Goal: Transaction & Acquisition: Purchase product/service

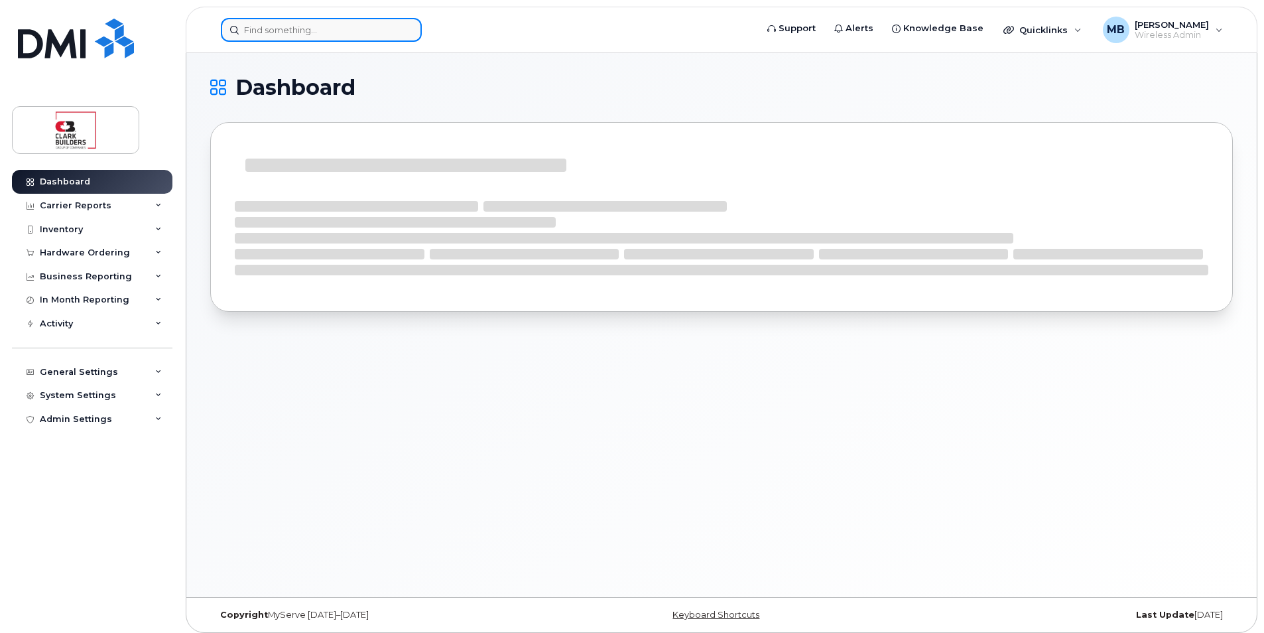
click at [301, 29] on input at bounding box center [321, 30] width 201 height 24
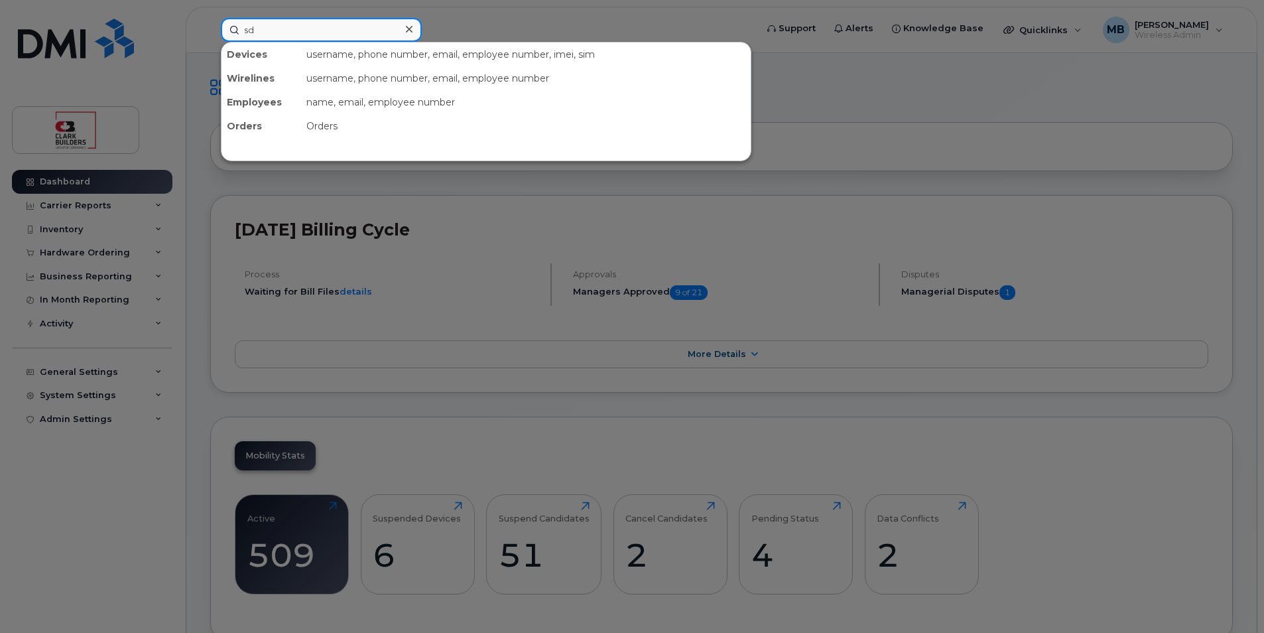
type input "s"
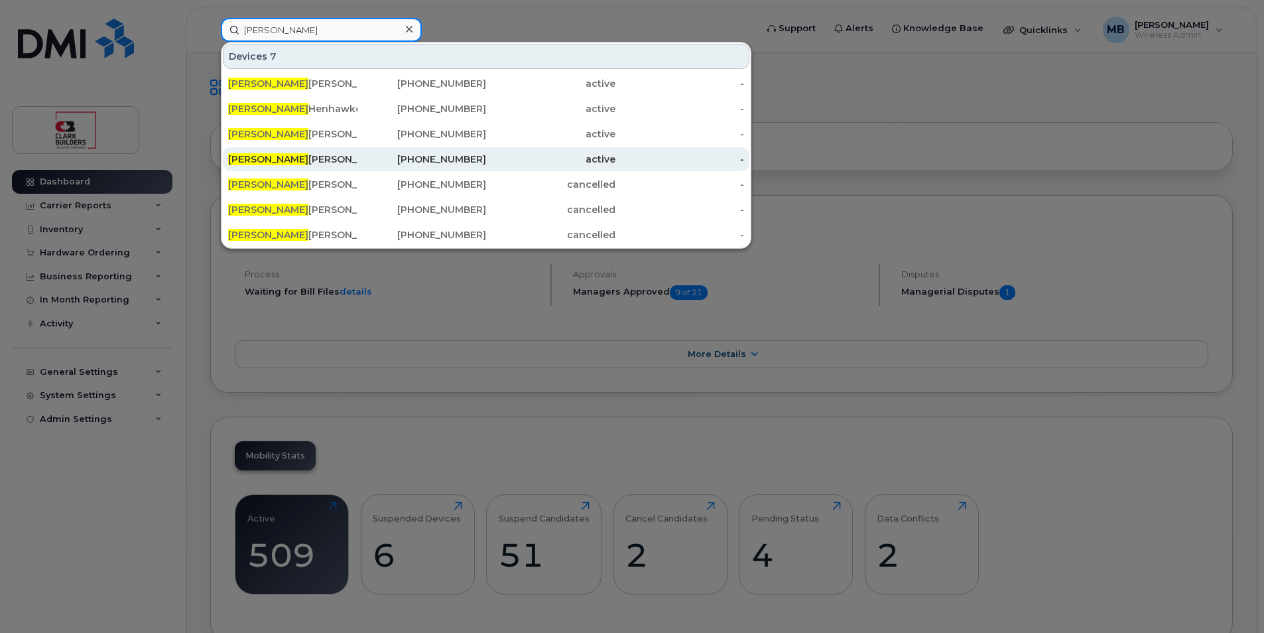
type input "justin"
click at [338, 161] on div "Justin Skilton" at bounding box center [292, 159] width 129 height 13
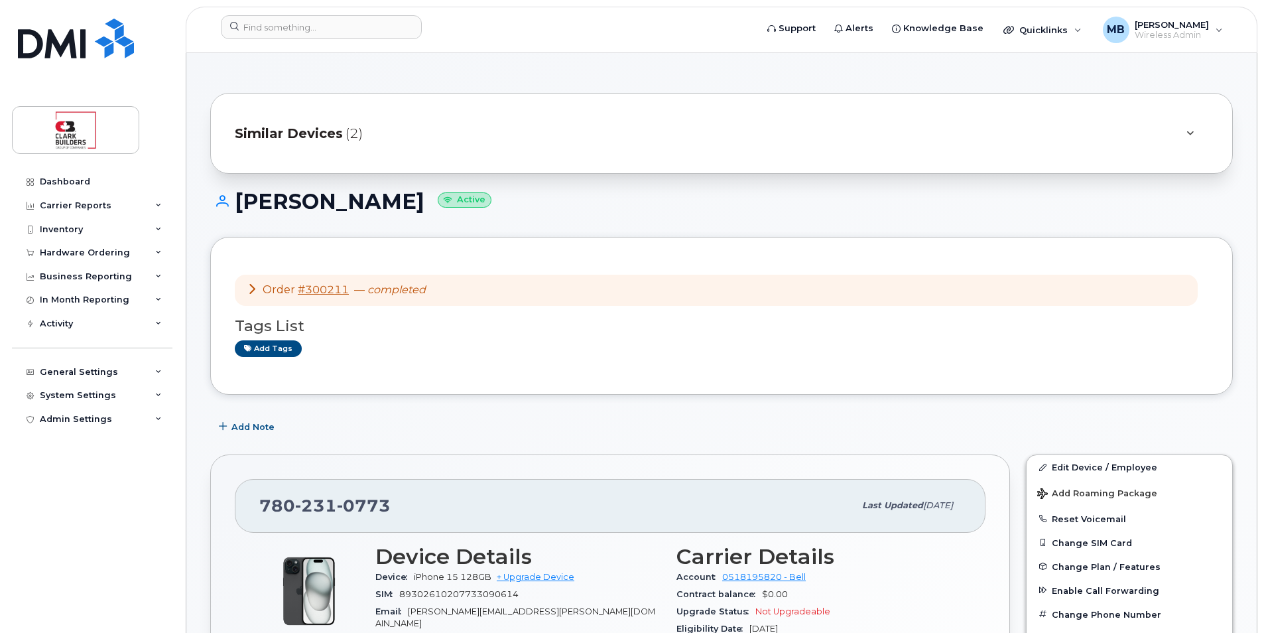
scroll to position [199, 0]
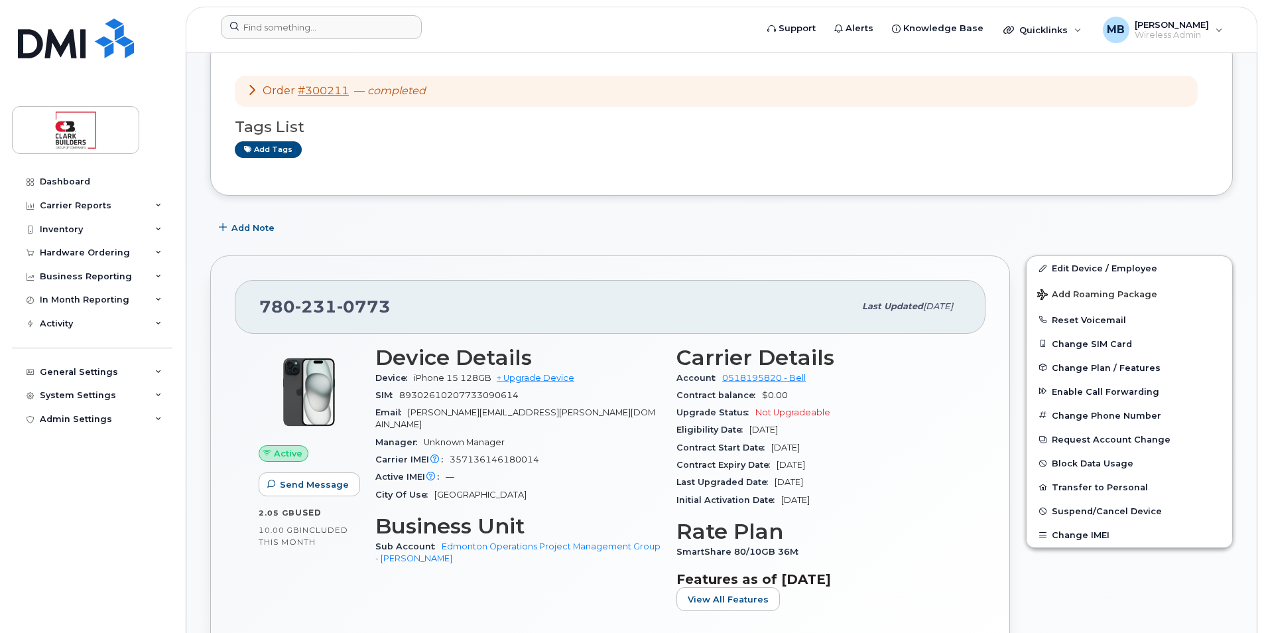
click at [517, 22] on form at bounding box center [484, 27] width 527 height 24
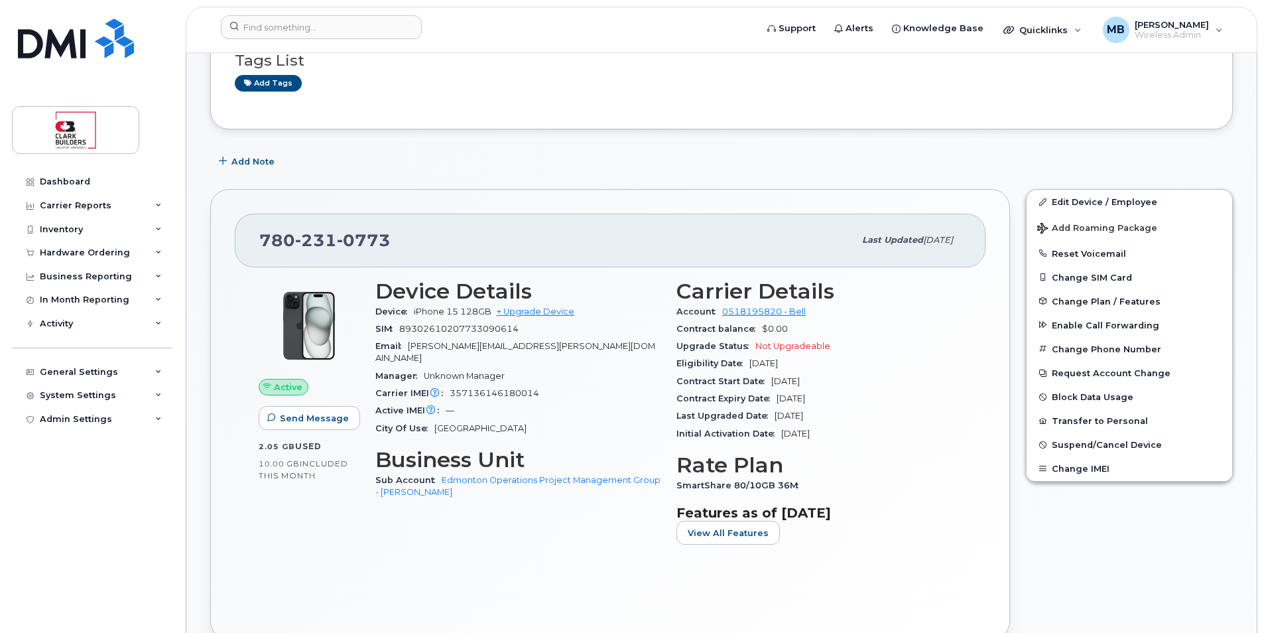
scroll to position [332, 0]
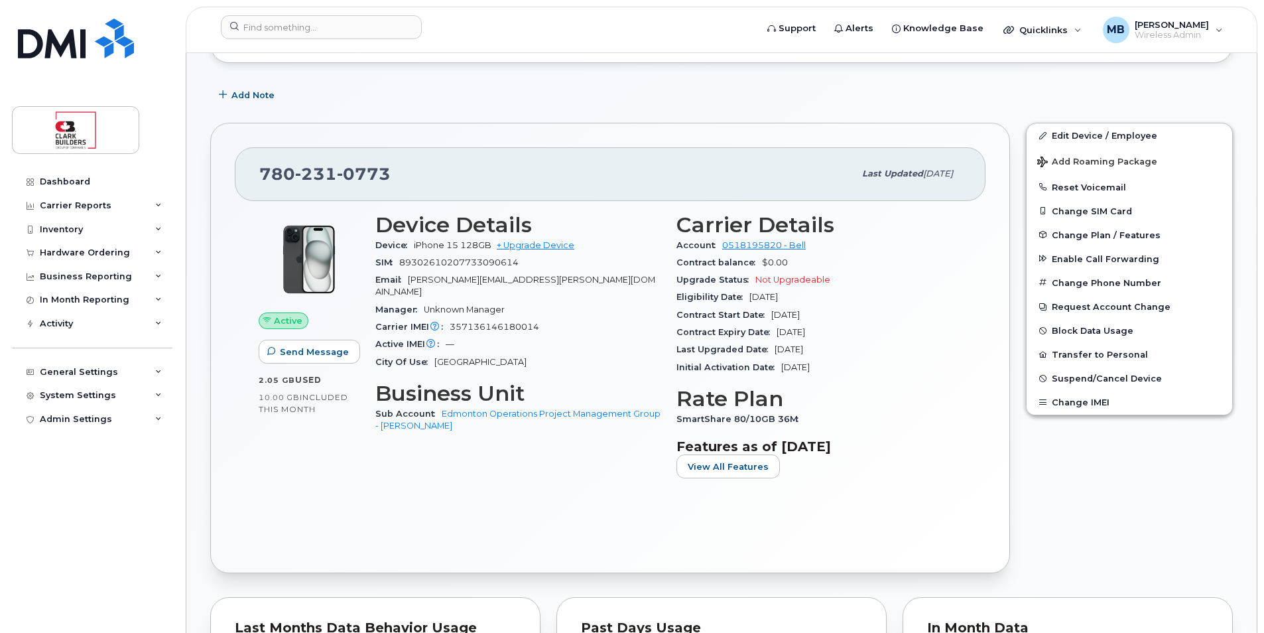
click at [526, 320] on div "Carrier IMEI Carrier IMEI is reported during the last billing cycle or change o…" at bounding box center [517, 326] width 285 height 17
click at [317, 28] on input at bounding box center [321, 27] width 201 height 24
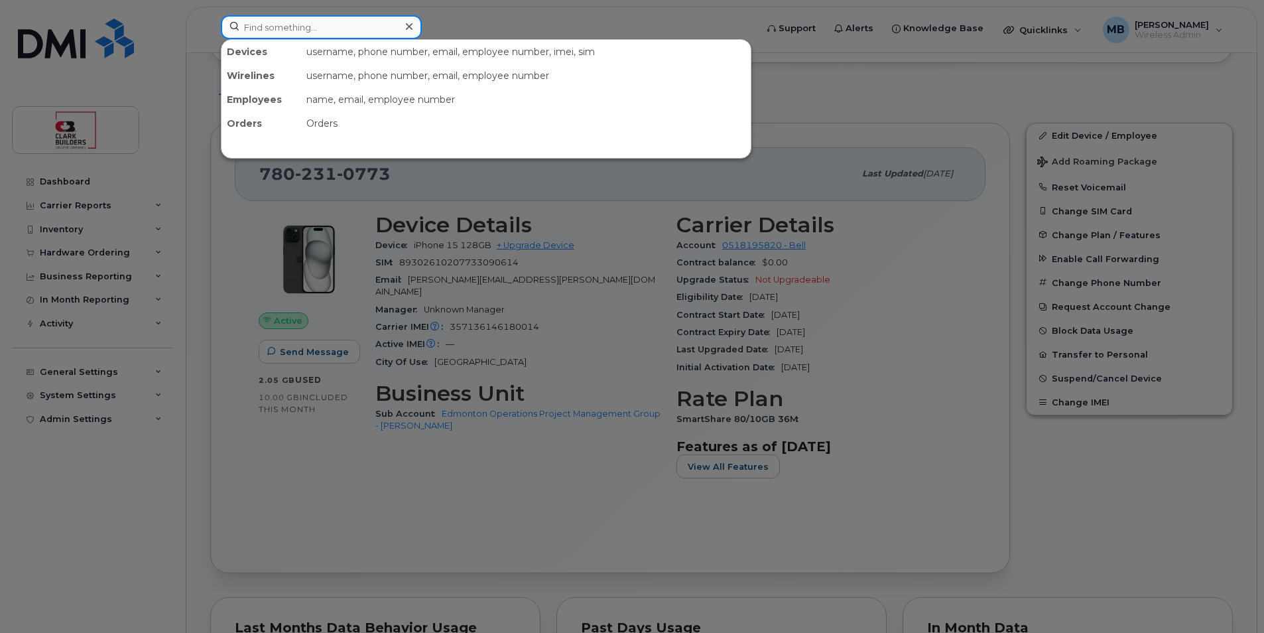
type input ","
type input "="
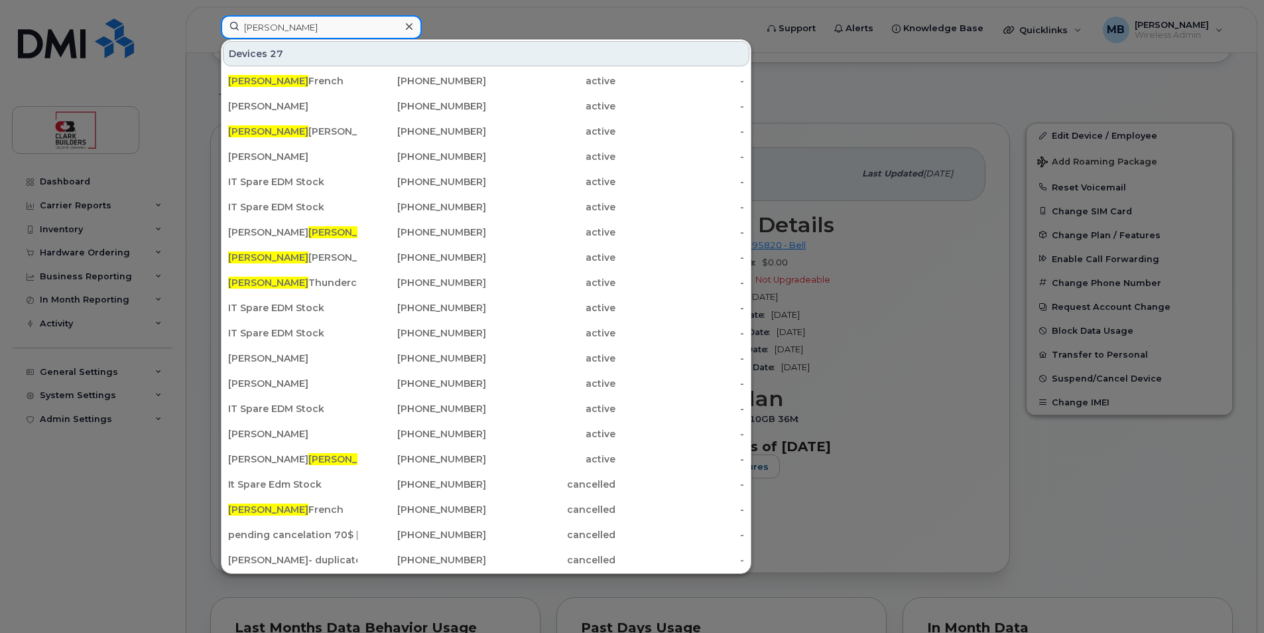
type input "matthew"
click at [836, 121] on div at bounding box center [632, 316] width 1264 height 633
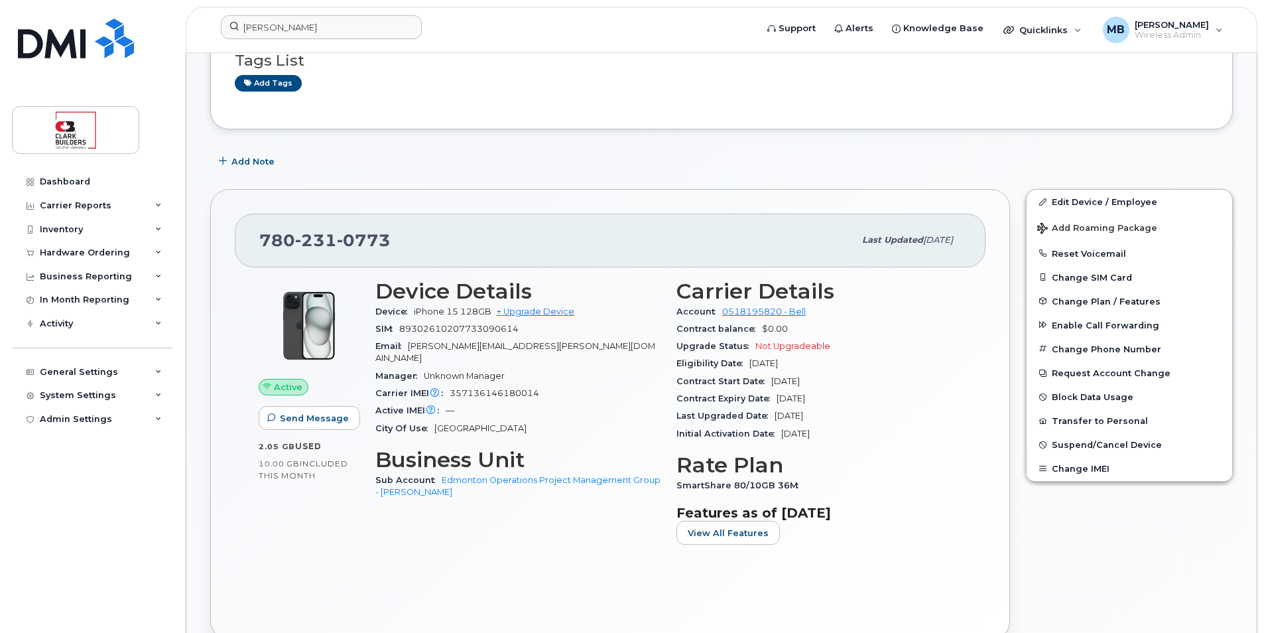
scroll to position [0, 0]
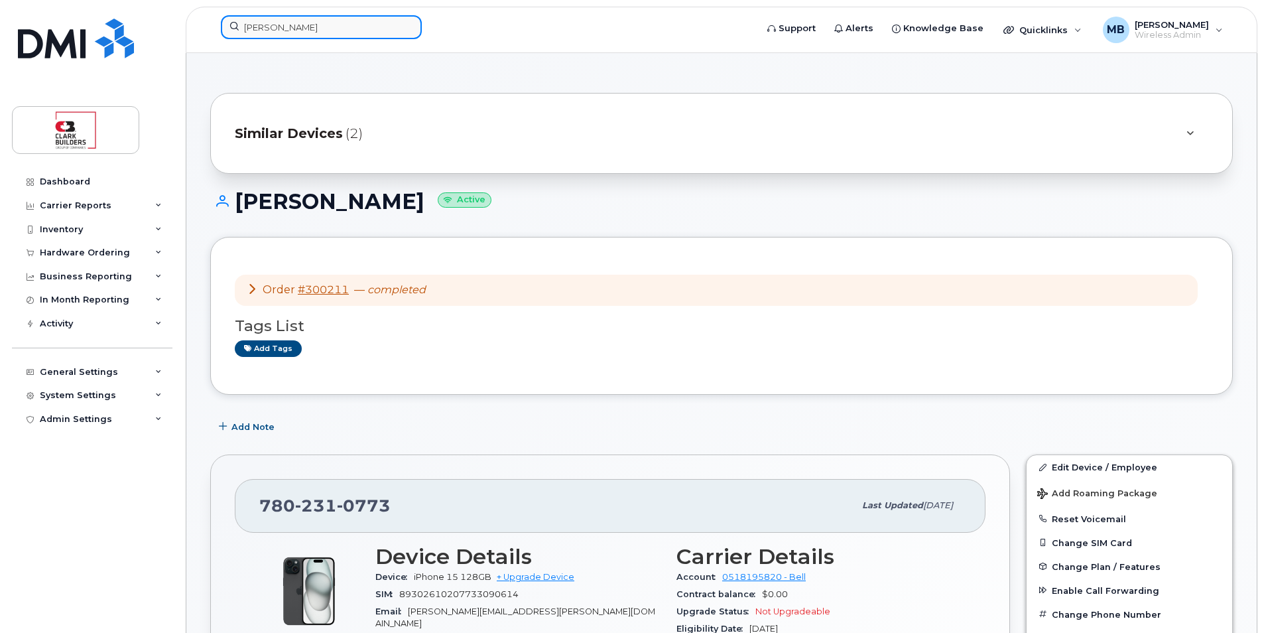
click at [314, 34] on input "matthew" at bounding box center [321, 27] width 201 height 24
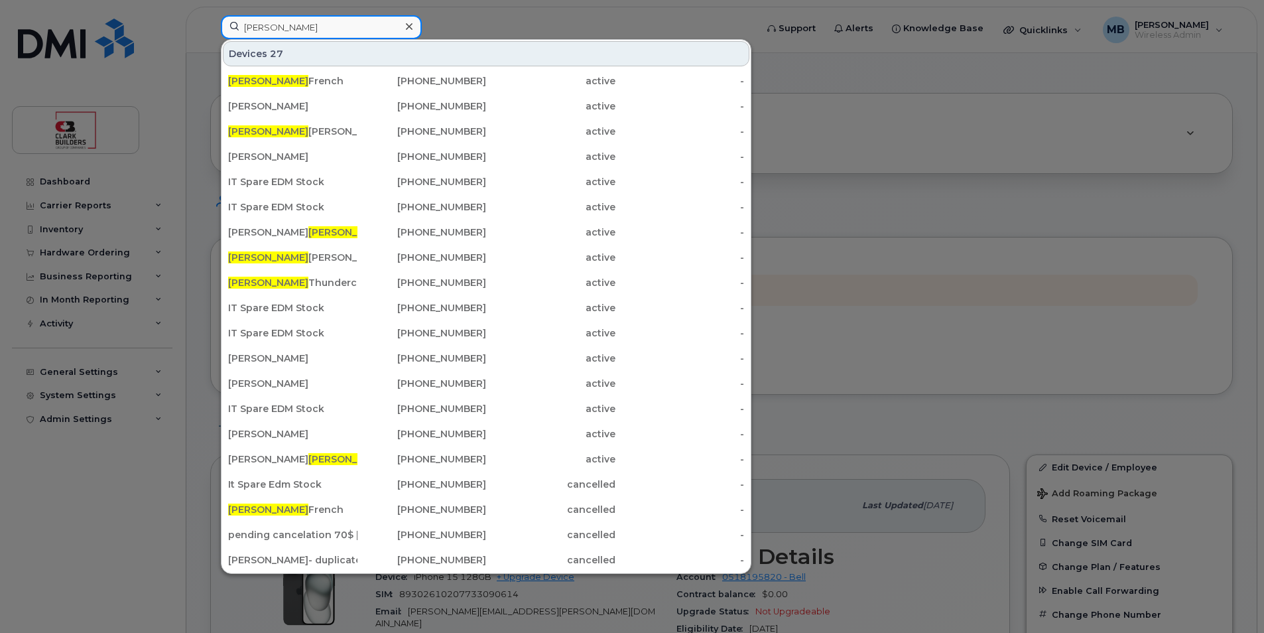
drag, startPoint x: 312, startPoint y: 25, endPoint x: 205, endPoint y: 24, distance: 106.8
click at [210, 24] on div "matthew Devices 27 Matthew French 780-264-6033 active - Juan Sanabria 780-203-7…" at bounding box center [484, 29] width 548 height 29
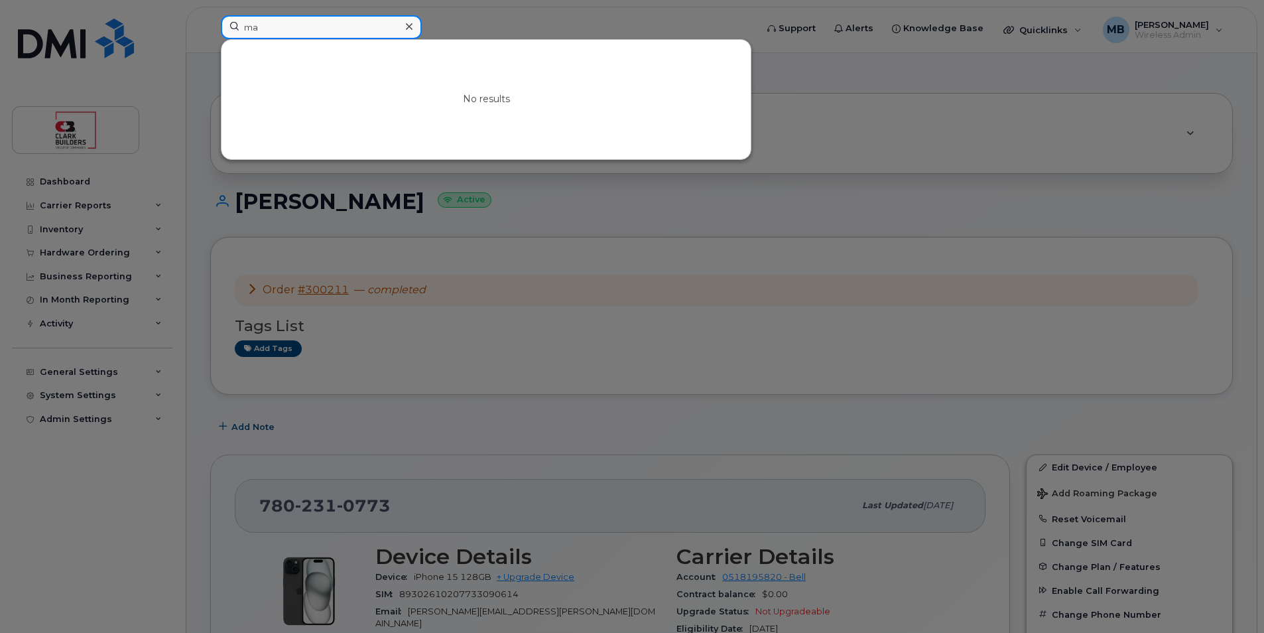
type input "m"
click at [490, 21] on div at bounding box center [632, 316] width 1264 height 633
click at [314, 28] on input at bounding box center [321, 27] width 201 height 24
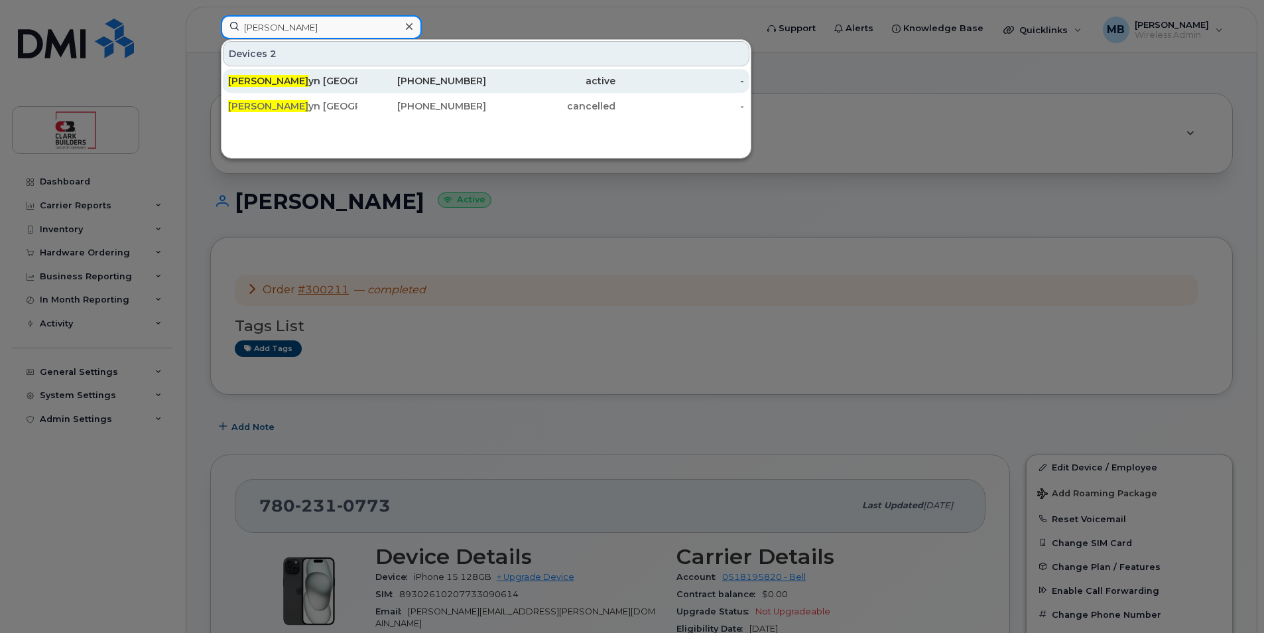
type input "Maril"
click at [358, 76] on div "587-338-2969" at bounding box center [422, 80] width 129 height 13
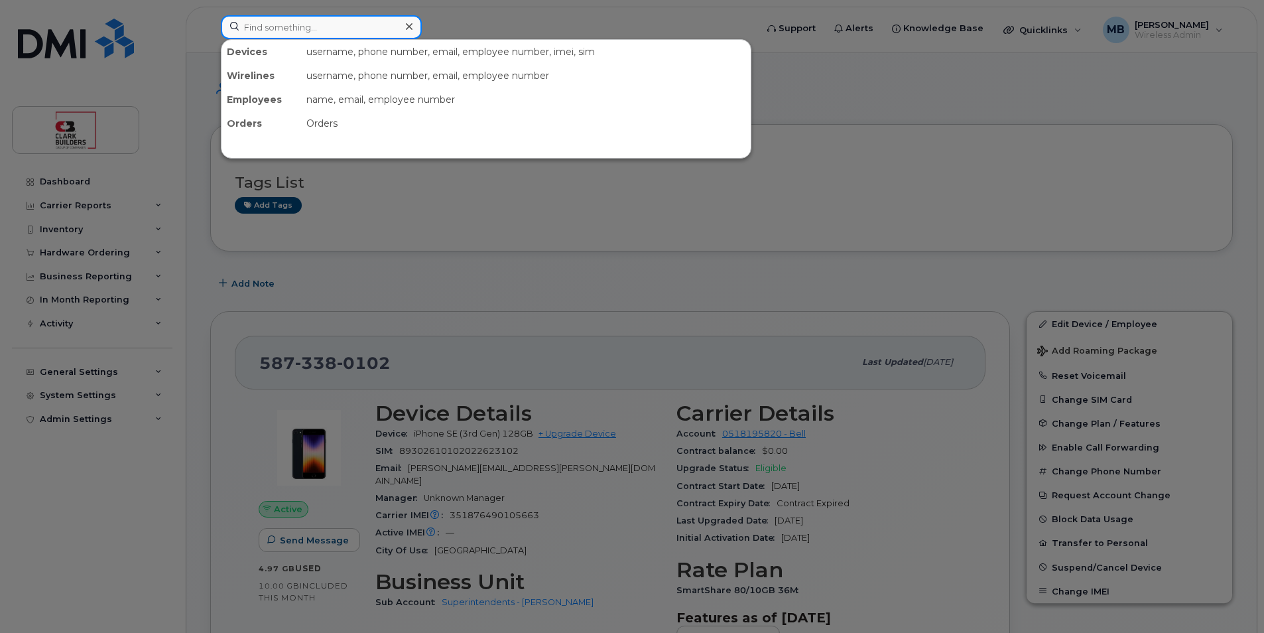
click at [307, 18] on input at bounding box center [321, 27] width 201 height 24
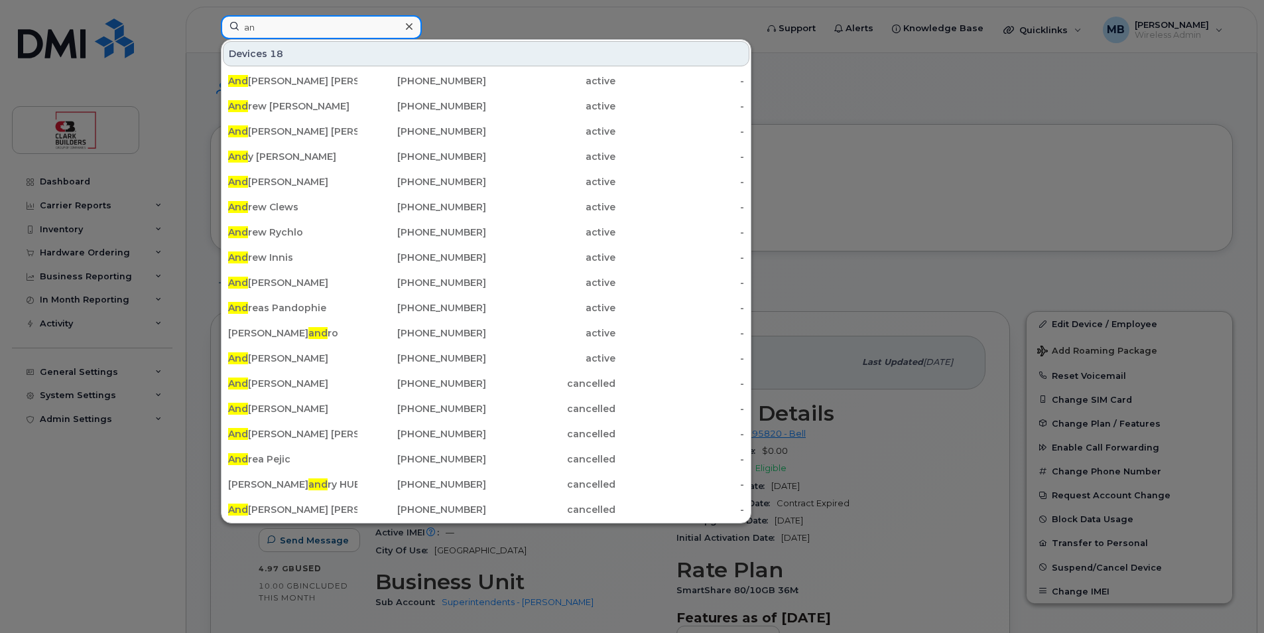
type input "a"
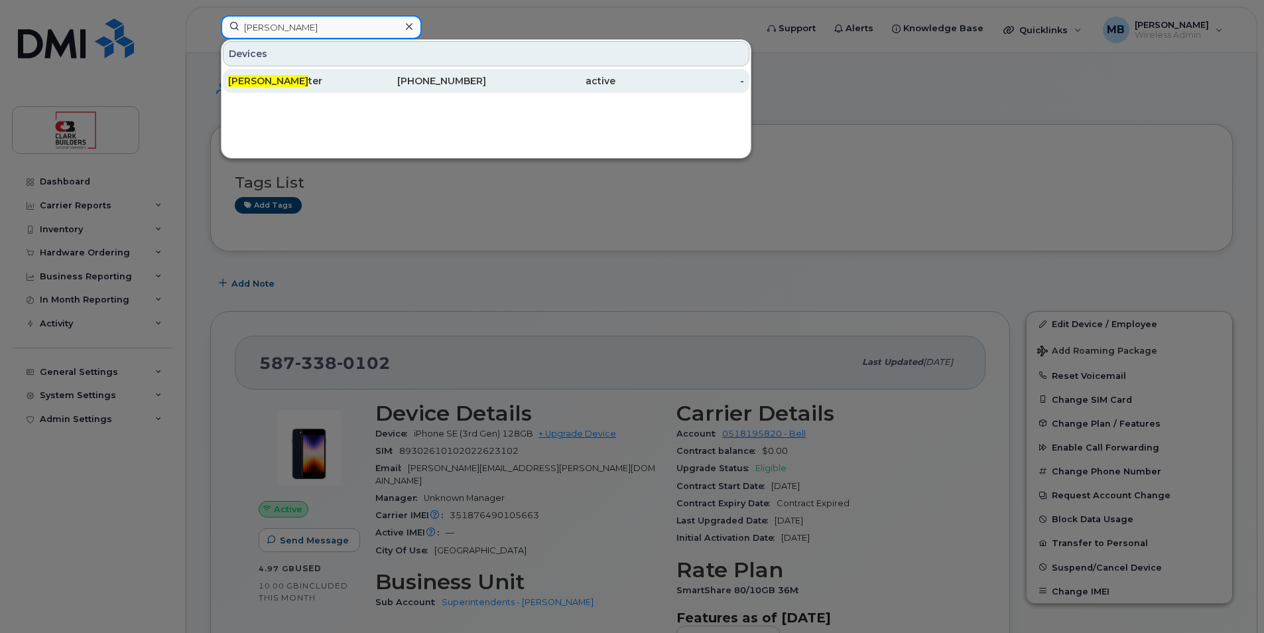
type input "adam fos"
click at [327, 89] on div "Adam Fos ter" at bounding box center [292, 81] width 129 height 24
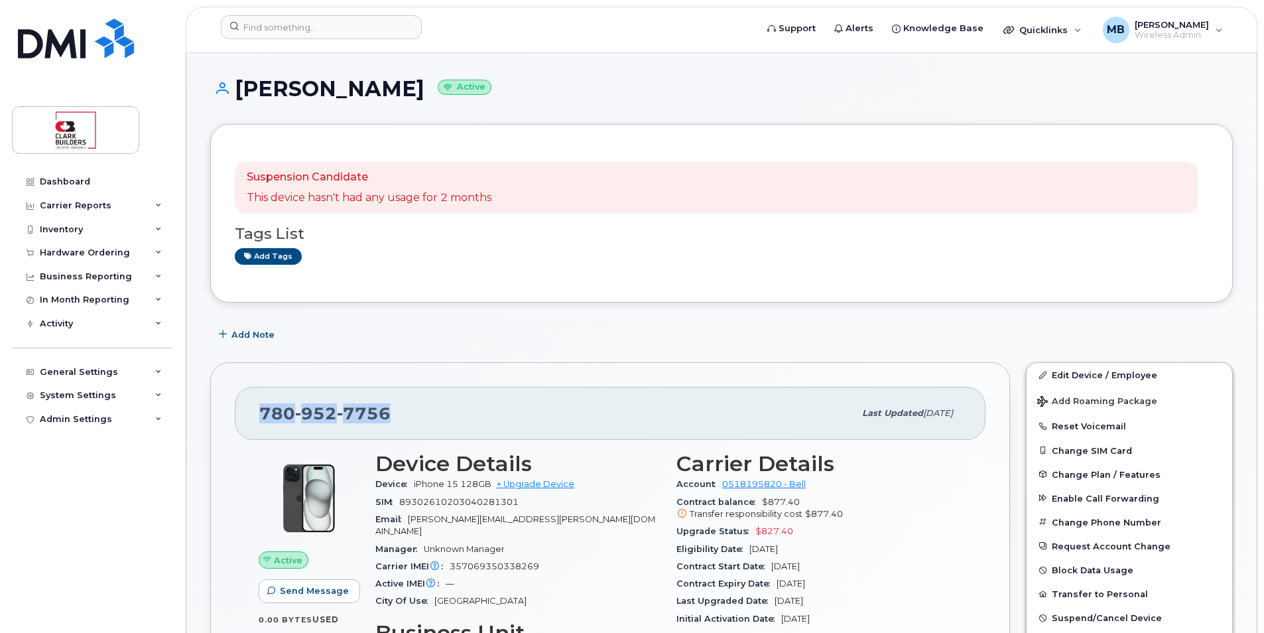
drag, startPoint x: 620, startPoint y: 347, endPoint x: 515, endPoint y: 374, distance: 108.3
click at [515, 374] on div "780 952 7756 Last updated Sep 09, 2025 Active Send Message 0.00 Bytes  used 10.…" at bounding box center [610, 593] width 800 height 462
drag, startPoint x: 238, startPoint y: 87, endPoint x: 389, endPoint y: 92, distance: 150.7
click at [389, 92] on h1 "Adam Foster Active" at bounding box center [721, 88] width 1023 height 23
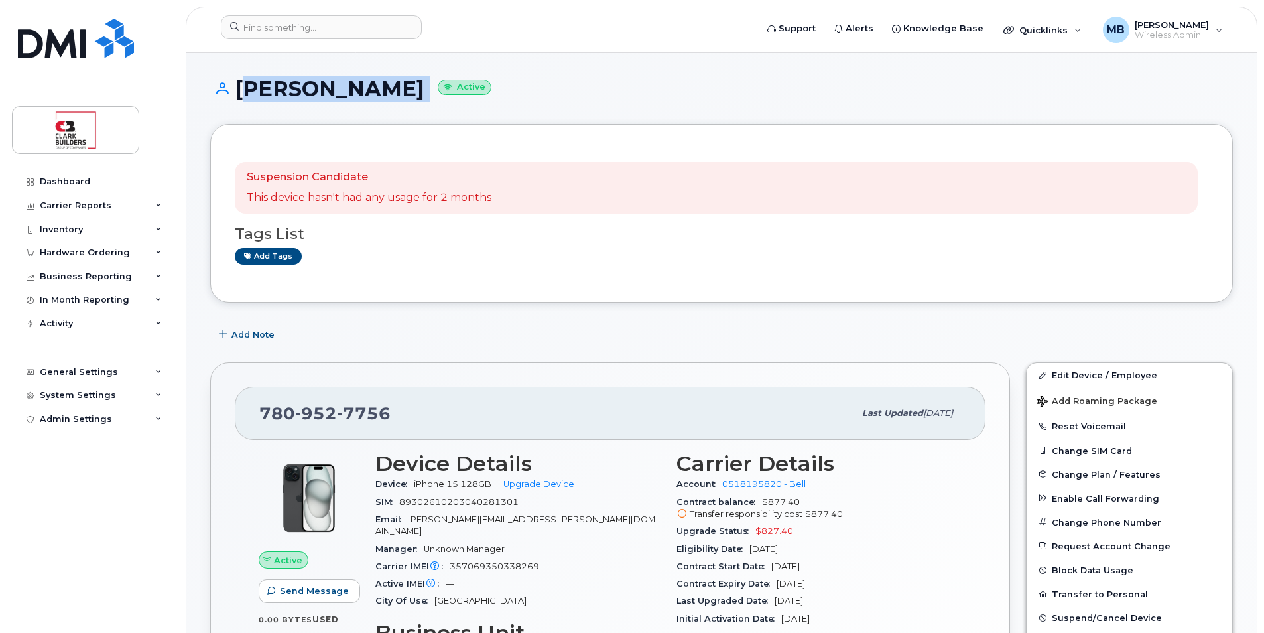
drag, startPoint x: 389, startPoint y: 92, endPoint x: 387, endPoint y: 100, distance: 8.2
click at [389, 92] on h1 "Adam Foster Active" at bounding box center [721, 88] width 1023 height 23
drag, startPoint x: 378, startPoint y: 88, endPoint x: 242, endPoint y: 78, distance: 136.3
click at [242, 78] on h1 "Adam Foster Active" at bounding box center [721, 88] width 1023 height 23
drag, startPoint x: 242, startPoint y: 78, endPoint x: 310, endPoint y: 93, distance: 69.9
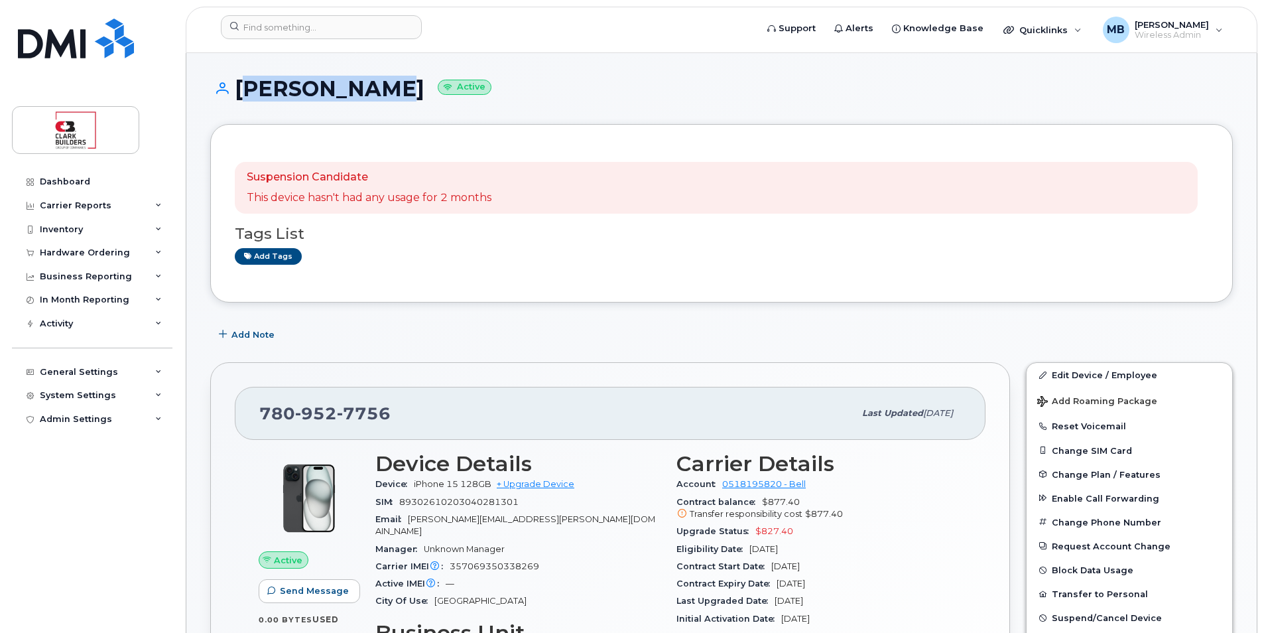
click at [310, 93] on h1 "Adam Foster Active" at bounding box center [721, 88] width 1023 height 23
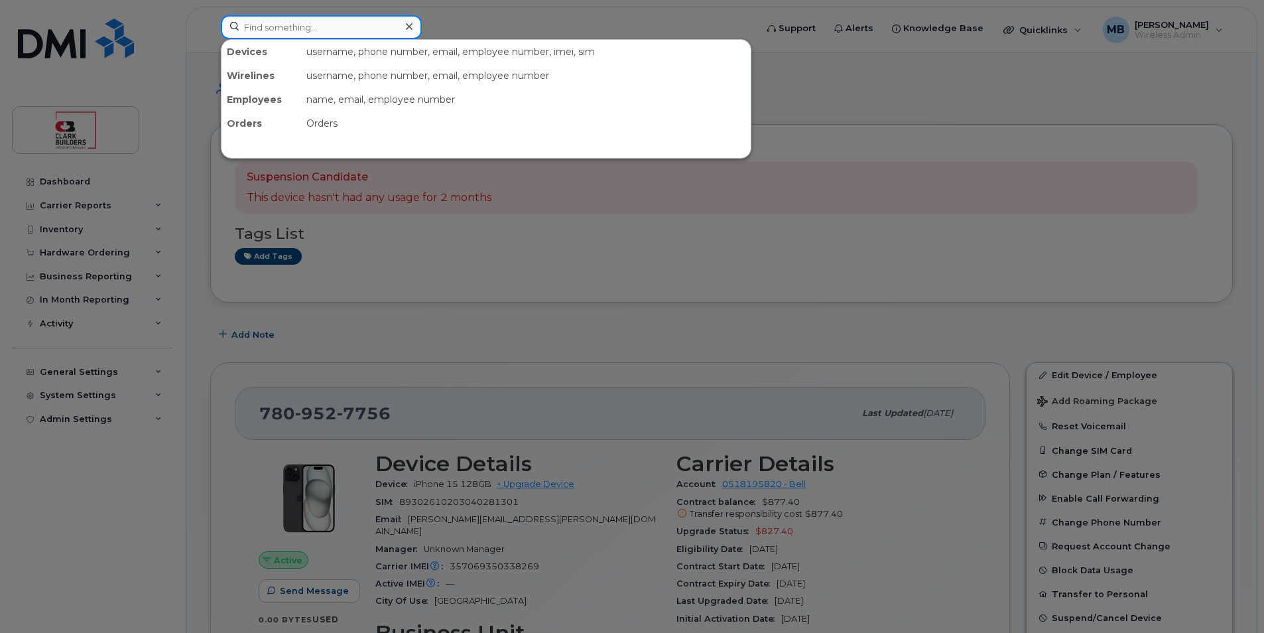
click at [264, 27] on input at bounding box center [321, 27] width 201 height 24
click at [292, 28] on input at bounding box center [321, 27] width 201 height 24
paste input "james.stafford"
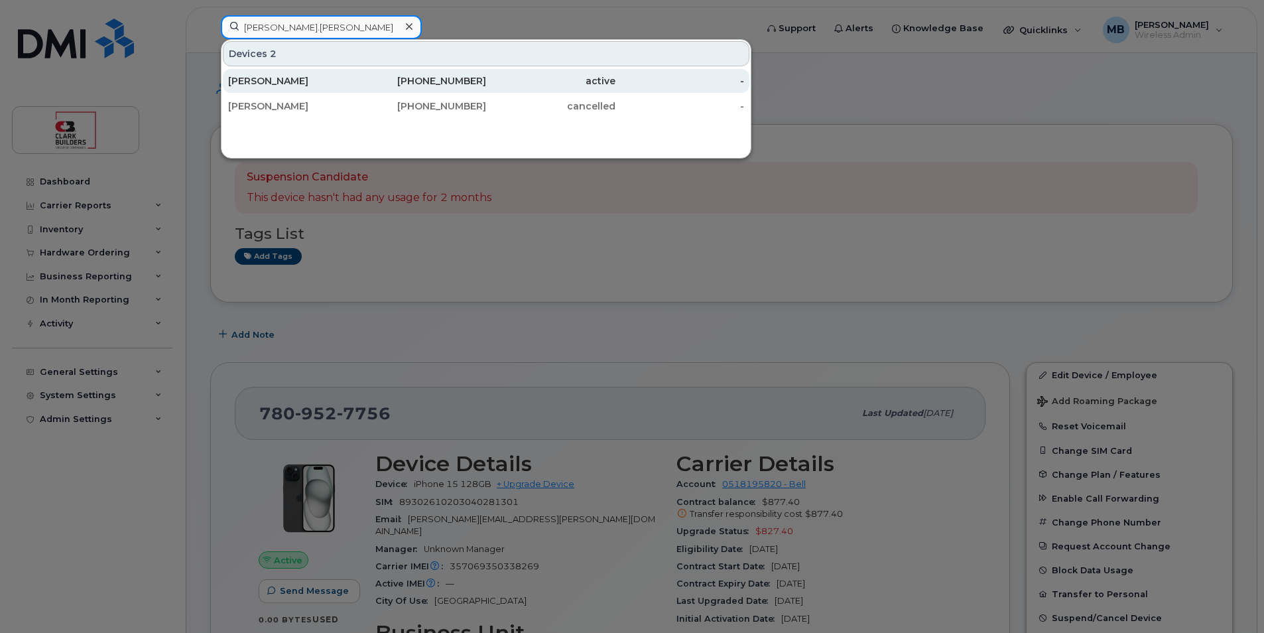
type input "james.stafford"
click at [297, 78] on div "[PERSON_NAME]" at bounding box center [292, 80] width 129 height 13
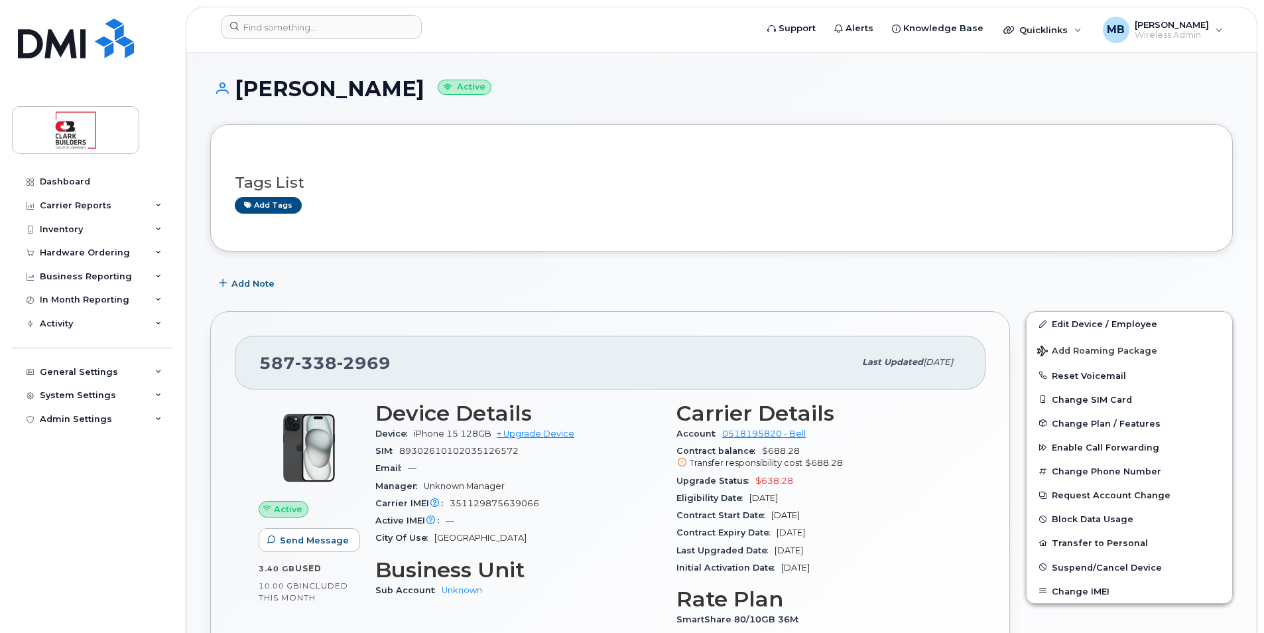
scroll to position [199, 0]
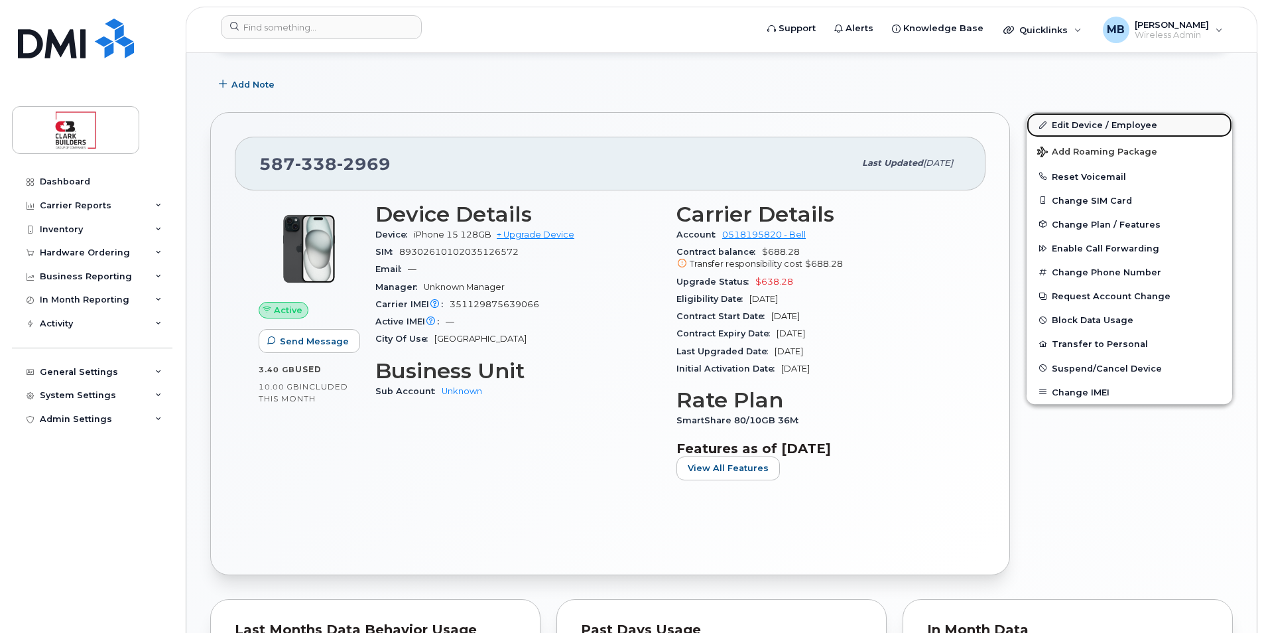
click at [1106, 125] on link "Edit Device / Employee" at bounding box center [1130, 125] width 206 height 24
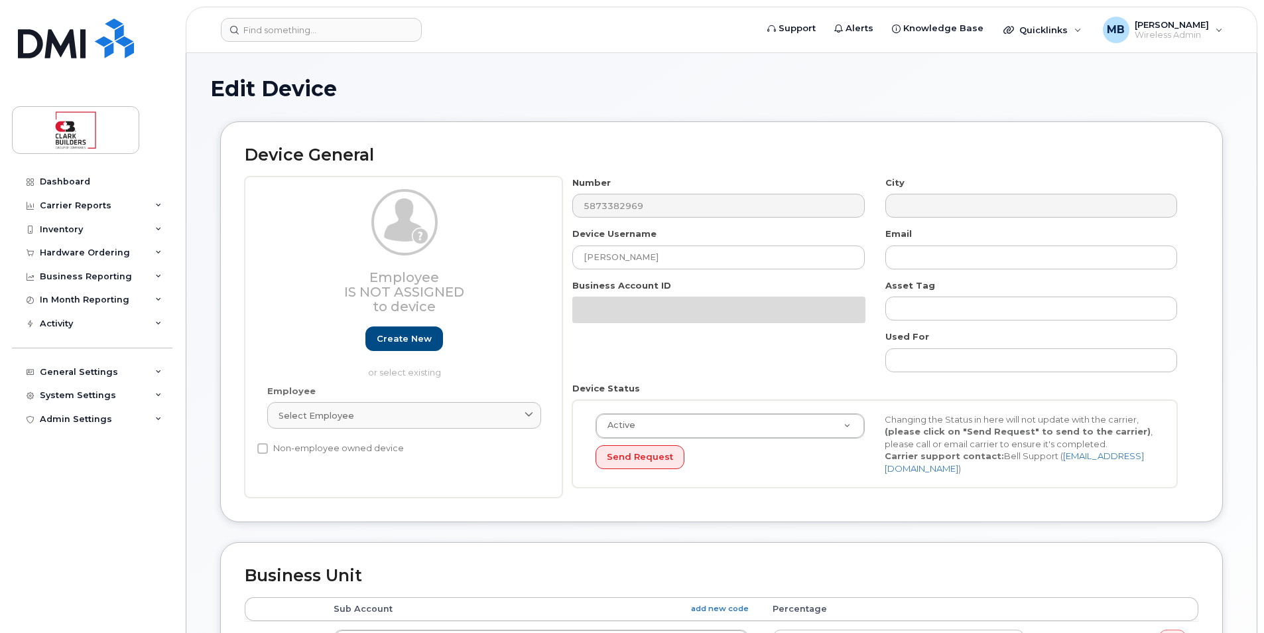
select select "18153"
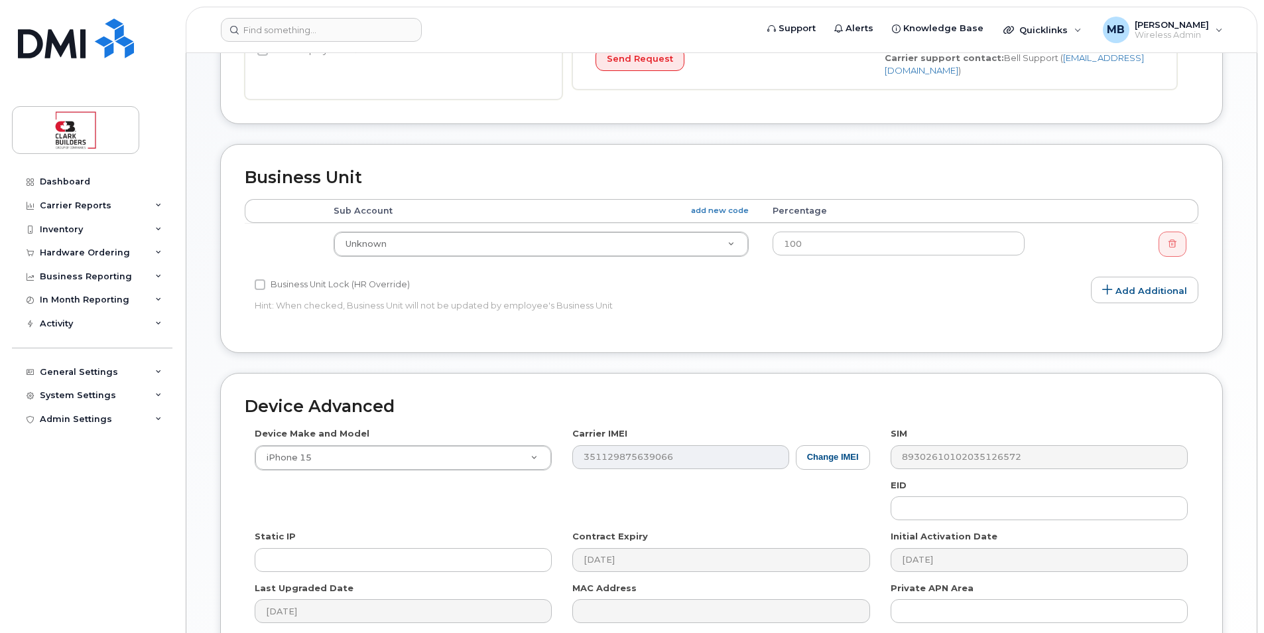
scroll to position [464, 0]
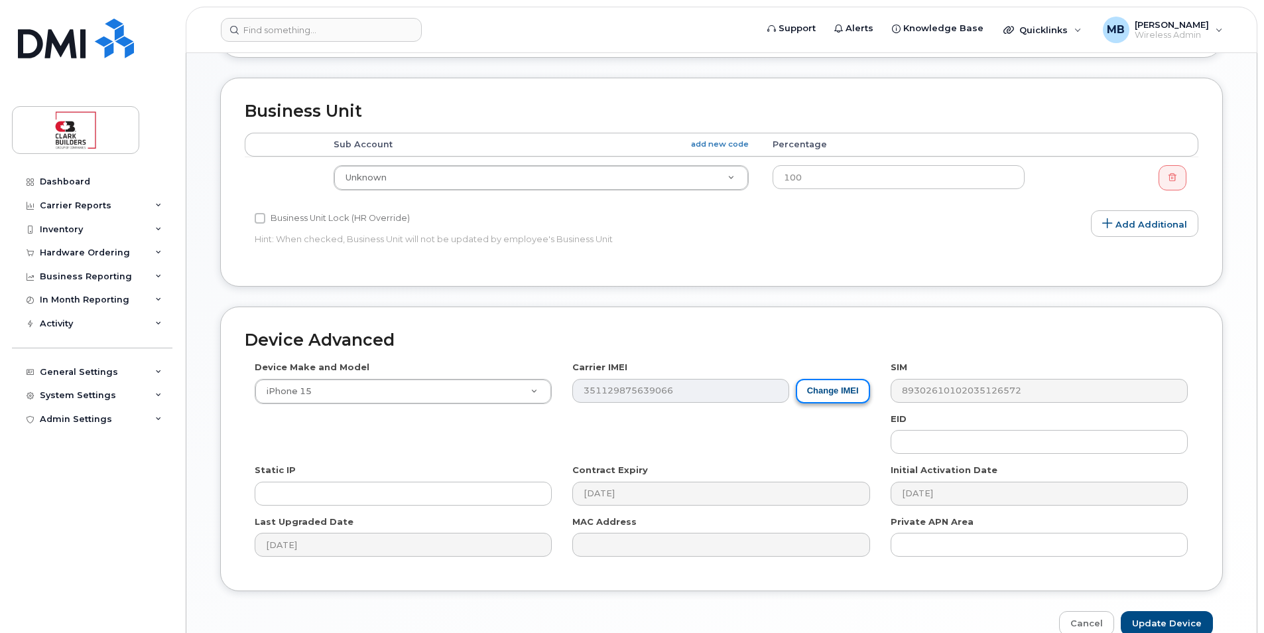
click at [846, 389] on button "Change IMEI" at bounding box center [833, 391] width 74 height 25
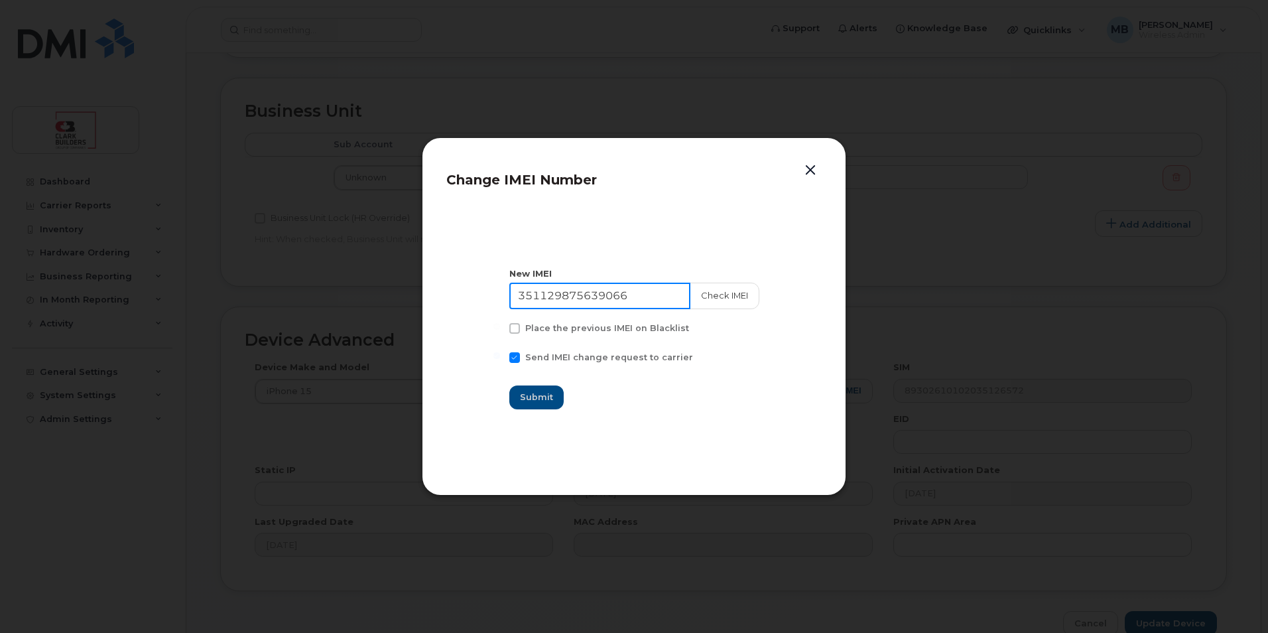
drag, startPoint x: 658, startPoint y: 295, endPoint x: 494, endPoint y: 293, distance: 163.9
click at [494, 293] on section "New IMEI 351129875639066 Check IMEI Place the previous IMEI on Blacklist Send I…" at bounding box center [633, 338] width 375 height 265
click at [583, 298] on input at bounding box center [599, 296] width 181 height 27
type input "35474527601907"
click at [705, 293] on button "Check IMEI" at bounding box center [724, 296] width 70 height 27
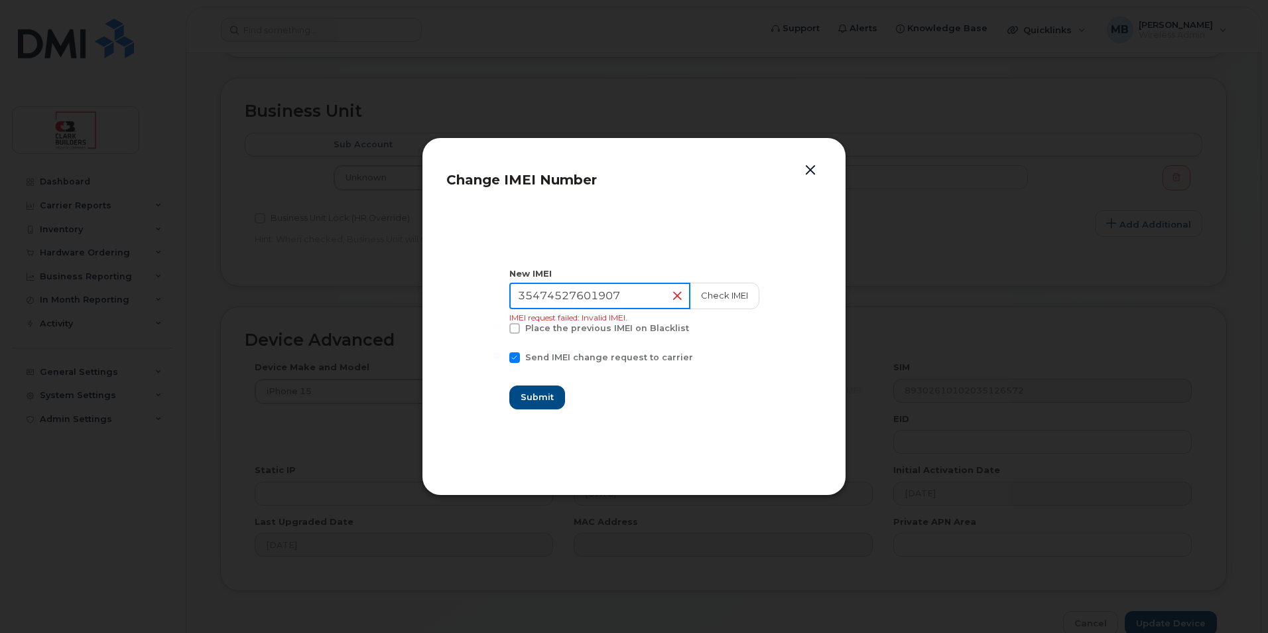
click at [638, 294] on input "35474527601907" at bounding box center [599, 296] width 181 height 27
click at [817, 166] on button "button" at bounding box center [811, 170] width 20 height 19
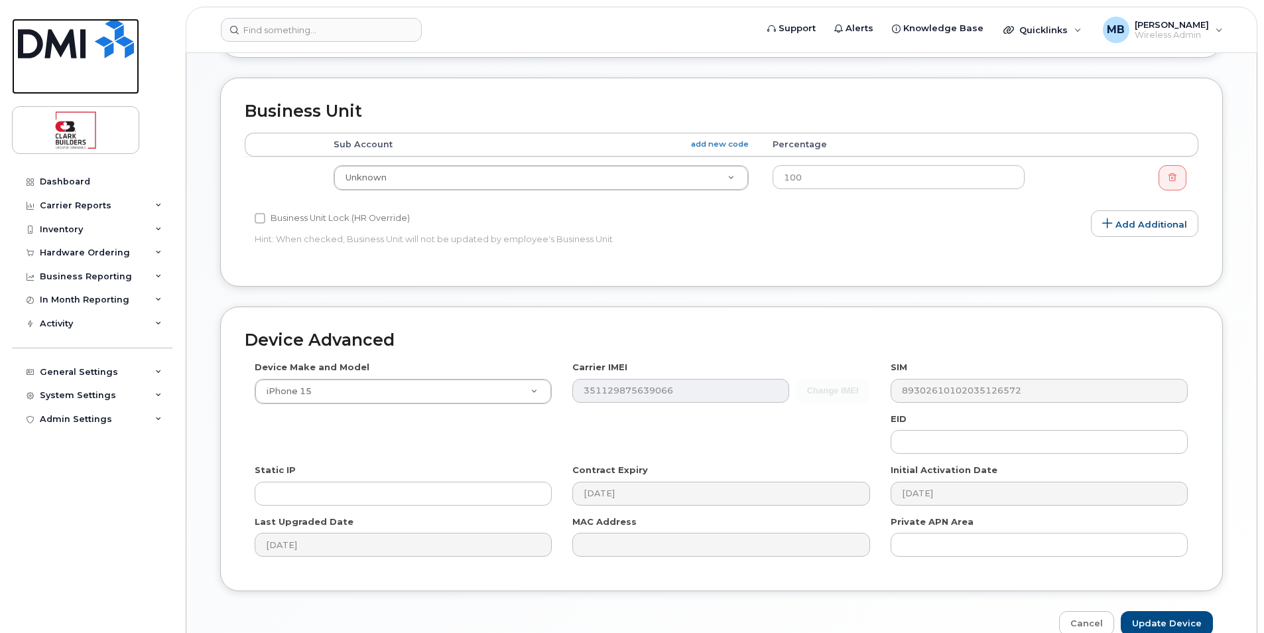
click at [80, 35] on img at bounding box center [76, 39] width 116 height 40
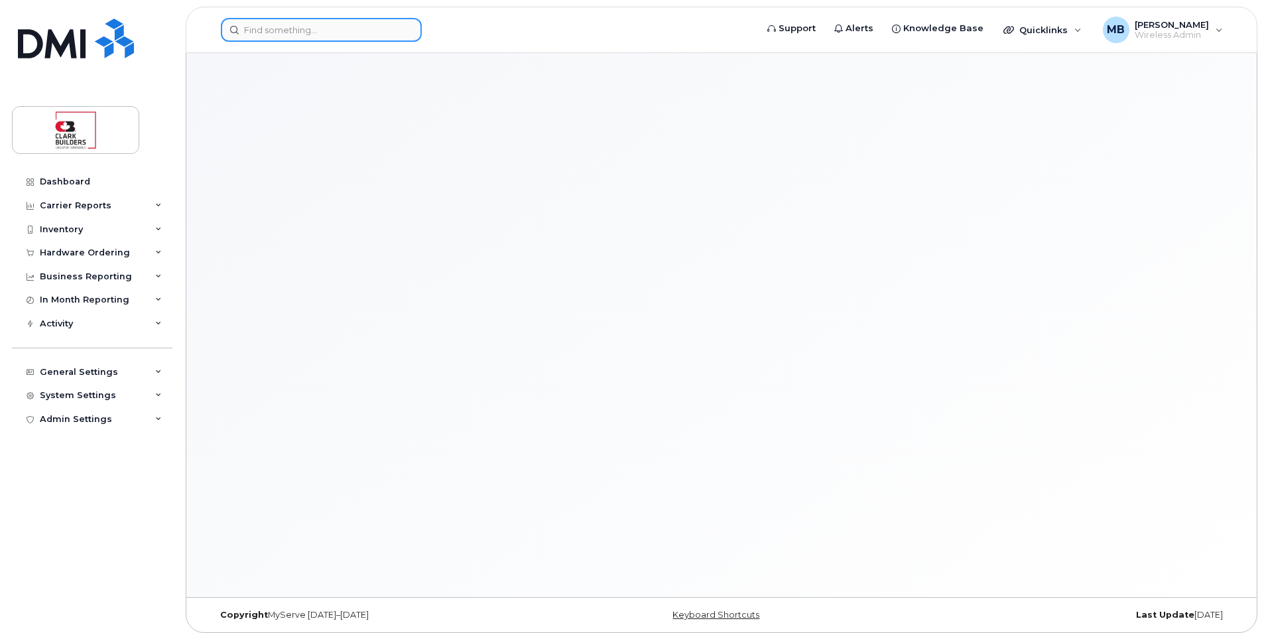
click at [276, 25] on input at bounding box center [321, 30] width 201 height 24
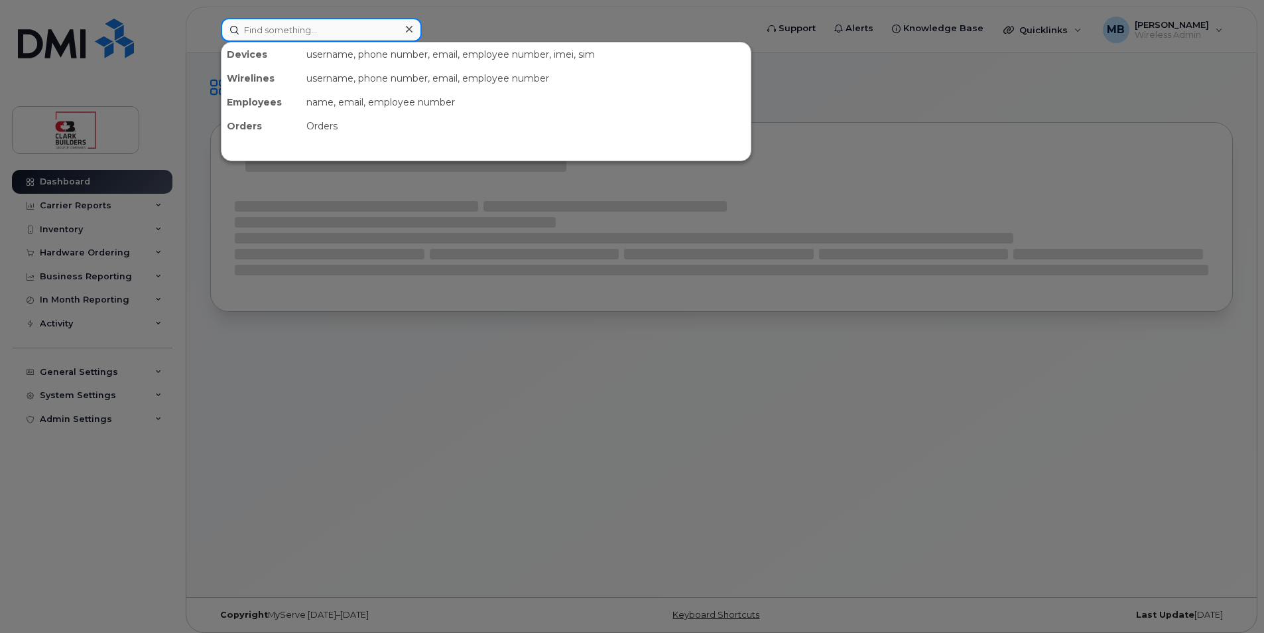
click at [276, 25] on input at bounding box center [321, 30] width 201 height 24
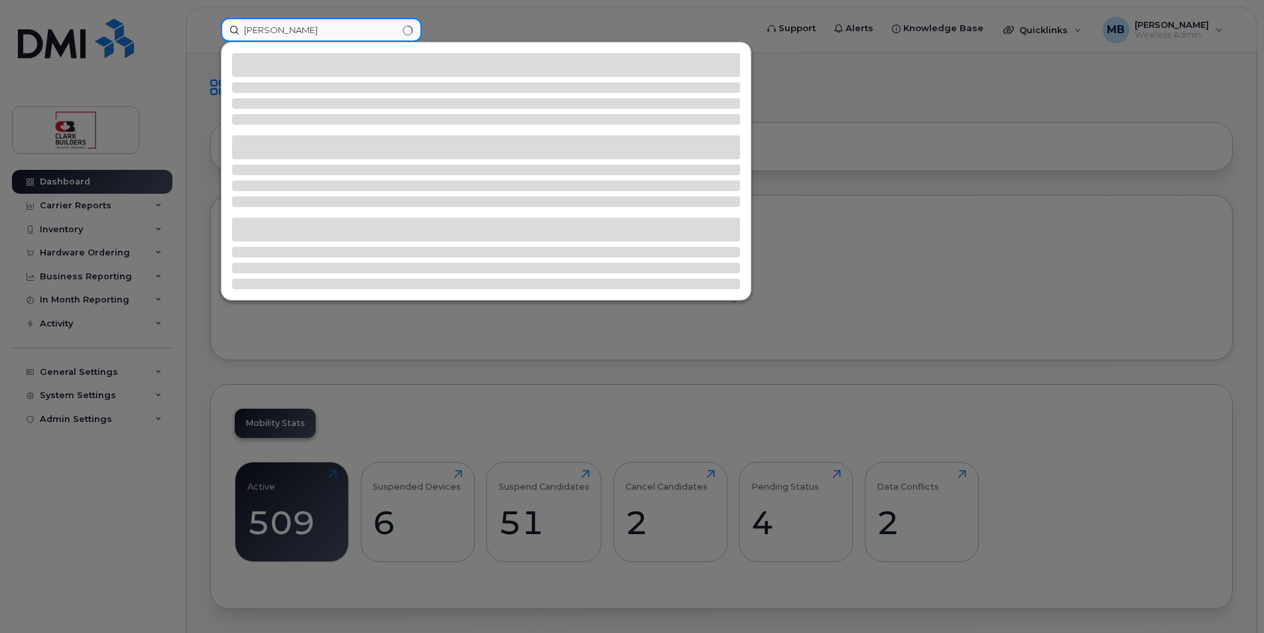
type input "lars"
click at [300, 33] on input "lars" at bounding box center [321, 30] width 201 height 24
click at [308, 32] on input "lars" at bounding box center [321, 30] width 201 height 24
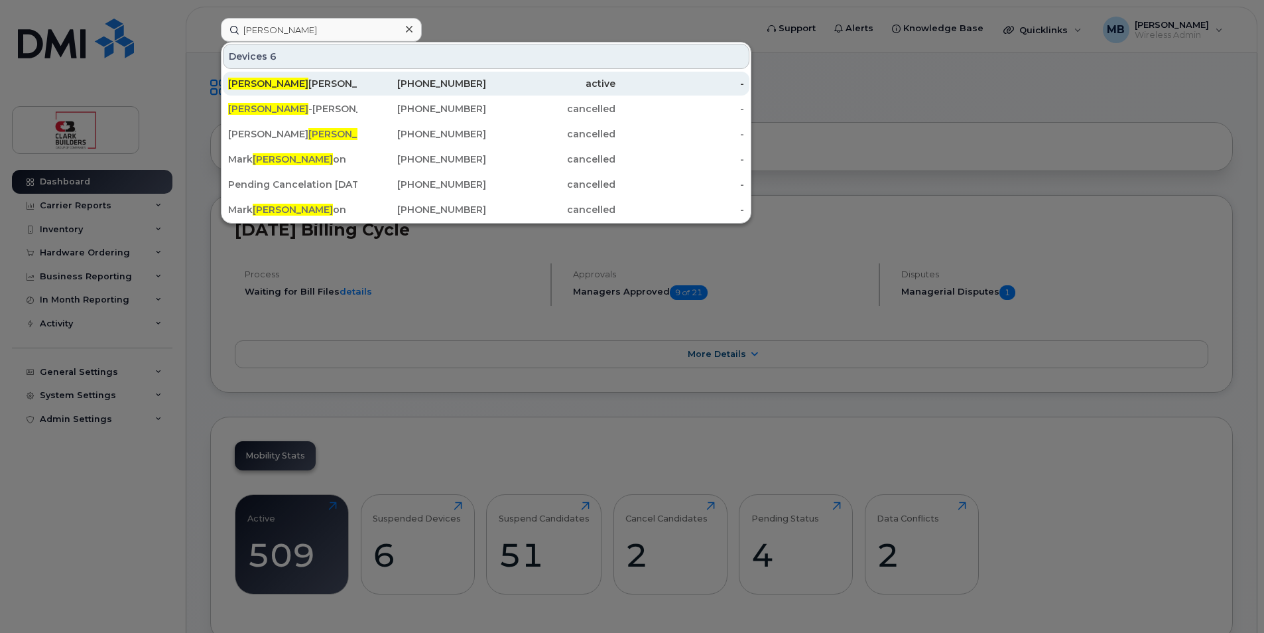
click at [303, 84] on div "Lars Erik Larsen" at bounding box center [292, 83] width 129 height 13
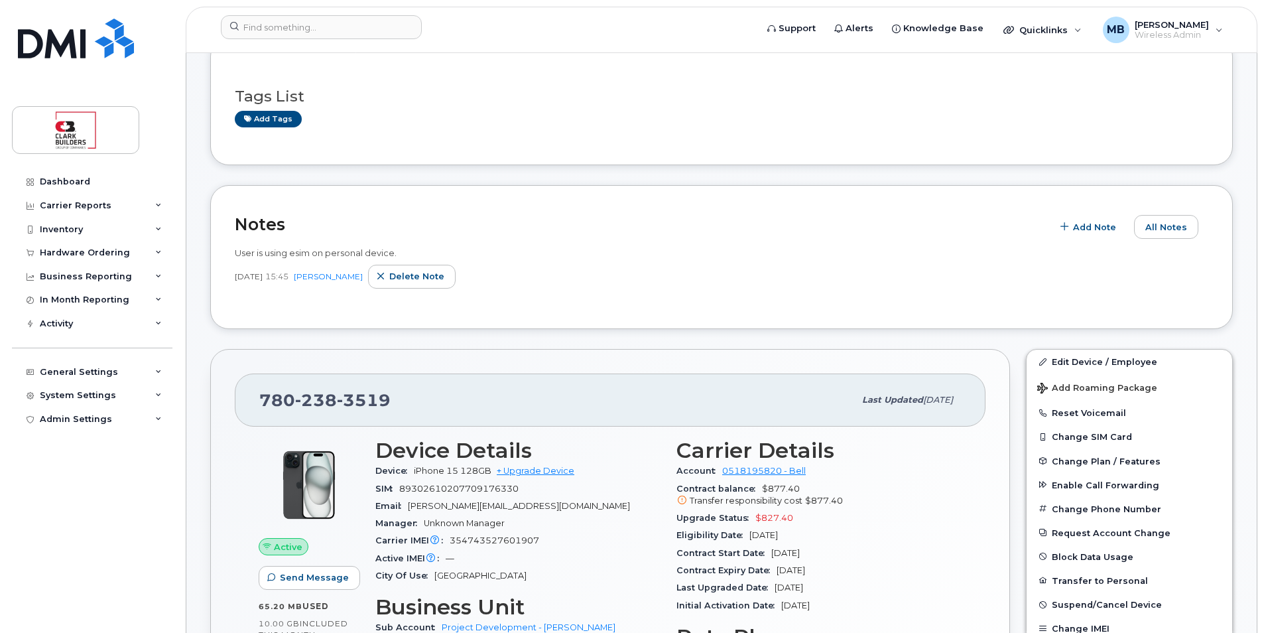
scroll to position [265, 0]
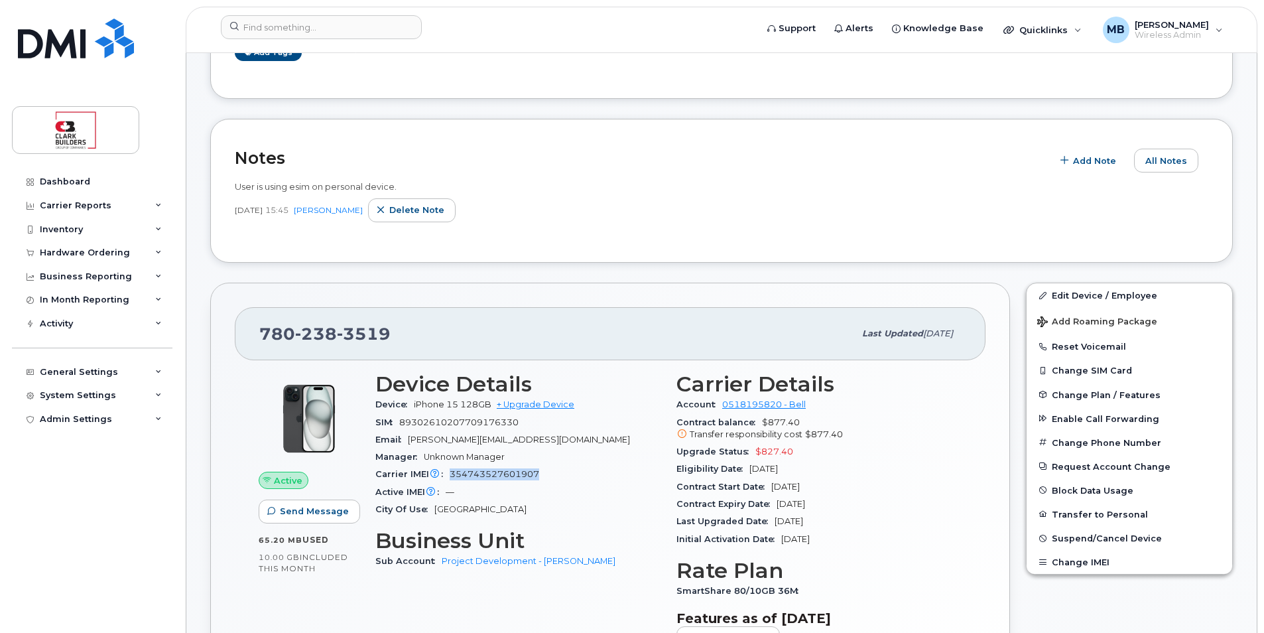
drag, startPoint x: 540, startPoint y: 471, endPoint x: 448, endPoint y: 470, distance: 92.2
click at [448, 470] on div "Carrier IMEI Carrier IMEI is reported during the last billing cycle or change o…" at bounding box center [517, 474] width 285 height 17
drag, startPoint x: 448, startPoint y: 470, endPoint x: 466, endPoint y: 472, distance: 18.7
copy span "354743527601907"
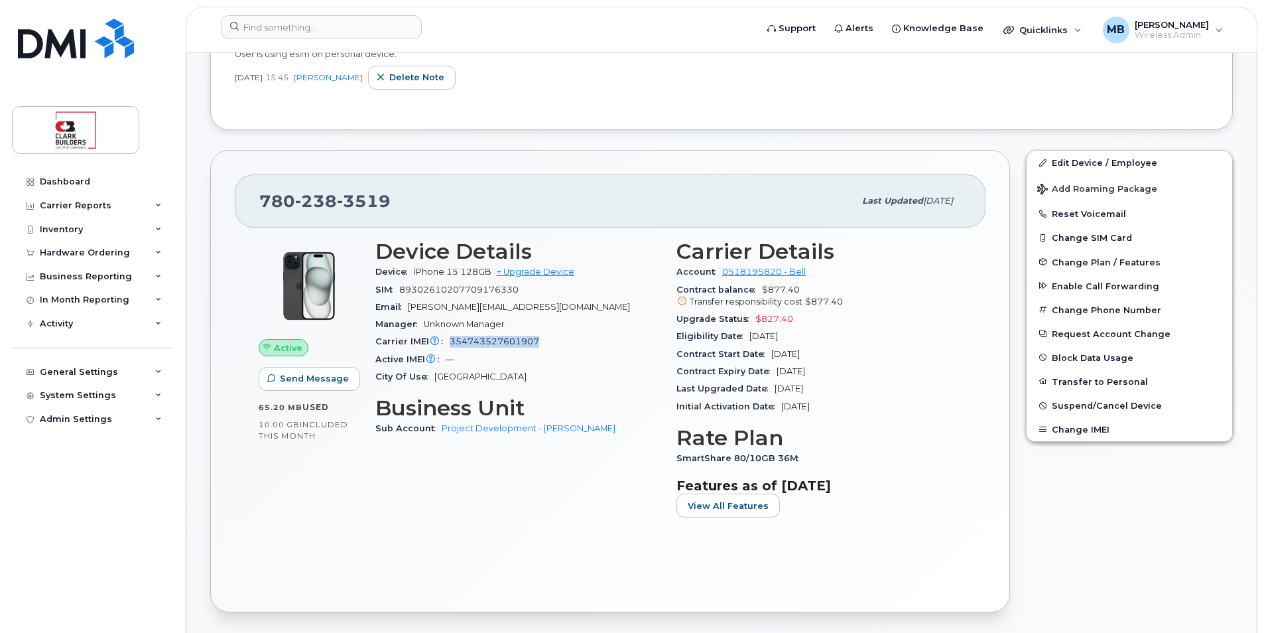
scroll to position [464, 0]
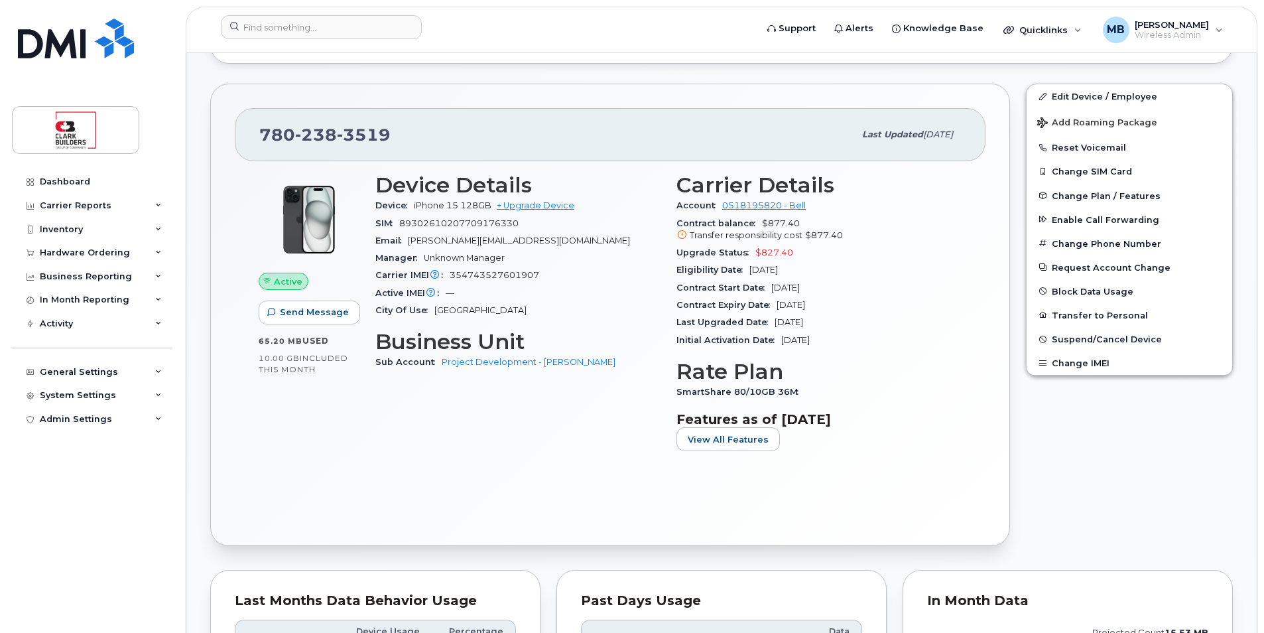
click at [578, 413] on div "Device Details Device iPhone 15 128GB + Upgrade Device SIM [TECHNICAL_ID] Email…" at bounding box center [517, 317] width 301 height 304
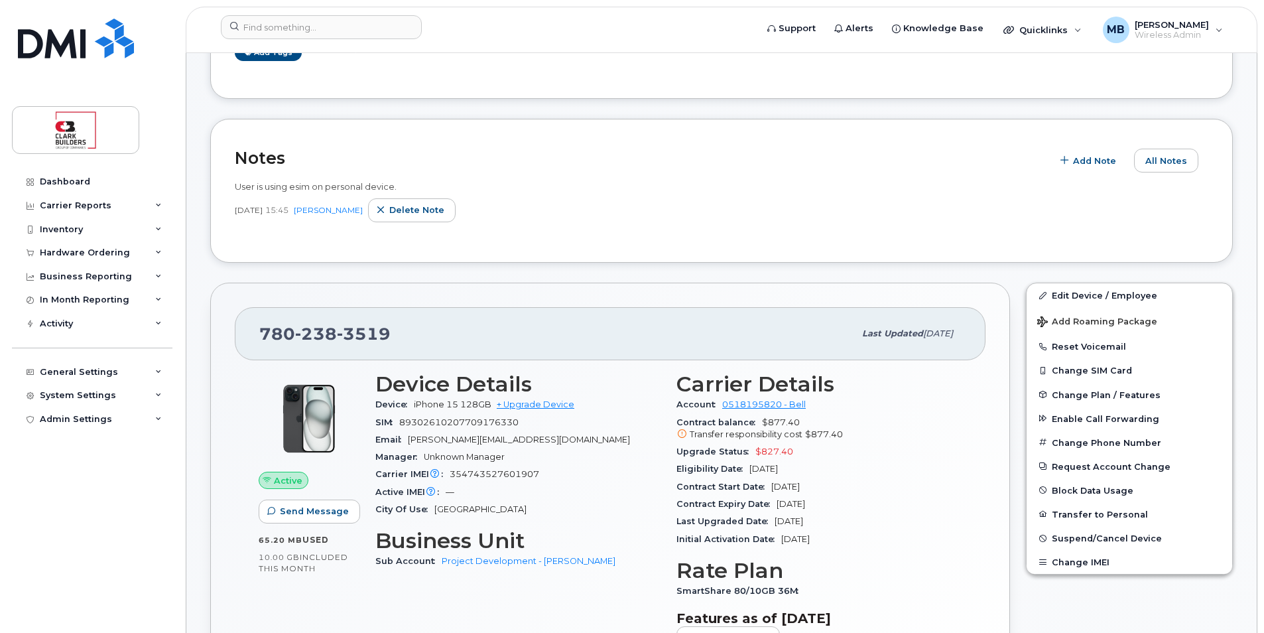
scroll to position [0, 0]
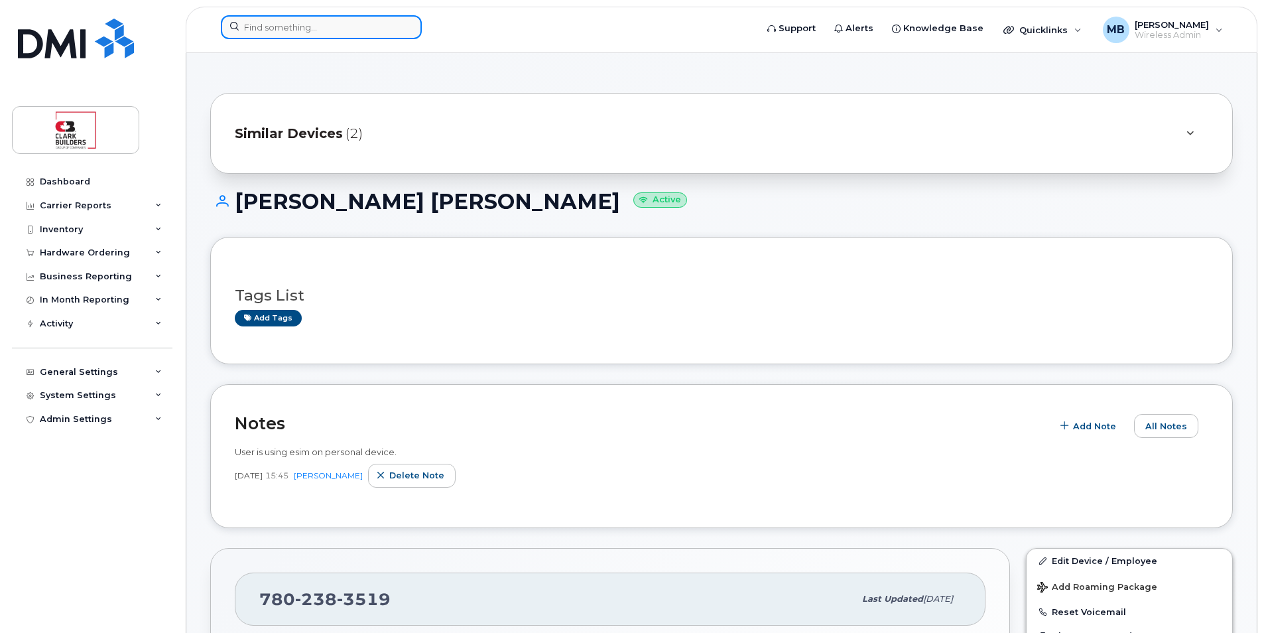
click at [314, 28] on input at bounding box center [321, 27] width 201 height 24
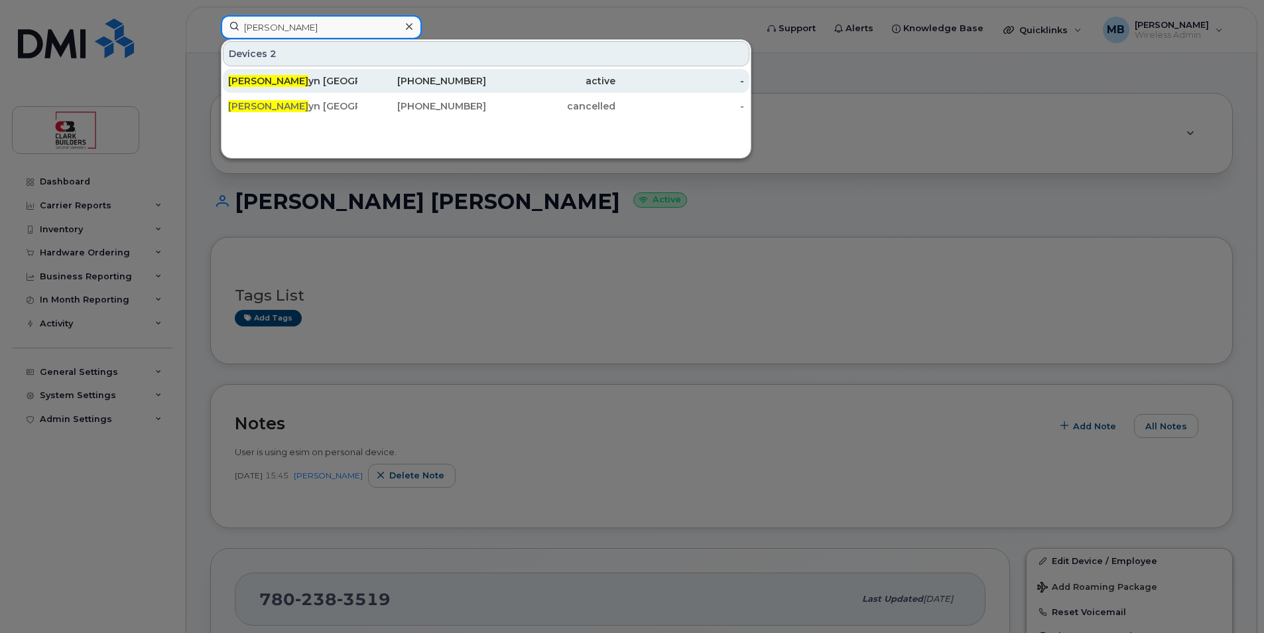
type input "[PERSON_NAME]"
click at [337, 82] on div "[PERSON_NAME] yn [GEOGRAPHIC_DATA]" at bounding box center [292, 80] width 129 height 13
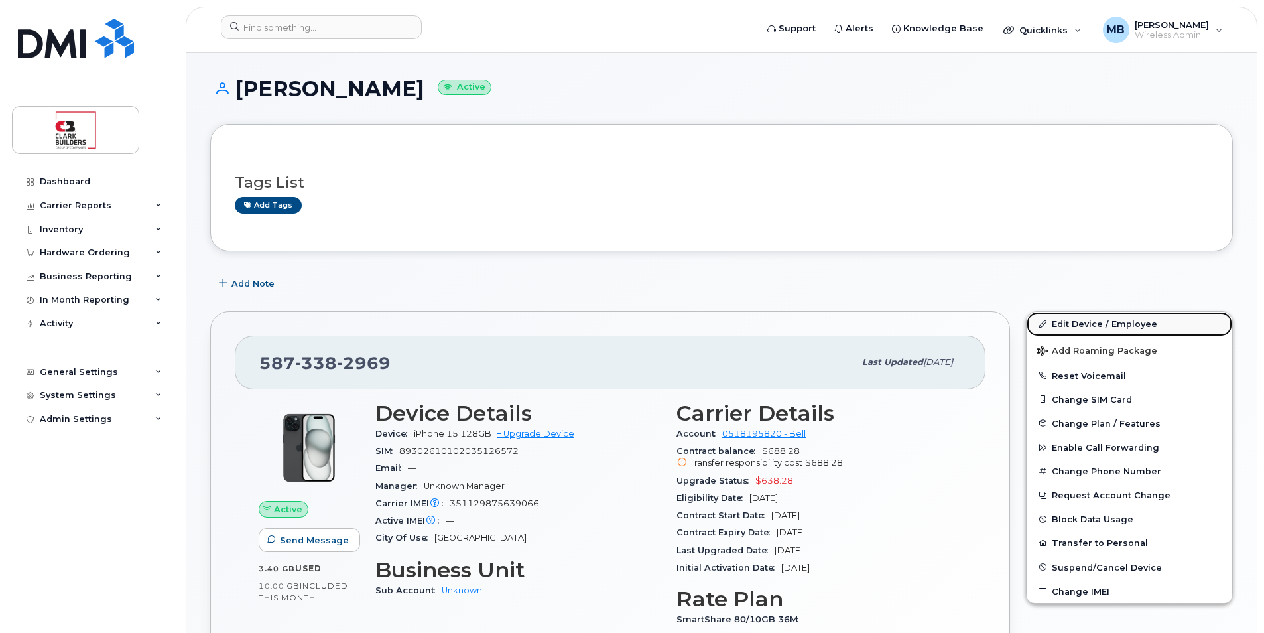
click at [1087, 324] on link "Edit Device / Employee" at bounding box center [1130, 324] width 206 height 24
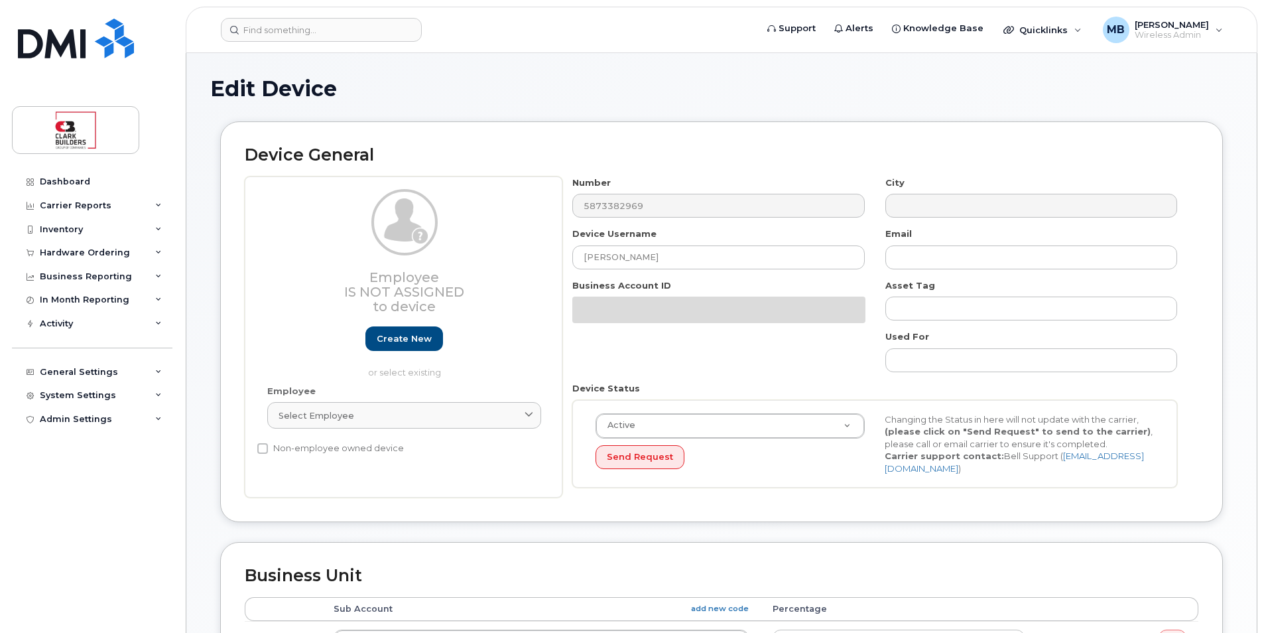
select select "18153"
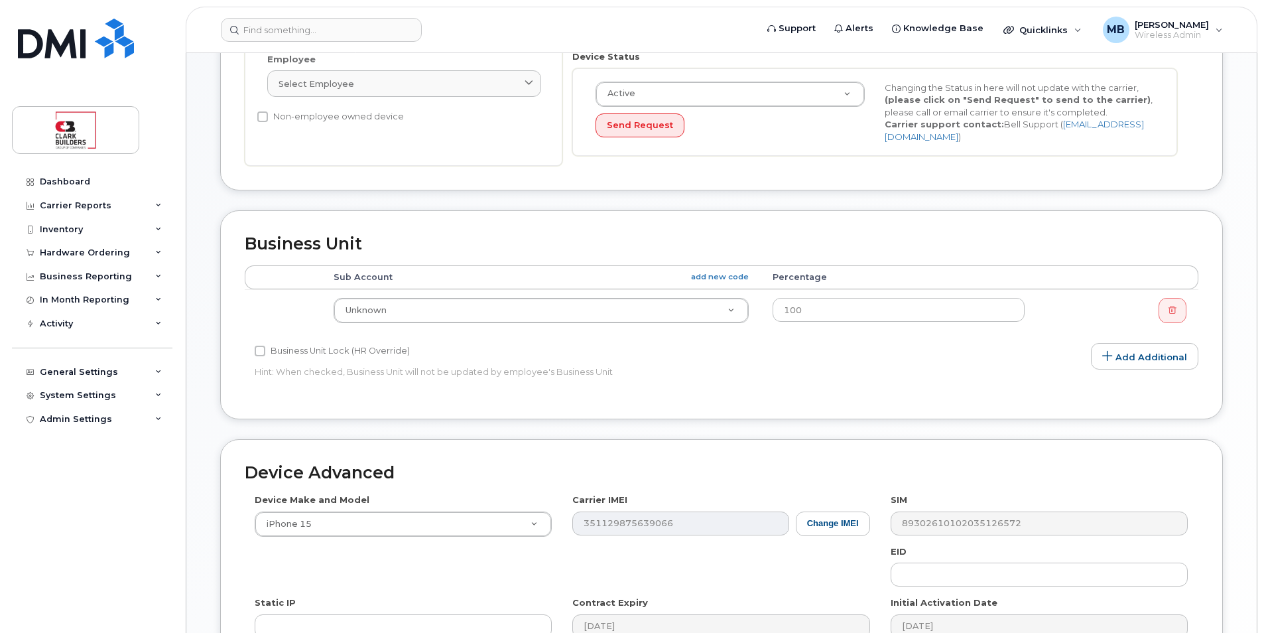
scroll to position [533, 0]
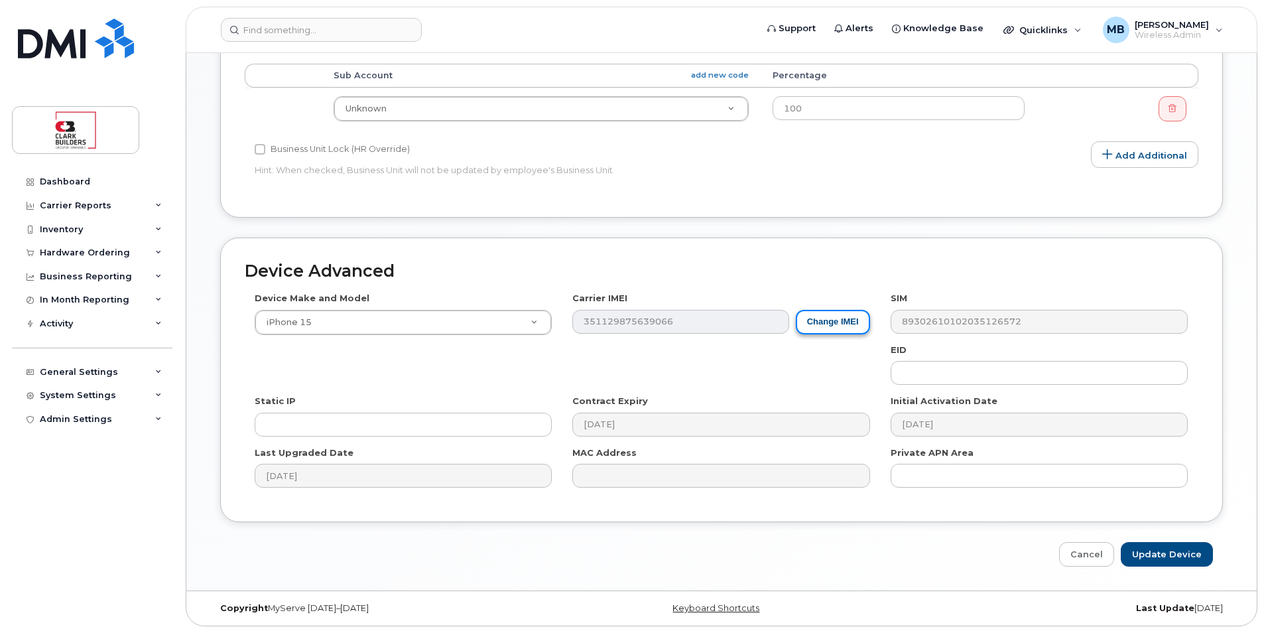
click at [837, 323] on button "Change IMEI" at bounding box center [833, 322] width 74 height 25
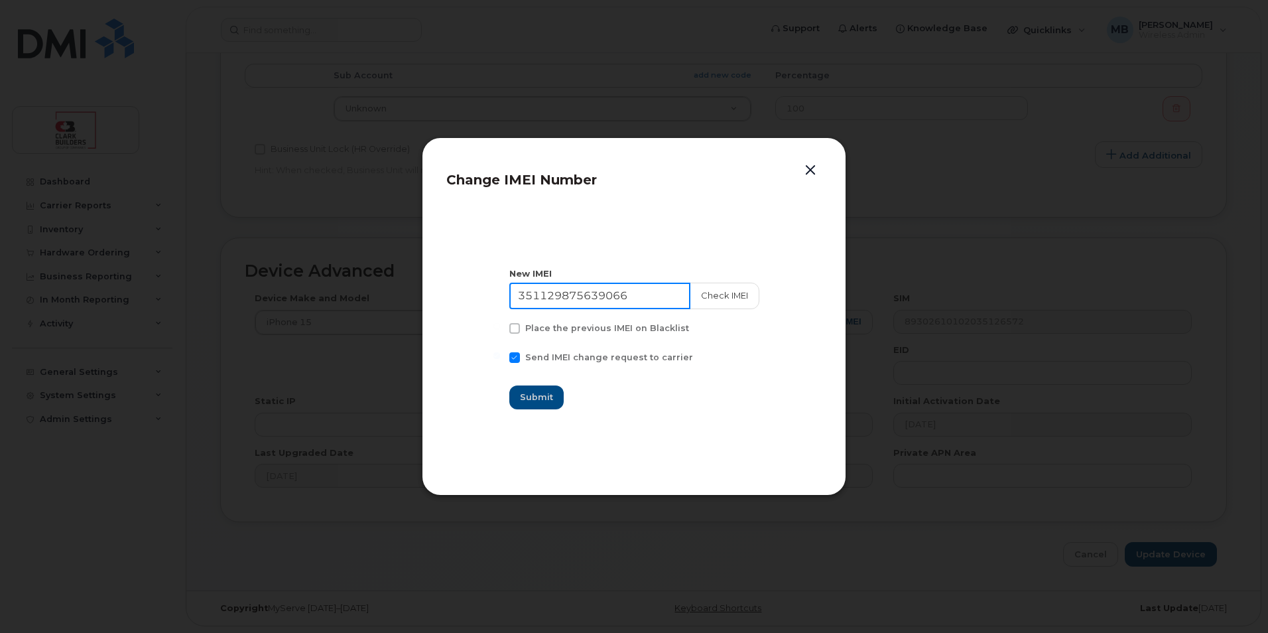
drag, startPoint x: 637, startPoint y: 292, endPoint x: 495, endPoint y: 288, distance: 142.0
click at [495, 288] on section "New IMEI [TECHNICAL_ID] Check IMEI Place the previous IMEI on Blacklist Send IM…" at bounding box center [633, 338] width 375 height 265
paste input "354743527601907"
type input "354743527601907"
click at [715, 300] on button "Check IMEI" at bounding box center [724, 296] width 70 height 27
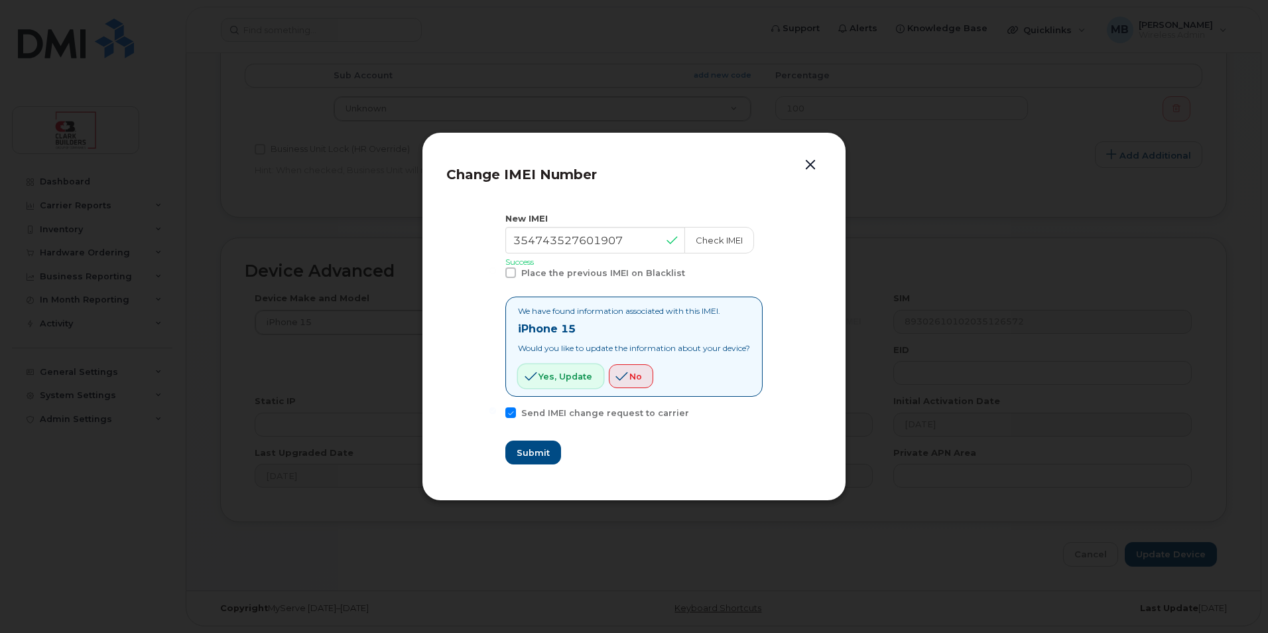
click at [566, 379] on span "Yes, update" at bounding box center [566, 376] width 54 height 13
click at [531, 454] on span "Submit" at bounding box center [532, 452] width 33 height 13
type input "354743527601907"
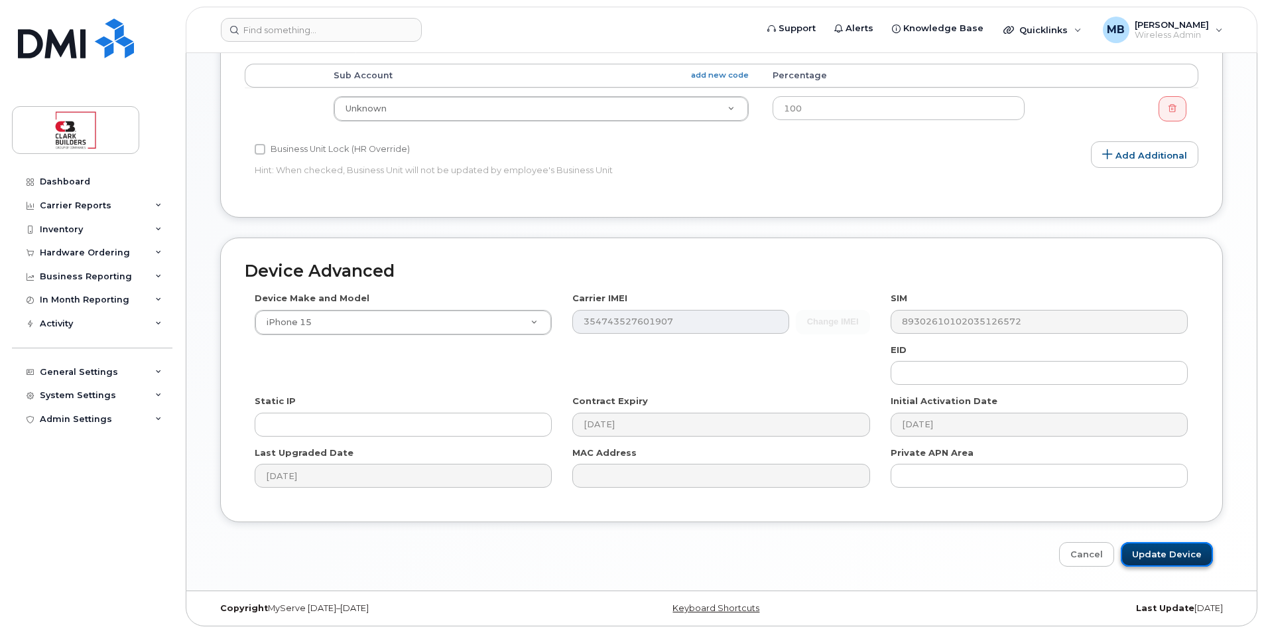
drag, startPoint x: 1179, startPoint y: 554, endPoint x: 1169, endPoint y: 547, distance: 12.3
click at [1179, 554] on input "Update Device" at bounding box center [1167, 554] width 92 height 25
type input "Saving..."
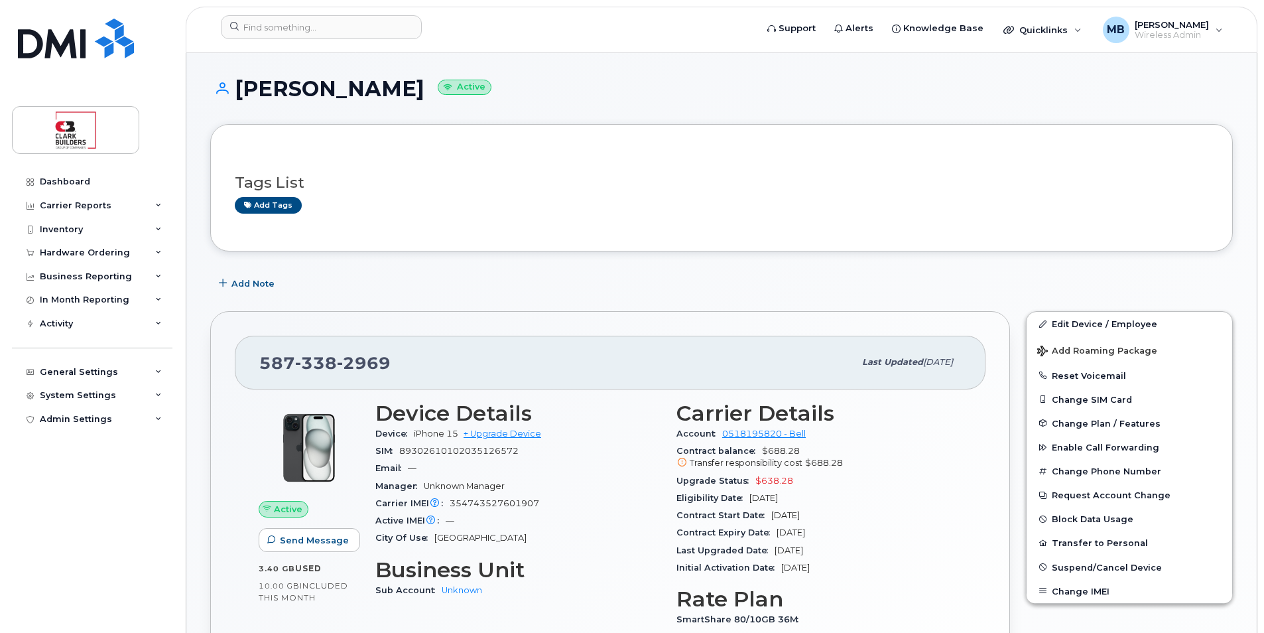
click at [728, 85] on h1 "Marilyn Molzan Active" at bounding box center [721, 88] width 1023 height 23
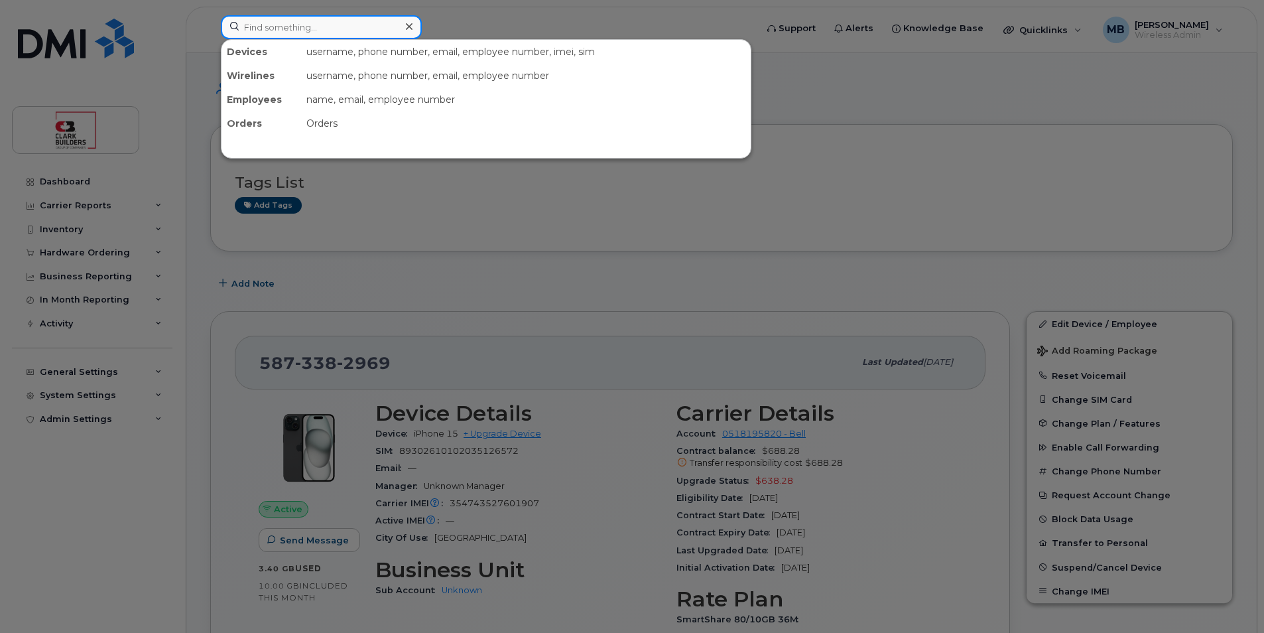
click at [328, 29] on input at bounding box center [321, 27] width 201 height 24
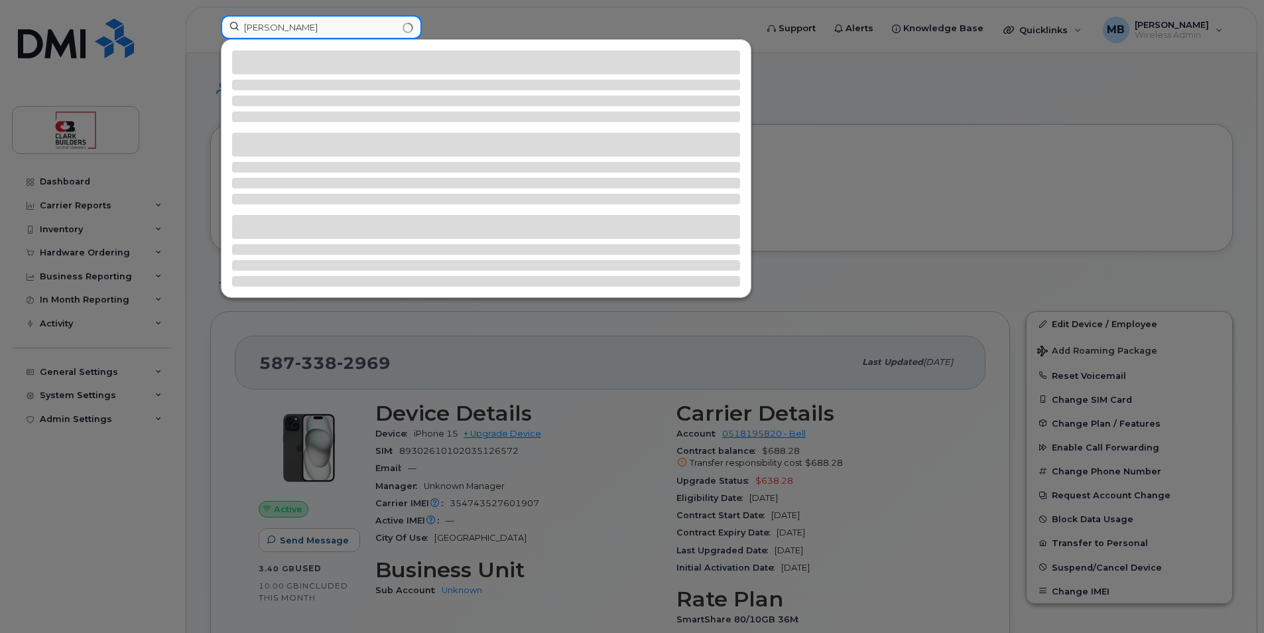
type input "adam foster"
click at [305, 18] on input "adam foster" at bounding box center [321, 27] width 201 height 24
click at [310, 29] on input "adam foster" at bounding box center [321, 27] width 201 height 24
drag, startPoint x: 315, startPoint y: 28, endPoint x: 182, endPoint y: 28, distance: 133.3
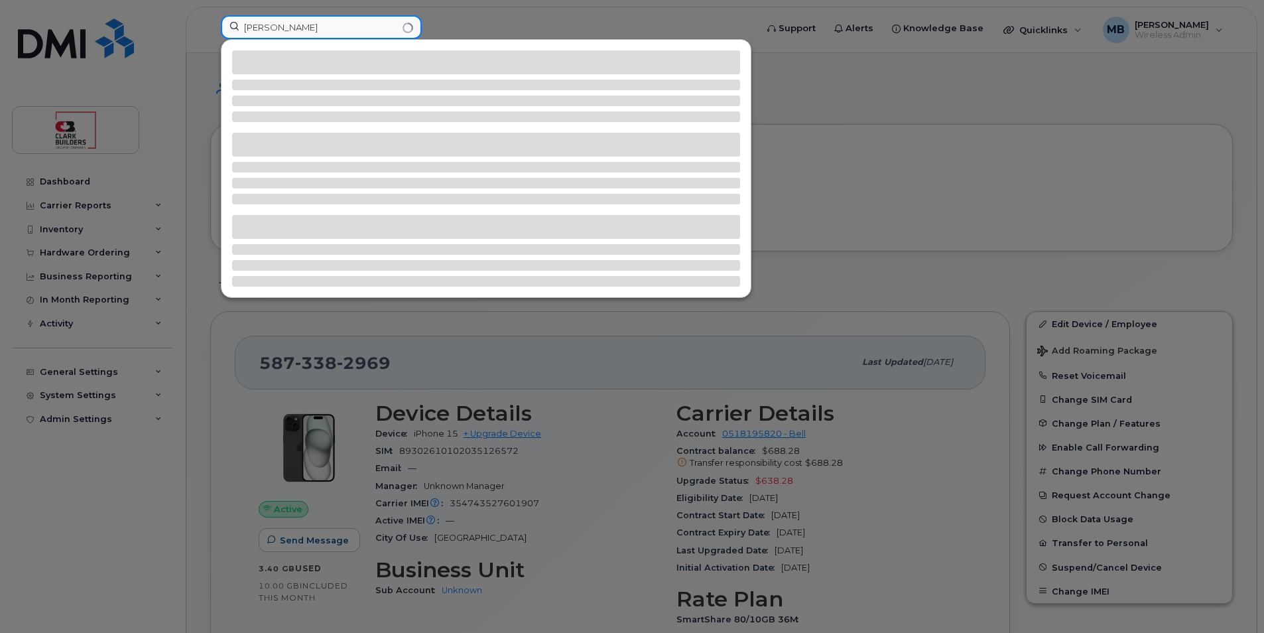
click at [210, 28] on div "adam foster" at bounding box center [484, 29] width 548 height 29
click at [35, 38] on div at bounding box center [632, 316] width 1264 height 633
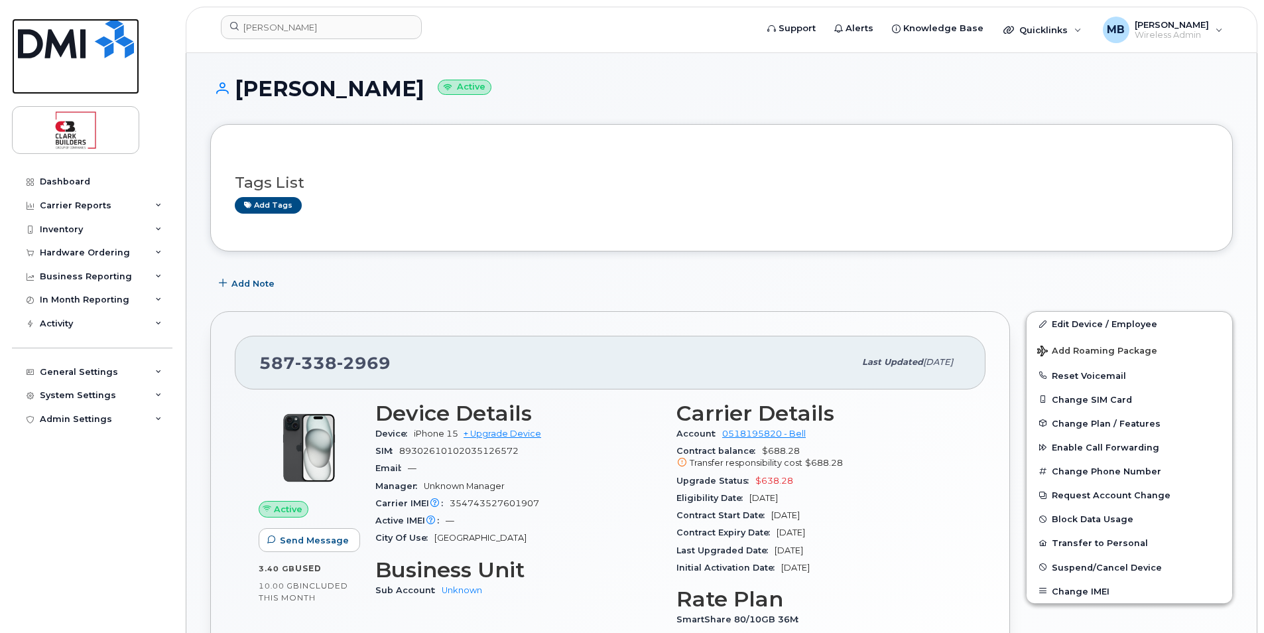
drag, startPoint x: 41, startPoint y: 40, endPoint x: 66, endPoint y: 44, distance: 24.8
click at [43, 40] on img at bounding box center [76, 39] width 116 height 40
click at [66, 44] on img at bounding box center [76, 39] width 116 height 40
click at [67, 44] on img at bounding box center [76, 39] width 116 height 40
click at [100, 43] on img at bounding box center [76, 39] width 116 height 40
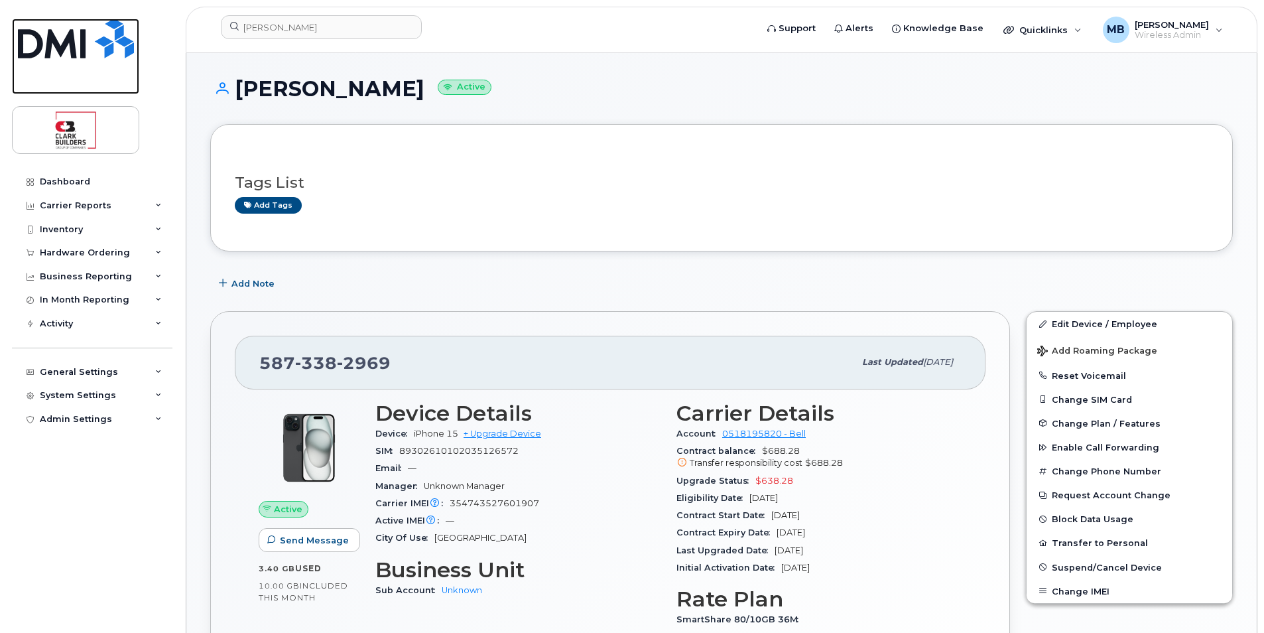
click at [100, 43] on img at bounding box center [76, 39] width 116 height 40
drag, startPoint x: 100, startPoint y: 43, endPoint x: 151, endPoint y: 31, distance: 51.8
click at [100, 43] on img at bounding box center [76, 39] width 116 height 40
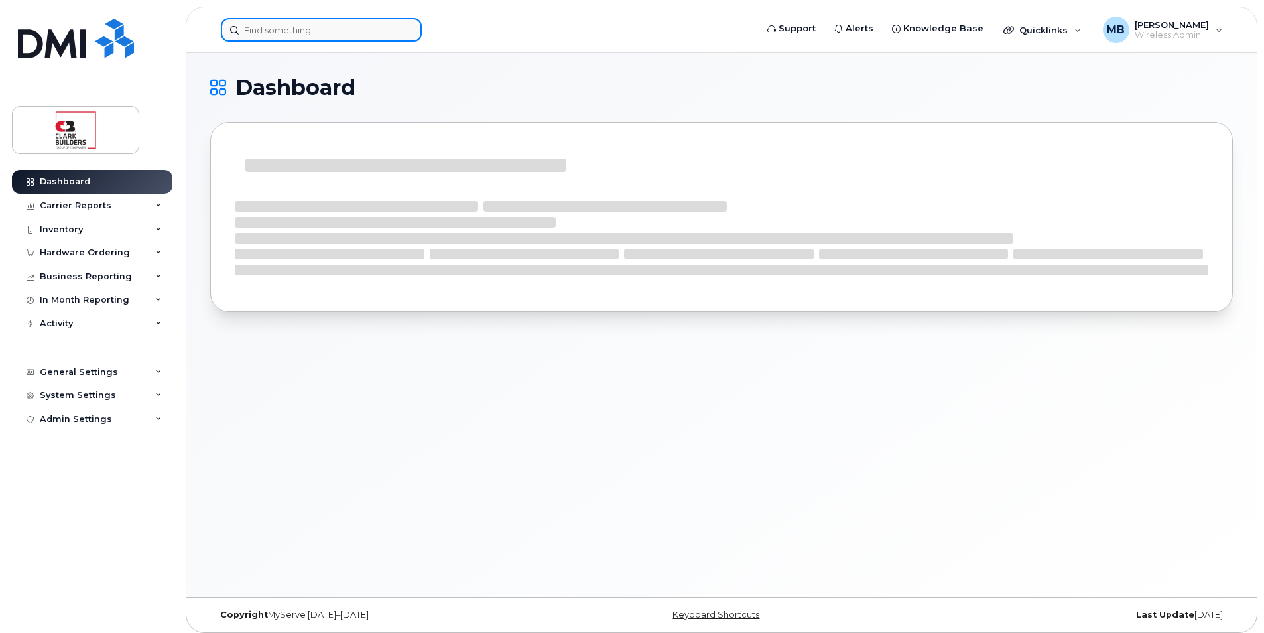
click at [283, 30] on input at bounding box center [321, 30] width 201 height 24
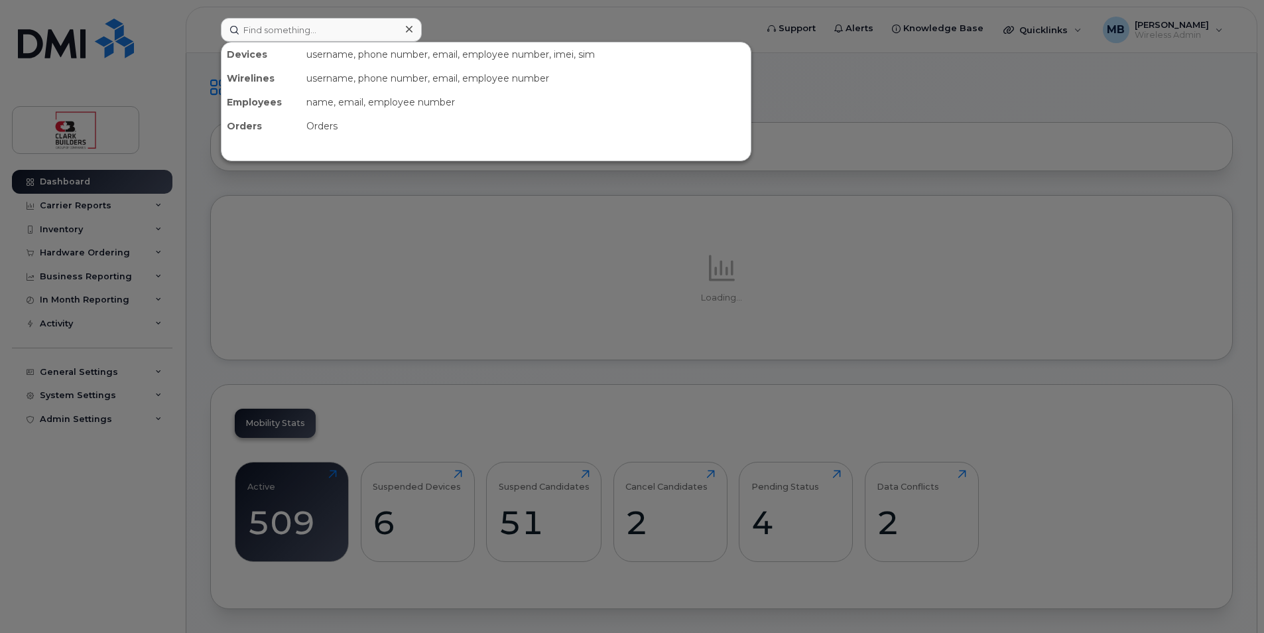
click at [848, 99] on div at bounding box center [632, 316] width 1264 height 633
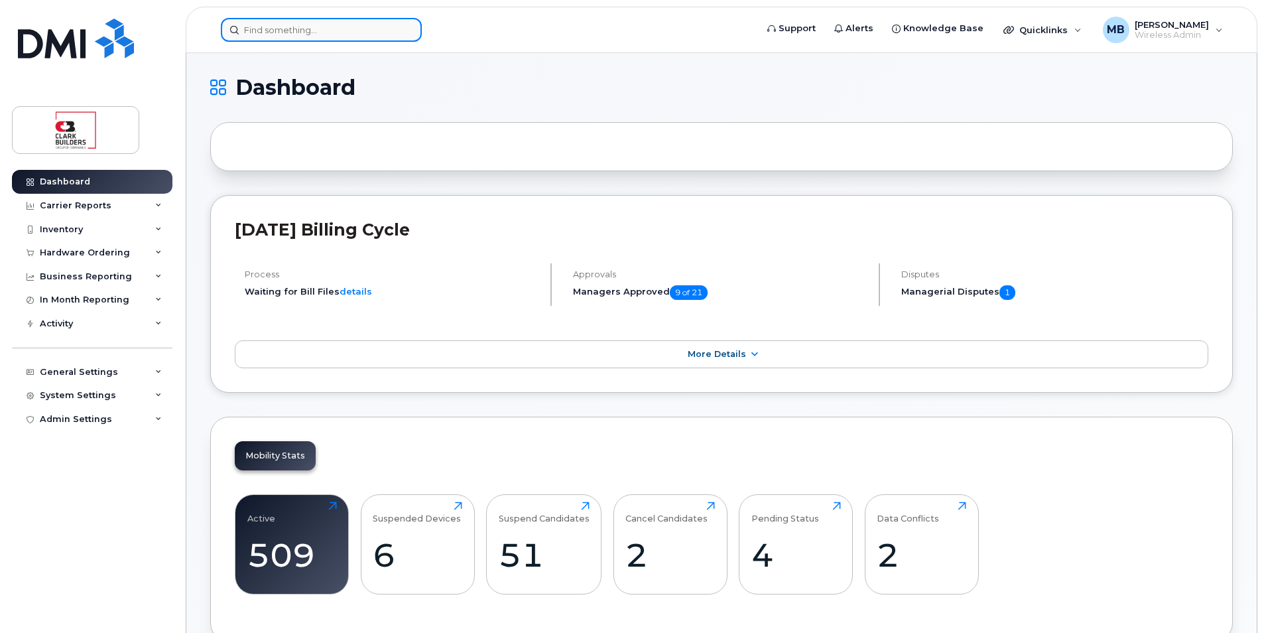
click at [288, 31] on input at bounding box center [321, 30] width 201 height 24
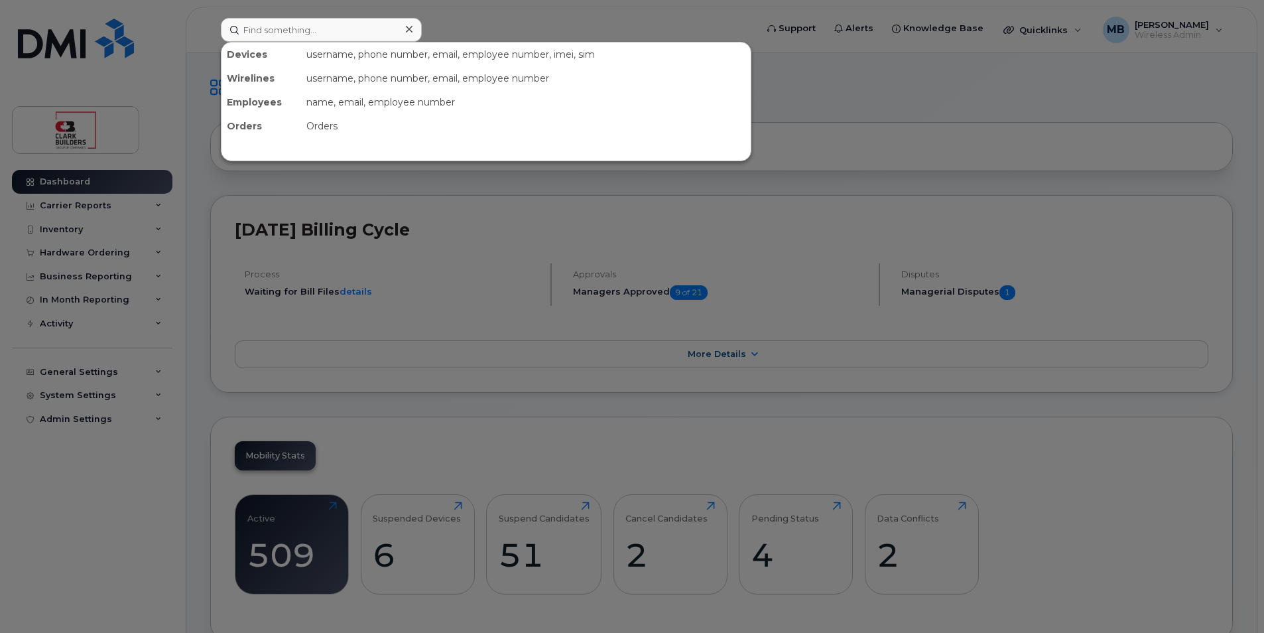
click at [497, 24] on div at bounding box center [632, 316] width 1264 height 633
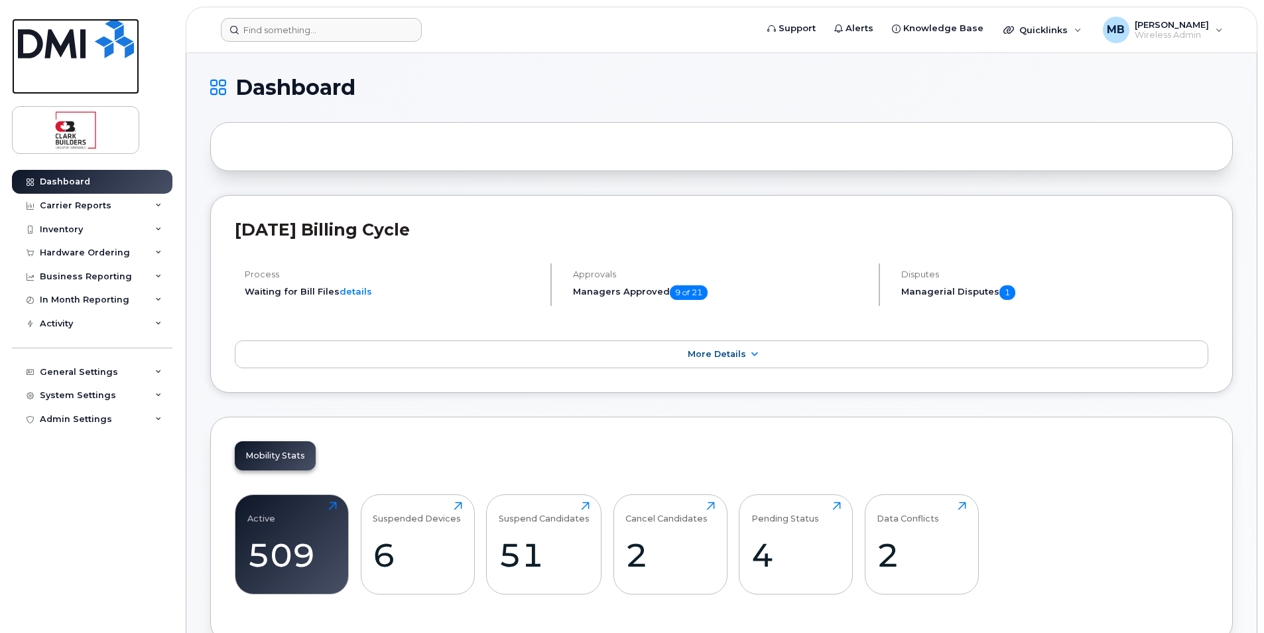
click at [90, 46] on img at bounding box center [76, 39] width 116 height 40
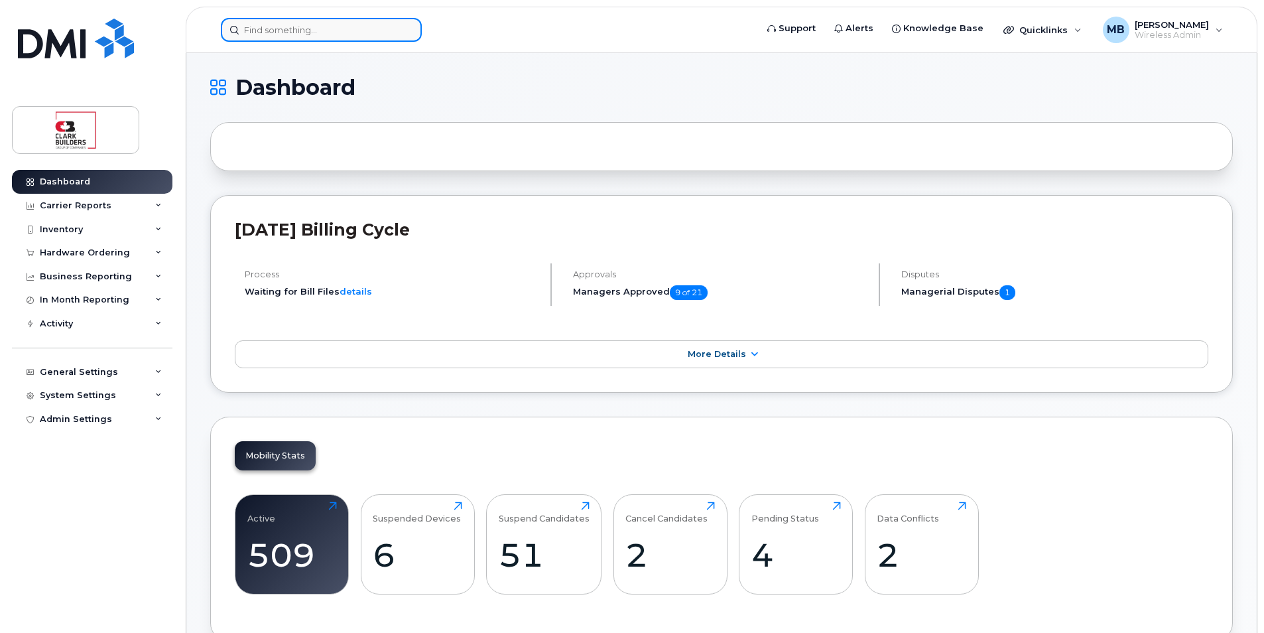
click at [333, 29] on input at bounding box center [321, 30] width 201 height 24
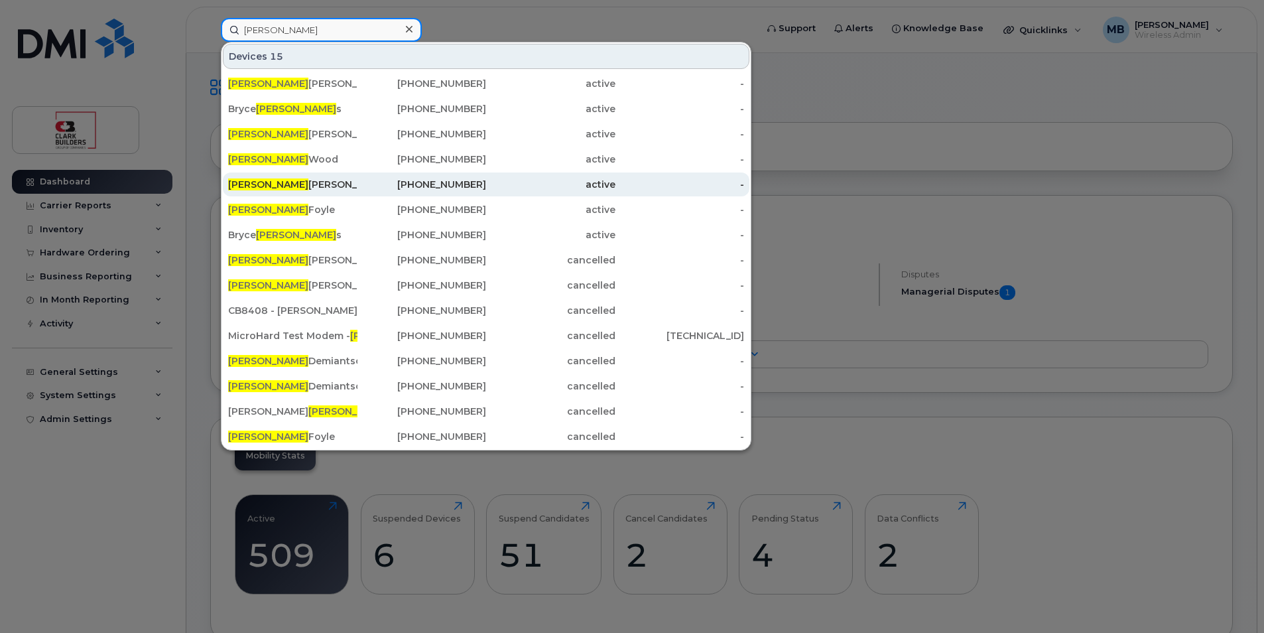
type input "[PERSON_NAME]"
click at [310, 186] on div "[PERSON_NAME]" at bounding box center [292, 184] width 129 height 13
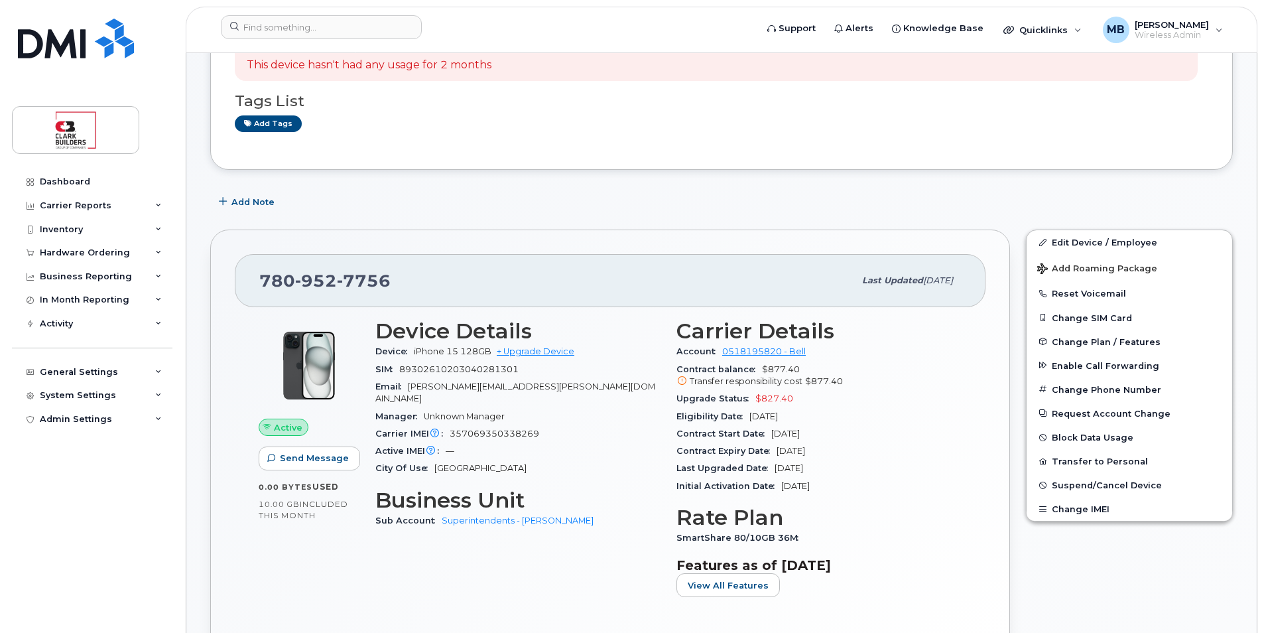
scroll to position [265, 0]
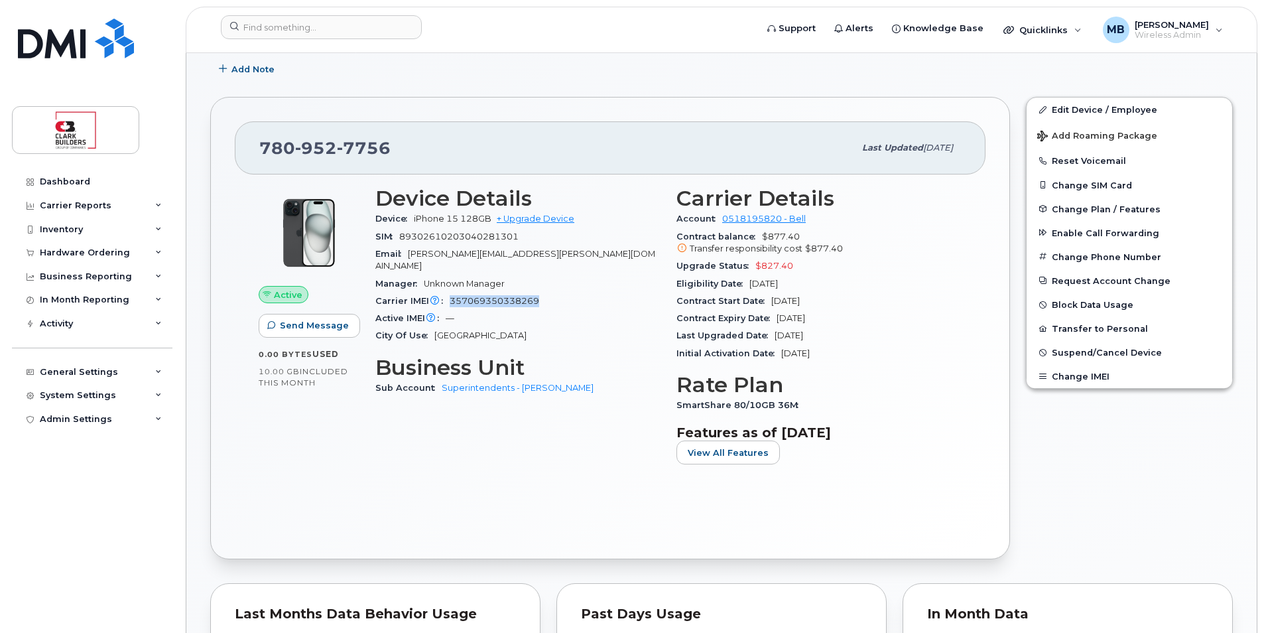
drag, startPoint x: 541, startPoint y: 285, endPoint x: 451, endPoint y: 286, distance: 90.2
click at [451, 293] on div "Carrier IMEI Carrier IMEI is reported during the last billing cycle or change o…" at bounding box center [517, 301] width 285 height 17
drag, startPoint x: 451, startPoint y: 286, endPoint x: 478, endPoint y: 291, distance: 27.1
copy span "357069350338269"
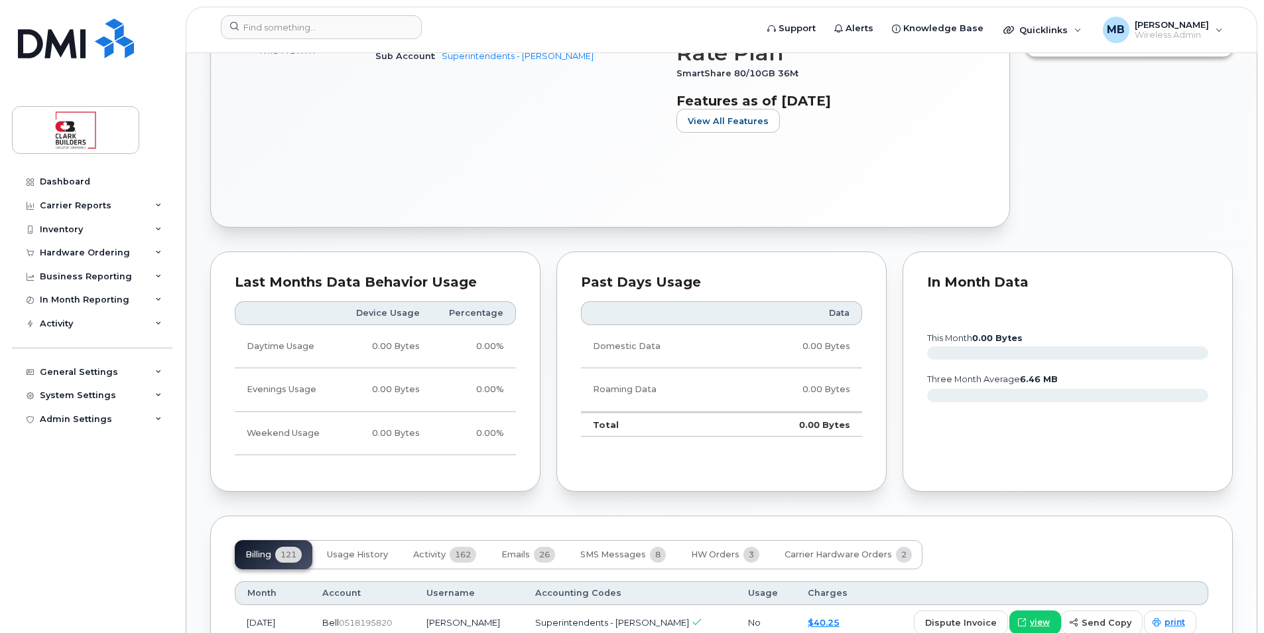
scroll to position [730, 0]
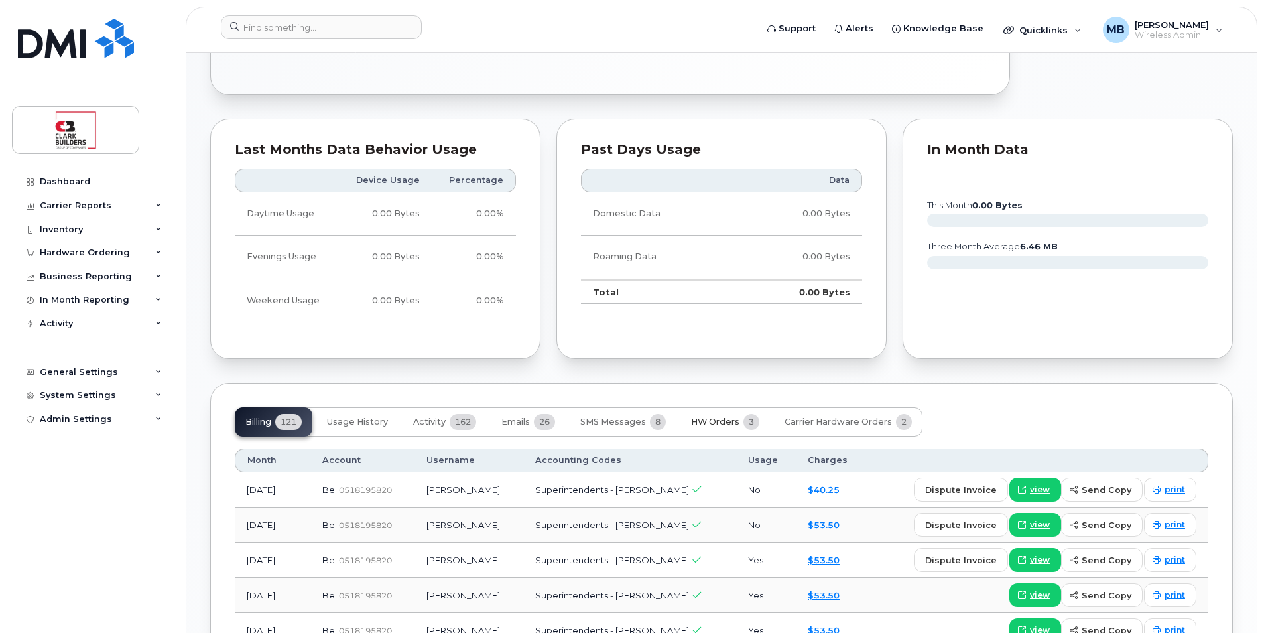
click at [711, 426] on span "HW Orders" at bounding box center [715, 422] width 48 height 11
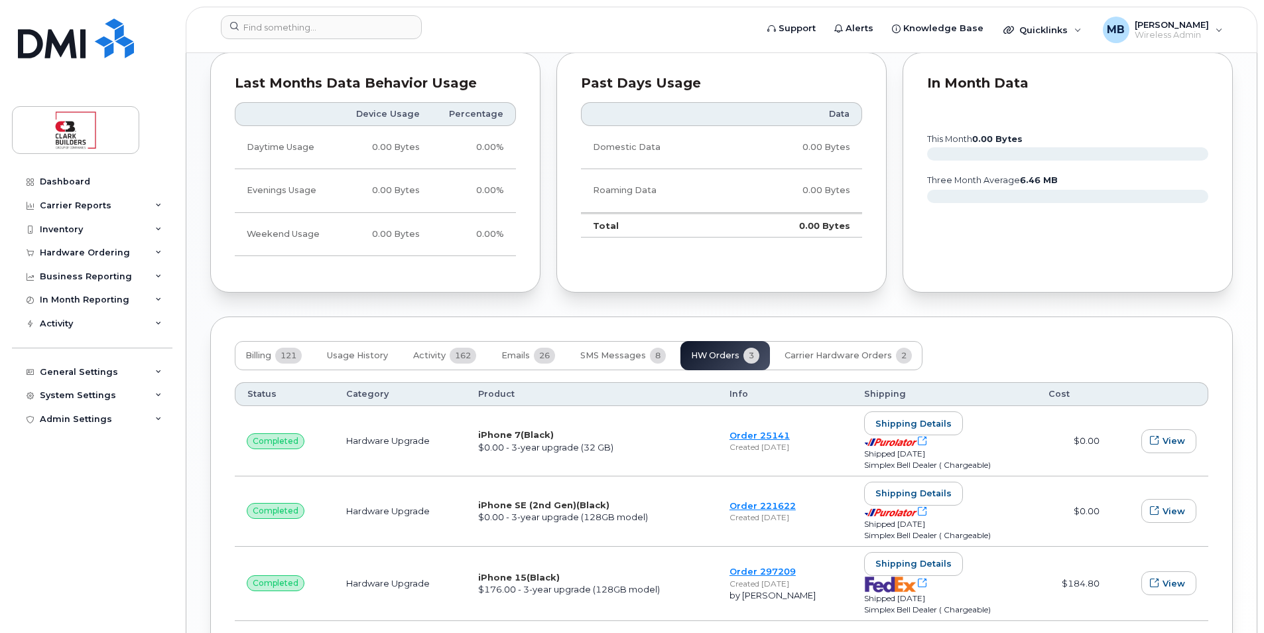
scroll to position [887, 0]
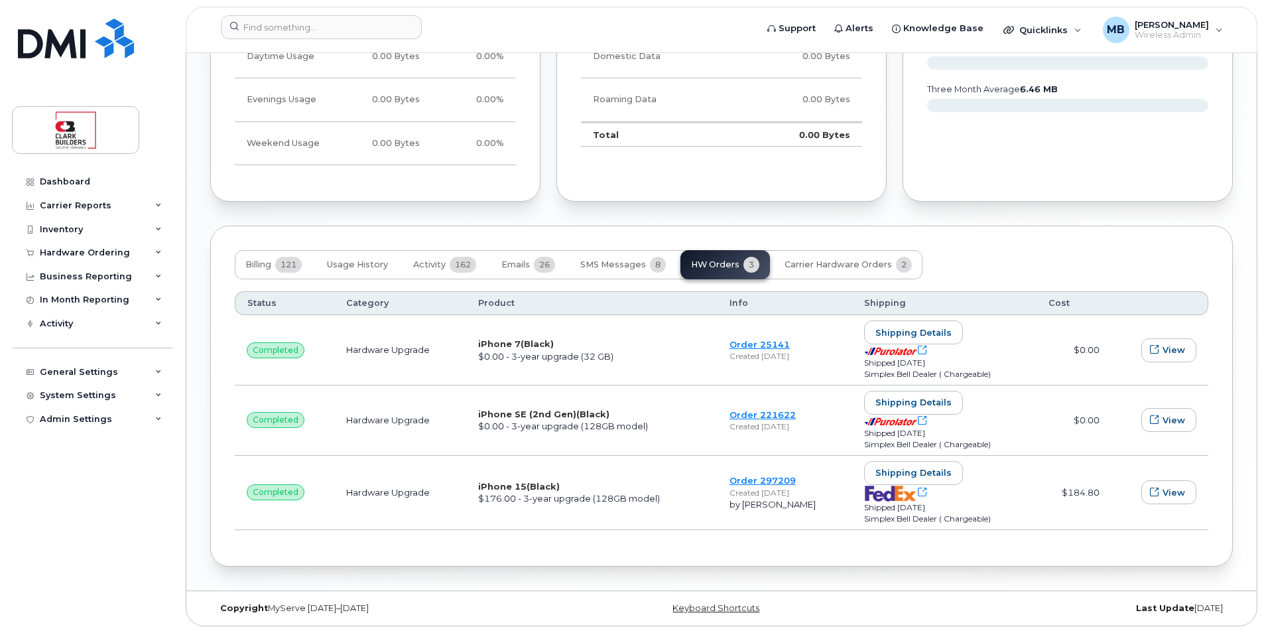
click at [576, 418] on span "(Black)" at bounding box center [592, 414] width 33 height 11
click at [760, 415] on link "Order 221622" at bounding box center [763, 414] width 66 height 11
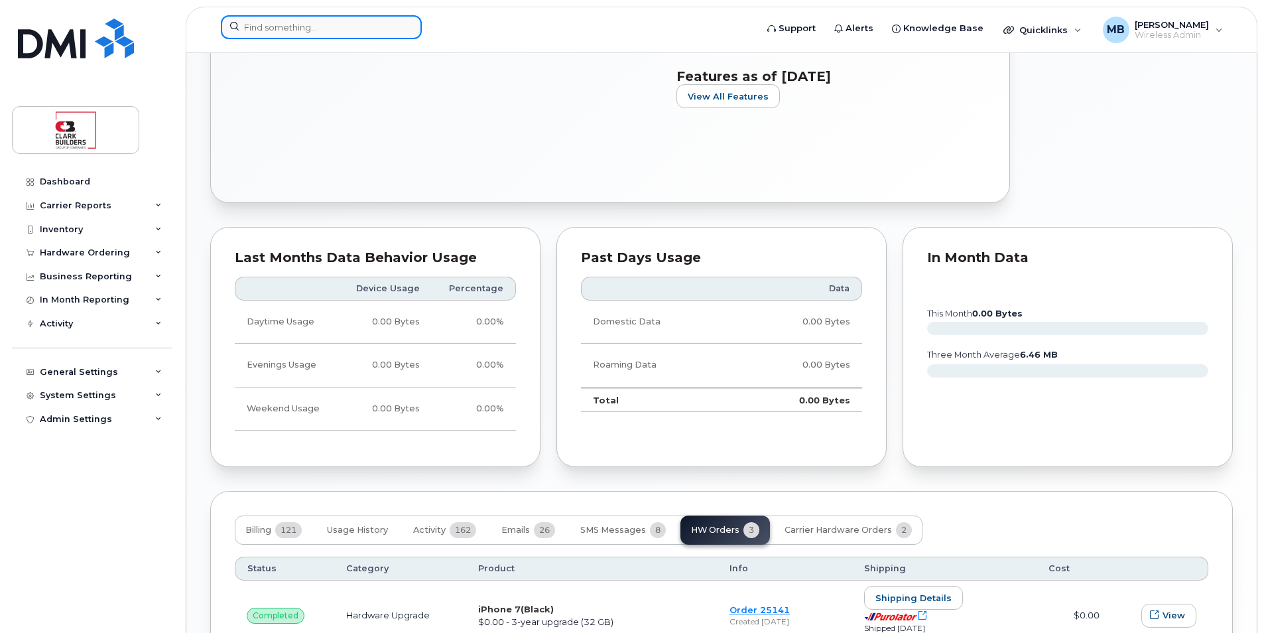
click at [326, 28] on input at bounding box center [321, 27] width 201 height 24
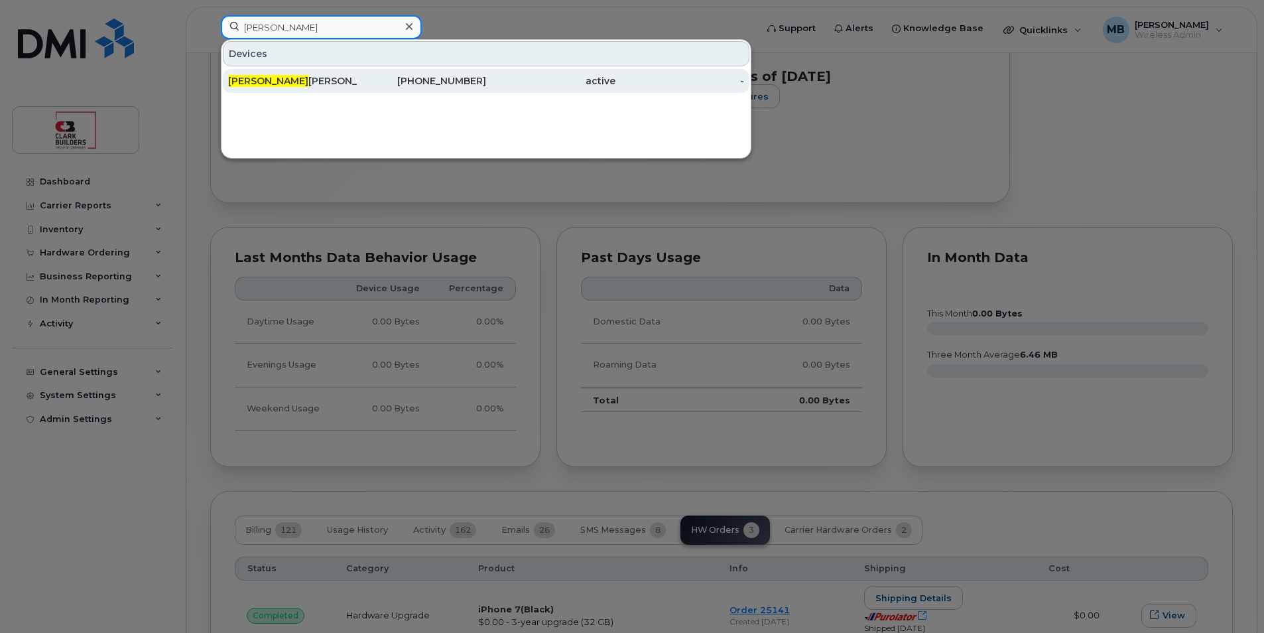
type input "larry"
click at [350, 77] on div "Larry Nansel" at bounding box center [292, 80] width 129 height 13
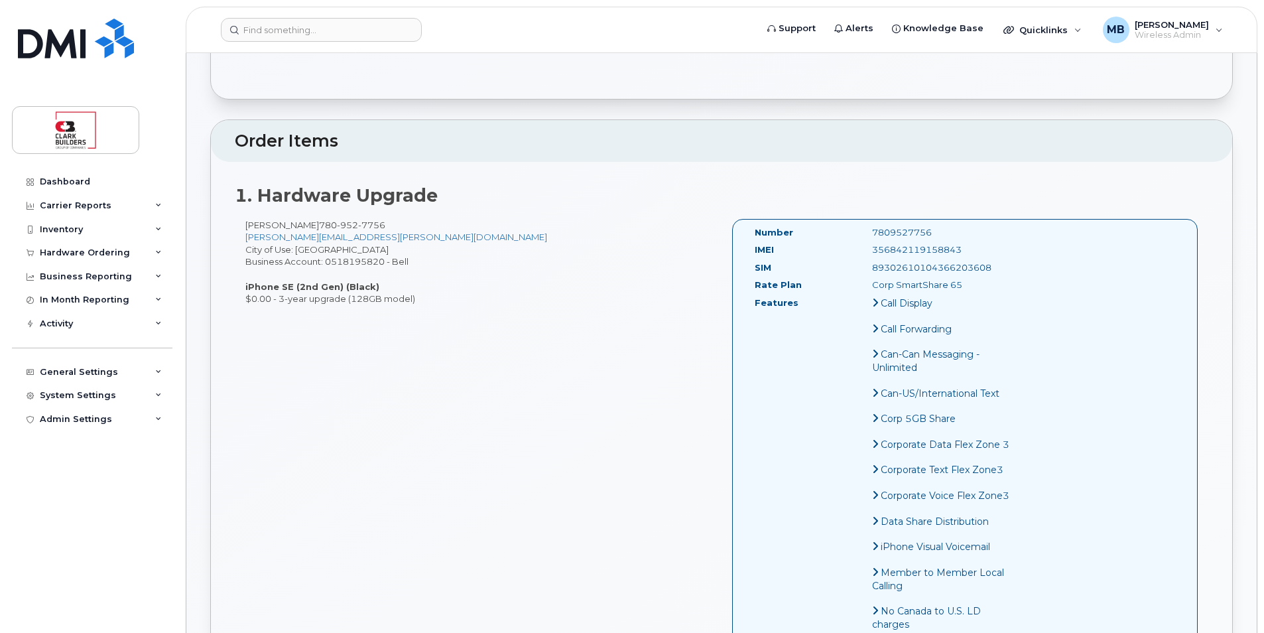
scroll to position [332, 0]
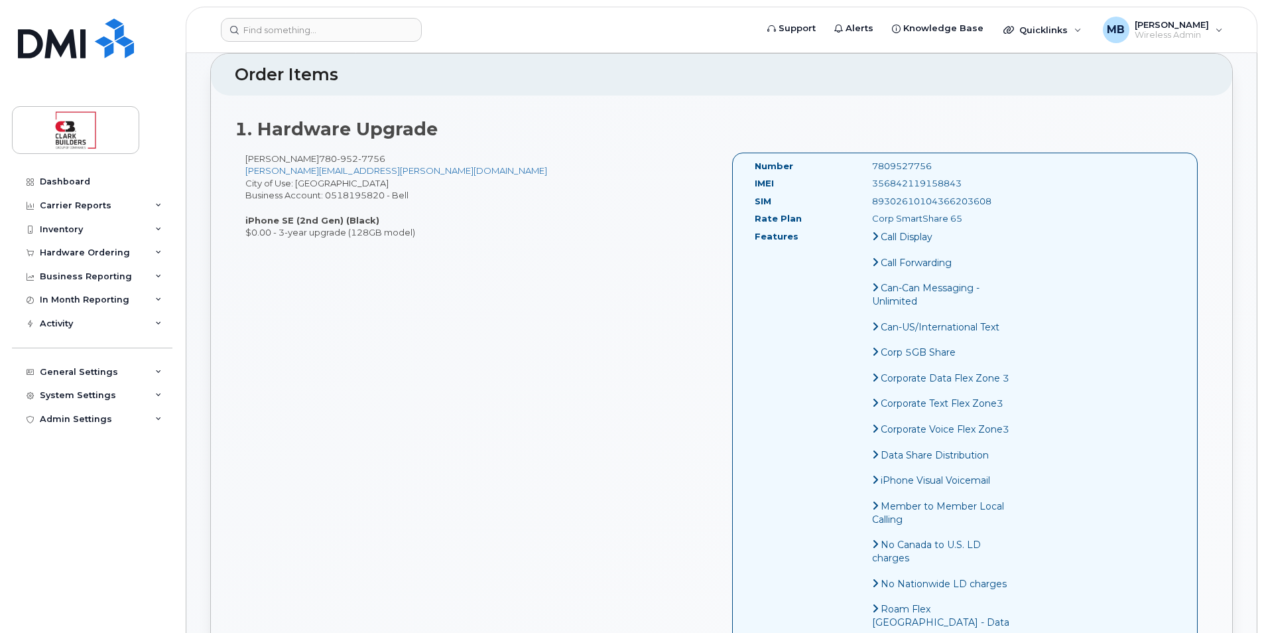
drag, startPoint x: 855, startPoint y: 180, endPoint x: 961, endPoint y: 185, distance: 106.2
click at [961, 185] on div "356842119158843" at bounding box center [944, 183] width 165 height 13
copy div "356842119158843"
click at [275, 33] on input at bounding box center [321, 30] width 201 height 24
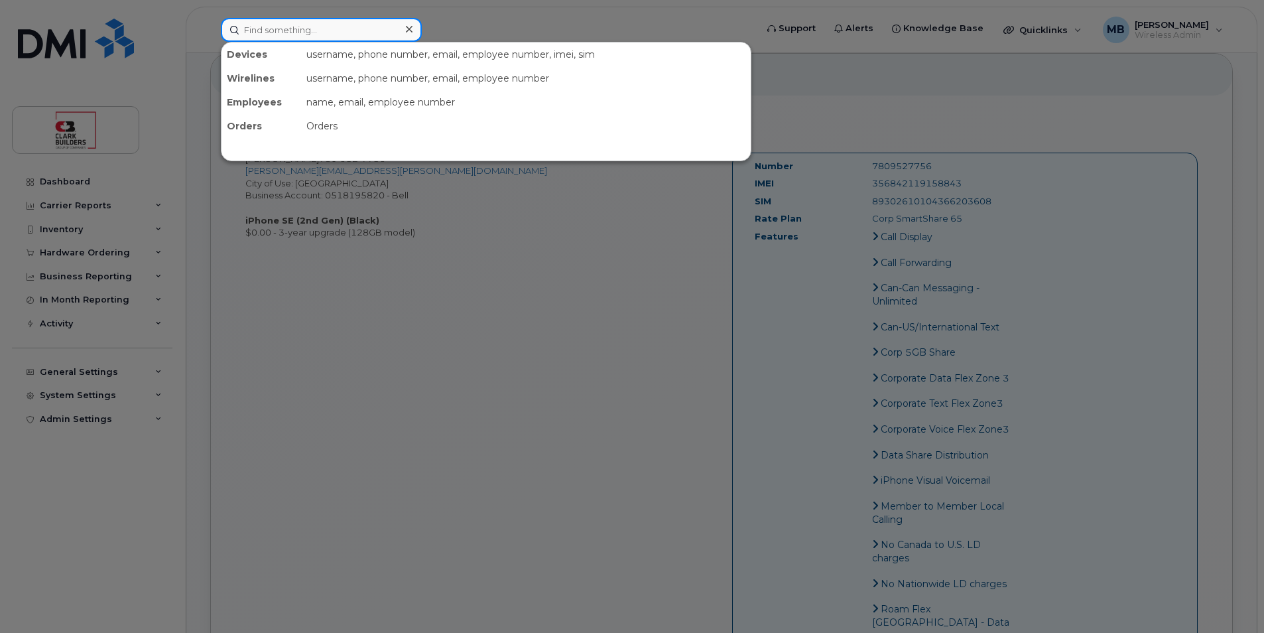
paste input "356842119158843"
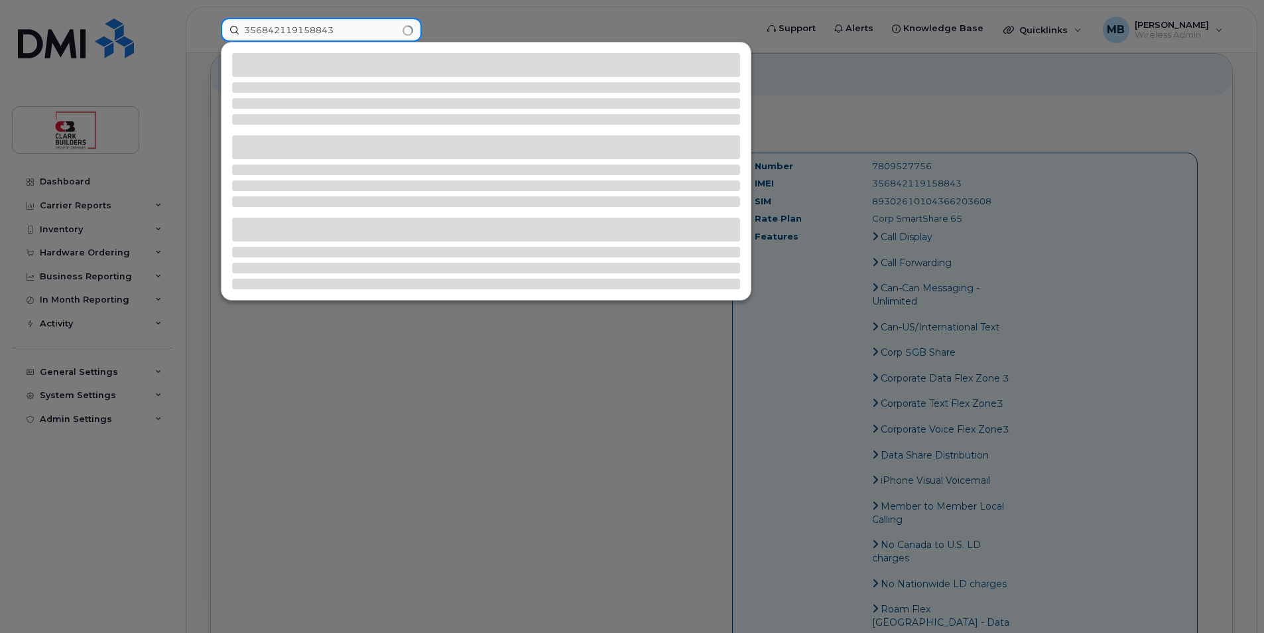
type input "356842119158843"
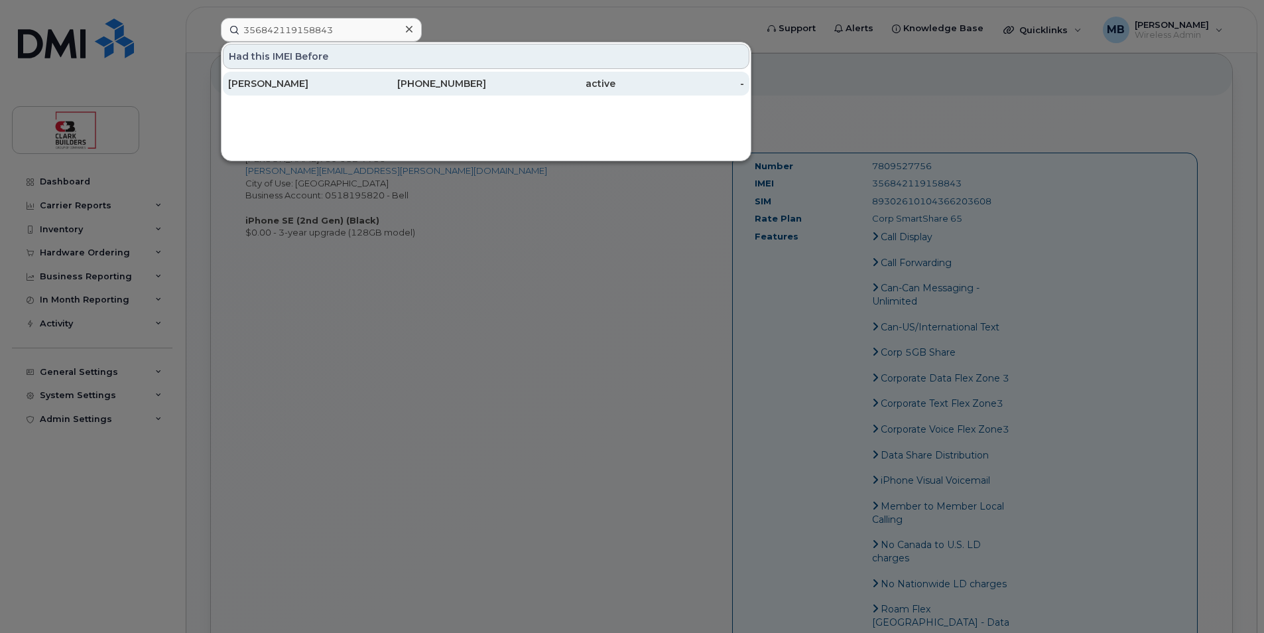
click at [320, 80] on div "Adam Foster" at bounding box center [292, 83] width 129 height 13
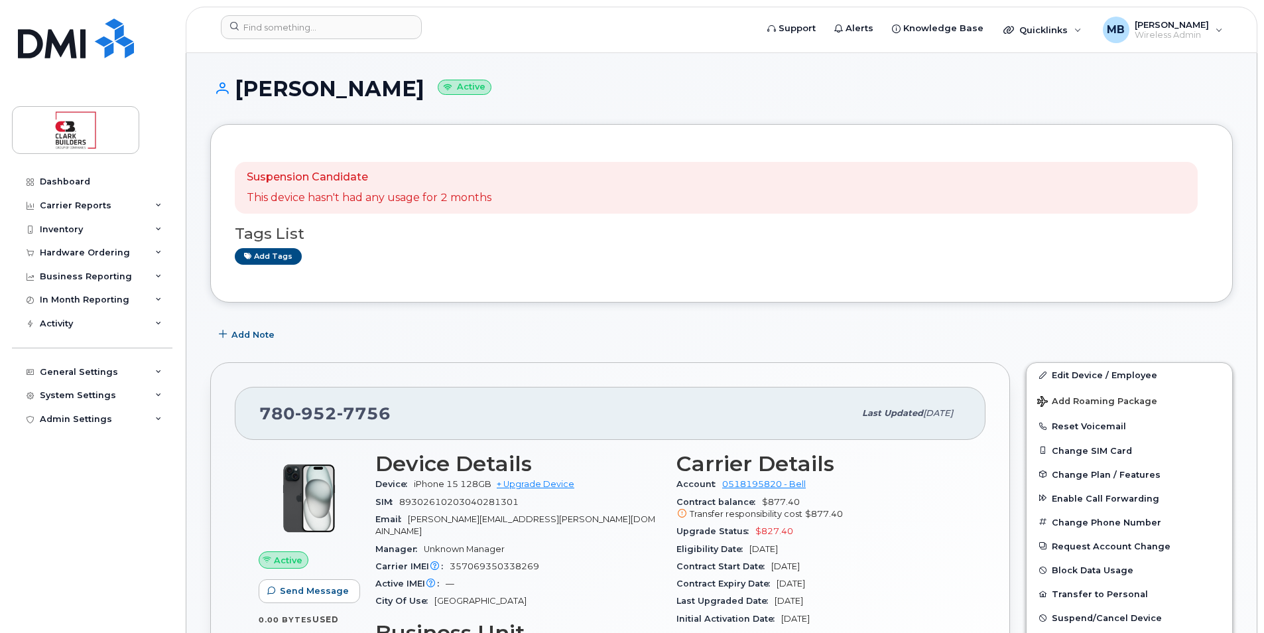
click at [495, 324] on div "Add Note" at bounding box center [721, 334] width 1023 height 24
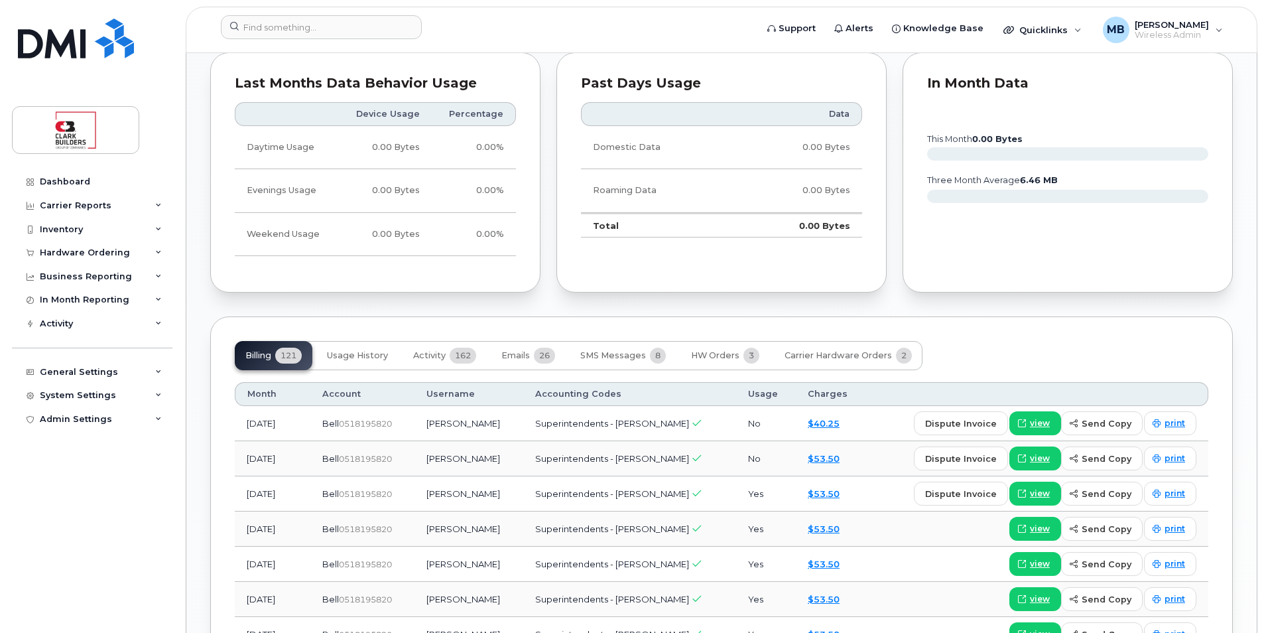
scroll to position [398, 0]
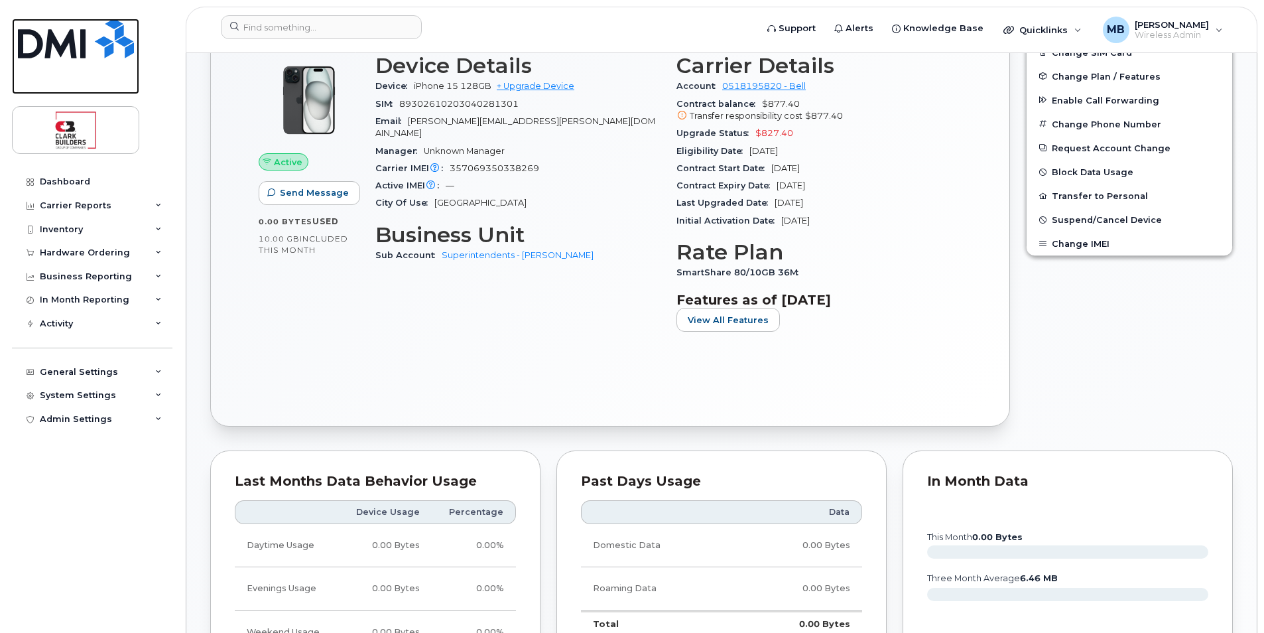
click at [99, 46] on img at bounding box center [76, 39] width 116 height 40
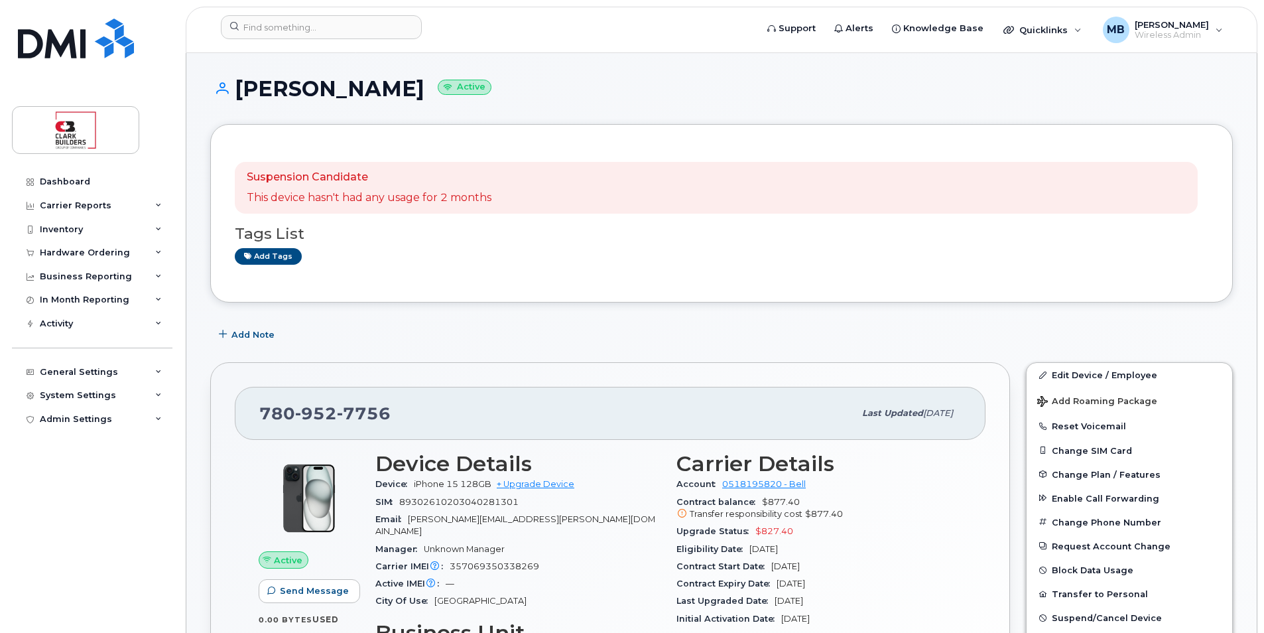
scroll to position [332, 0]
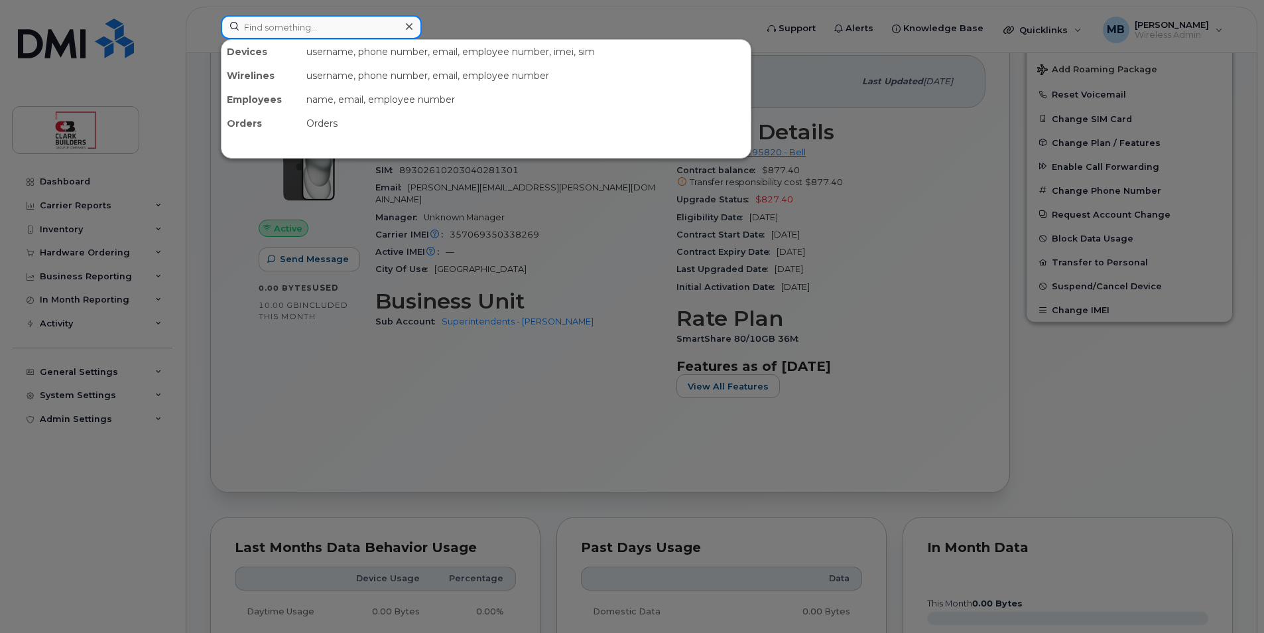
click at [336, 20] on input at bounding box center [321, 27] width 201 height 24
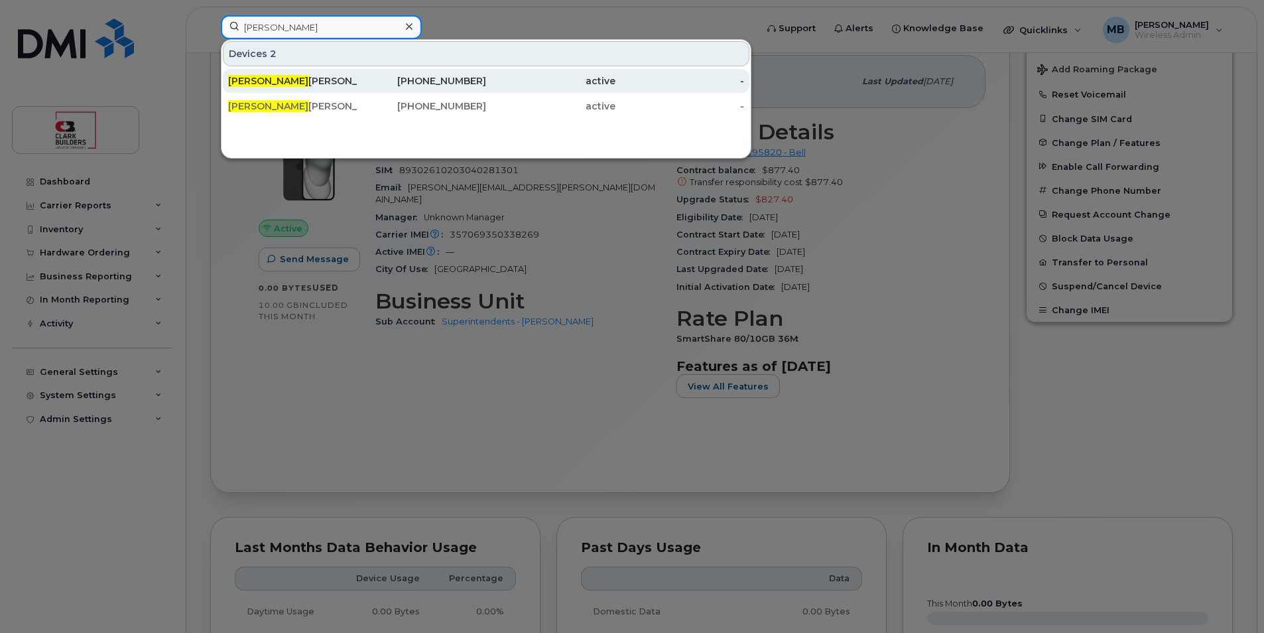
type input "[PERSON_NAME]"
click at [547, 80] on div "active" at bounding box center [550, 80] width 129 height 13
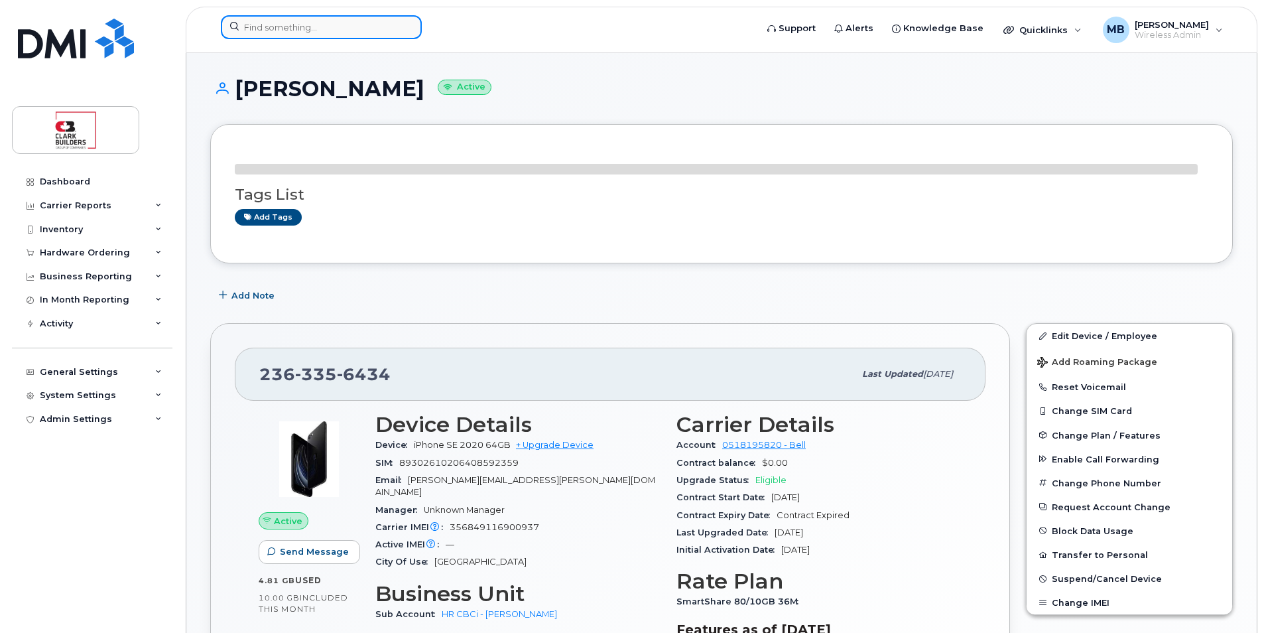
click at [316, 38] on input at bounding box center [321, 27] width 201 height 24
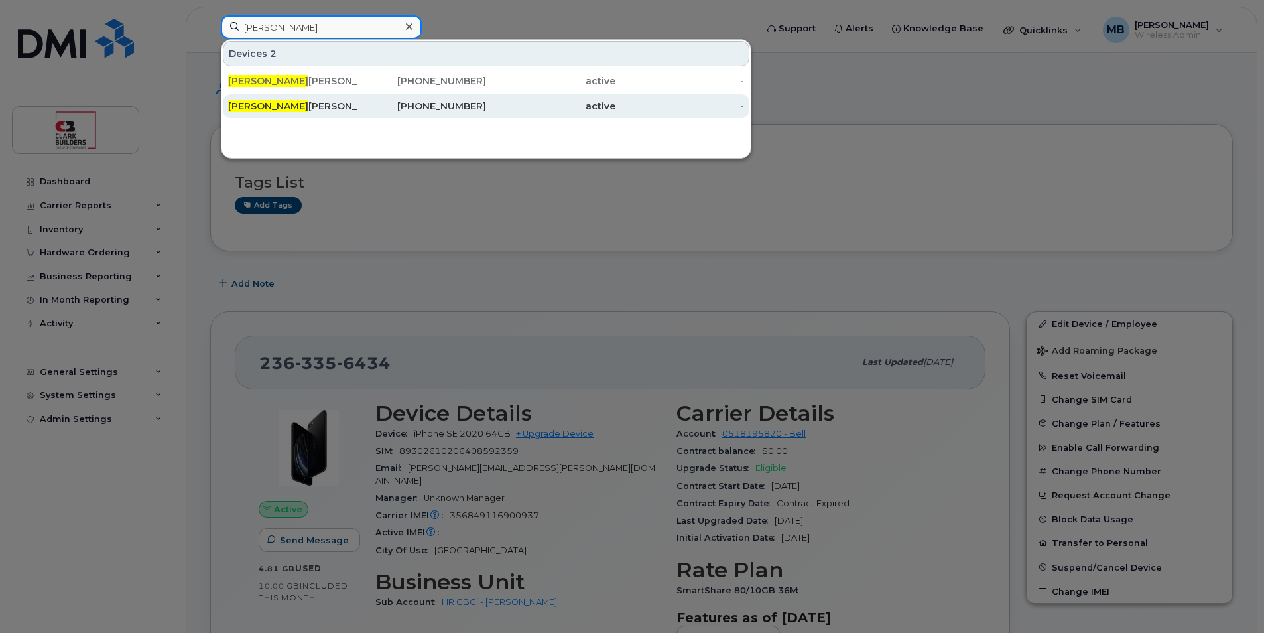
type input "[PERSON_NAME]"
click at [336, 111] on div "[PERSON_NAME]" at bounding box center [292, 105] width 129 height 13
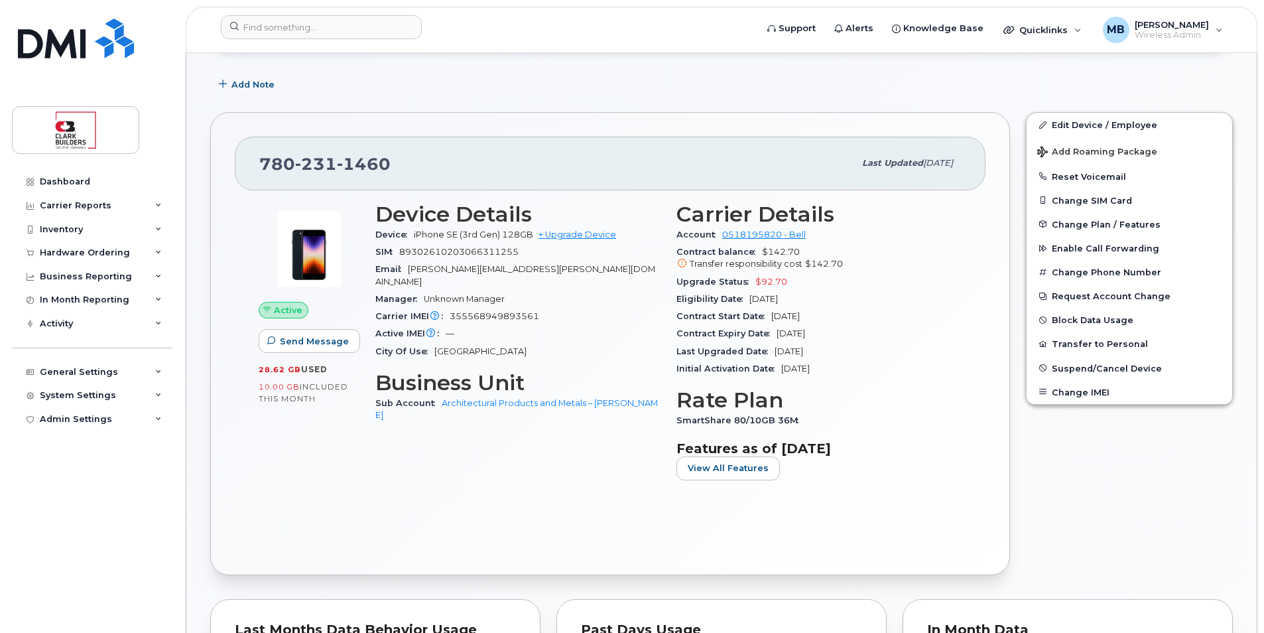
scroll to position [133, 0]
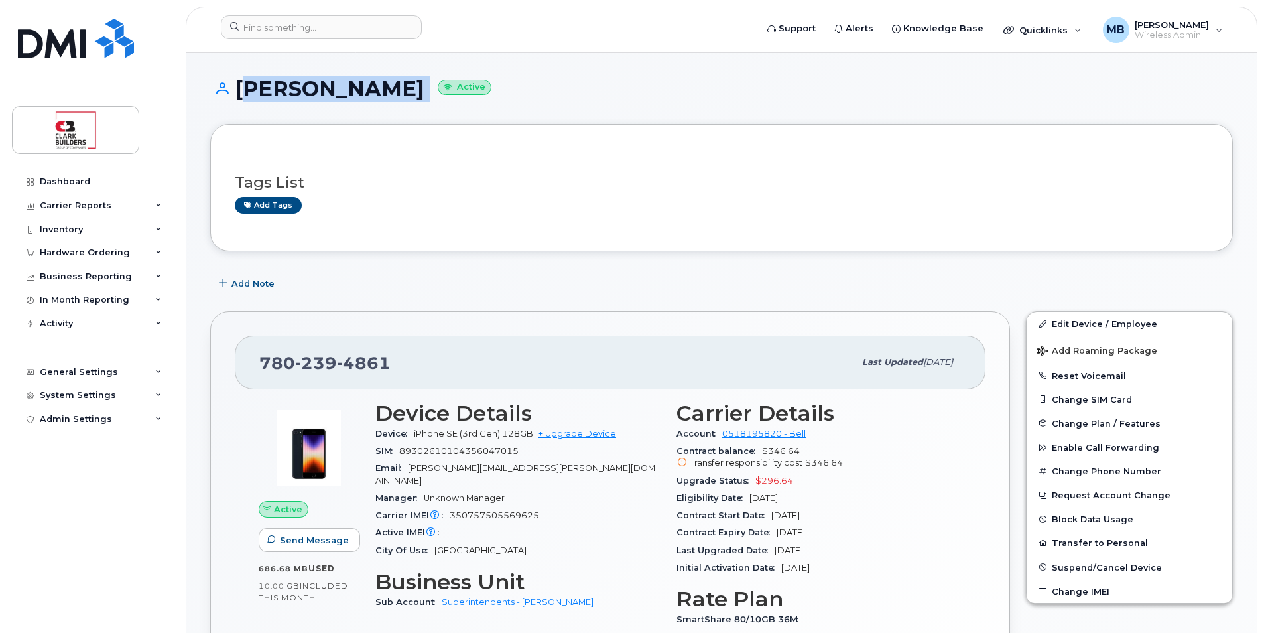
drag, startPoint x: 238, startPoint y: 84, endPoint x: 407, endPoint y: 86, distance: 168.5
click at [407, 86] on h1 "[PERSON_NAME] Active" at bounding box center [721, 88] width 1023 height 23
click at [52, 44] on img at bounding box center [76, 39] width 116 height 40
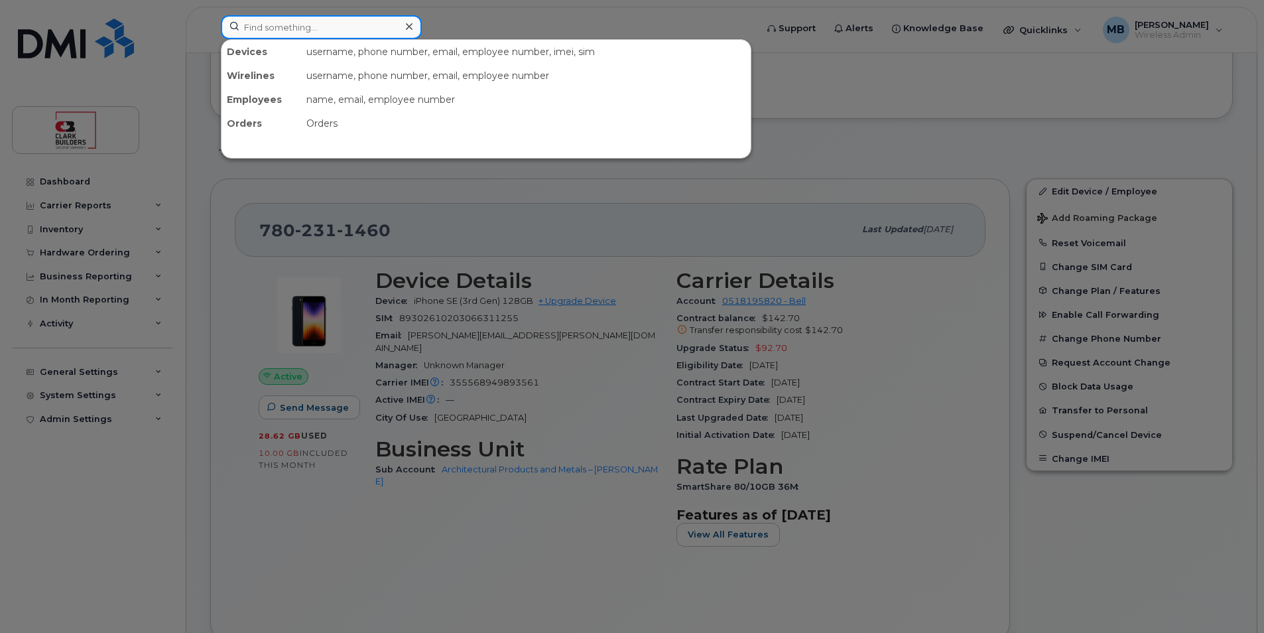
click at [343, 17] on input at bounding box center [321, 27] width 201 height 24
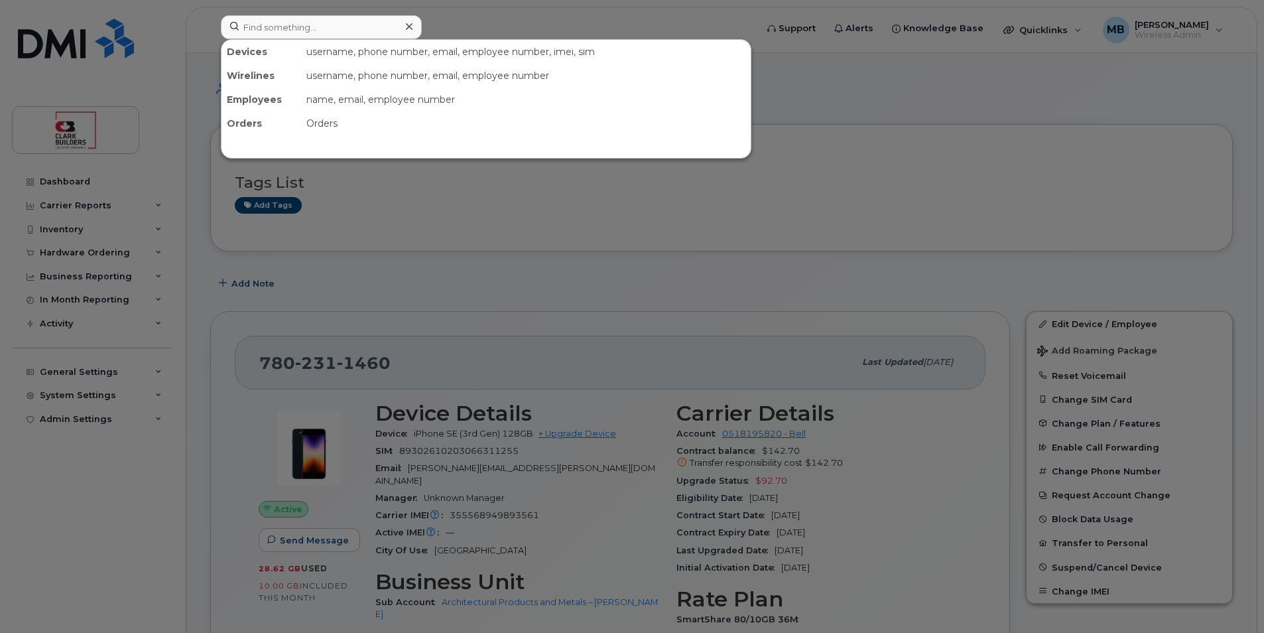
click at [816, 305] on div at bounding box center [632, 316] width 1264 height 633
click at [323, 28] on input at bounding box center [321, 27] width 201 height 24
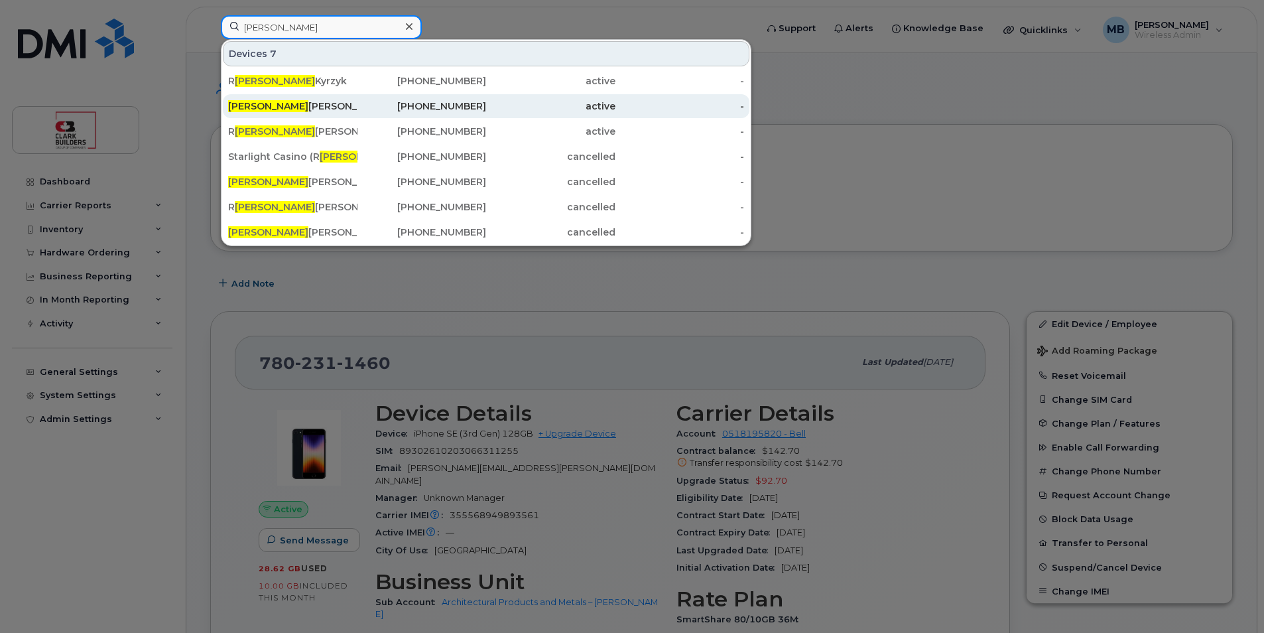
type input "andy"
click at [360, 108] on div "780-297-3428" at bounding box center [422, 105] width 129 height 13
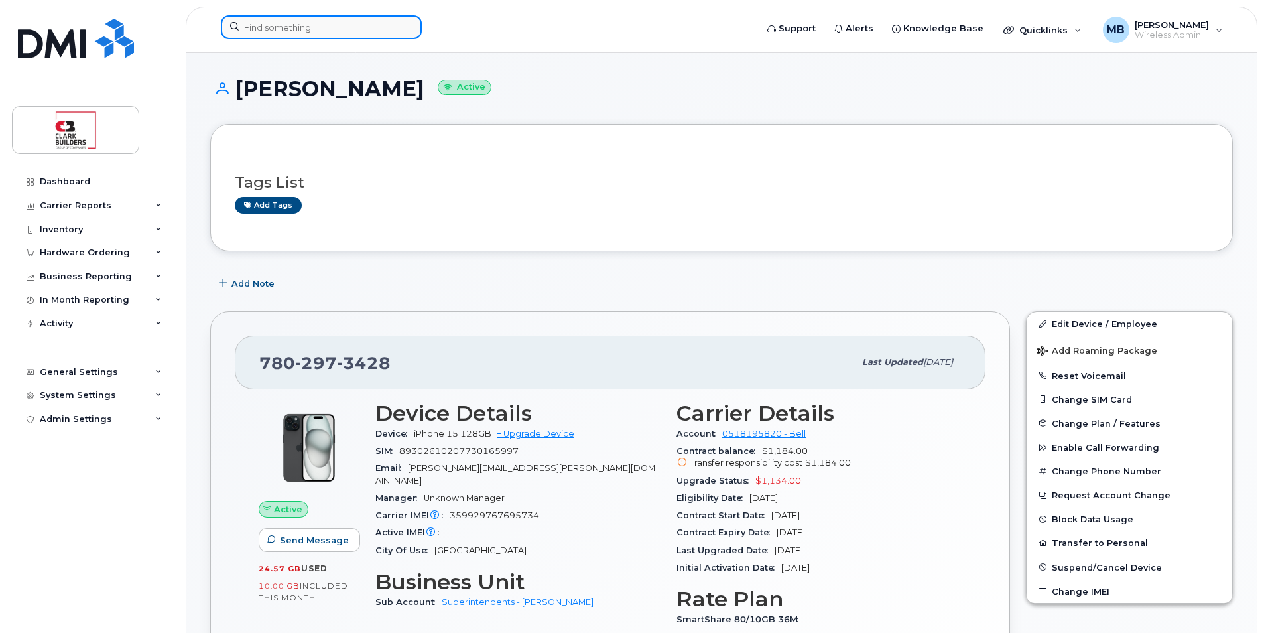
click at [340, 21] on input at bounding box center [321, 27] width 201 height 24
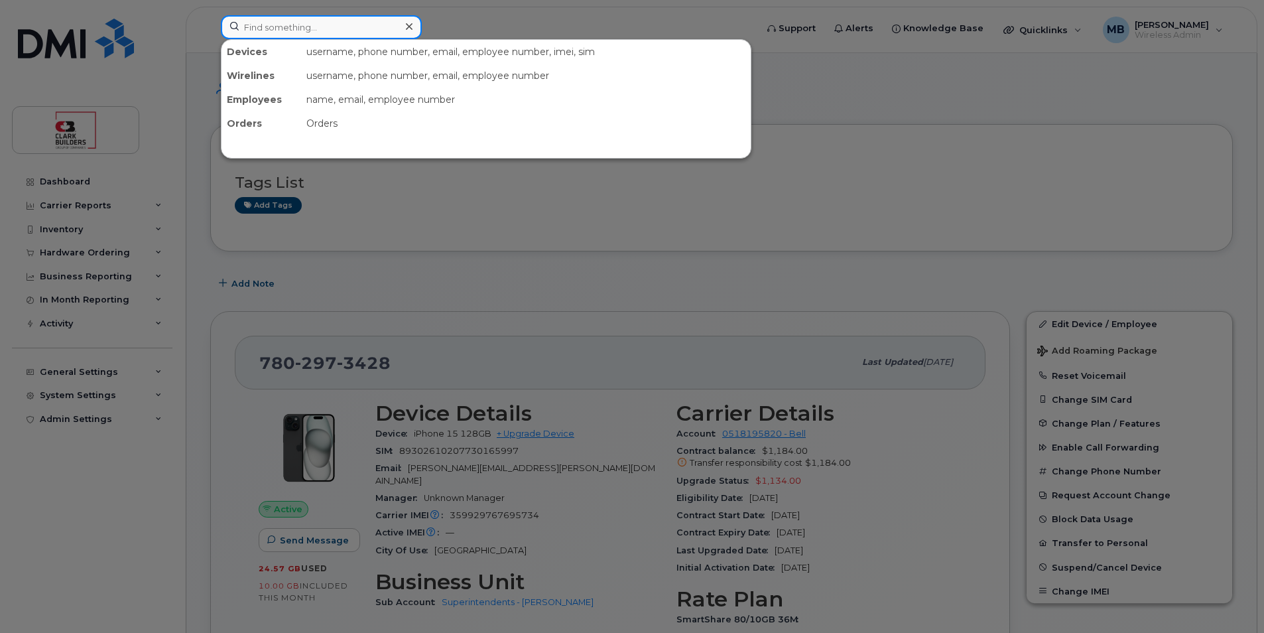
click at [334, 32] on input at bounding box center [321, 27] width 201 height 24
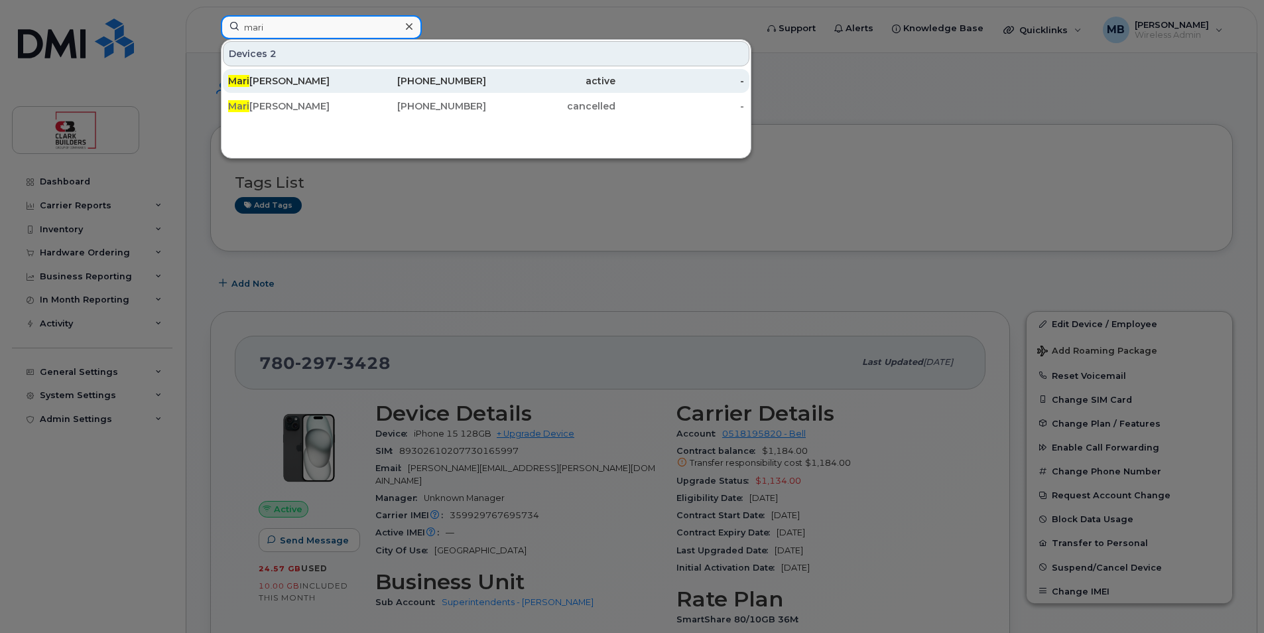
type input "mari"
click at [308, 84] on div "Mari lyn Molzan" at bounding box center [292, 80] width 129 height 13
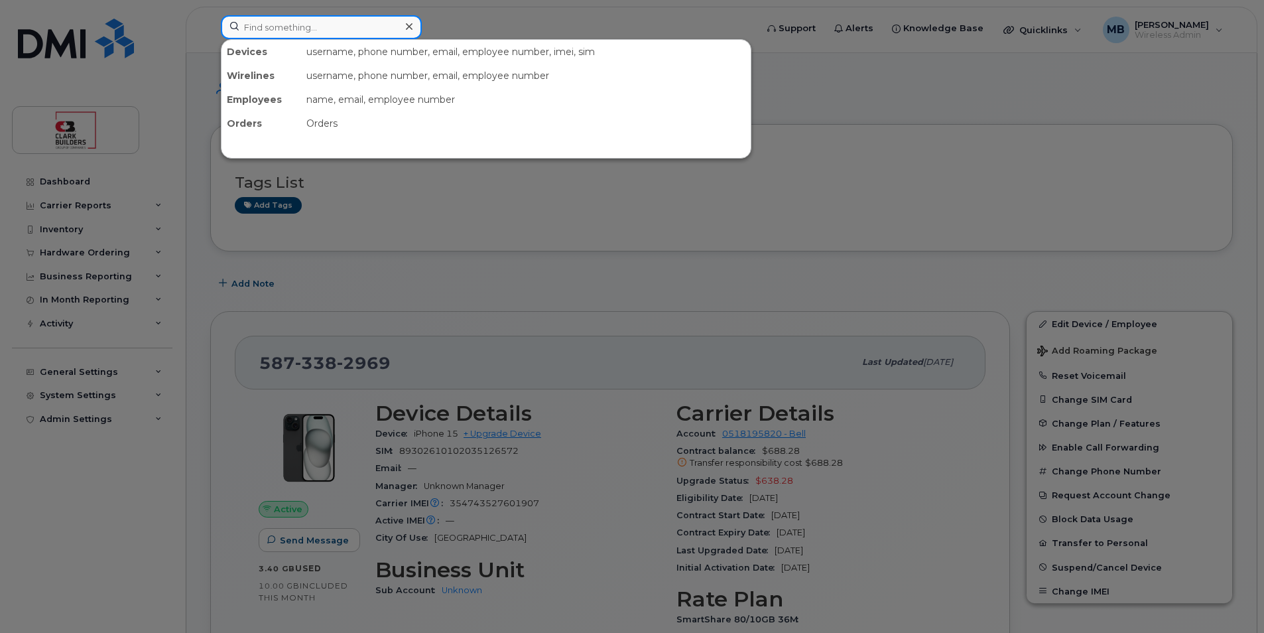
click at [306, 24] on input at bounding box center [321, 27] width 201 height 24
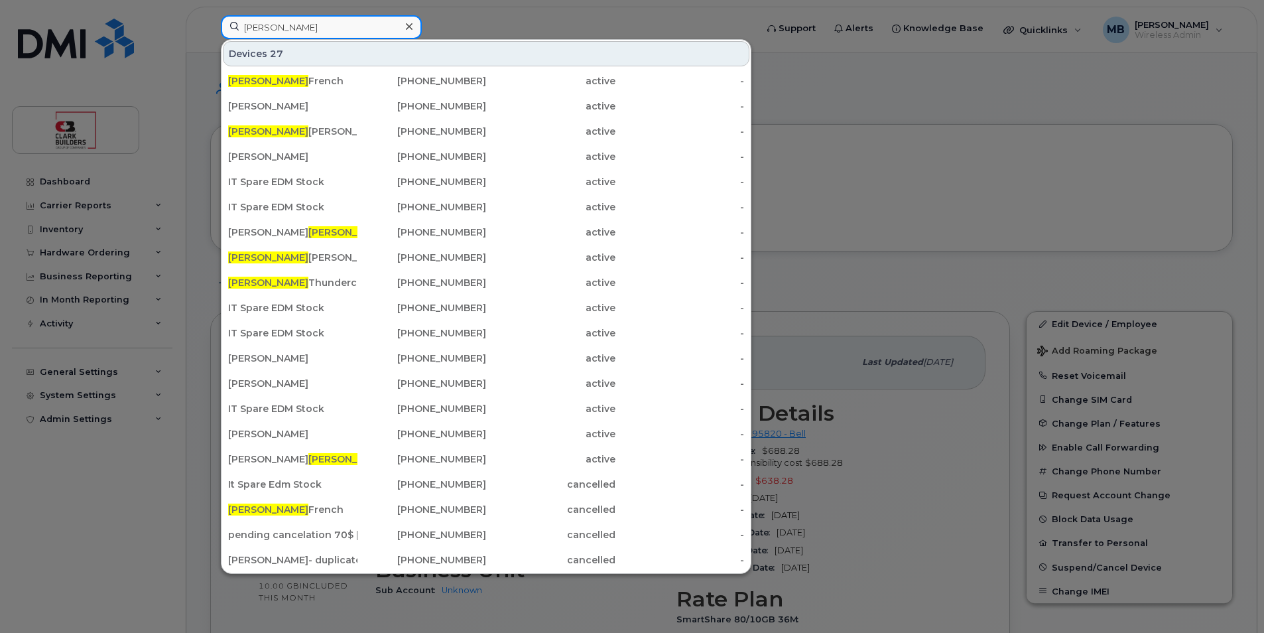
type input "[PERSON_NAME]"
click at [913, 210] on div at bounding box center [632, 316] width 1264 height 633
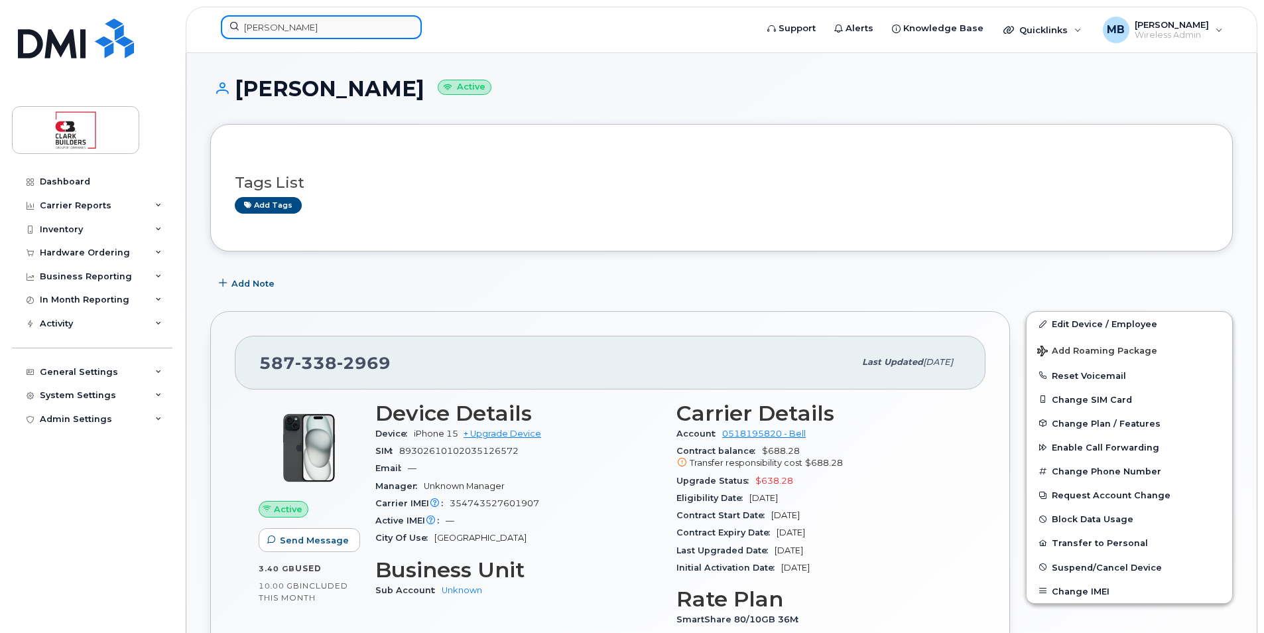
click at [290, 19] on input "[PERSON_NAME]" at bounding box center [321, 27] width 201 height 24
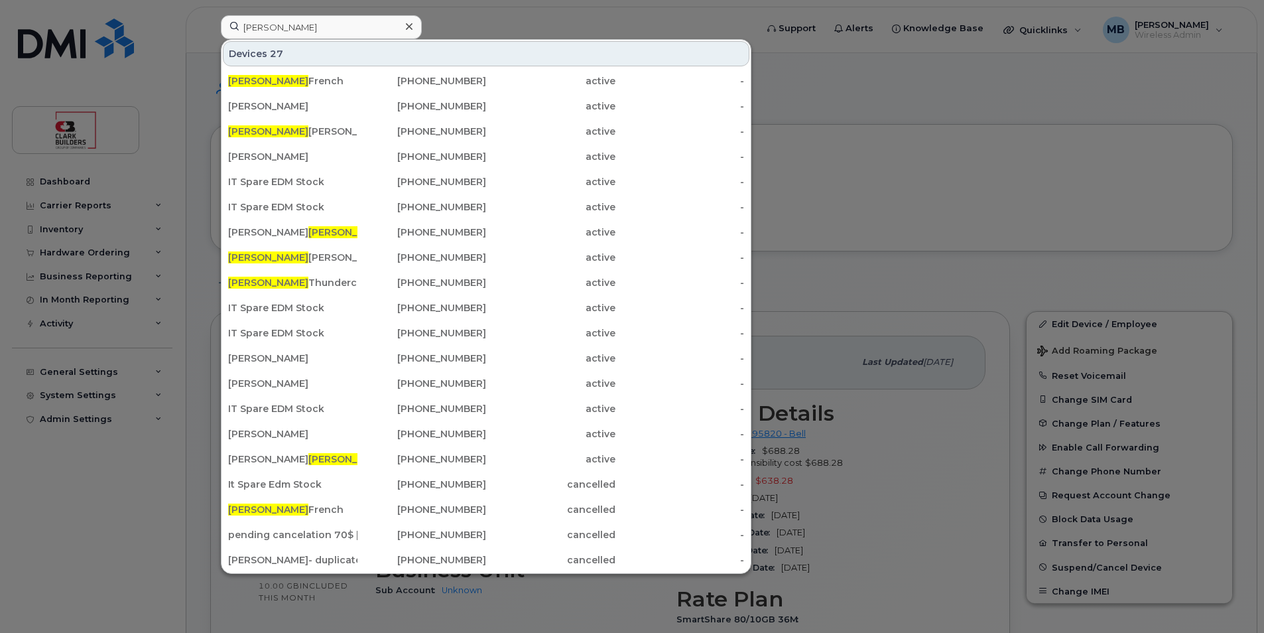
click at [953, 424] on div at bounding box center [632, 316] width 1264 height 633
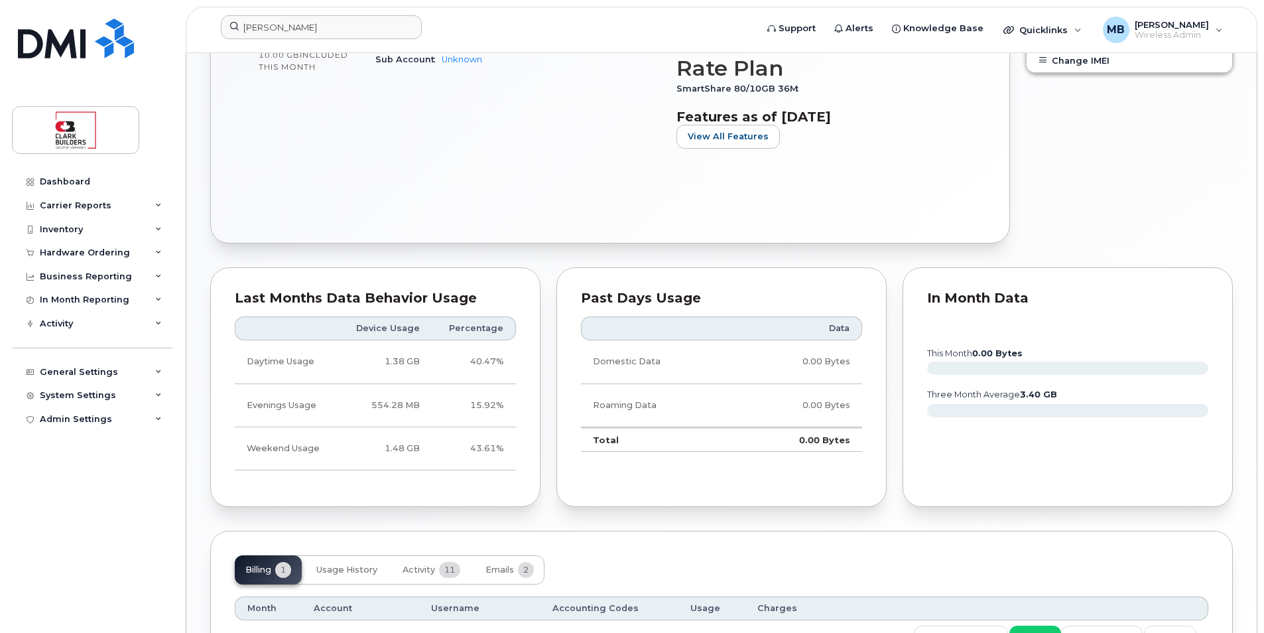
scroll to position [656, 0]
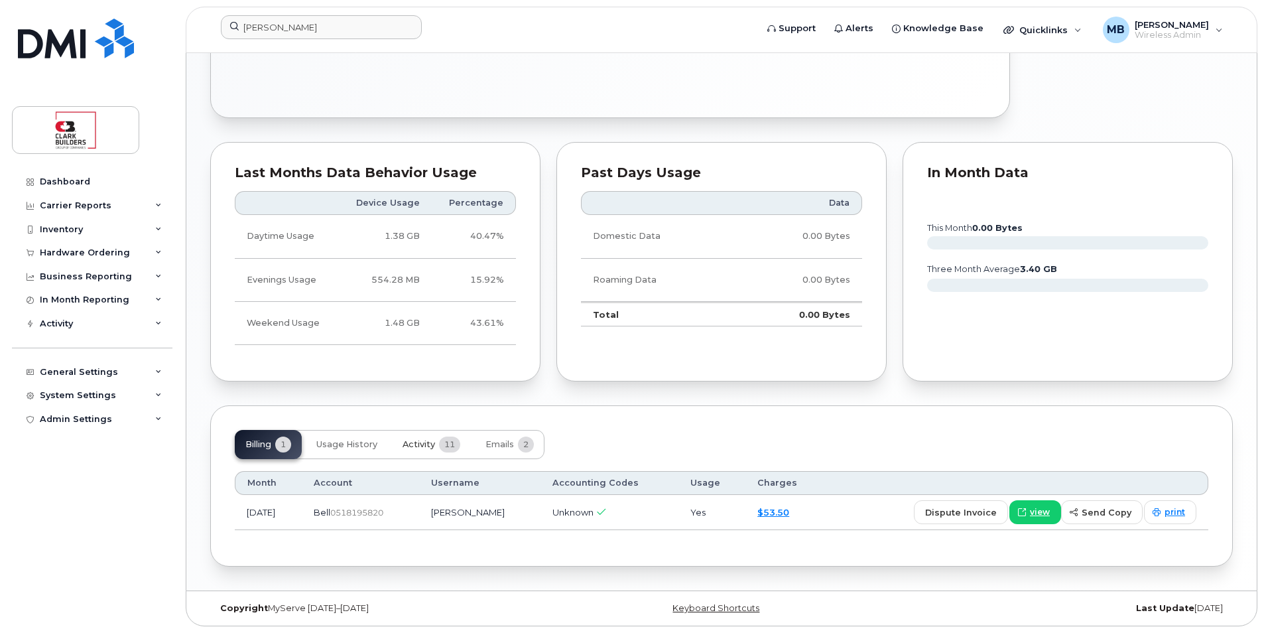
click at [437, 443] on button "Activity 11" at bounding box center [431, 444] width 79 height 29
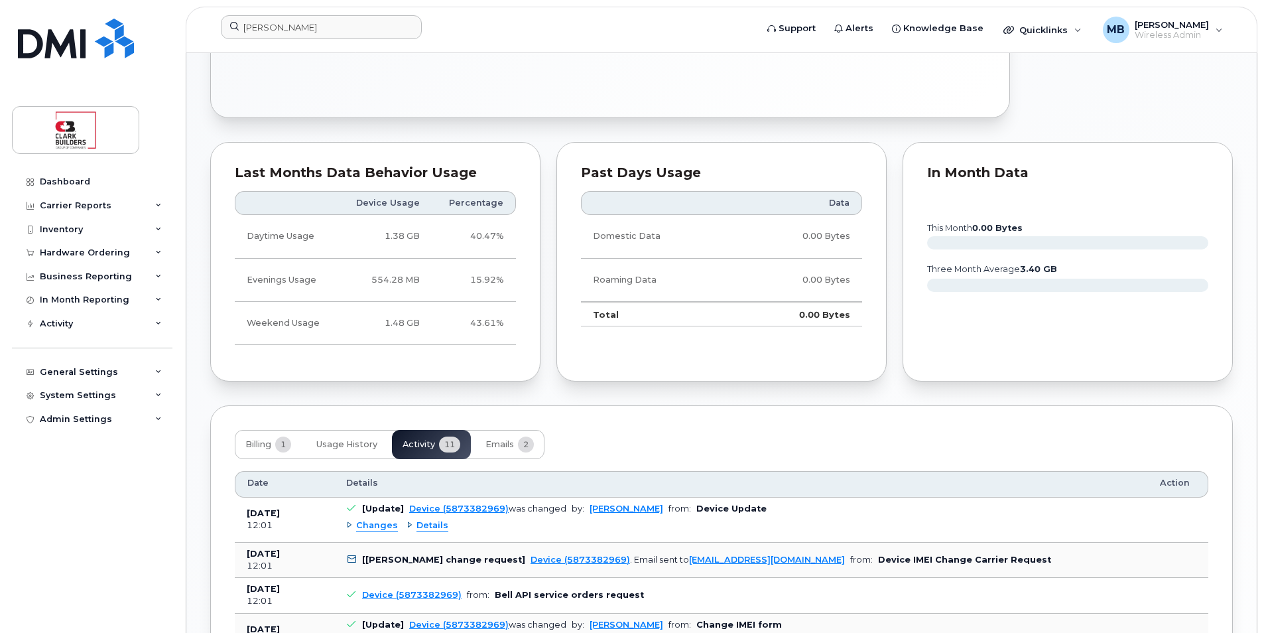
scroll to position [789, 0]
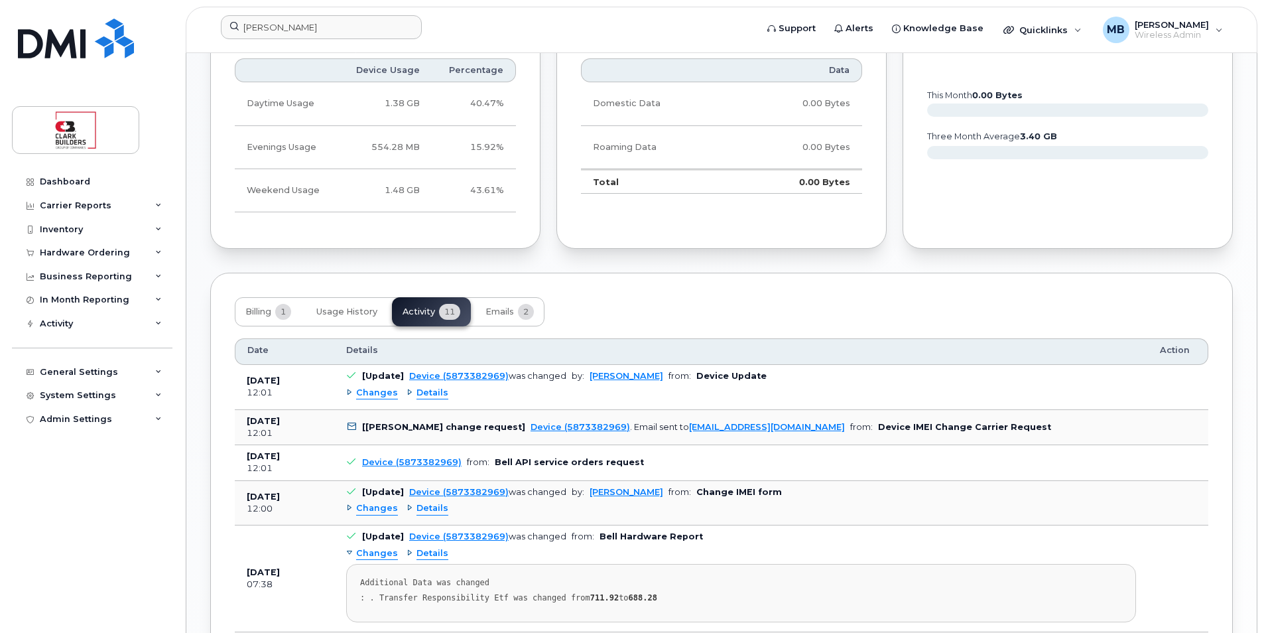
click at [438, 392] on span "Details" at bounding box center [433, 393] width 32 height 13
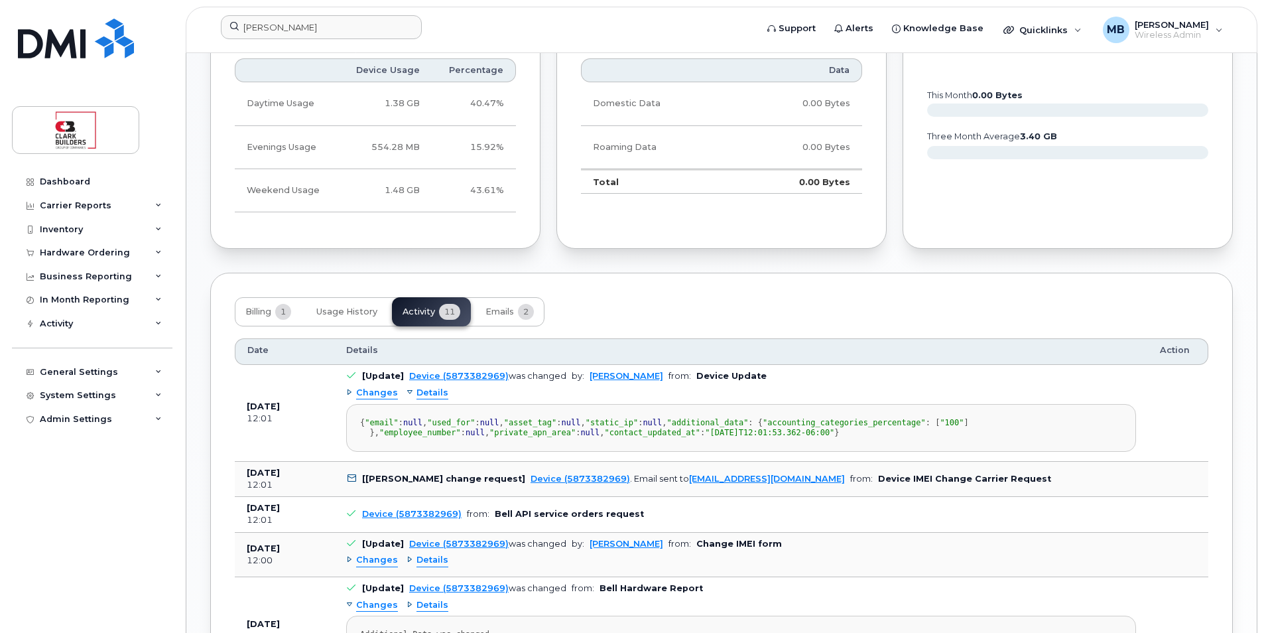
click at [438, 392] on span "Details" at bounding box center [433, 393] width 32 height 13
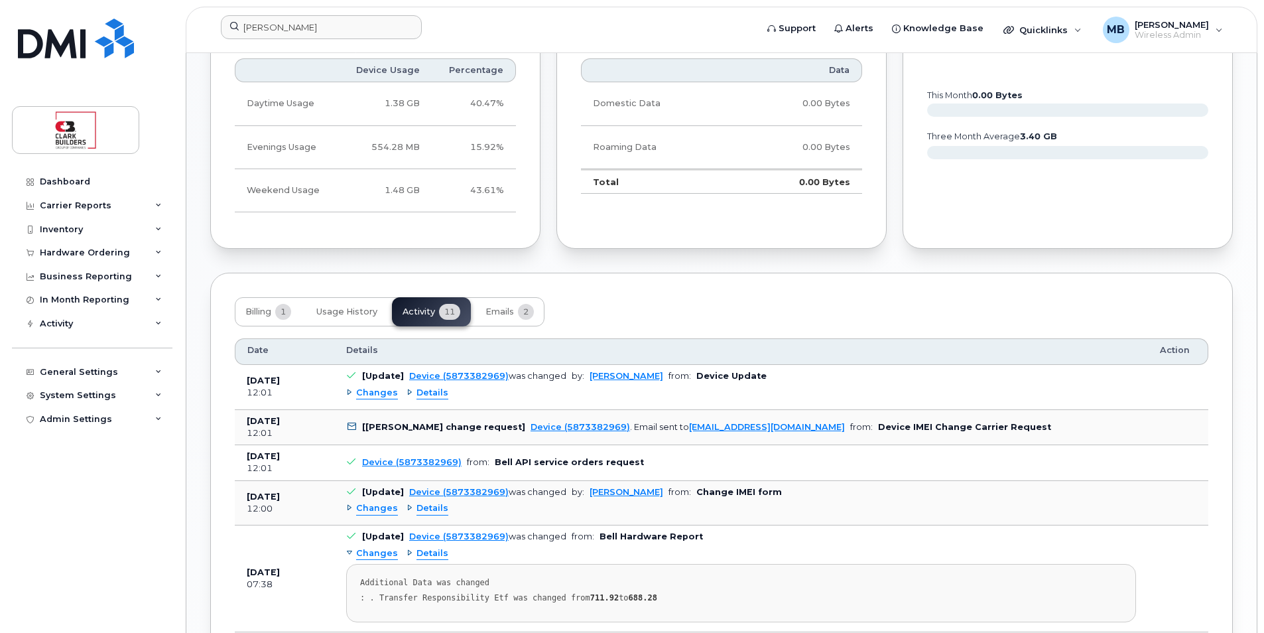
click at [385, 391] on span "Changes" at bounding box center [377, 393] width 42 height 13
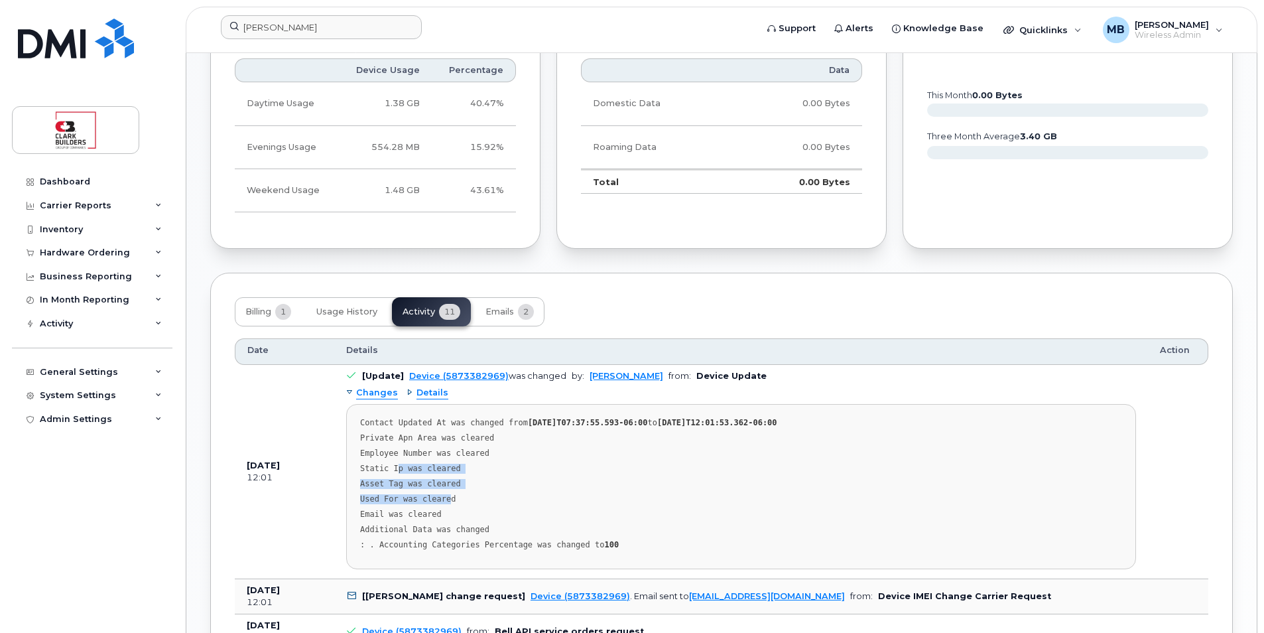
drag, startPoint x: 397, startPoint y: 470, endPoint x: 459, endPoint y: 510, distance: 74.3
click at [458, 509] on pre "Contact Updated At was changed from 2025-08-22T07:37:55.593-06:00 to 2025-09-18…" at bounding box center [741, 486] width 790 height 165
drag, startPoint x: 459, startPoint y: 510, endPoint x: 483, endPoint y: 525, distance: 28.0
click at [476, 520] on pre "Contact Updated At was changed from 2025-08-22T07:37:55.593-06:00 to 2025-09-18…" at bounding box center [741, 486] width 790 height 165
drag, startPoint x: 531, startPoint y: 533, endPoint x: 400, endPoint y: 505, distance: 134.3
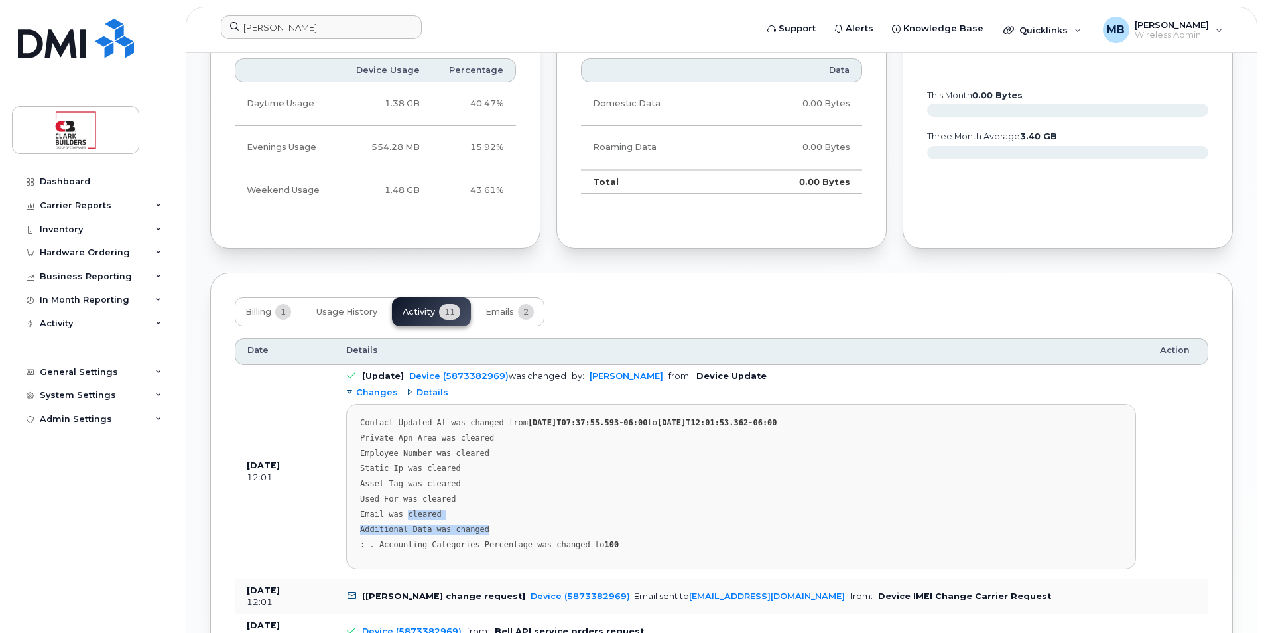
click at [400, 506] on pre "Contact Updated At was changed from 2025-08-22T07:37:55.593-06:00 to 2025-09-18…" at bounding box center [741, 486] width 790 height 165
click at [400, 501] on div "Used For was cleared" at bounding box center [741, 499] width 762 height 10
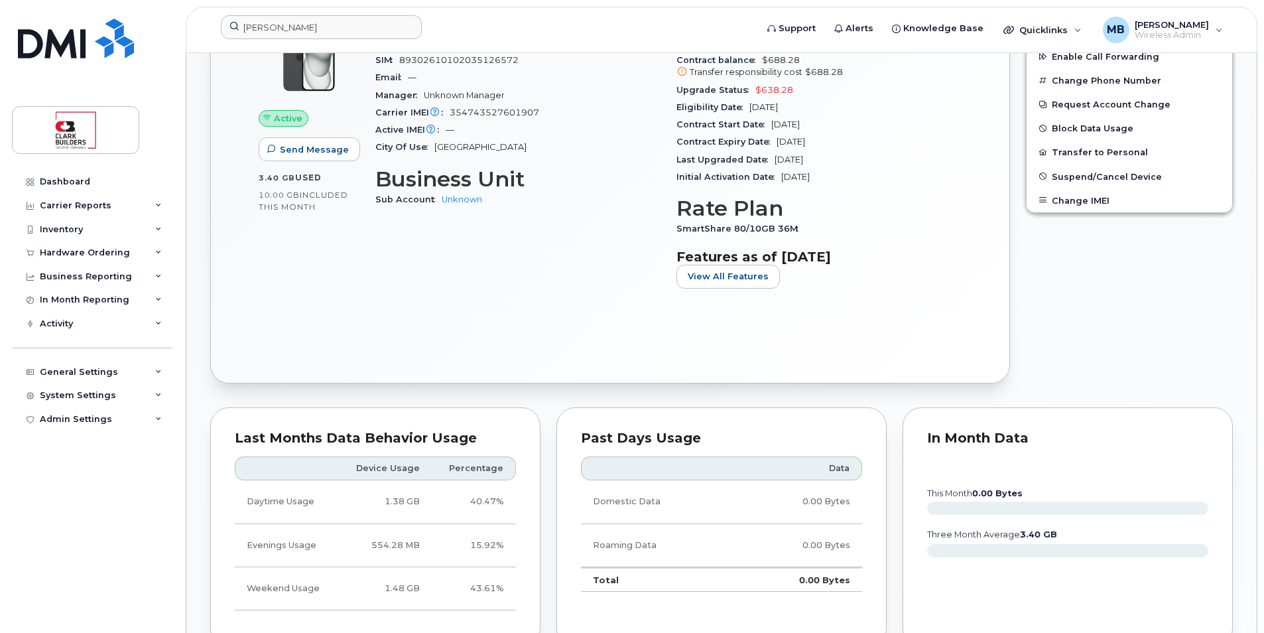
scroll to position [125, 0]
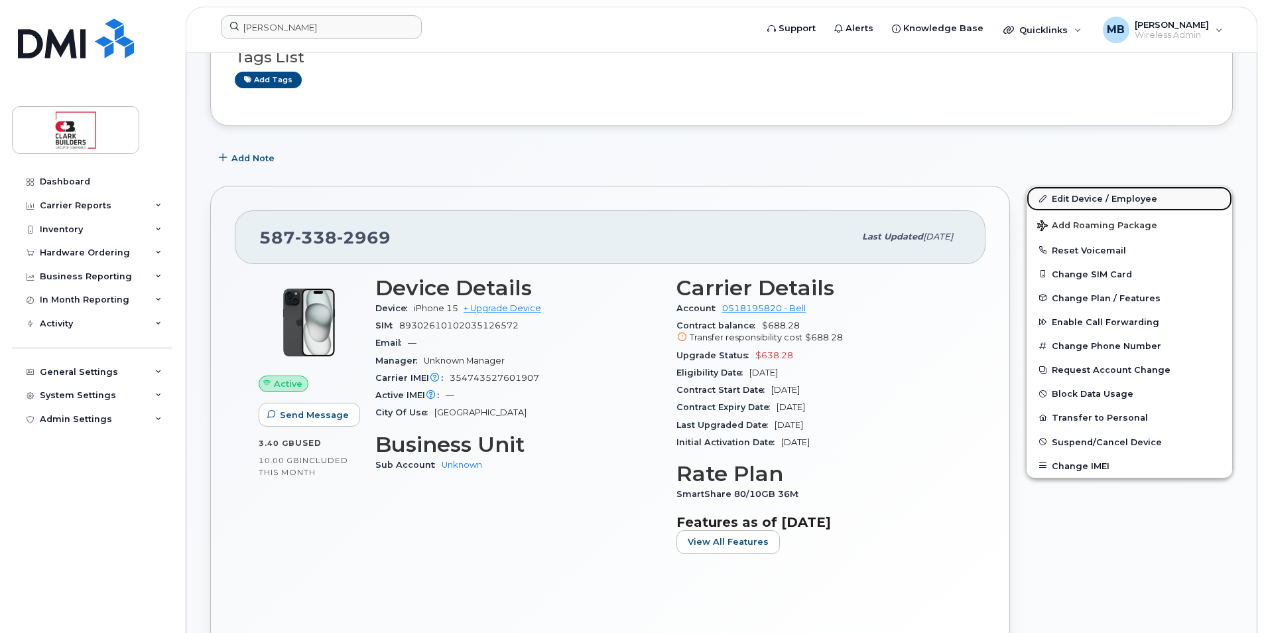
click at [1075, 198] on link "Edit Device / Employee" at bounding box center [1130, 198] width 206 height 24
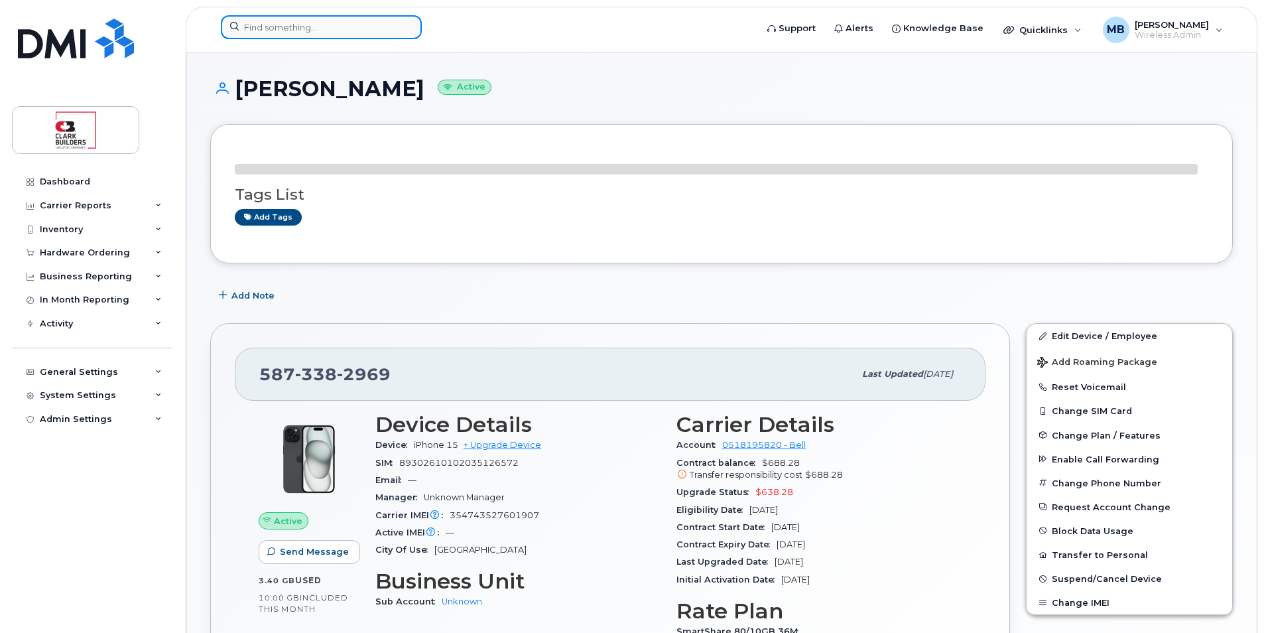
click at [330, 27] on input at bounding box center [321, 27] width 201 height 24
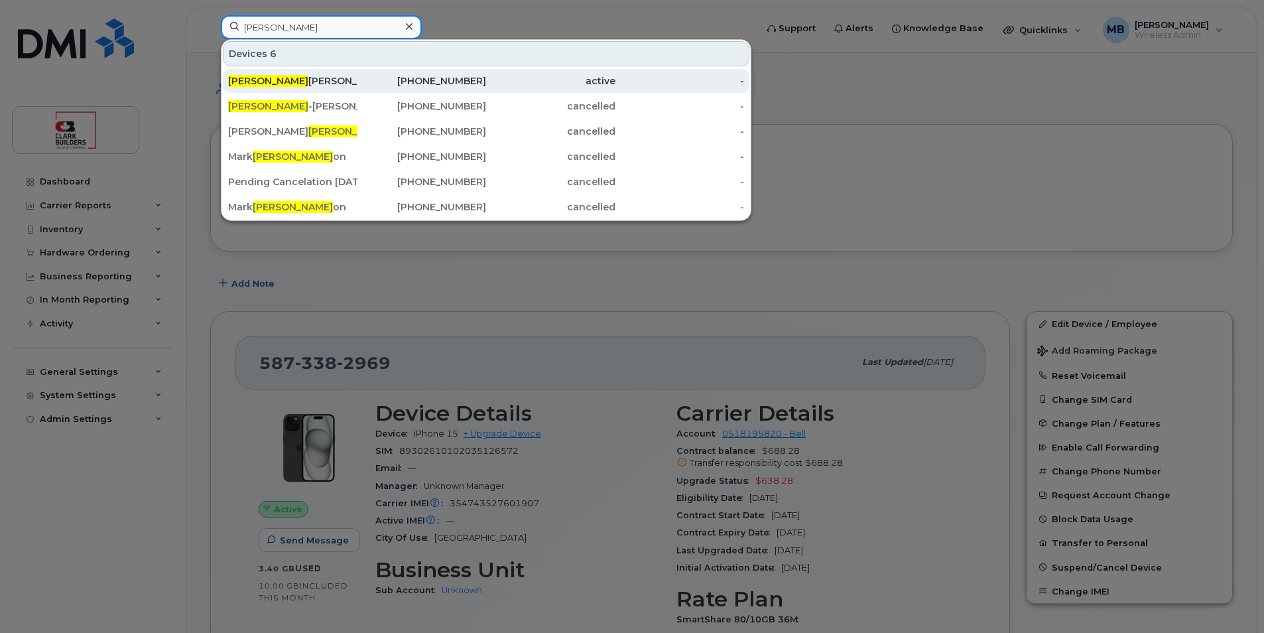
type input "[PERSON_NAME]"
click at [318, 82] on div "[PERSON_NAME] [PERSON_NAME]" at bounding box center [292, 80] width 129 height 13
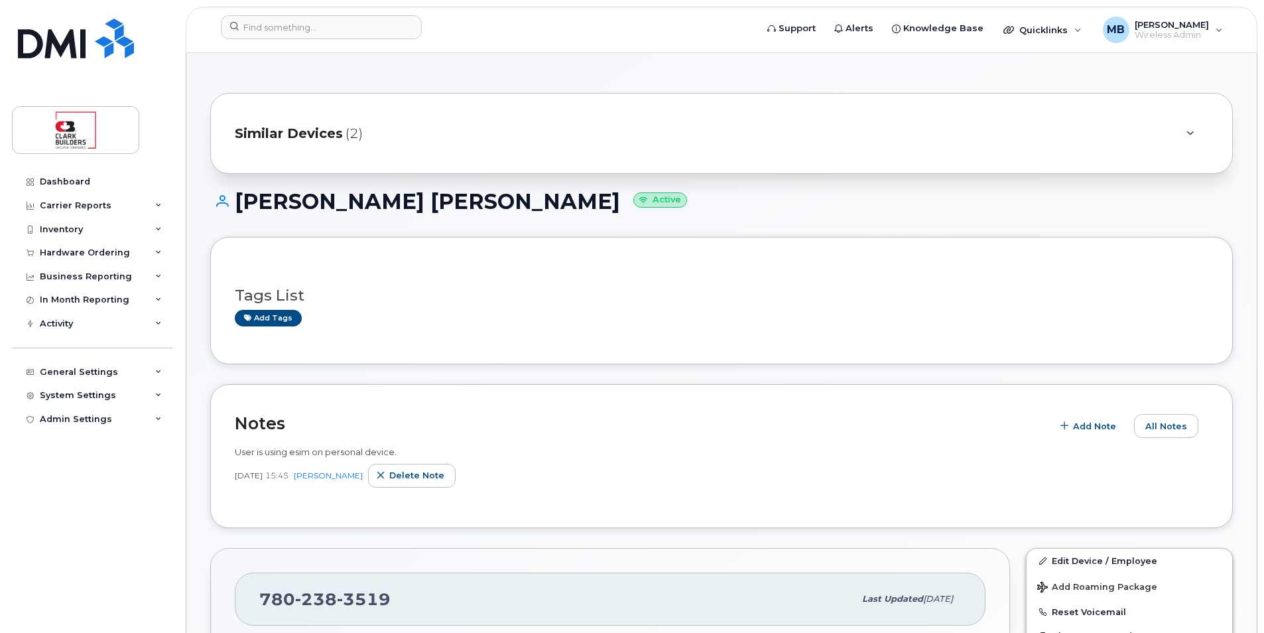
scroll to position [332, 0]
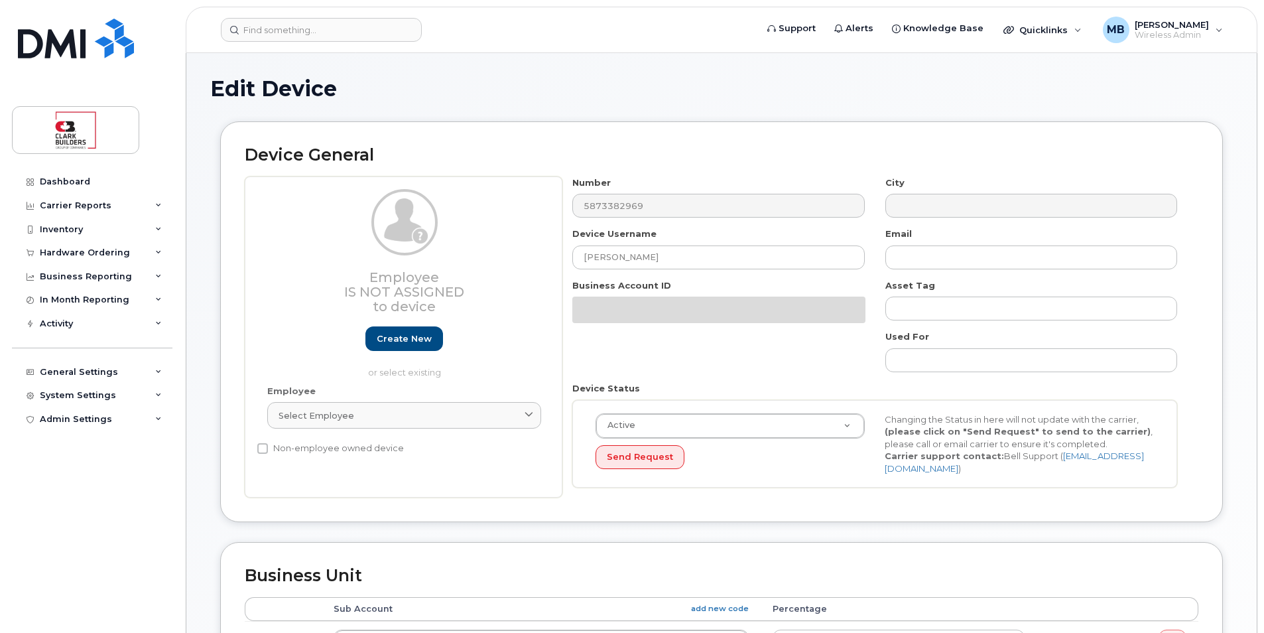
select select "18153"
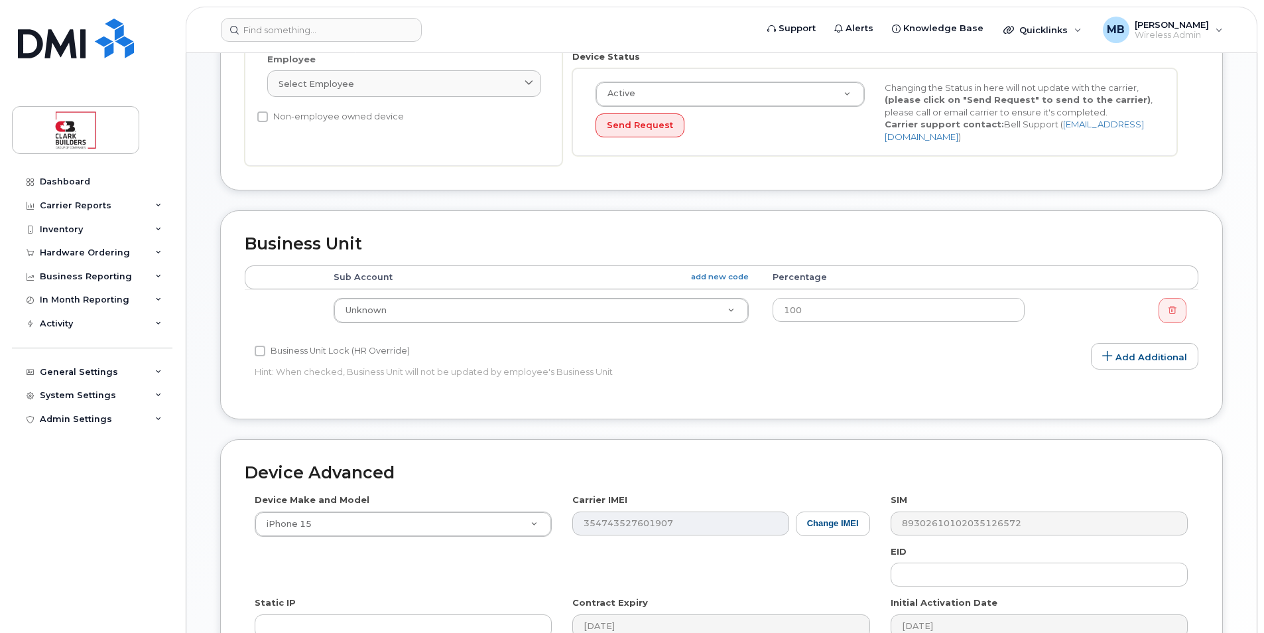
scroll to position [533, 0]
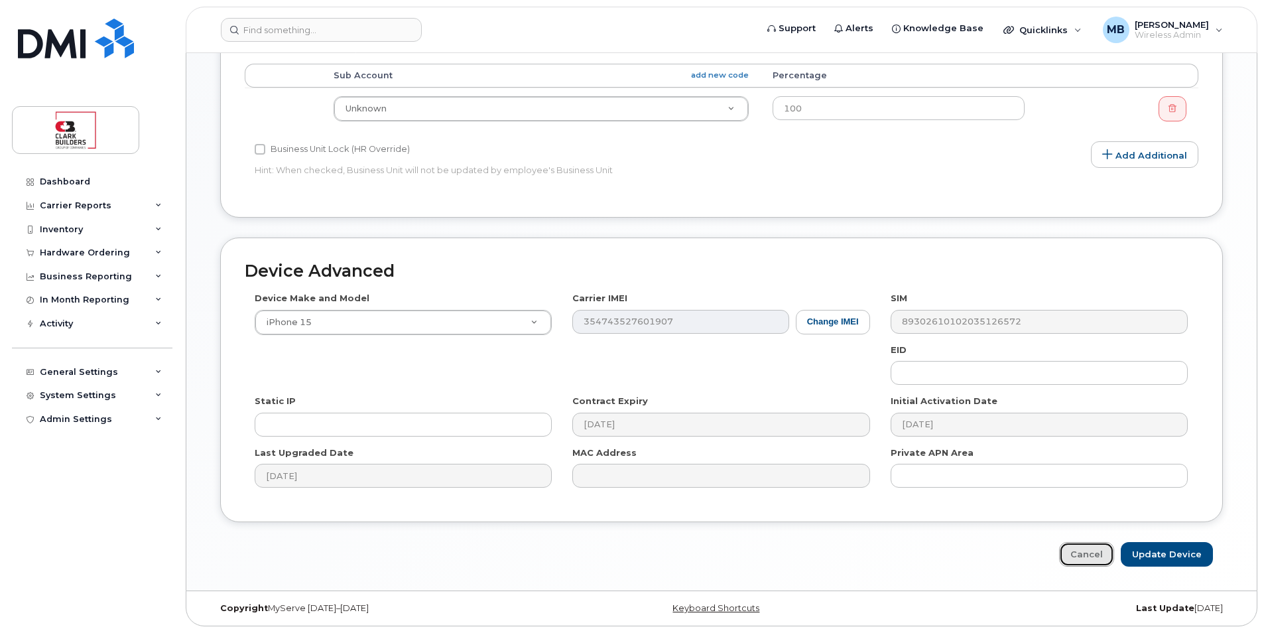
click at [1094, 560] on link "Cancel" at bounding box center [1086, 554] width 55 height 25
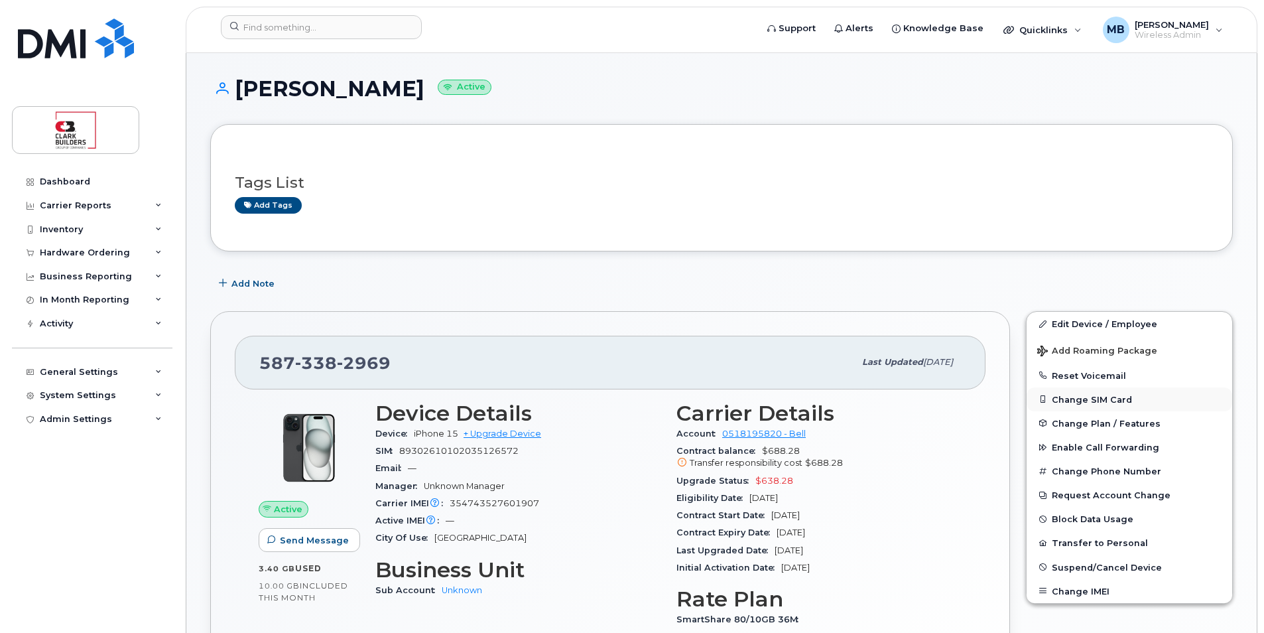
click at [1108, 400] on button "Change SIM Card" at bounding box center [1130, 399] width 206 height 24
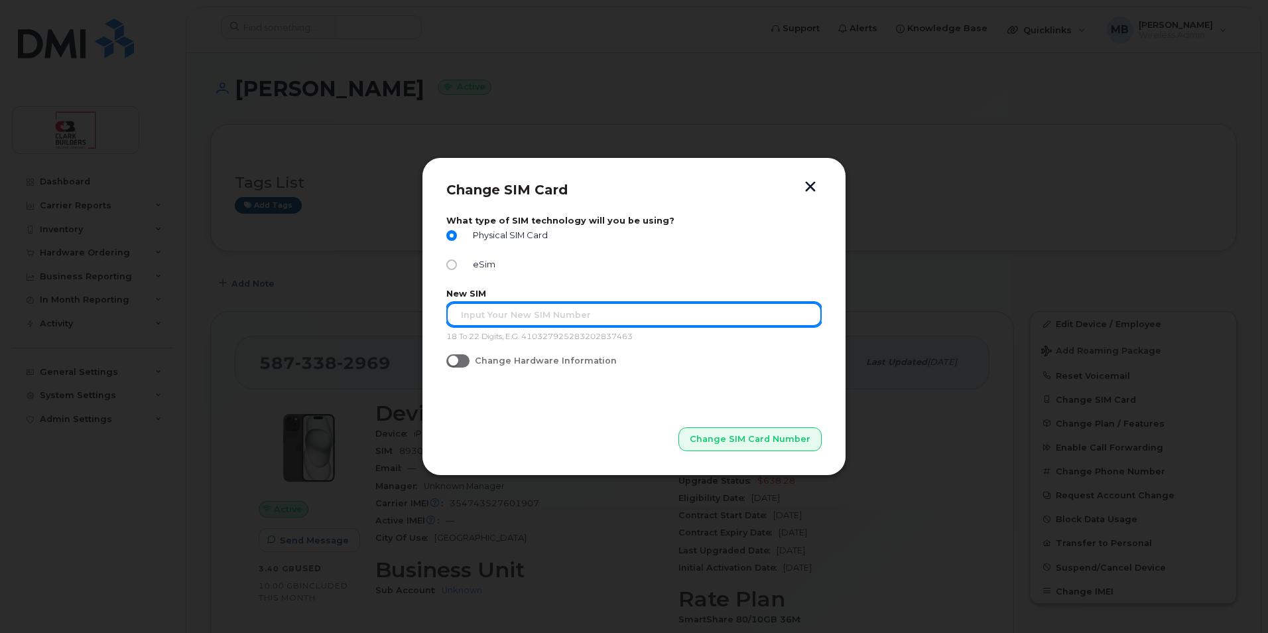
click at [546, 319] on input "text" at bounding box center [633, 314] width 375 height 24
click at [597, 312] on input "text" at bounding box center [633, 314] width 375 height 24
click at [591, 311] on input "89302610207725950692" at bounding box center [633, 314] width 375 height 24
type input "89302610207725950692"
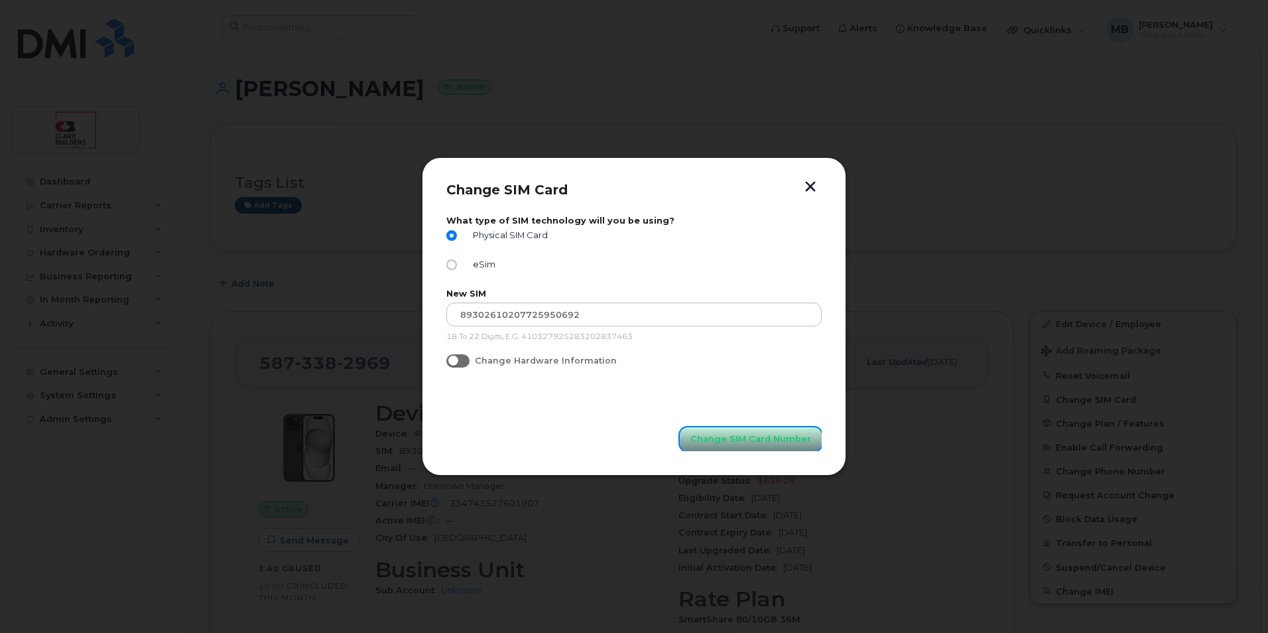
click at [744, 444] on span "Change SIM Card Number" at bounding box center [751, 438] width 121 height 13
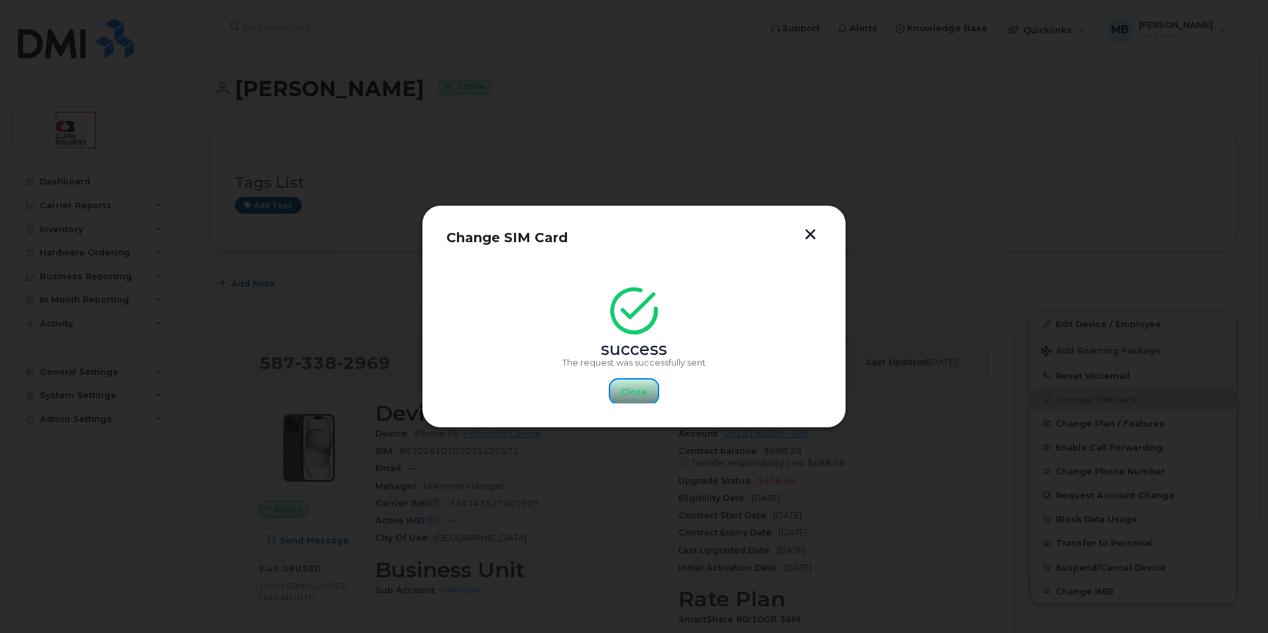
click at [644, 393] on span "Close" at bounding box center [634, 391] width 27 height 13
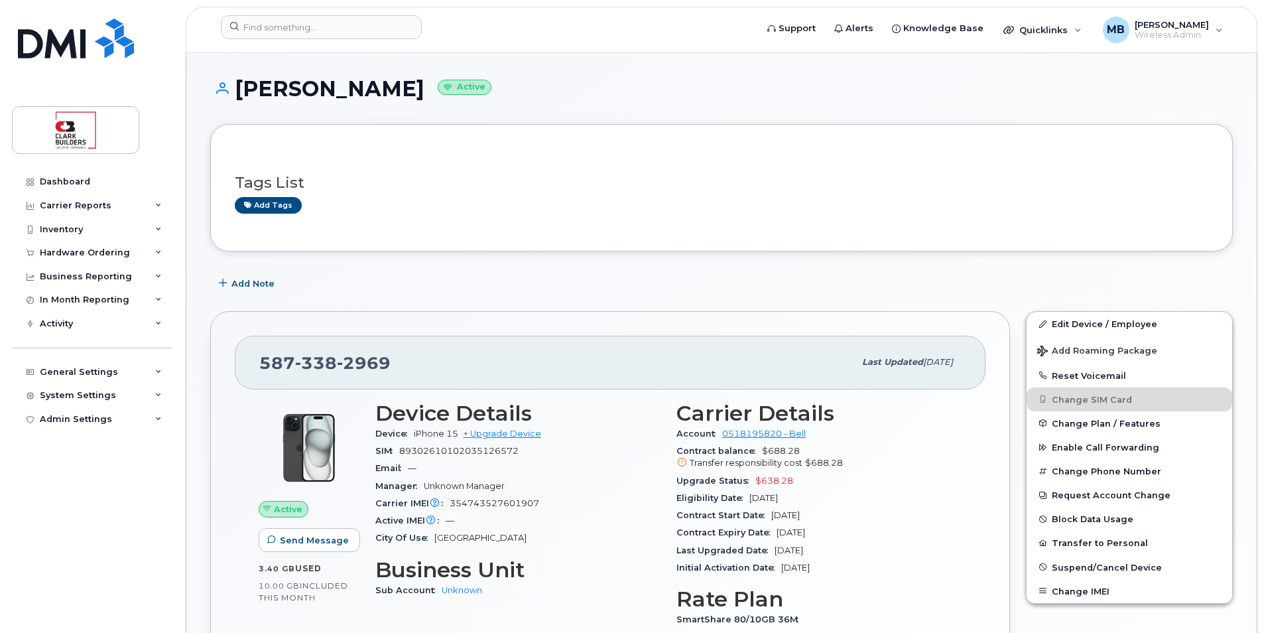
scroll to position [199, 0]
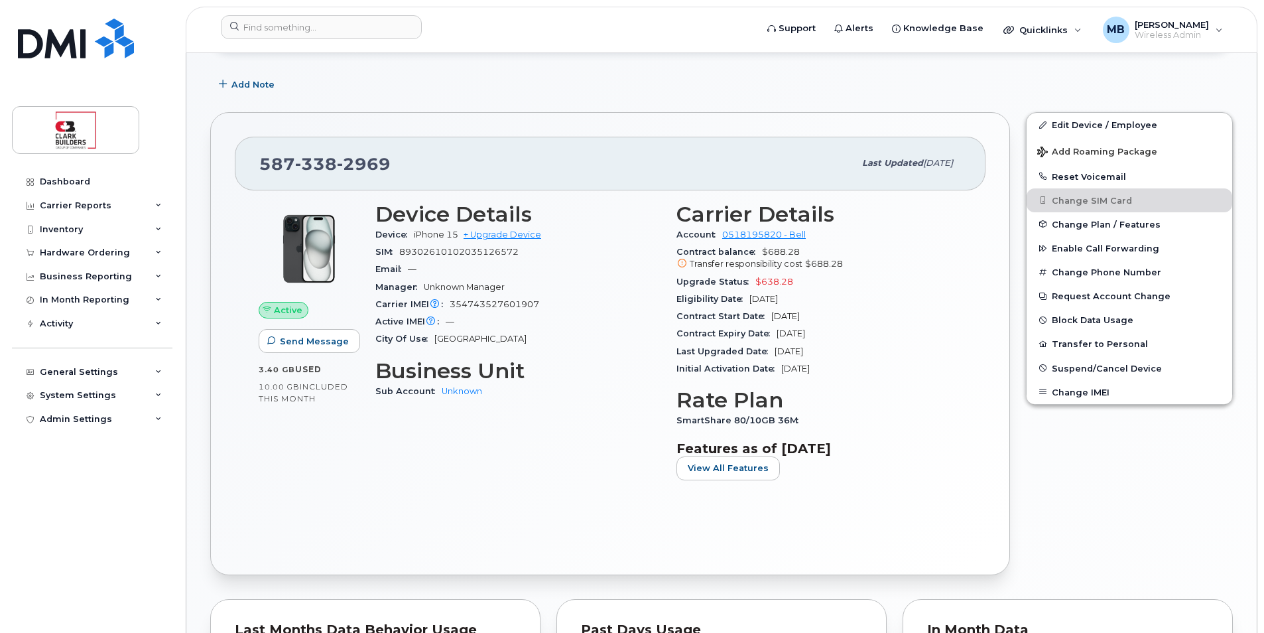
click at [624, 300] on div "Carrier IMEI Carrier IMEI is reported during the last billing cycle or change o…" at bounding box center [517, 304] width 285 height 17
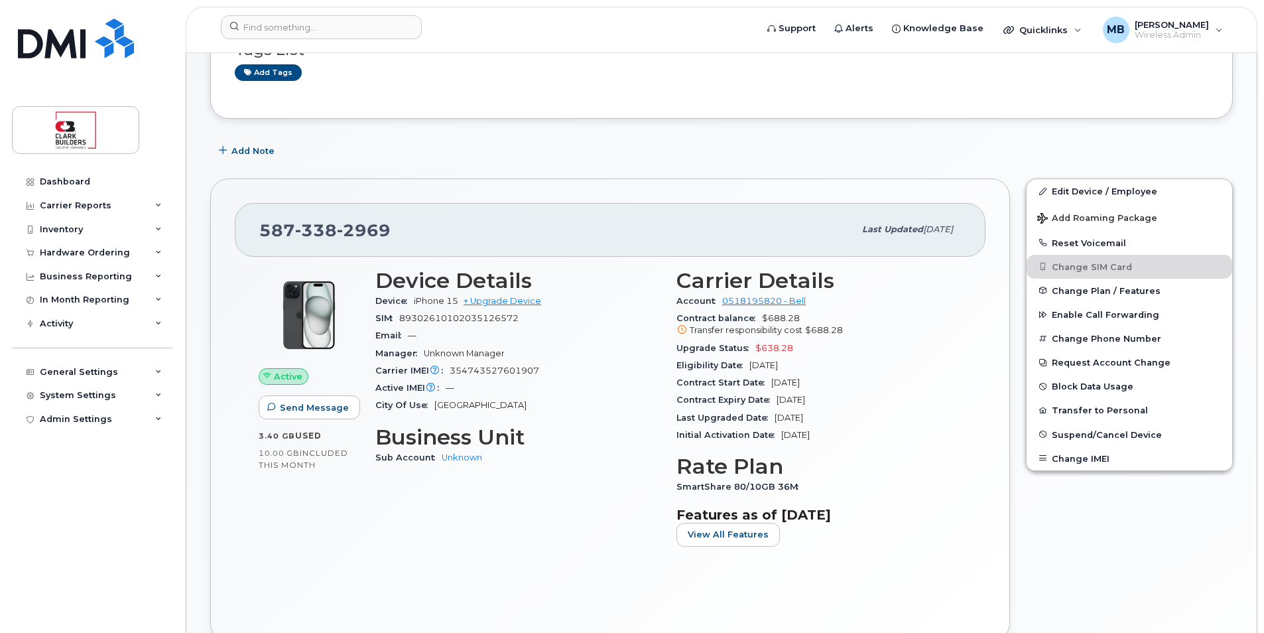
scroll to position [0, 0]
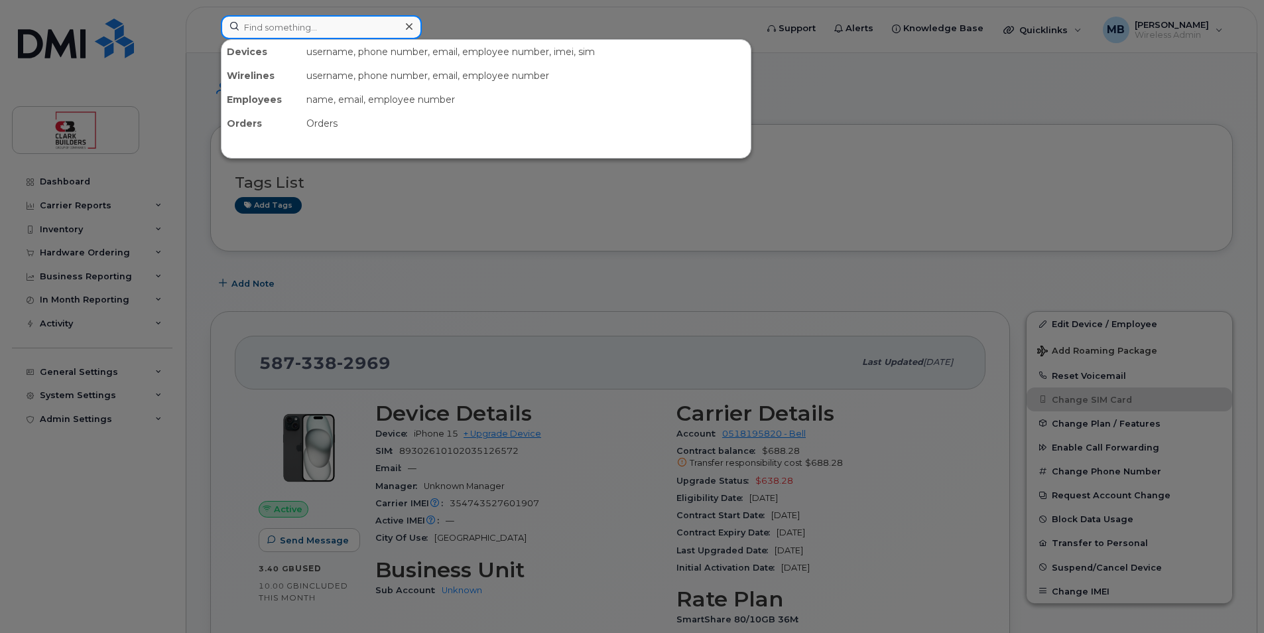
click at [318, 35] on input at bounding box center [321, 27] width 201 height 24
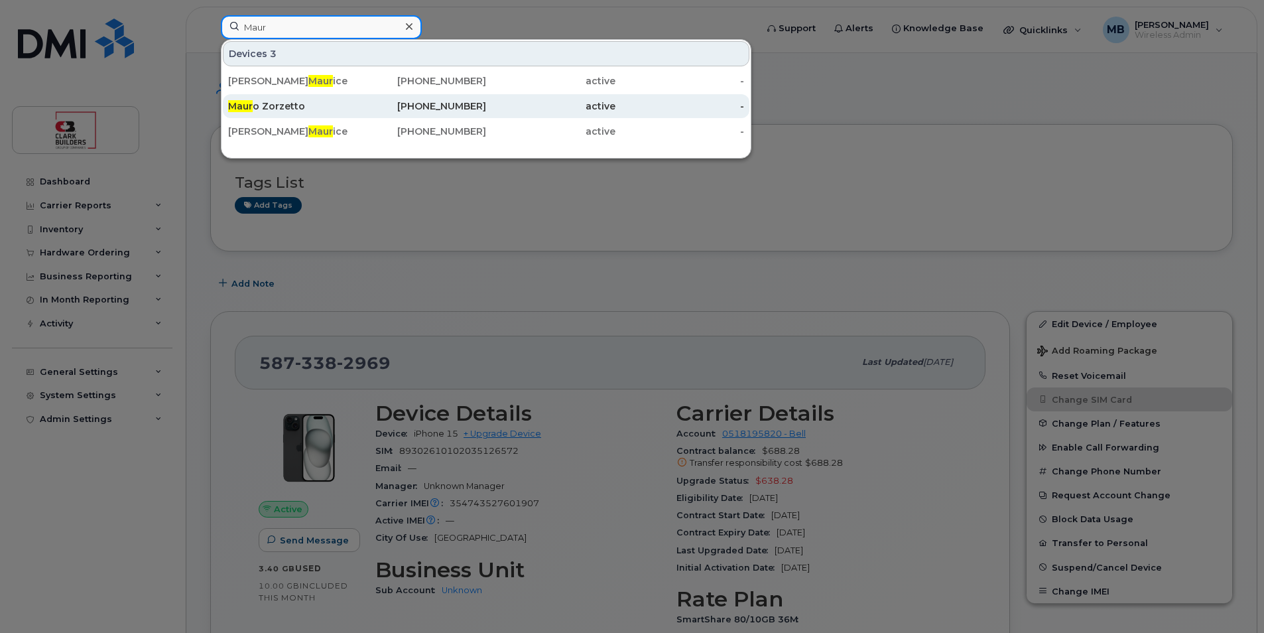
type input "Maur"
click at [295, 105] on div "Maur o Zorzetto" at bounding box center [292, 105] width 129 height 13
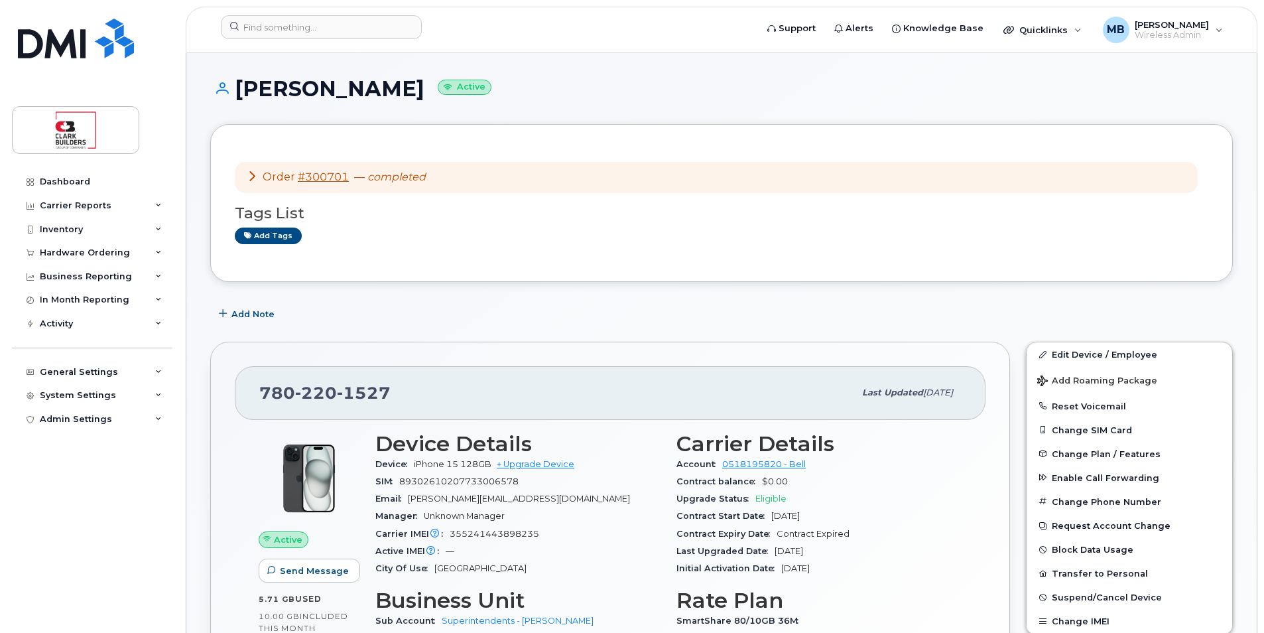
click at [517, 94] on h1 "[PERSON_NAME] Active" at bounding box center [721, 88] width 1023 height 23
drag, startPoint x: 239, startPoint y: 83, endPoint x: 413, endPoint y: 97, distance: 174.3
click at [413, 97] on h1 "Mauro Zorzetto Active" at bounding box center [721, 88] width 1023 height 23
drag, startPoint x: 413, startPoint y: 97, endPoint x: 561, endPoint y: 90, distance: 148.8
click at [547, 90] on h1 "Mauro Zorzetto Active" at bounding box center [721, 88] width 1023 height 23
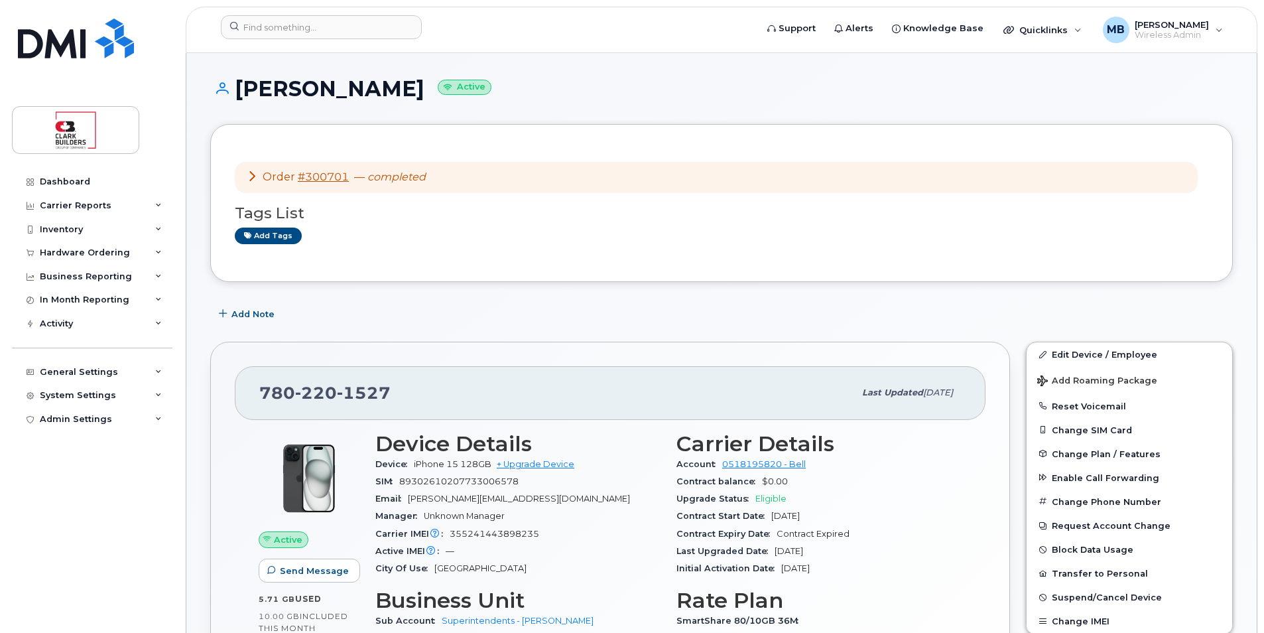
click at [626, 85] on h1 "Mauro Zorzetto Active" at bounding box center [721, 88] width 1023 height 23
click at [282, 35] on input at bounding box center [321, 27] width 201 height 24
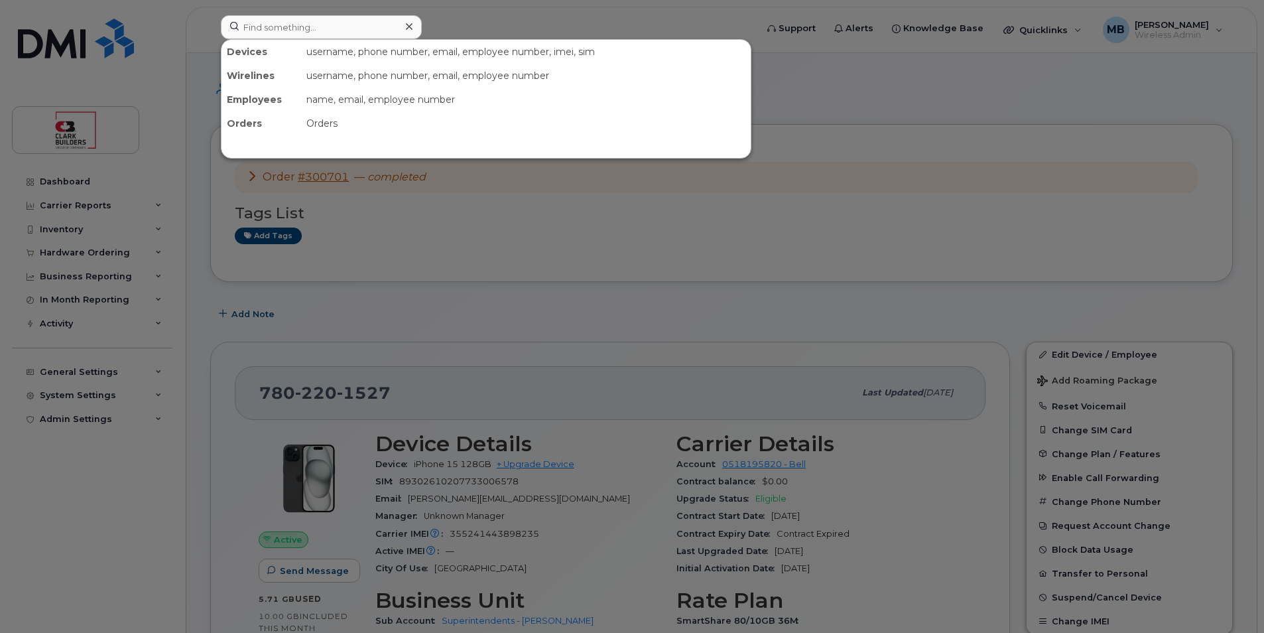
click at [487, 22] on div at bounding box center [632, 316] width 1264 height 633
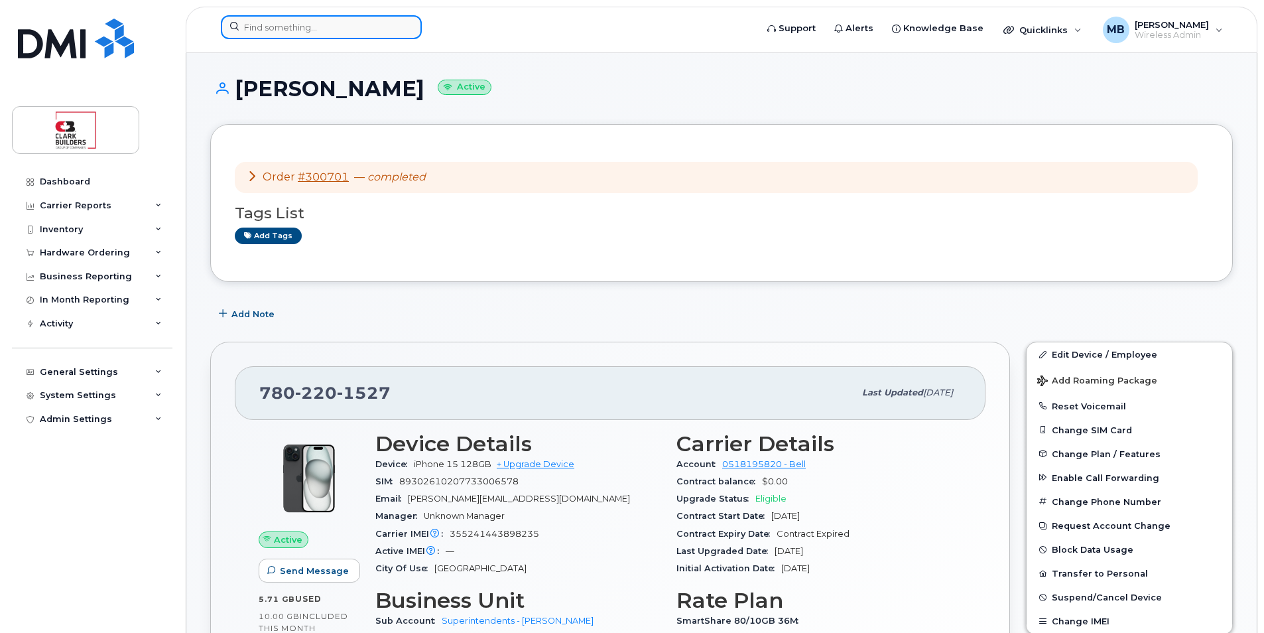
click at [275, 31] on input at bounding box center [321, 27] width 201 height 24
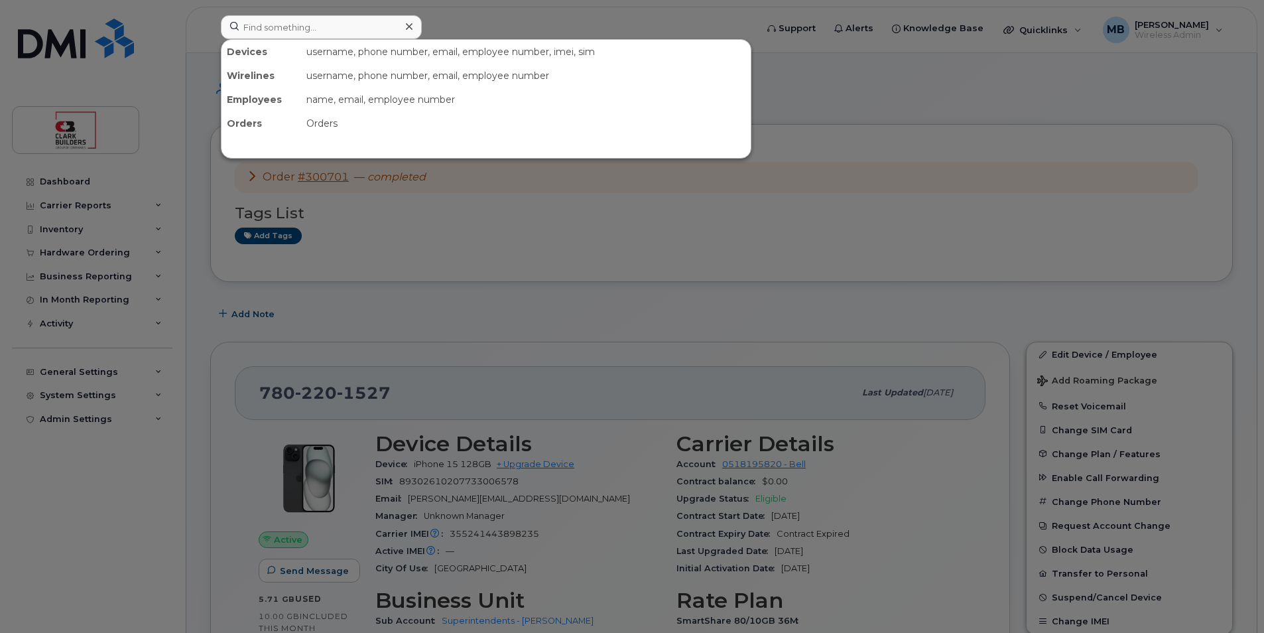
click at [555, 11] on div at bounding box center [632, 316] width 1264 height 633
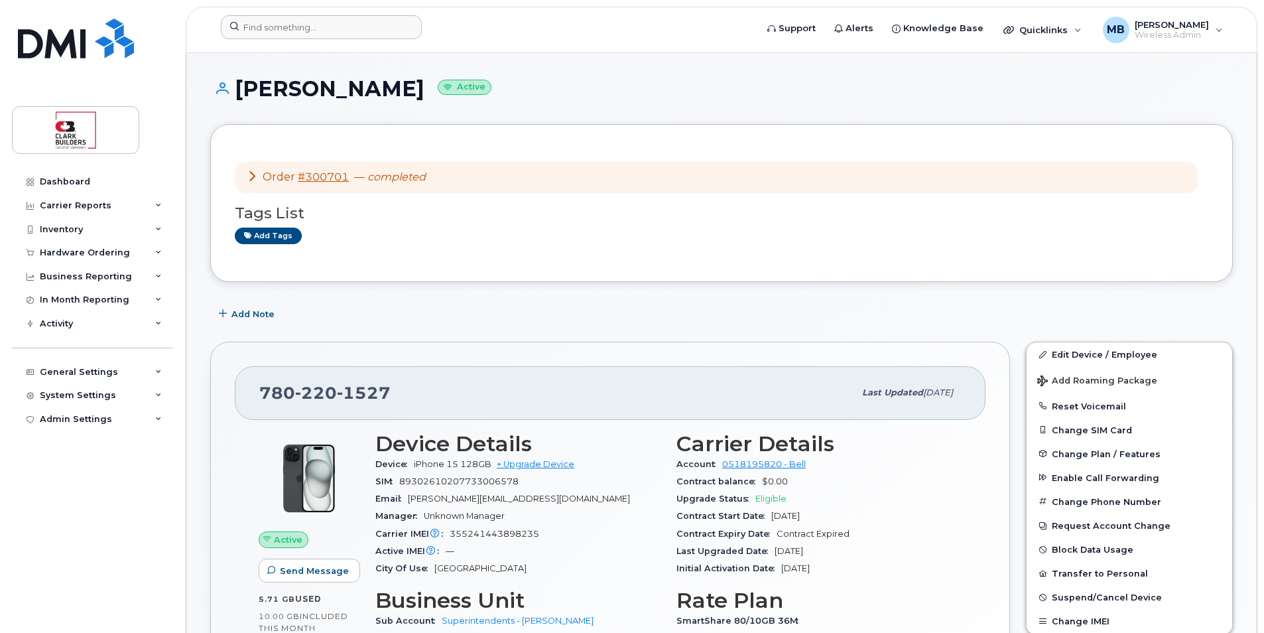
click at [530, 84] on h1 "Mauro Zorzetto Active" at bounding box center [721, 88] width 1023 height 23
click at [549, 89] on h1 "Mauro Zorzetto Active" at bounding box center [721, 88] width 1023 height 23
drag, startPoint x: 234, startPoint y: 84, endPoint x: 407, endPoint y: 94, distance: 172.8
click at [407, 94] on h1 "Mauro Zorzetto Active" at bounding box center [721, 88] width 1023 height 23
drag, startPoint x: 407, startPoint y: 94, endPoint x: 564, endPoint y: 94, distance: 157.2
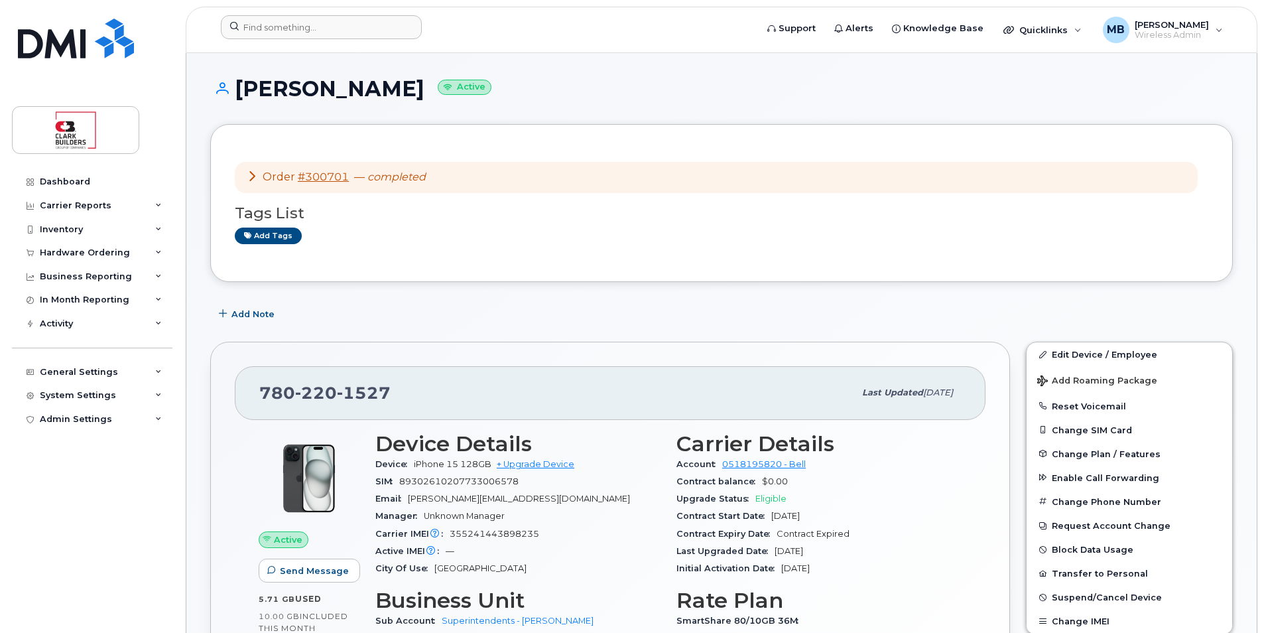
click at [564, 94] on h1 "Mauro Zorzetto Active" at bounding box center [721, 88] width 1023 height 23
drag, startPoint x: 235, startPoint y: 88, endPoint x: 413, endPoint y: 96, distance: 177.9
click at [413, 96] on h1 "Mauro Zorzetto Active" at bounding box center [721, 88] width 1023 height 23
drag, startPoint x: 413, startPoint y: 96, endPoint x: 588, endPoint y: 104, distance: 174.7
click at [588, 104] on div "Mauro Zorzetto Active" at bounding box center [721, 100] width 1023 height 47
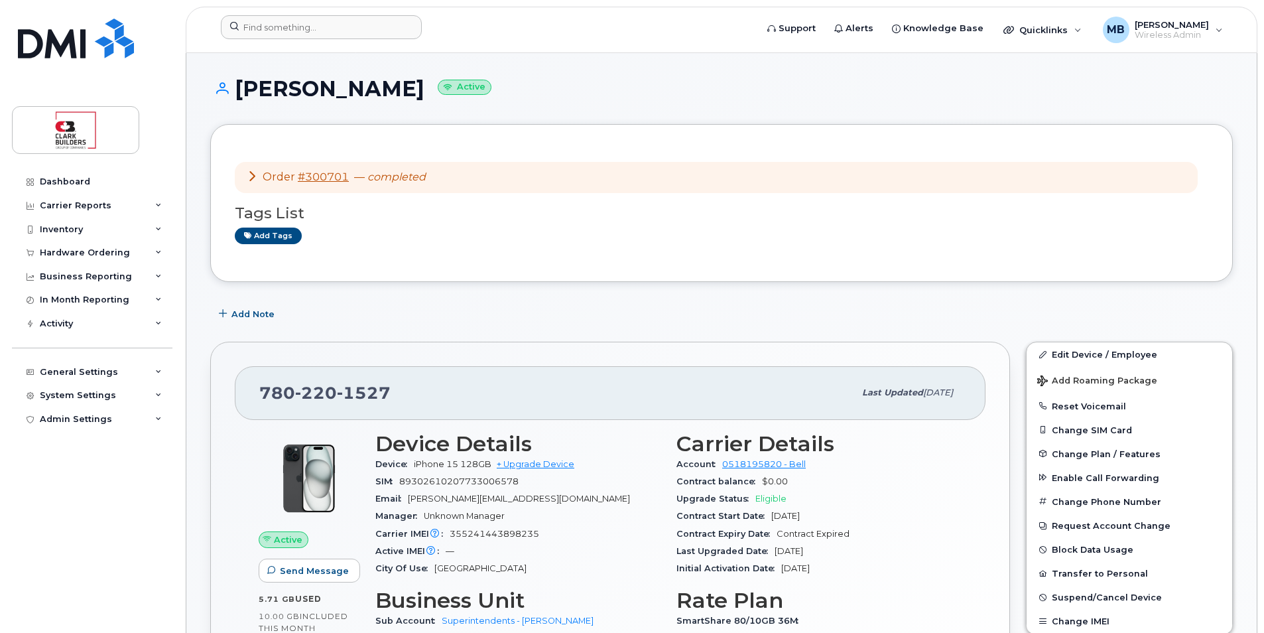
drag, startPoint x: 241, startPoint y: 84, endPoint x: 404, endPoint y: 106, distance: 164.0
click at [404, 106] on div "Mauro Zorzetto Active" at bounding box center [721, 100] width 1023 height 47
drag, startPoint x: 404, startPoint y: 106, endPoint x: 602, endPoint y: 129, distance: 198.9
click at [600, 129] on div "Order #300701 — completed Tags List Add tags" at bounding box center [721, 203] width 1023 height 158
click at [592, 107] on div "Mauro Zorzetto Active" at bounding box center [721, 100] width 1023 height 47
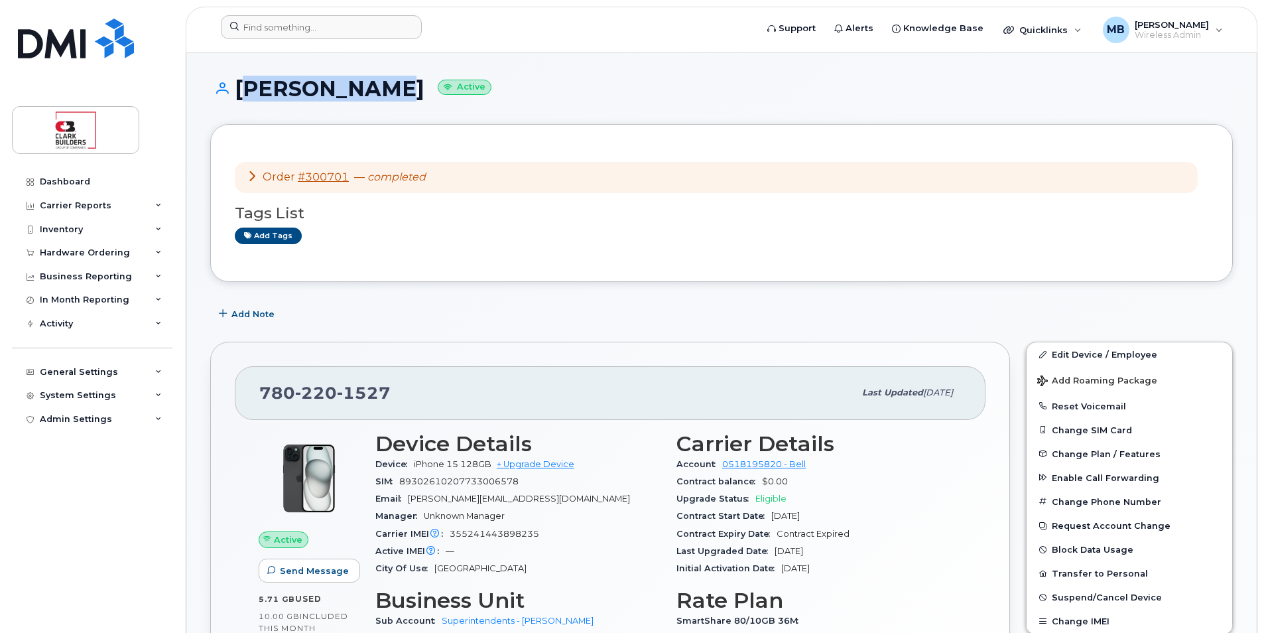
drag, startPoint x: 238, startPoint y: 84, endPoint x: 375, endPoint y: 95, distance: 137.7
click at [375, 95] on h1 "Mauro Zorzetto Active" at bounding box center [721, 88] width 1023 height 23
click at [532, 405] on div "780 220 1527" at bounding box center [556, 393] width 595 height 28
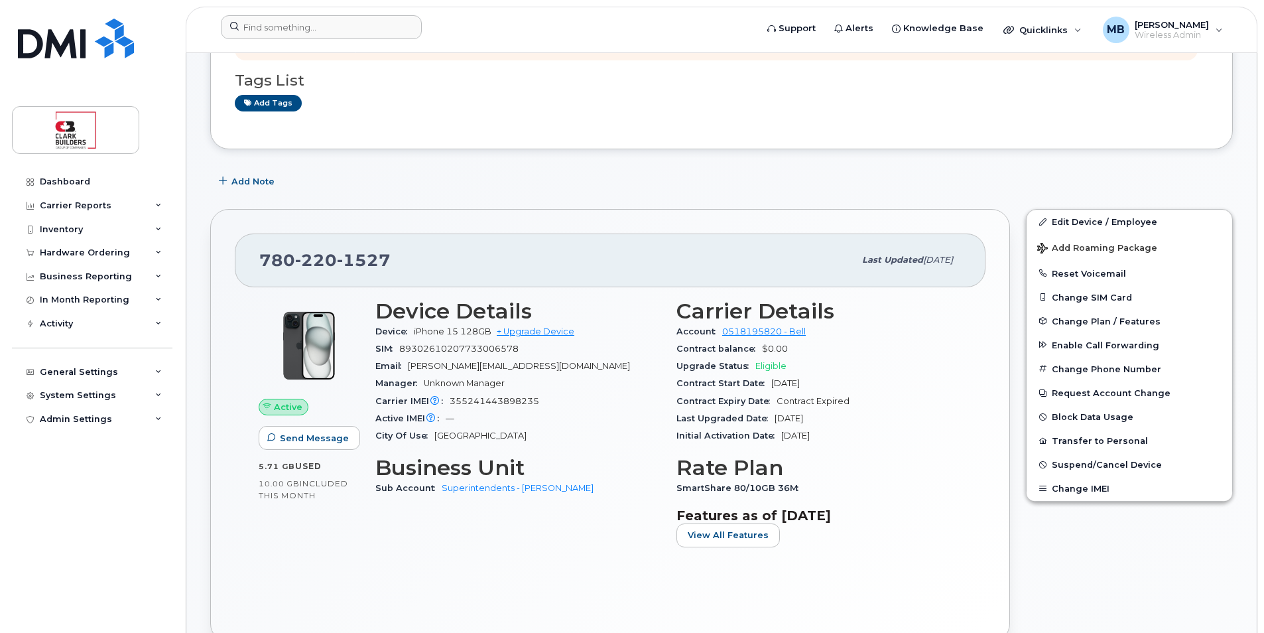
scroll to position [199, 0]
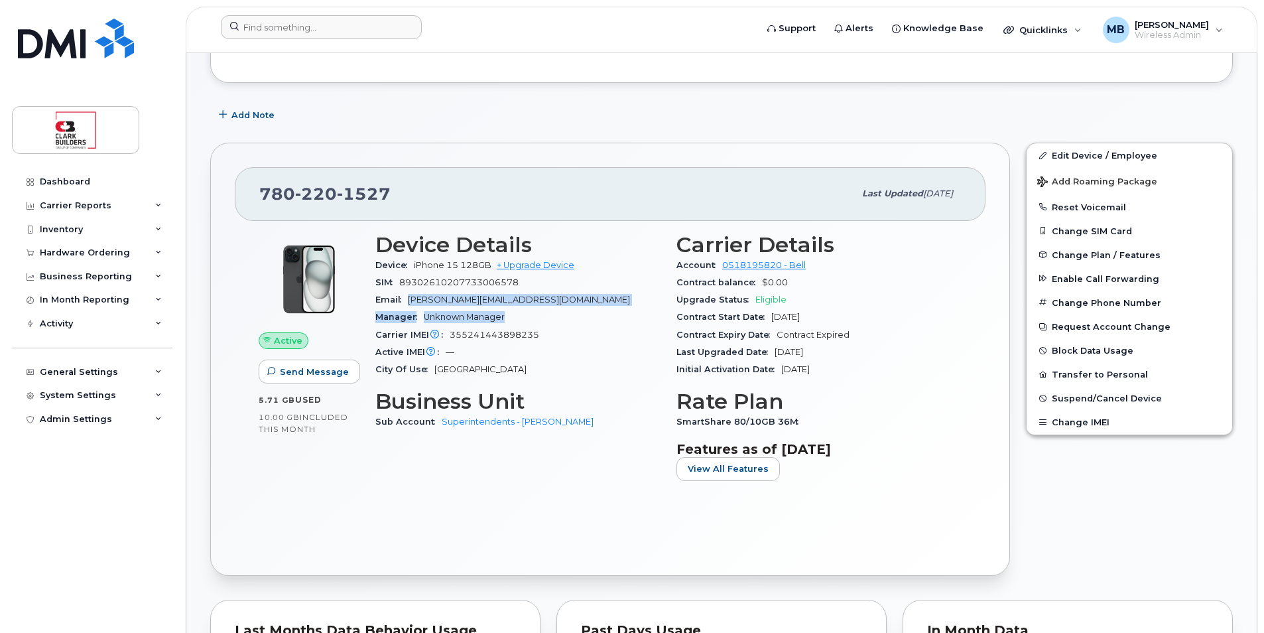
drag, startPoint x: 413, startPoint y: 301, endPoint x: 535, endPoint y: 325, distance: 125.0
click at [535, 325] on section "Device Details Device iPhone 15 128GB + Upgrade Device SIM 89302610207733006578…" at bounding box center [517, 306] width 285 height 146
drag, startPoint x: 535, startPoint y: 325, endPoint x: 552, endPoint y: 344, distance: 24.9
click at [552, 344] on div "Active IMEI Active IMEI is refreshed daily with a delay of up to 48 hours follo…" at bounding box center [517, 352] width 285 height 17
drag, startPoint x: 408, startPoint y: 285, endPoint x: 541, endPoint y: 306, distance: 135.0
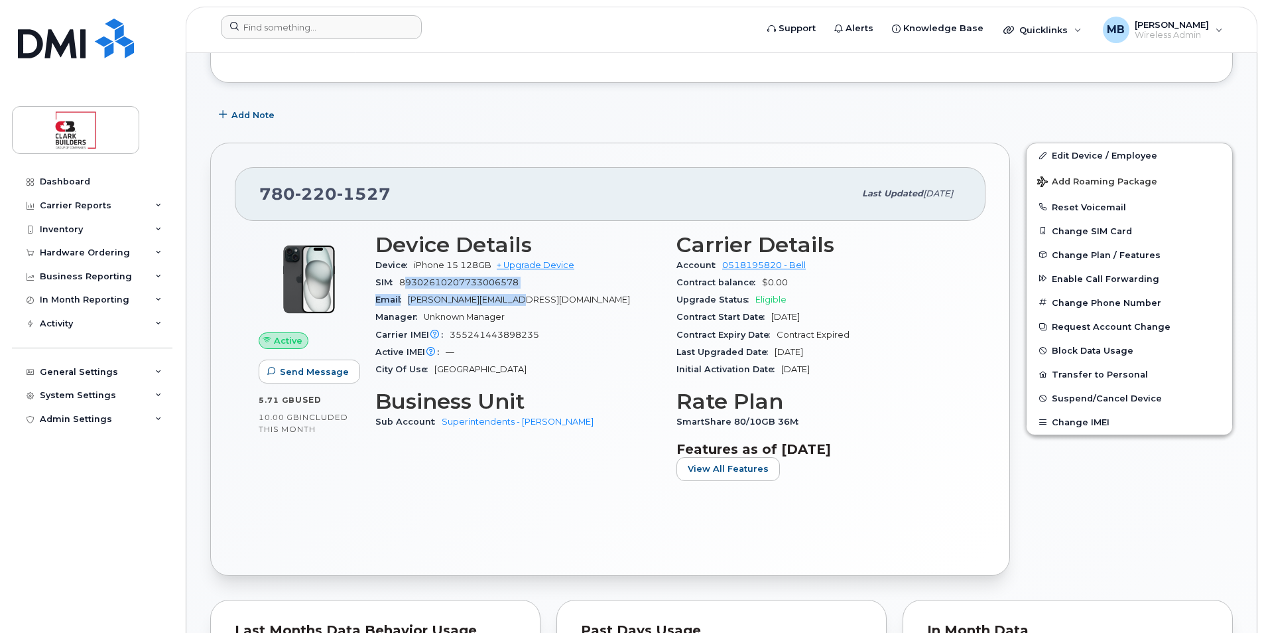
click at [538, 304] on section "Device Details Device iPhone 15 128GB + Upgrade Device SIM 89302610207733006578…" at bounding box center [517, 306] width 285 height 146
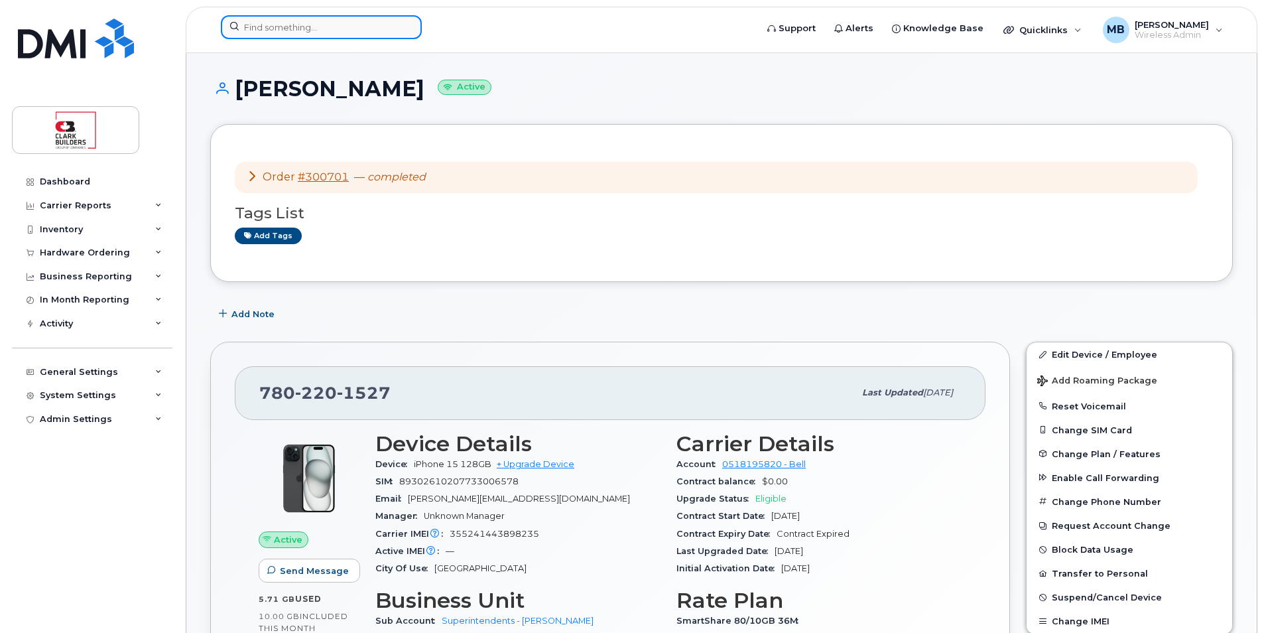
click at [345, 18] on input at bounding box center [321, 27] width 201 height 24
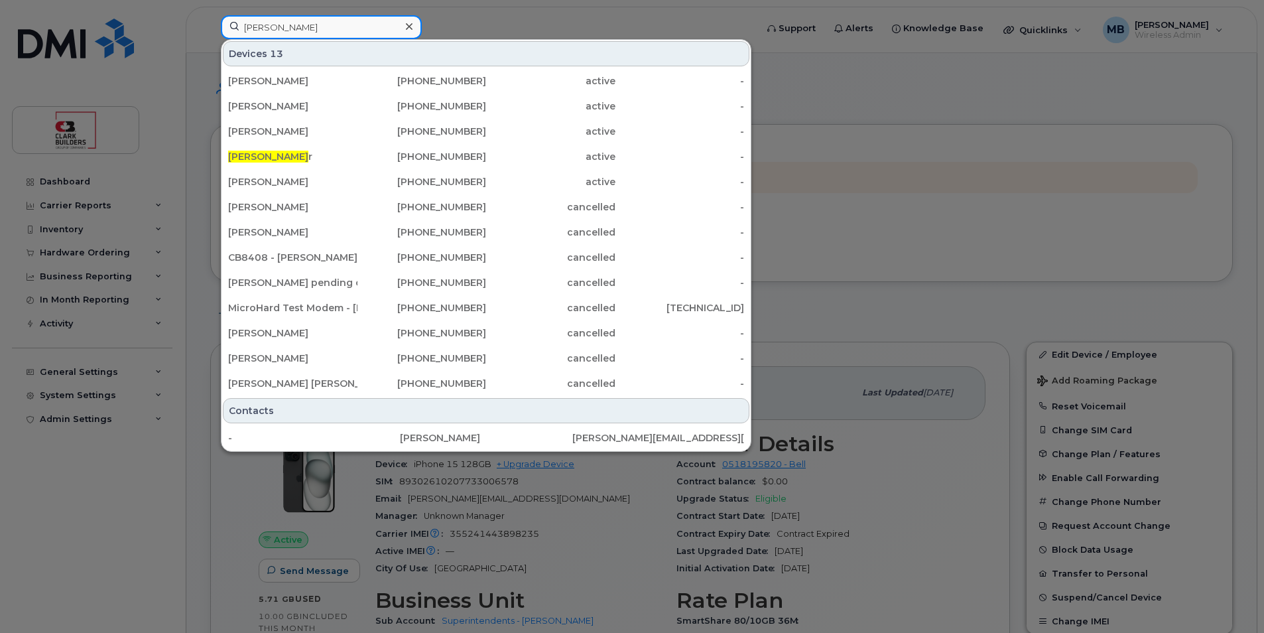
type input "adam foster"
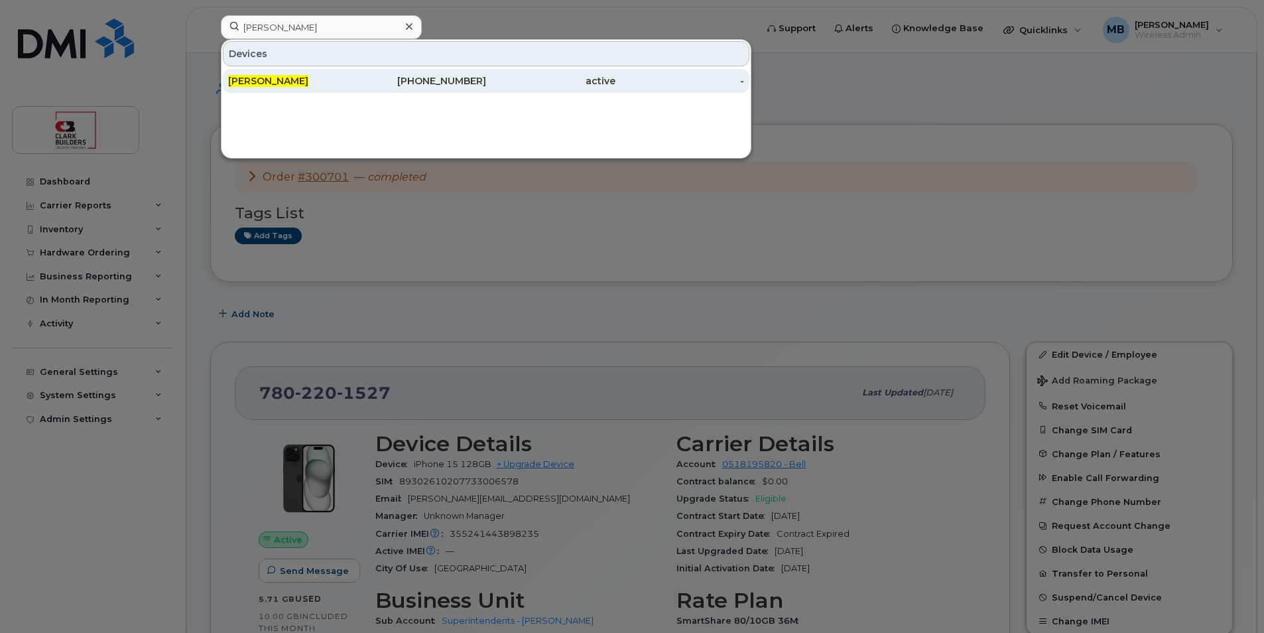
click at [320, 81] on div "Adam Foster" at bounding box center [292, 80] width 129 height 13
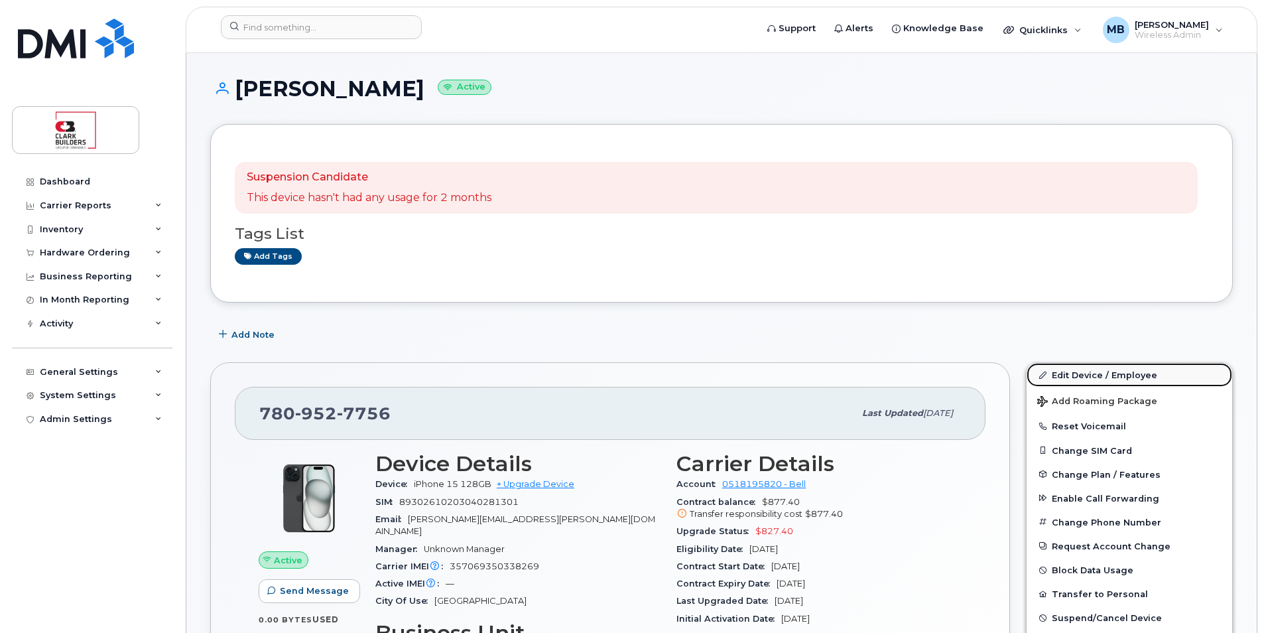
click at [1091, 377] on link "Edit Device / Employee" at bounding box center [1130, 375] width 206 height 24
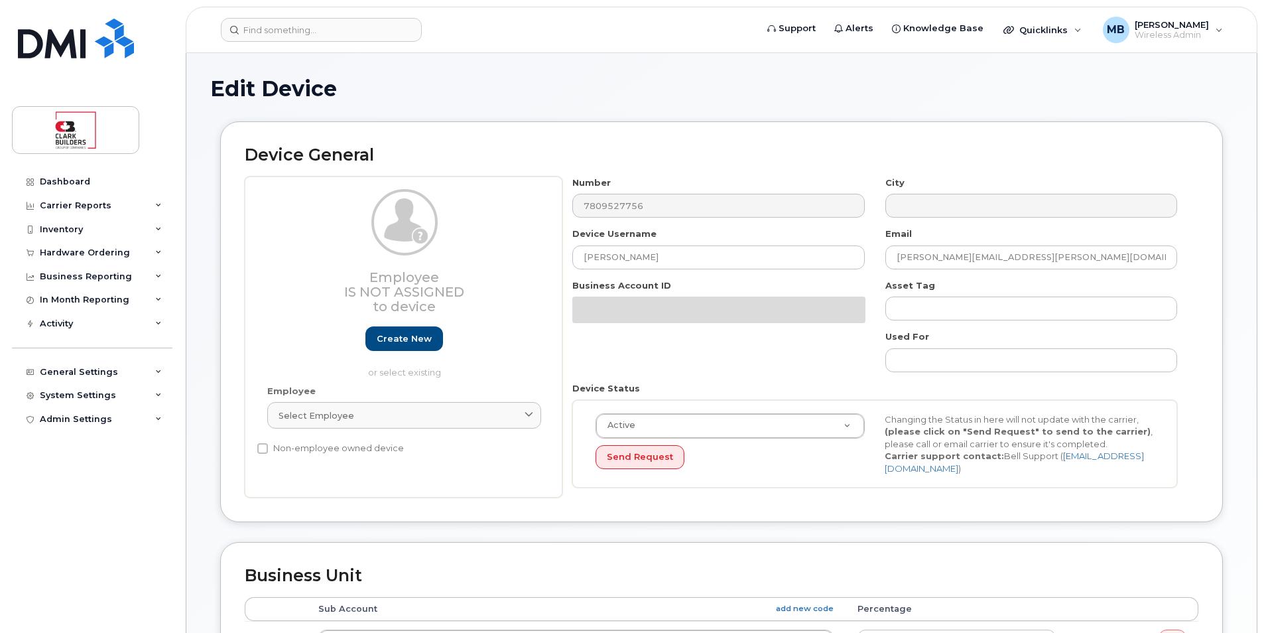
select select "24190"
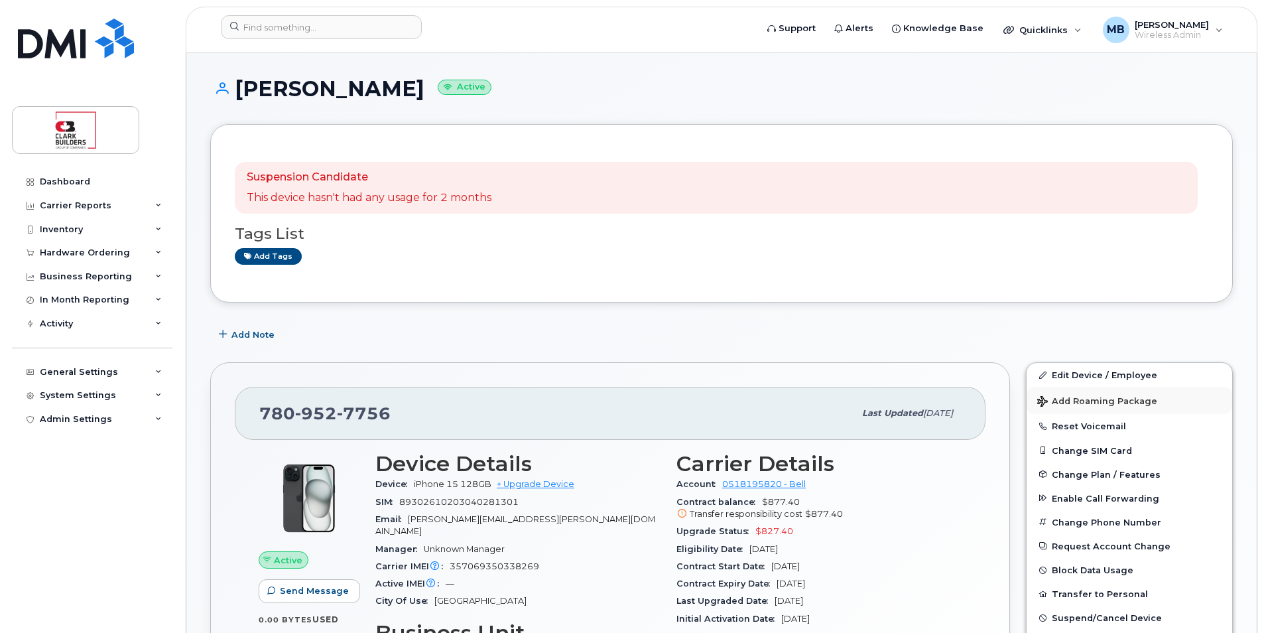
scroll to position [199, 0]
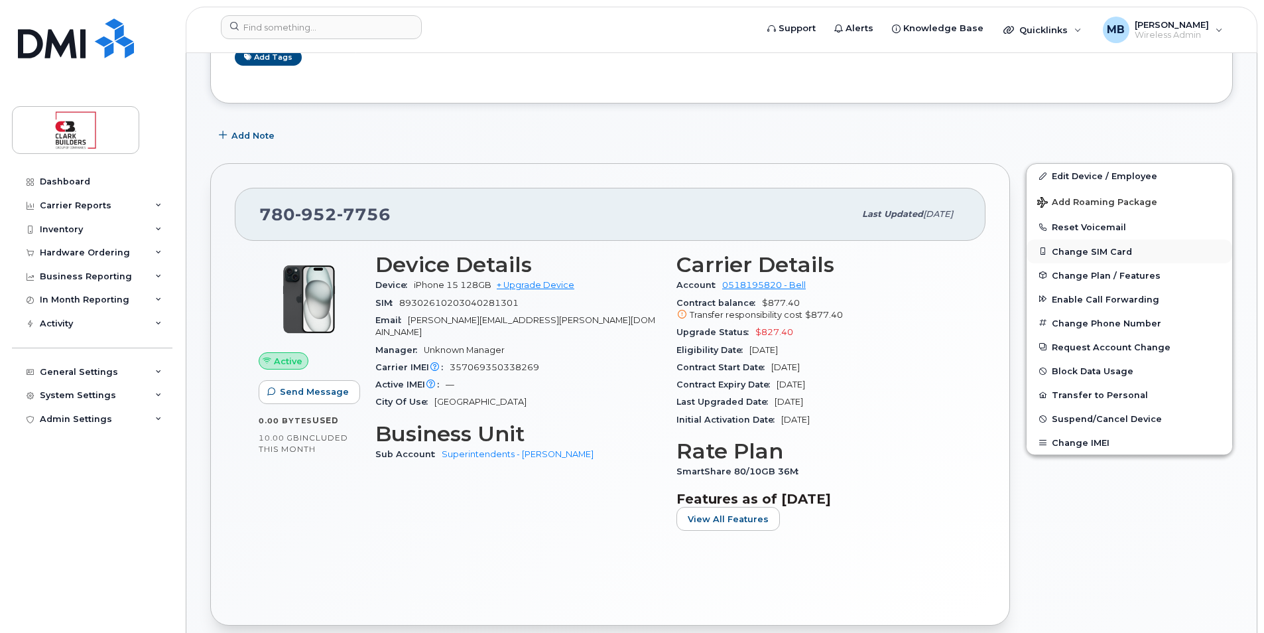
click at [1106, 251] on button "Change SIM Card" at bounding box center [1130, 251] width 206 height 24
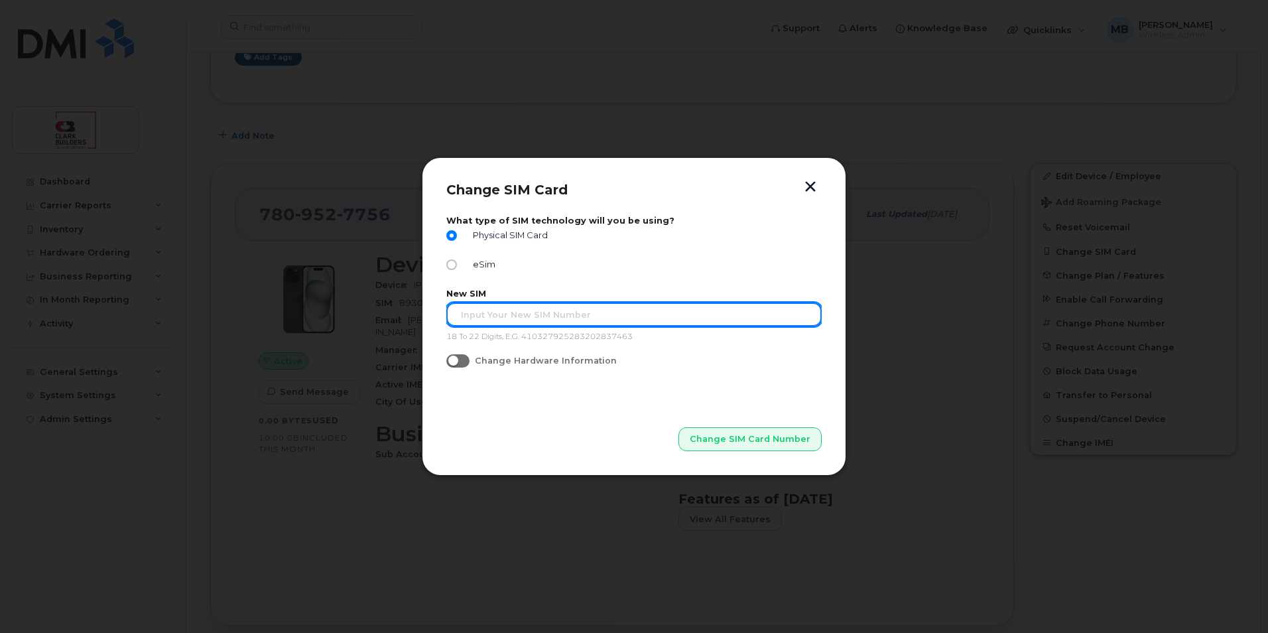
click at [523, 320] on input "text" at bounding box center [633, 314] width 375 height 24
type input "8930"
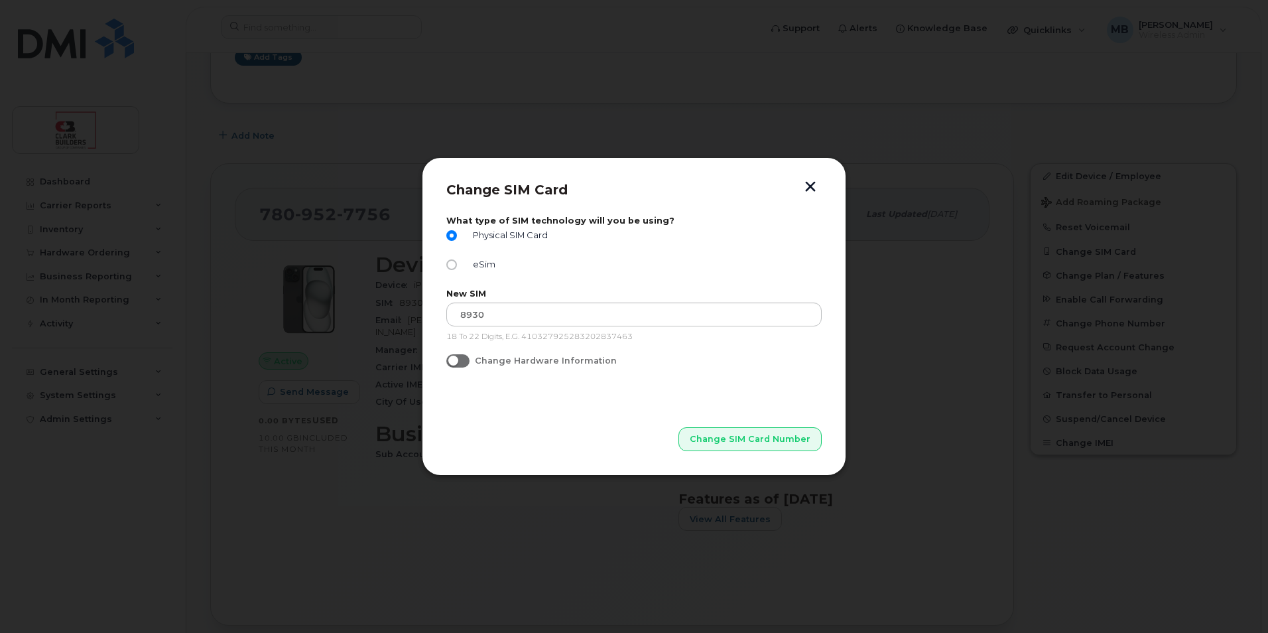
click at [453, 361] on input "Change Hardware Information" at bounding box center [451, 359] width 11 height 11
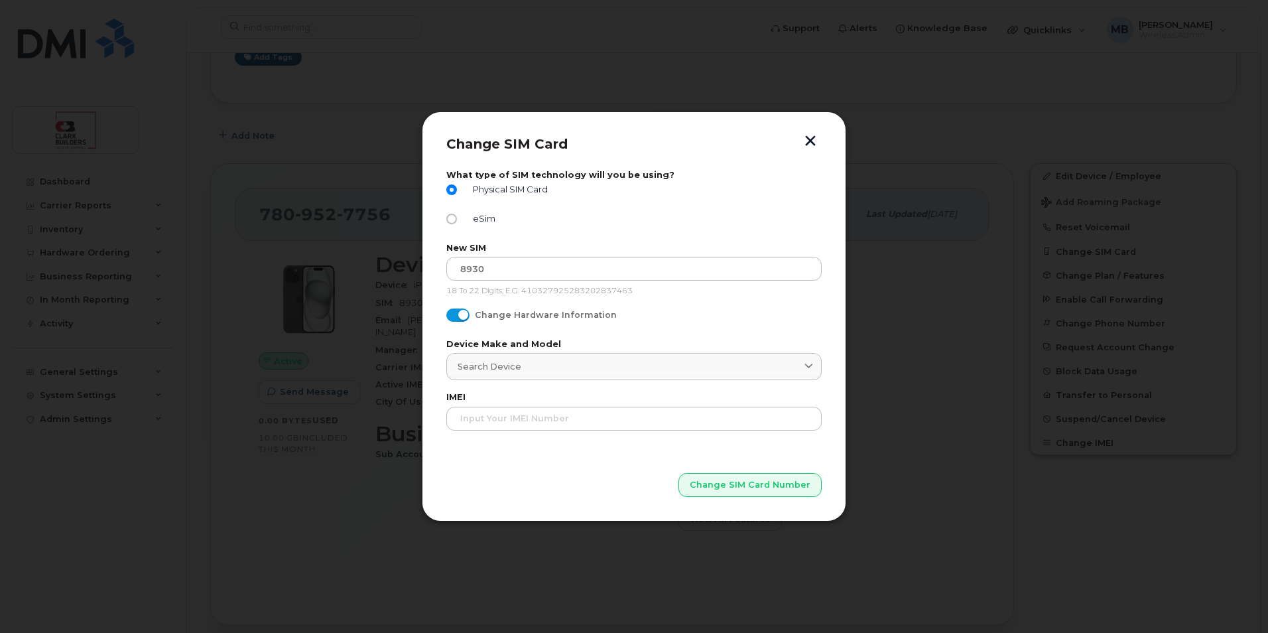
click at [464, 316] on span at bounding box center [457, 314] width 23 height 13
click at [457, 316] on input "Change Hardware Information" at bounding box center [451, 313] width 11 height 11
checkbox input "false"
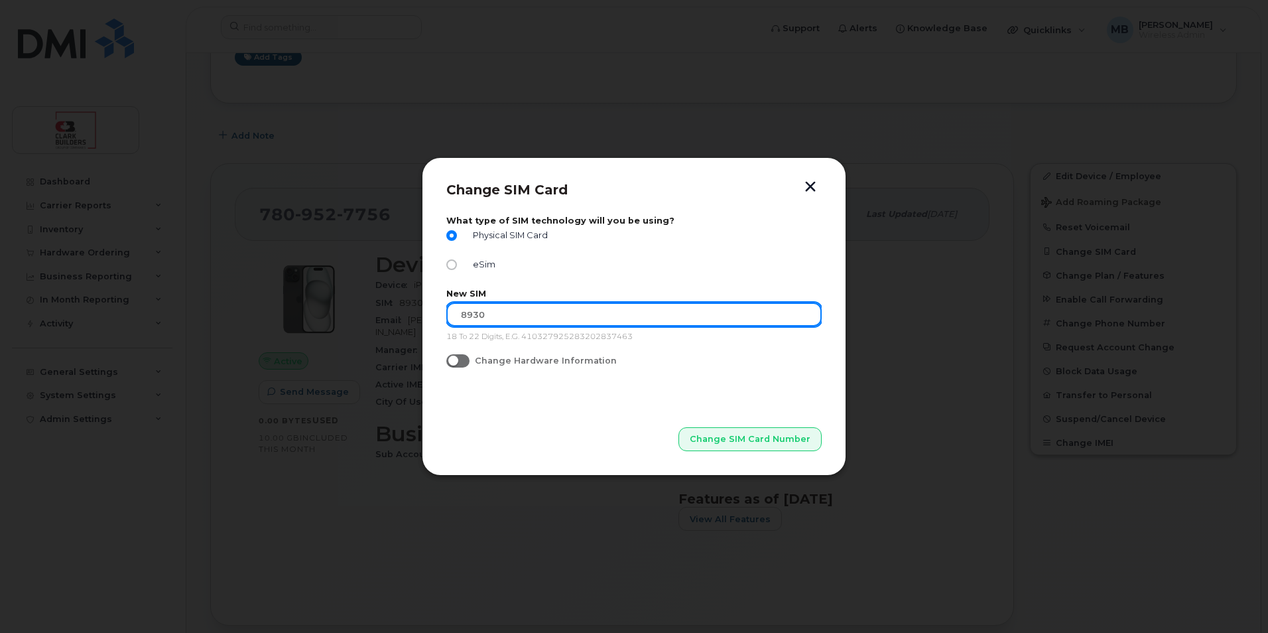
click at [515, 313] on input "8930" at bounding box center [633, 314] width 375 height 24
type input "89302610207725687823"
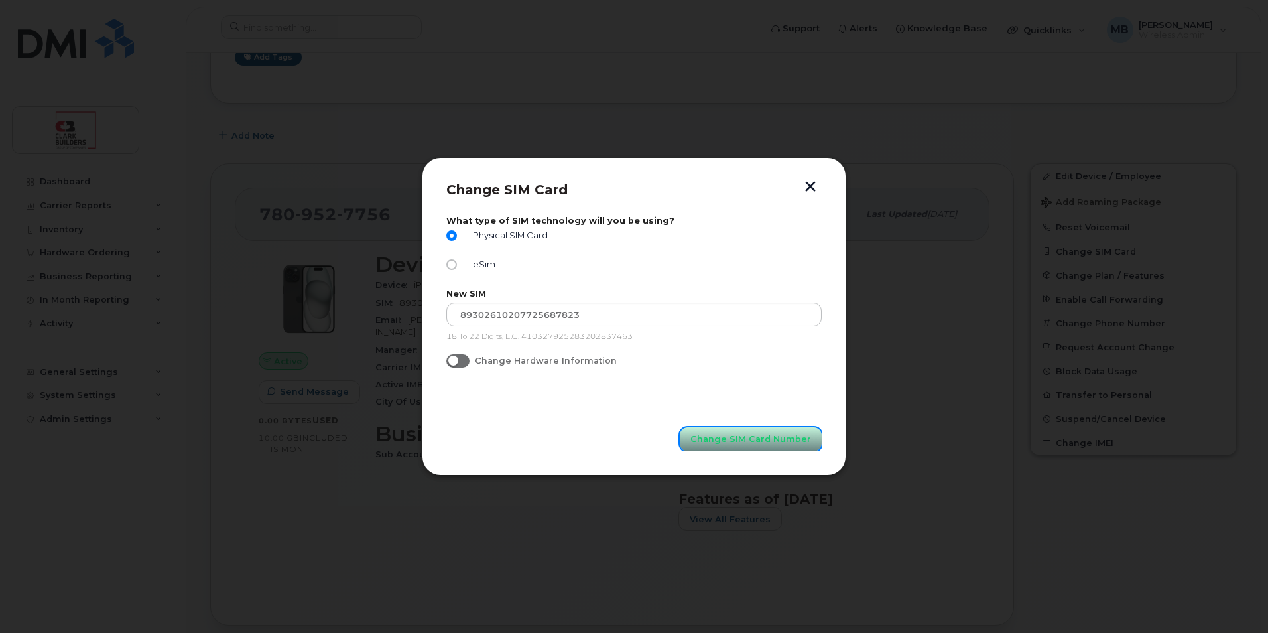
click at [746, 441] on span "Change SIM Card Number" at bounding box center [751, 438] width 121 height 13
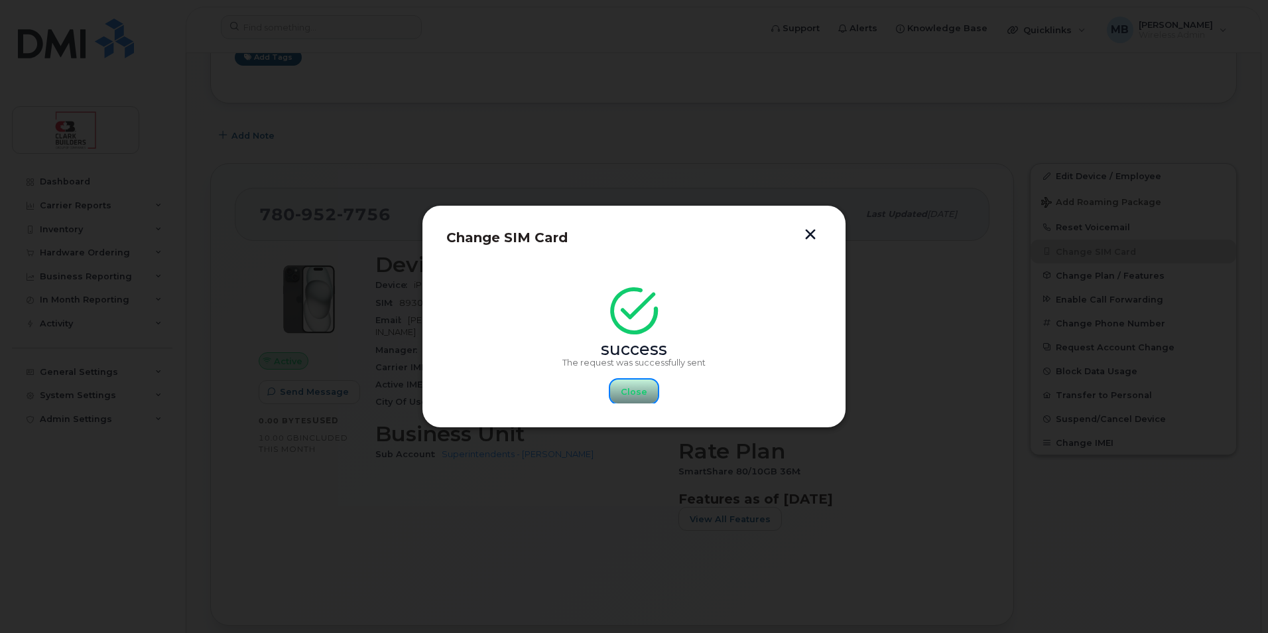
click at [638, 393] on span "Close" at bounding box center [634, 391] width 27 height 13
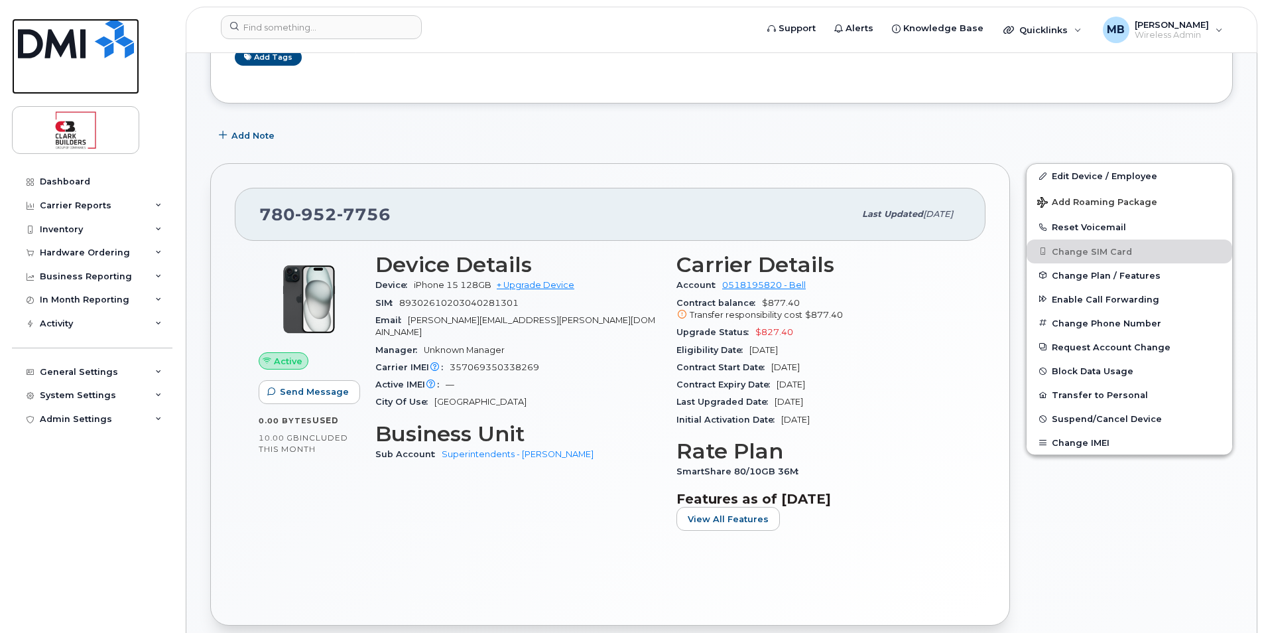
click at [96, 47] on img at bounding box center [76, 39] width 116 height 40
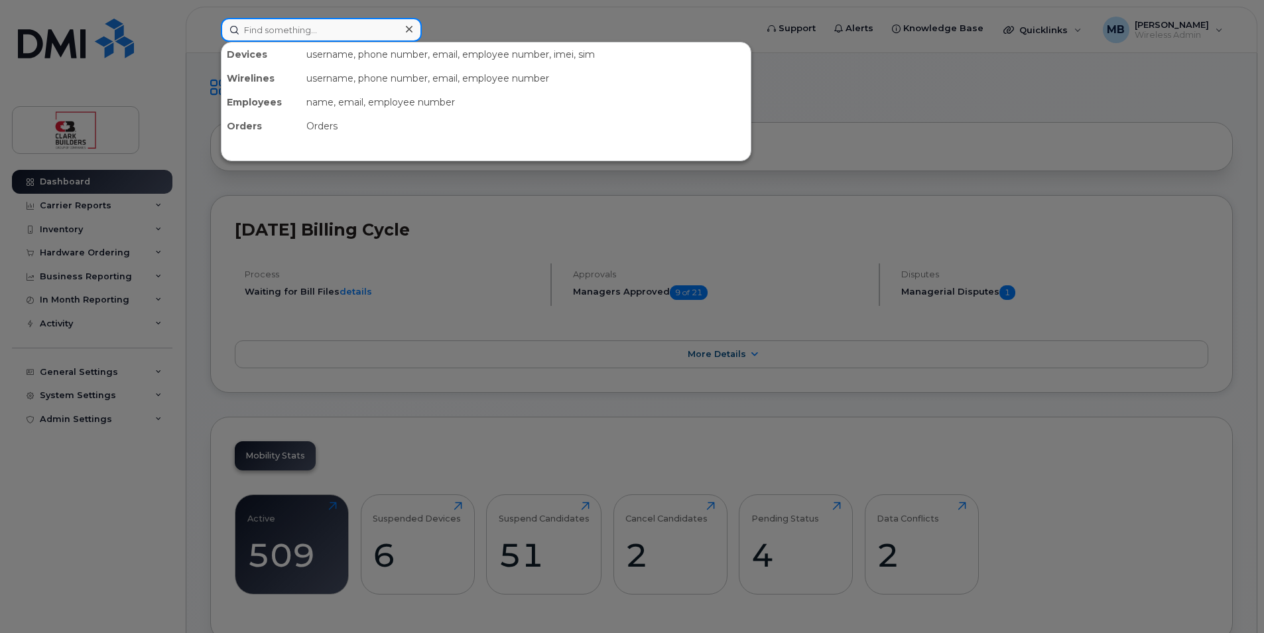
click at [288, 33] on input at bounding box center [321, 30] width 201 height 24
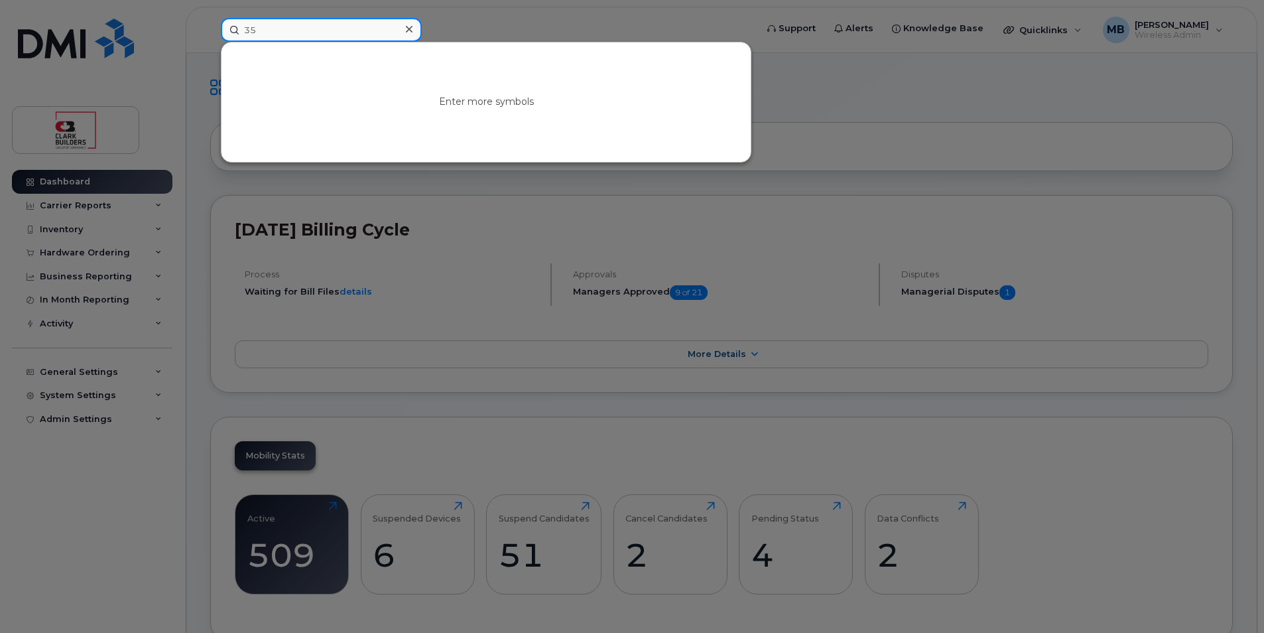
type input "3"
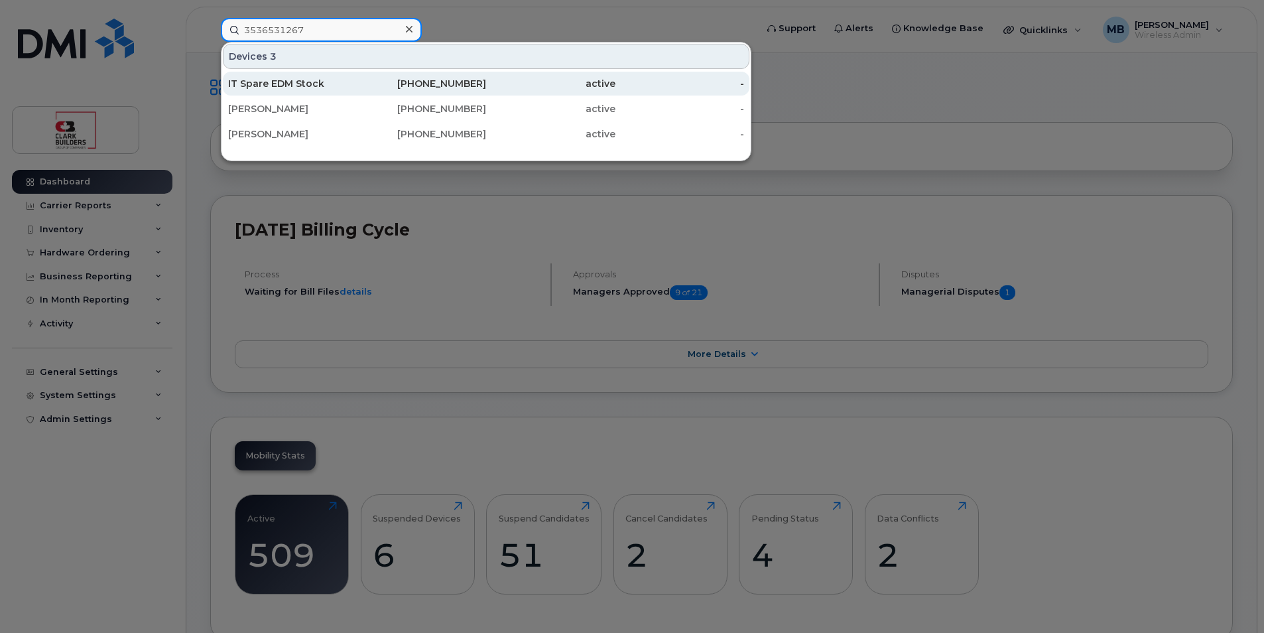
type input "3536531267"
click at [314, 82] on div "IT Spare EDM Stock" at bounding box center [292, 83] width 129 height 13
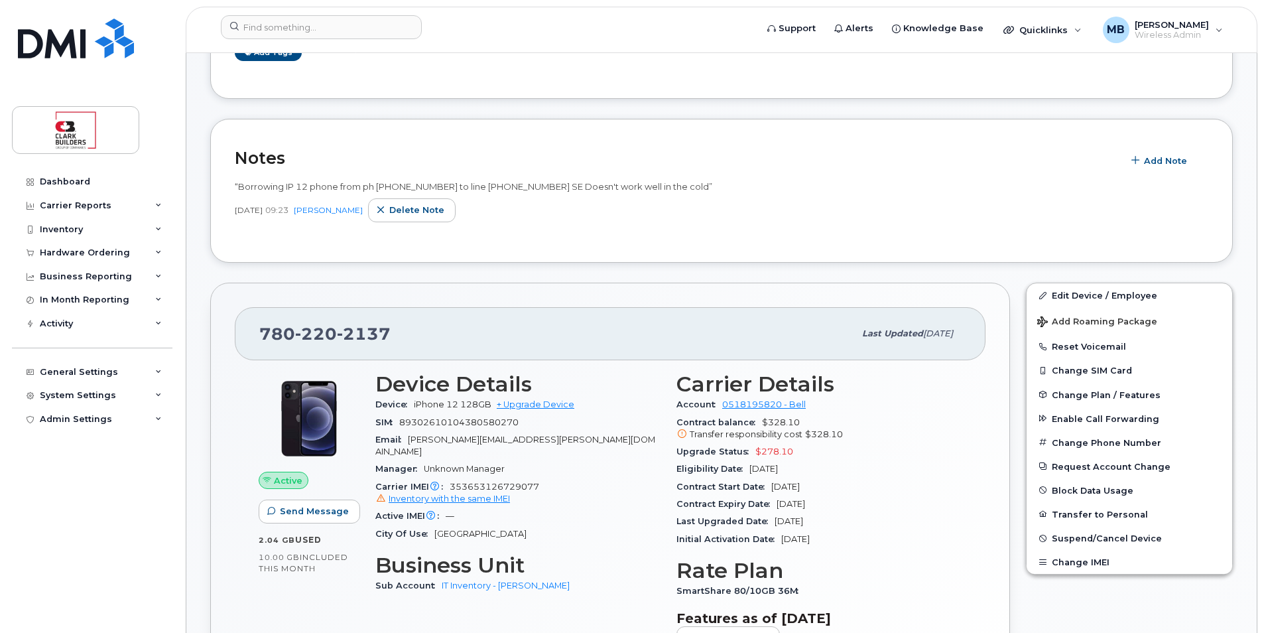
scroll to position [332, 0]
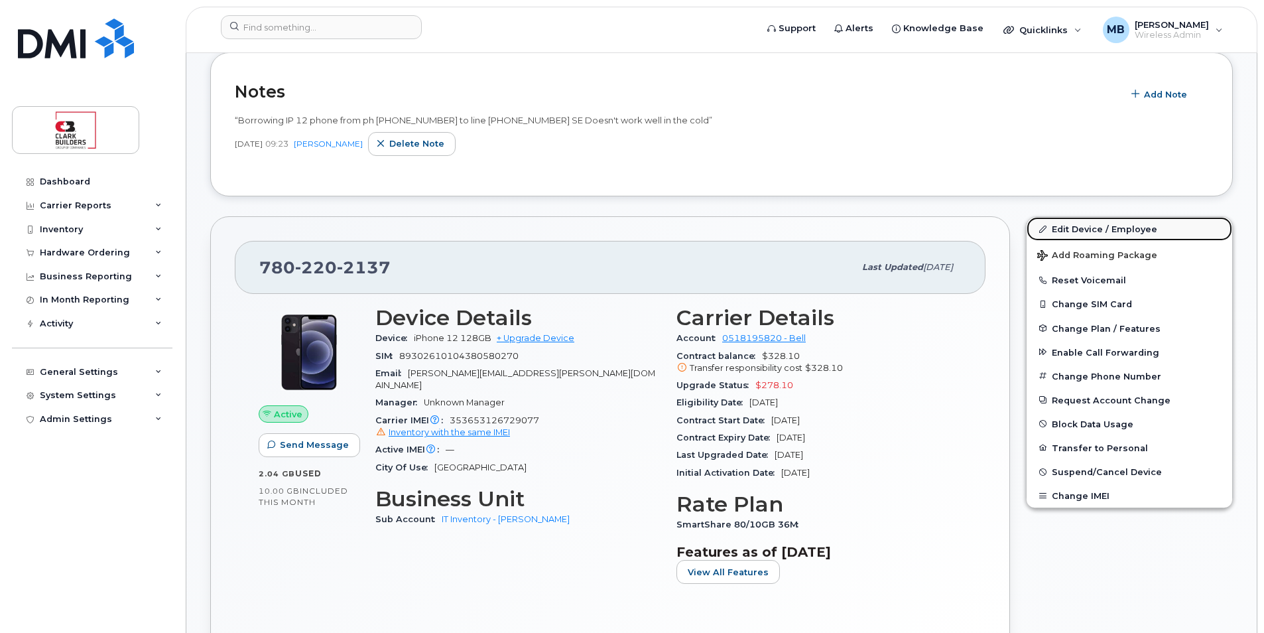
click at [1069, 229] on link "Edit Device / Employee" at bounding box center [1130, 229] width 206 height 24
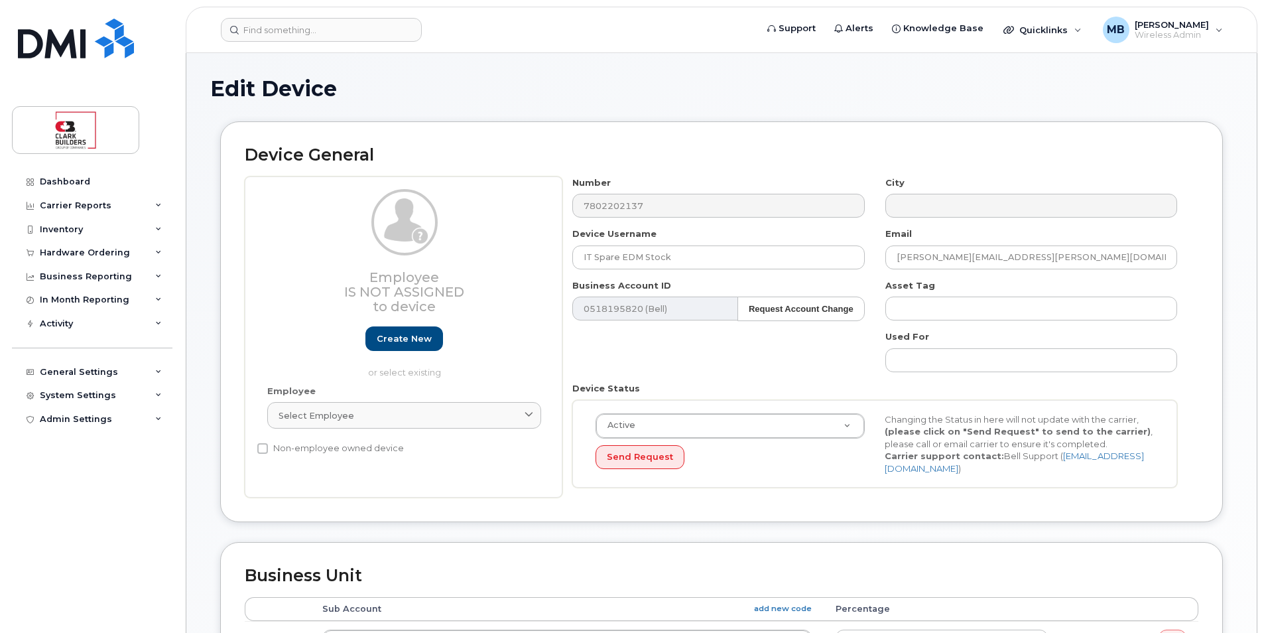
select select "24207"
click at [698, 269] on input "IT Spare EDM Stock" at bounding box center [718, 257] width 292 height 24
click at [676, 250] on input "IT Spare EDM Stock" at bounding box center [718, 257] width 292 height 24
drag, startPoint x: 685, startPoint y: 257, endPoint x: 542, endPoint y: 255, distance: 143.3
click at [542, 255] on div "Employee Is not assigned to device Create new or select existing Employee Selec…" at bounding box center [722, 337] width 954 height 322
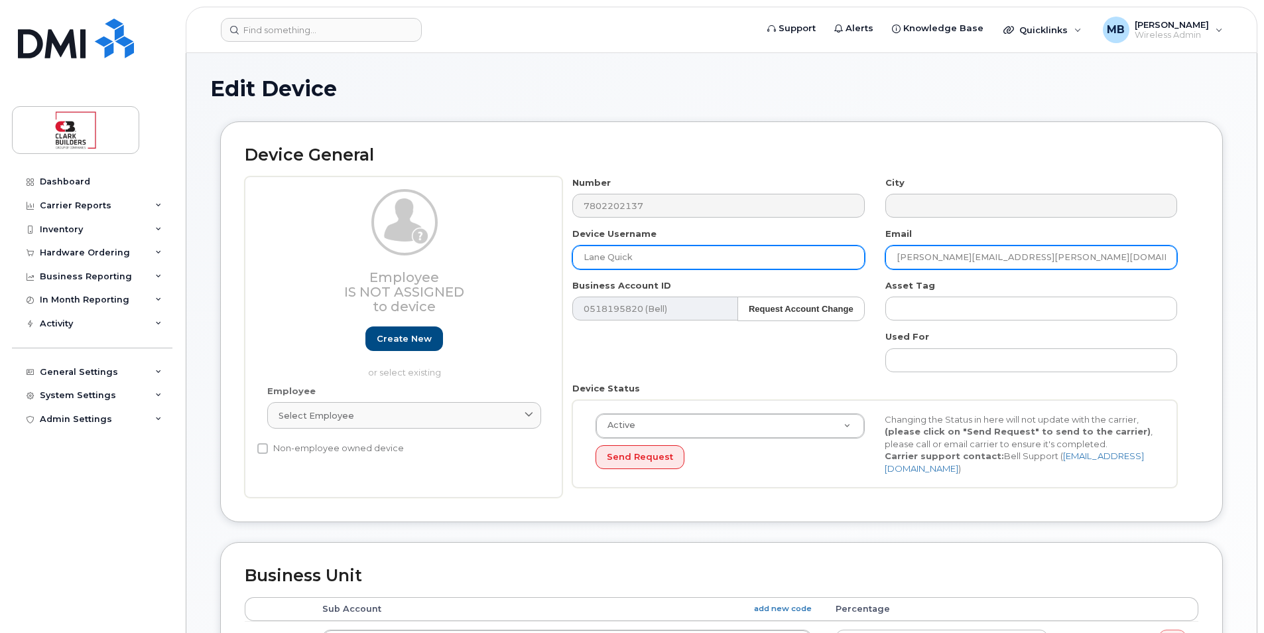
type input "Lane Quick"
click at [968, 254] on input "[PERSON_NAME][EMAIL_ADDRESS][PERSON_NAME][DOMAIN_NAME]" at bounding box center [1032, 257] width 292 height 24
click at [1063, 253] on input "[EMAIL_ADDRESS][DOMAIN_NAME]" at bounding box center [1032, 257] width 292 height 24
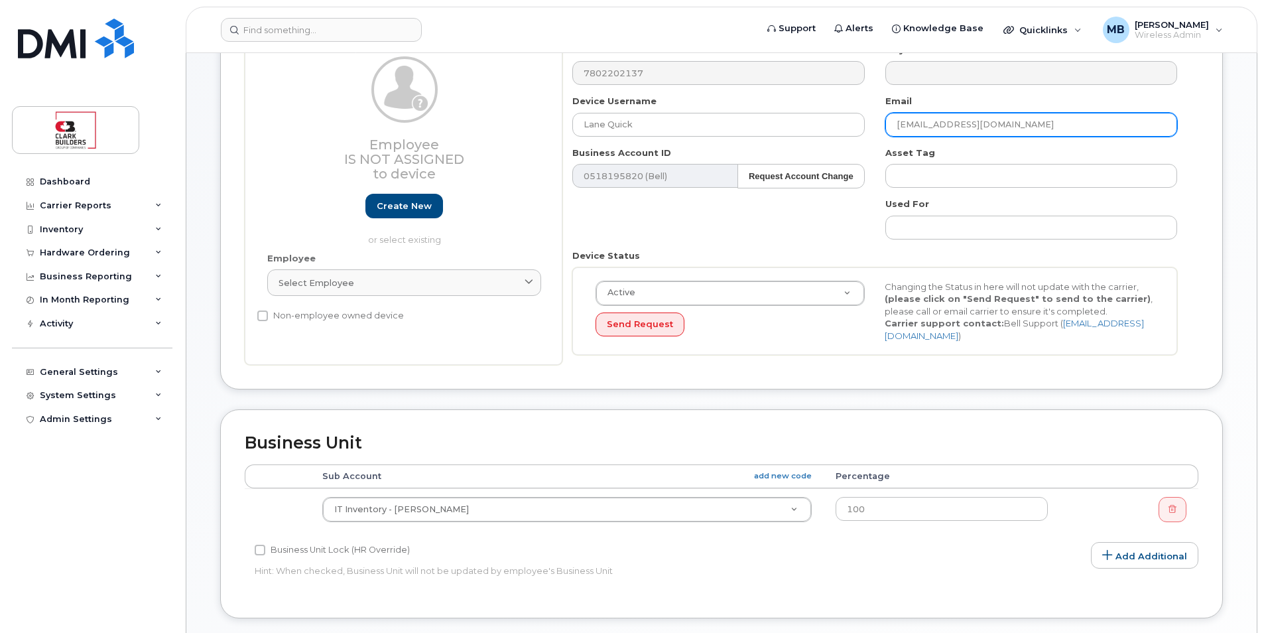
scroll to position [332, 0]
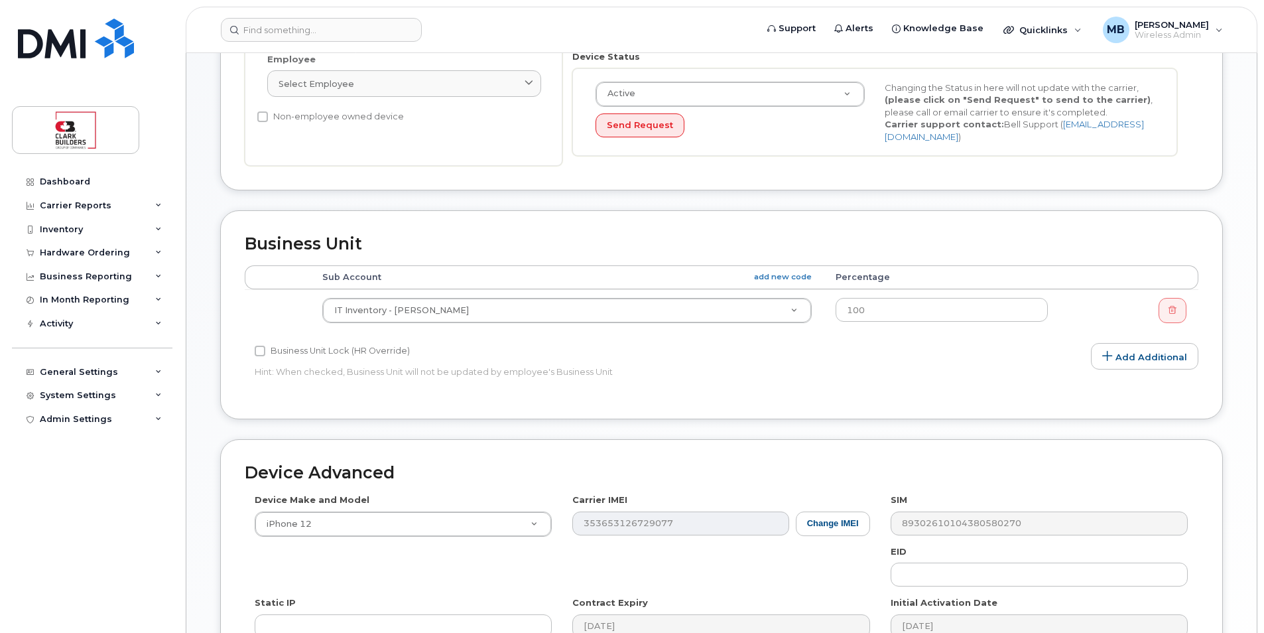
type input "[EMAIL_ADDRESS][DOMAIN_NAME]"
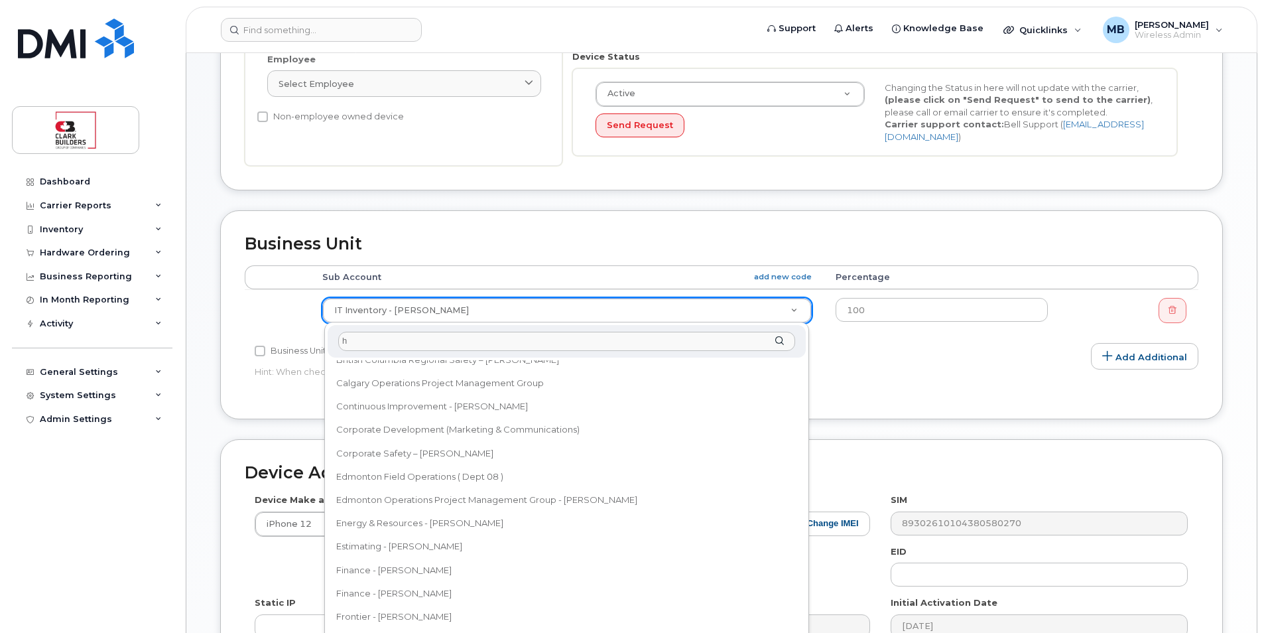
scroll to position [0, 0]
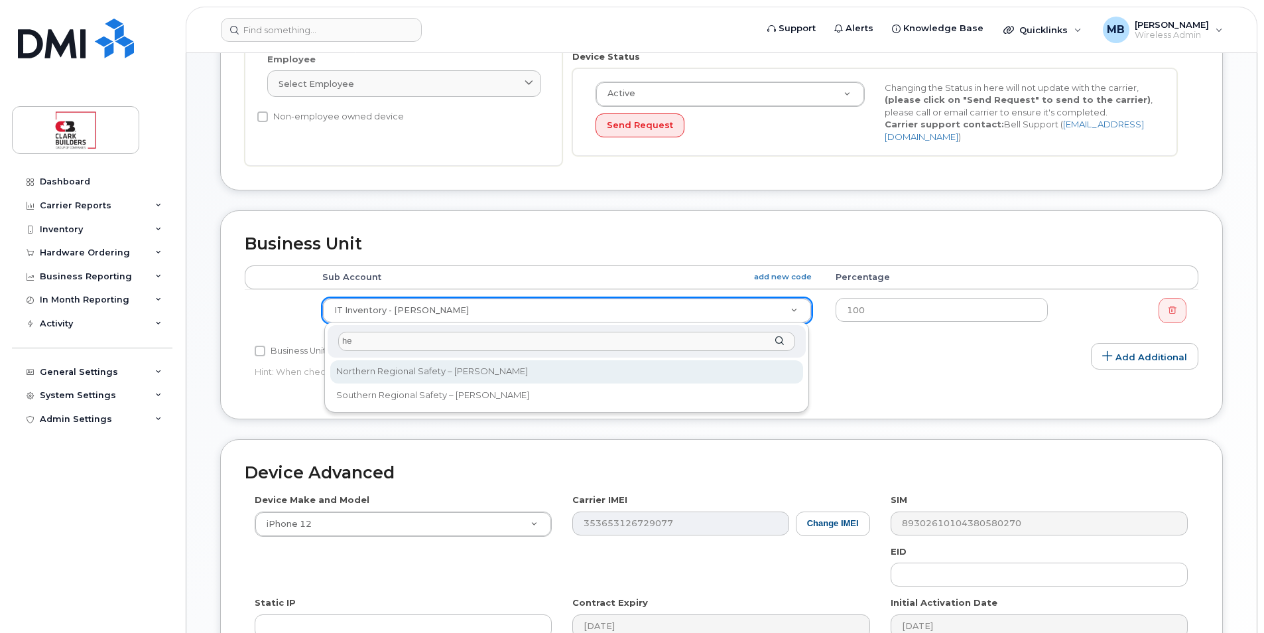
type input "h"
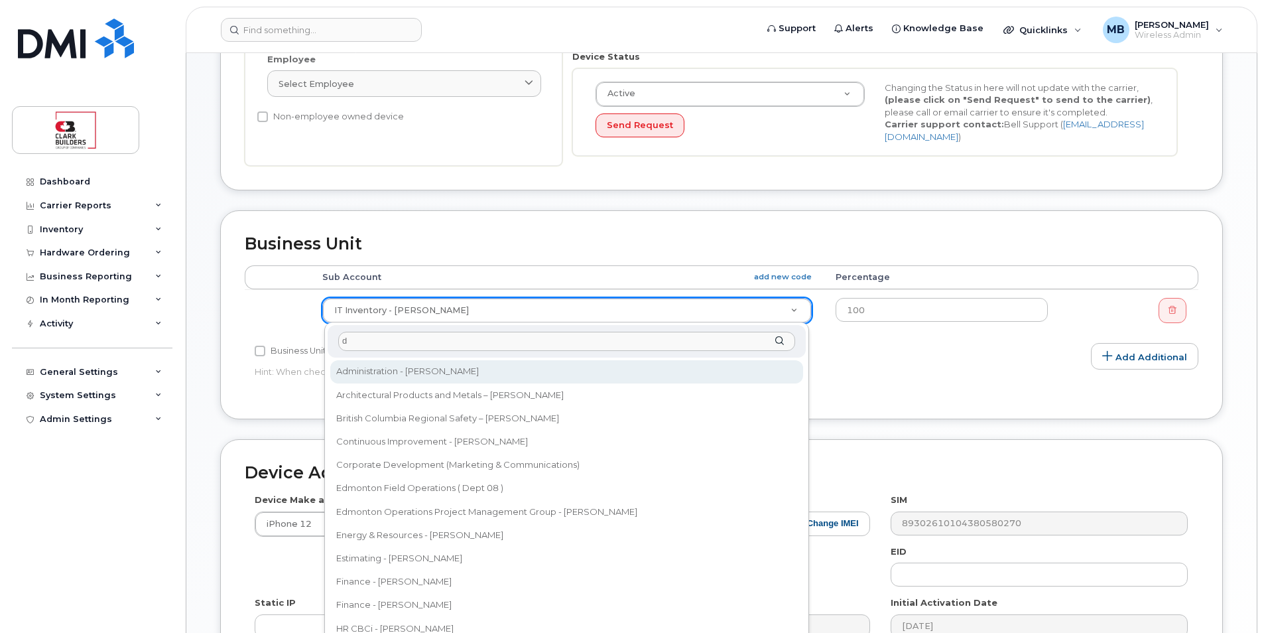
type input "de"
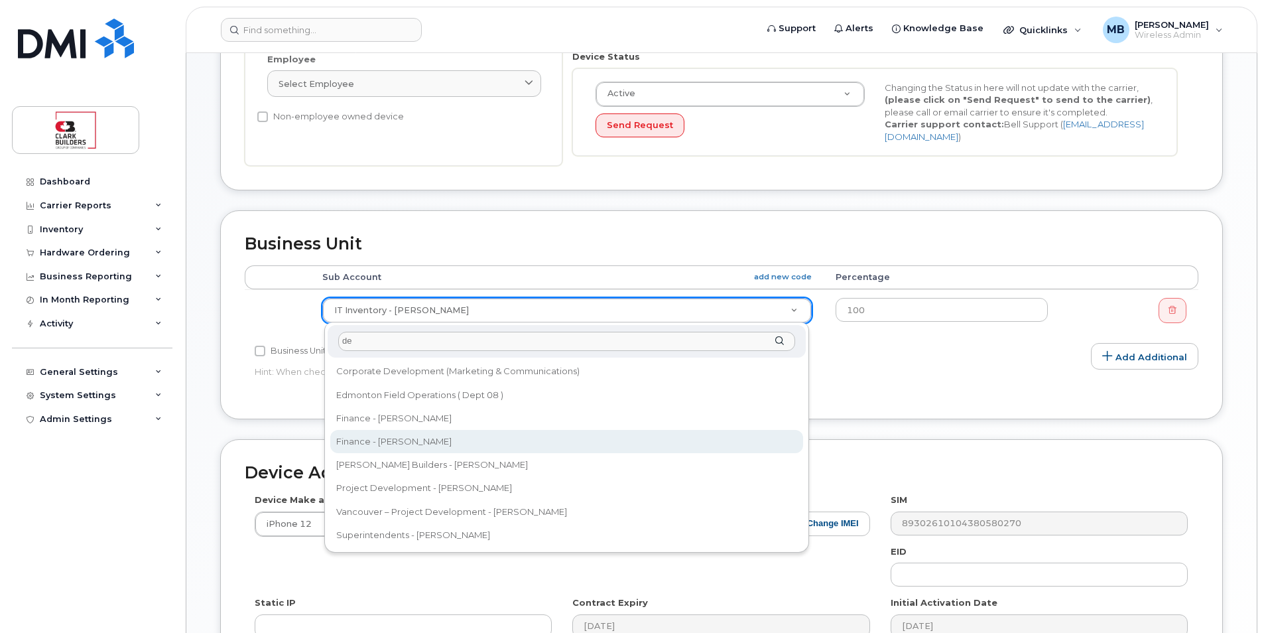
select select "5802596"
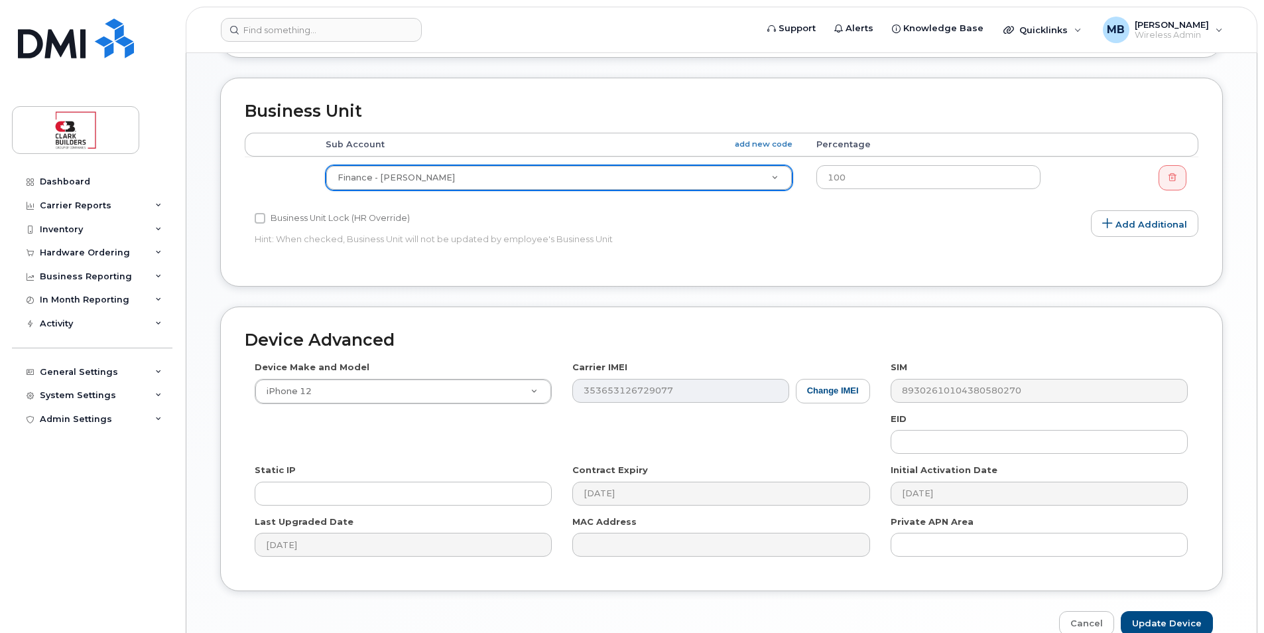
scroll to position [533, 0]
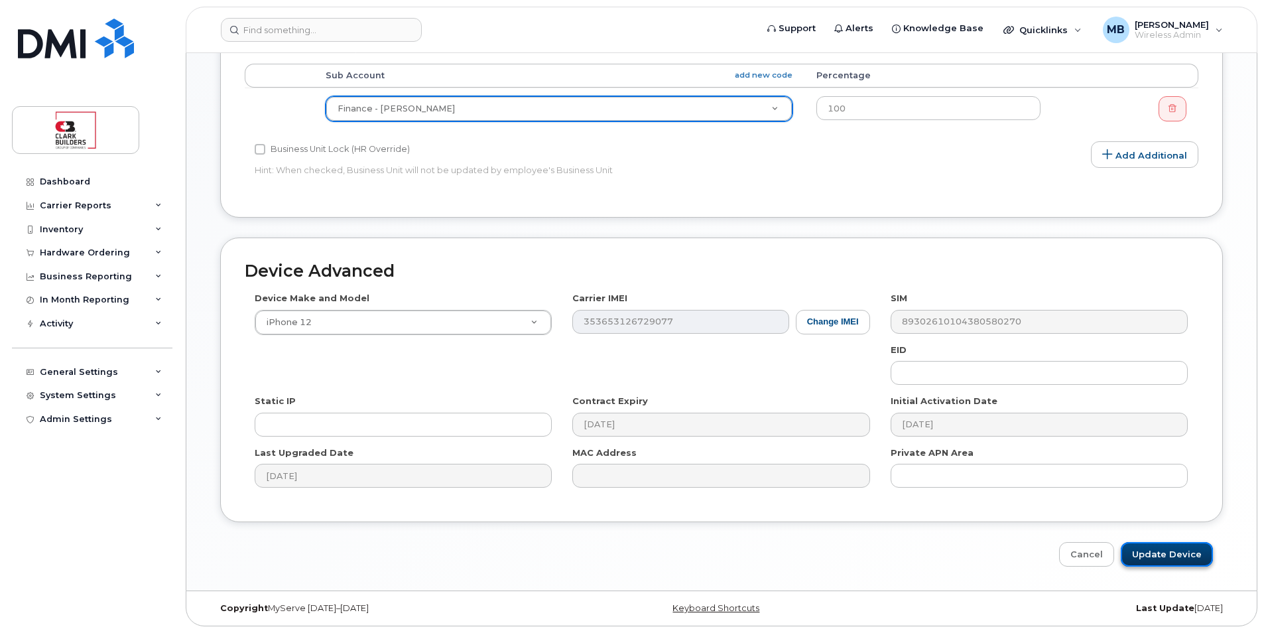
click at [1168, 555] on input "Update Device" at bounding box center [1167, 554] width 92 height 25
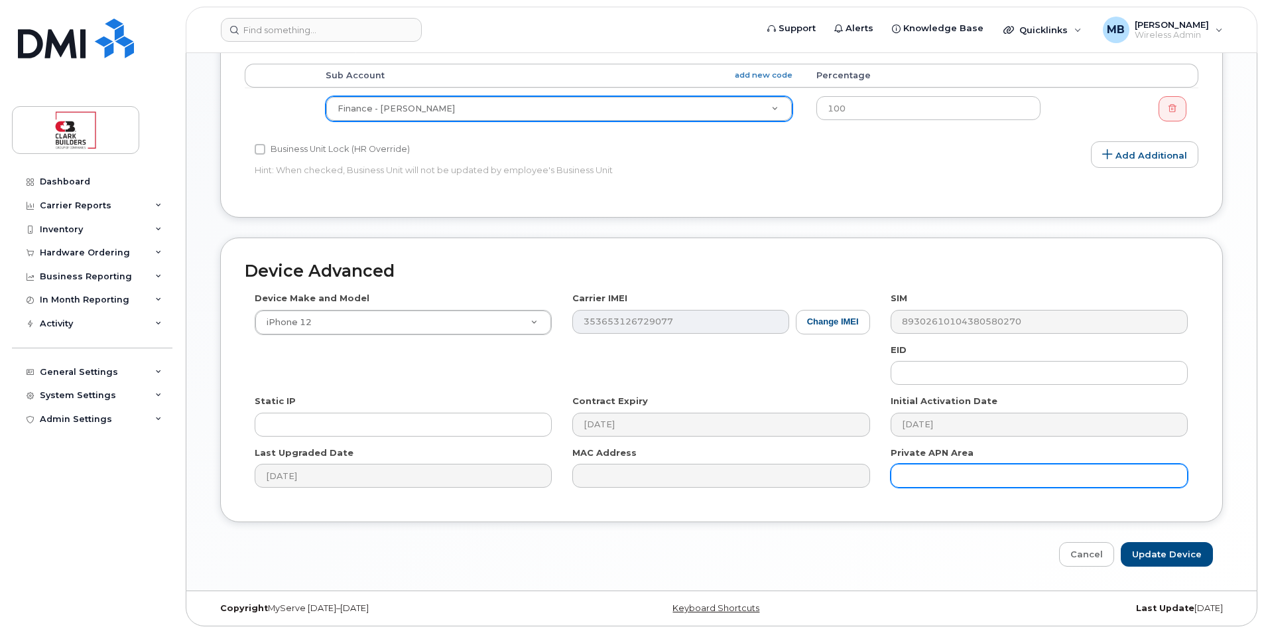
type input "Saving..."
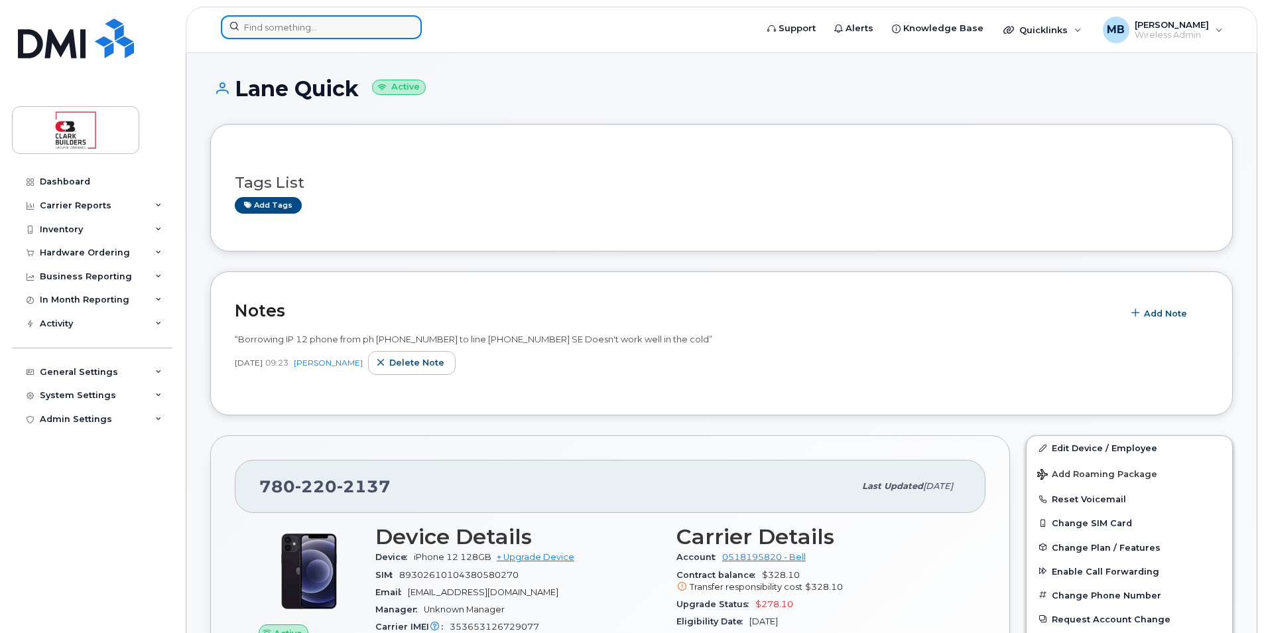
click at [326, 28] on input at bounding box center [321, 27] width 201 height 24
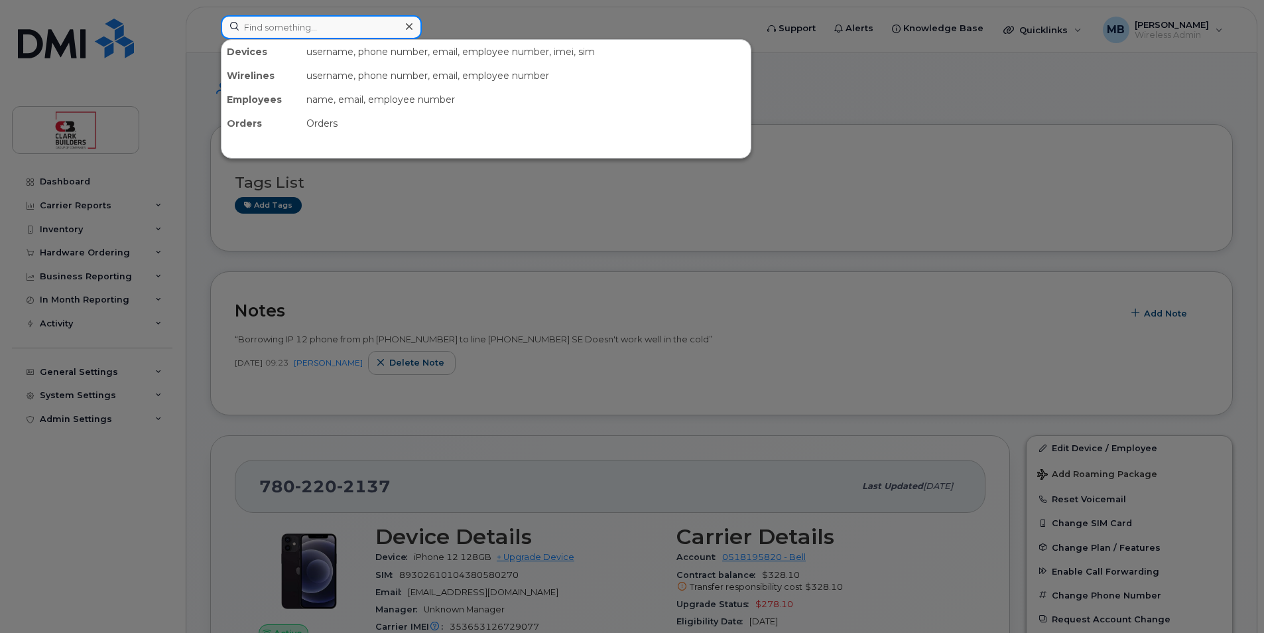
click at [326, 28] on input at bounding box center [321, 27] width 201 height 24
click at [618, 20] on div at bounding box center [632, 316] width 1264 height 633
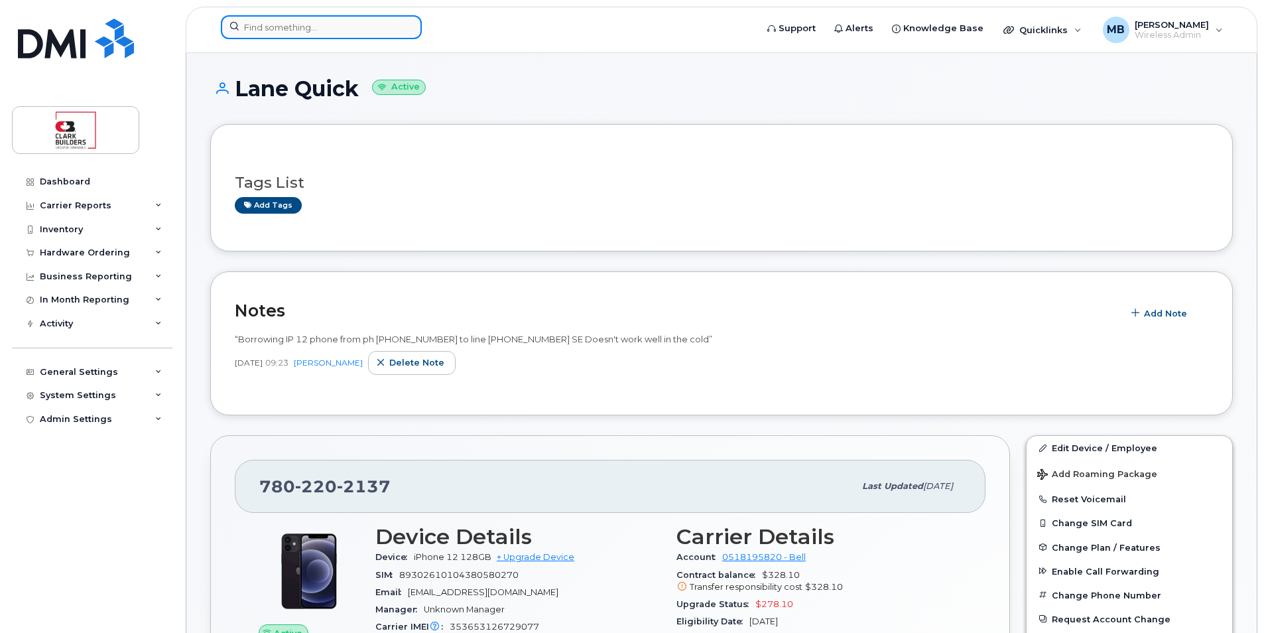
click at [337, 29] on input at bounding box center [321, 27] width 201 height 24
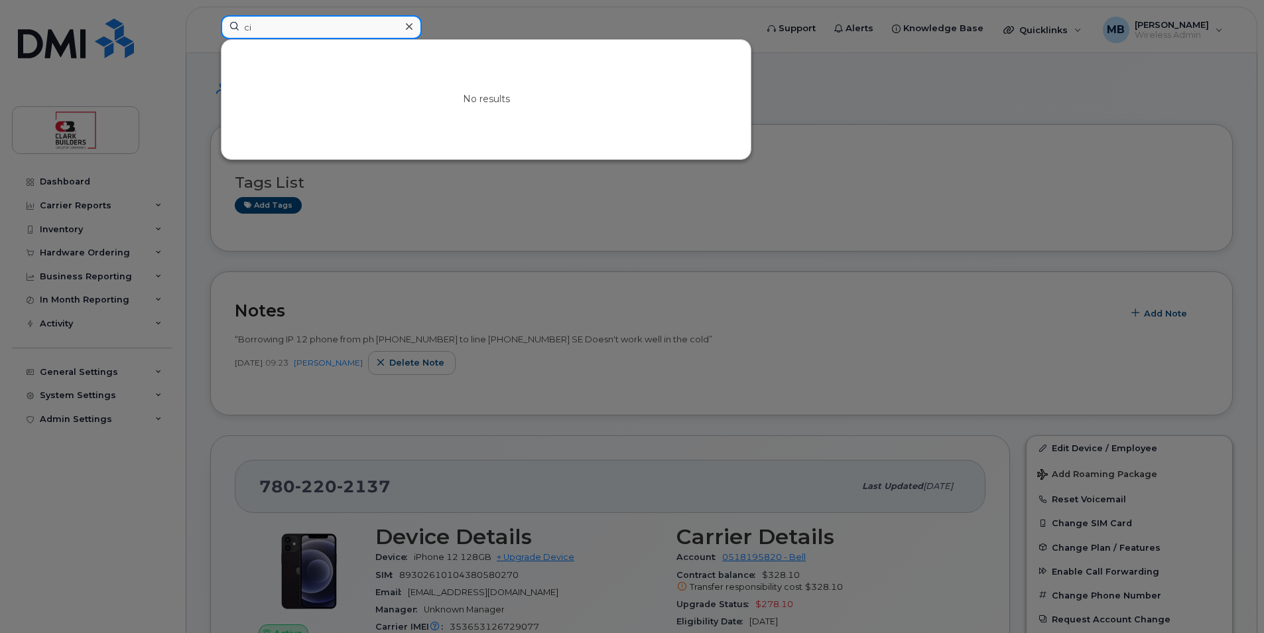
type input "c"
type input "Cindy"
click at [119, 58] on div at bounding box center [632, 316] width 1264 height 633
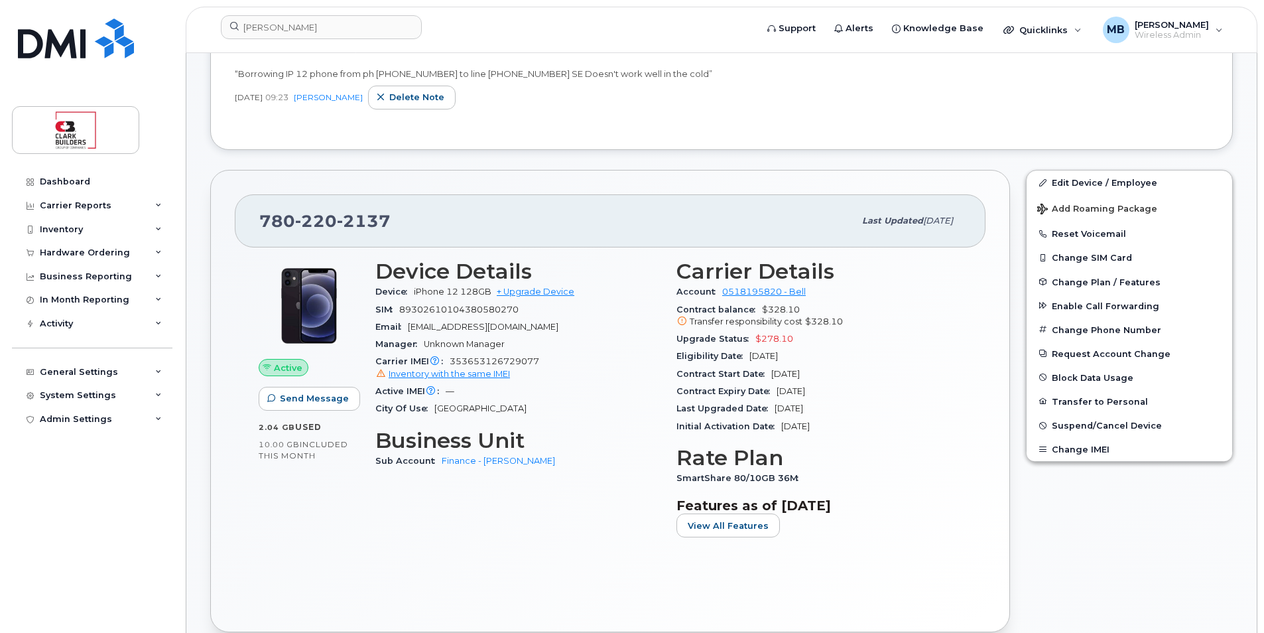
scroll to position [332, 0]
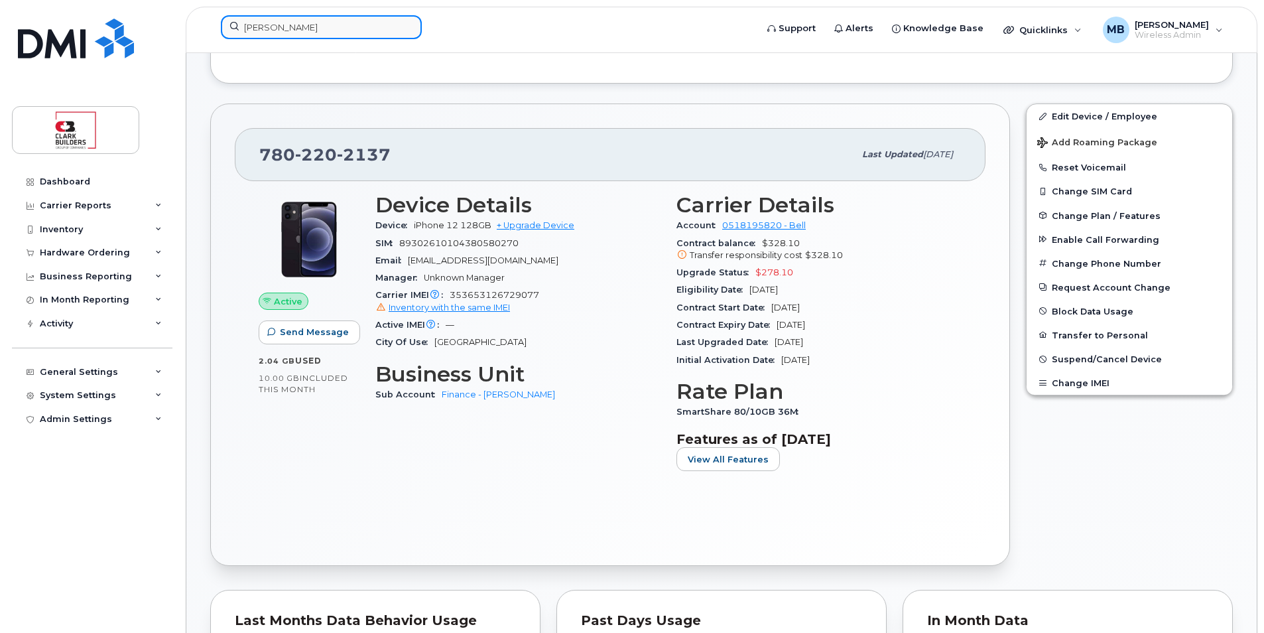
click at [307, 26] on input "Cindy" at bounding box center [321, 27] width 201 height 24
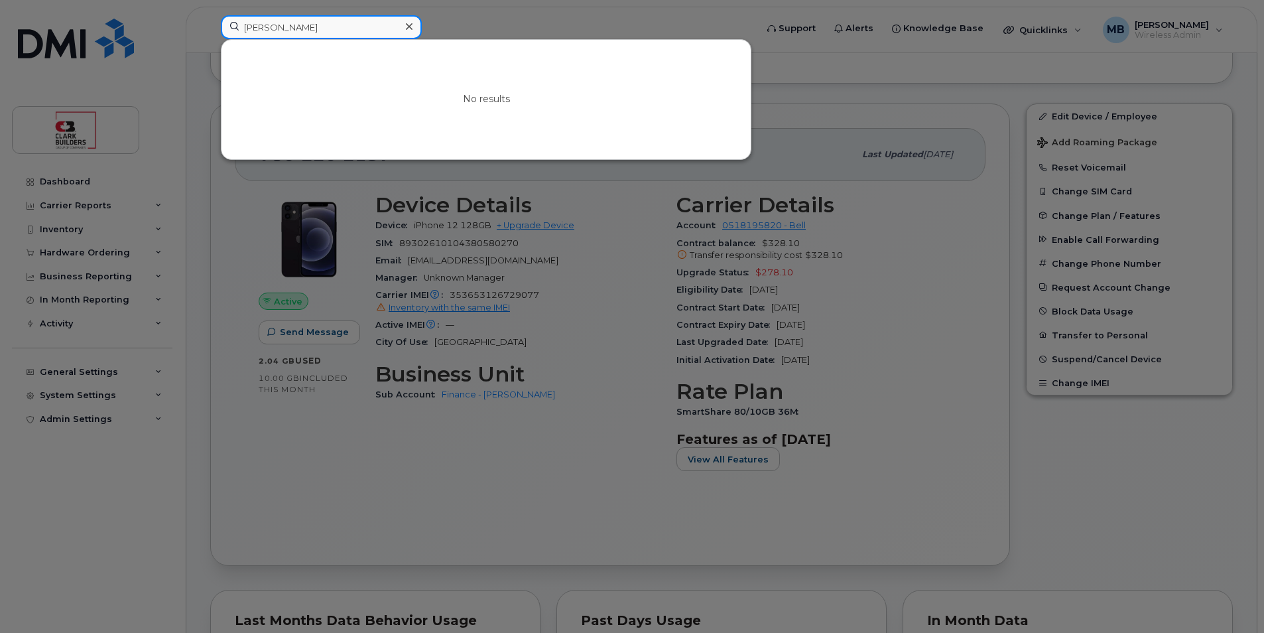
click at [302, 26] on input "Cindy" at bounding box center [321, 27] width 201 height 24
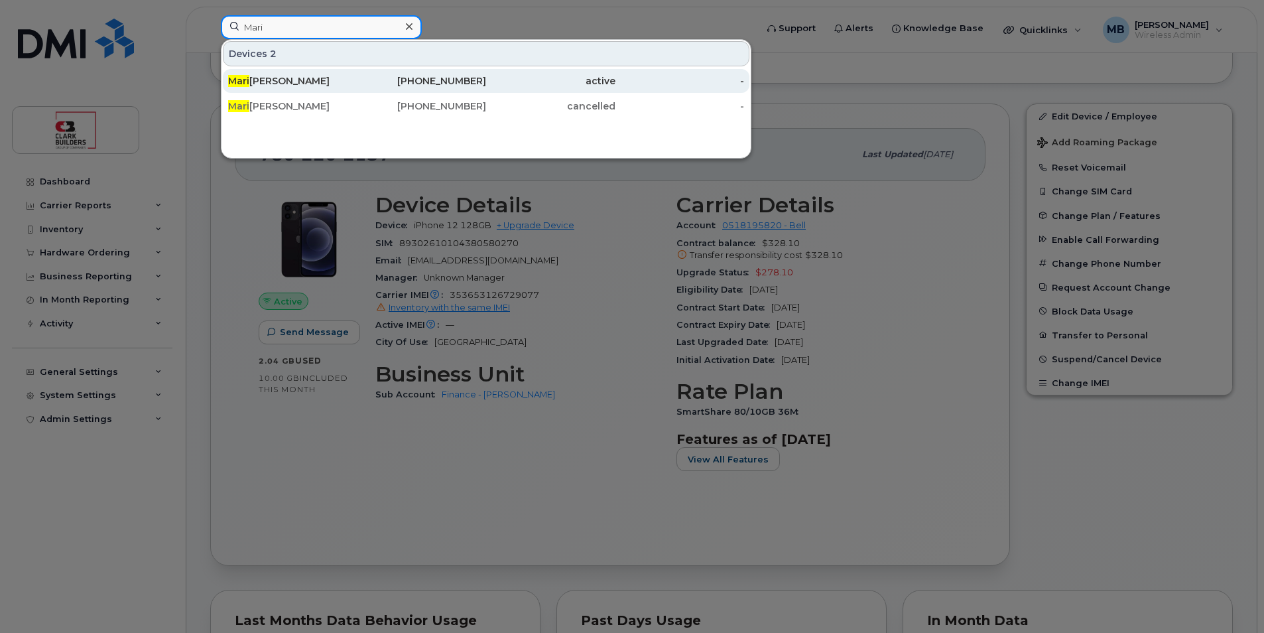
type input "Mari"
click at [320, 86] on div "Mari lyn Molzan" at bounding box center [292, 80] width 129 height 13
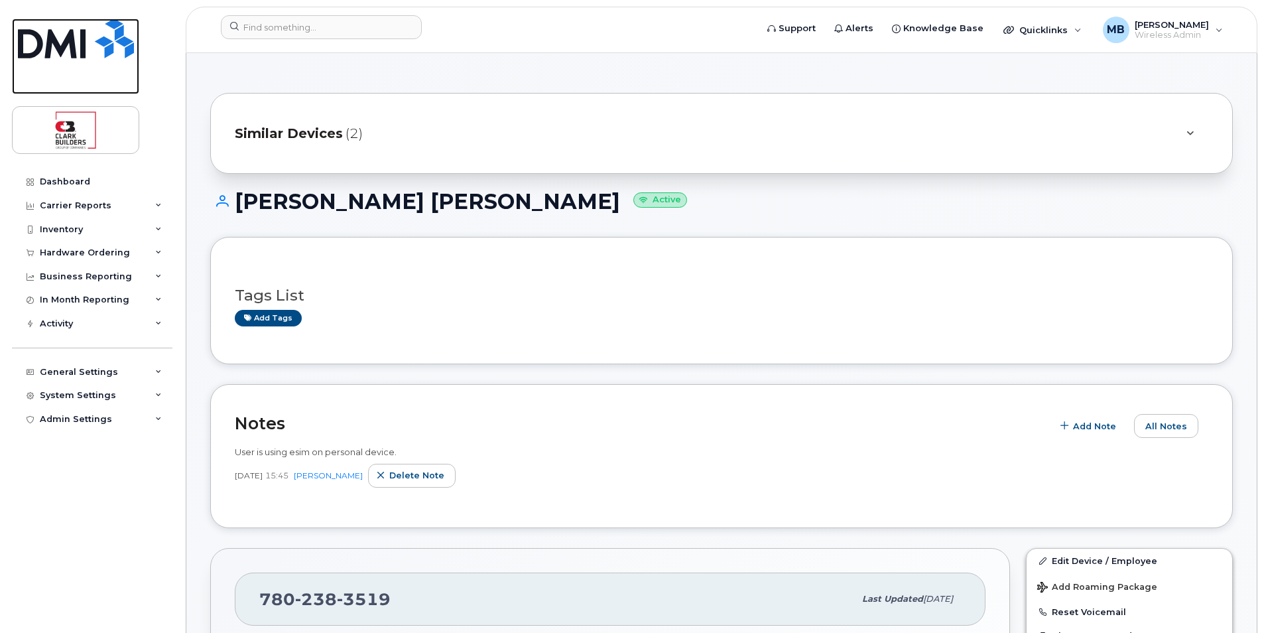
click at [99, 42] on img at bounding box center [76, 39] width 116 height 40
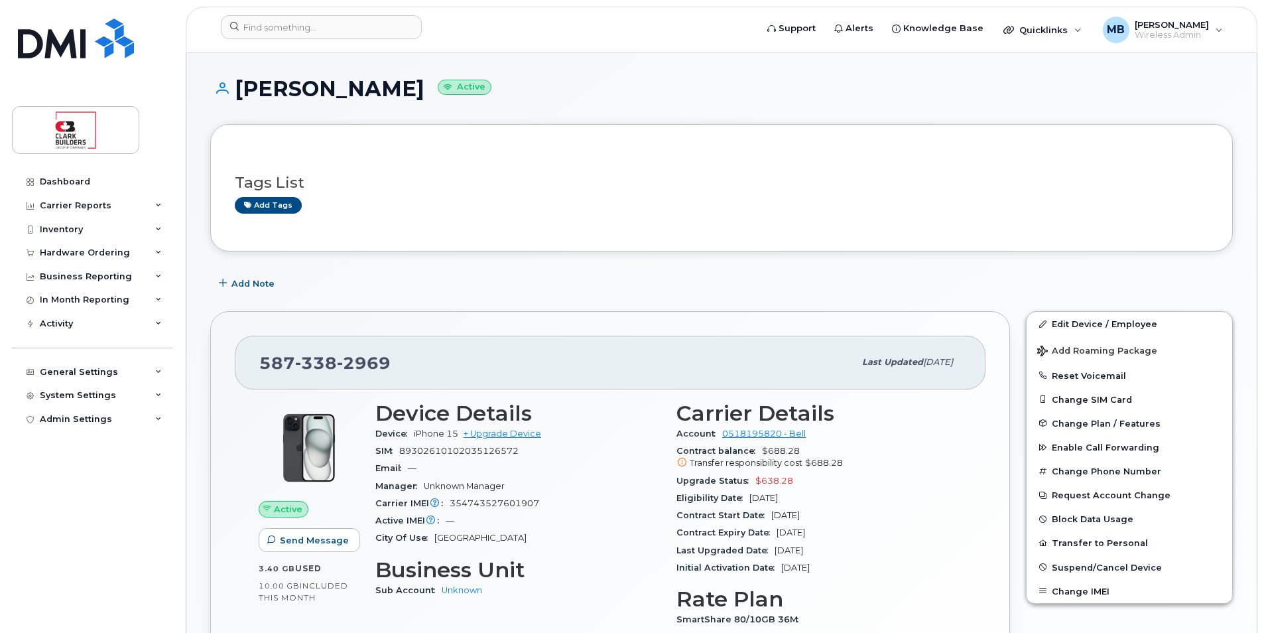
drag, startPoint x: 612, startPoint y: 255, endPoint x: 643, endPoint y: 255, distance: 31.2
click at [1085, 326] on link "Edit Device / Employee" at bounding box center [1130, 324] width 206 height 24
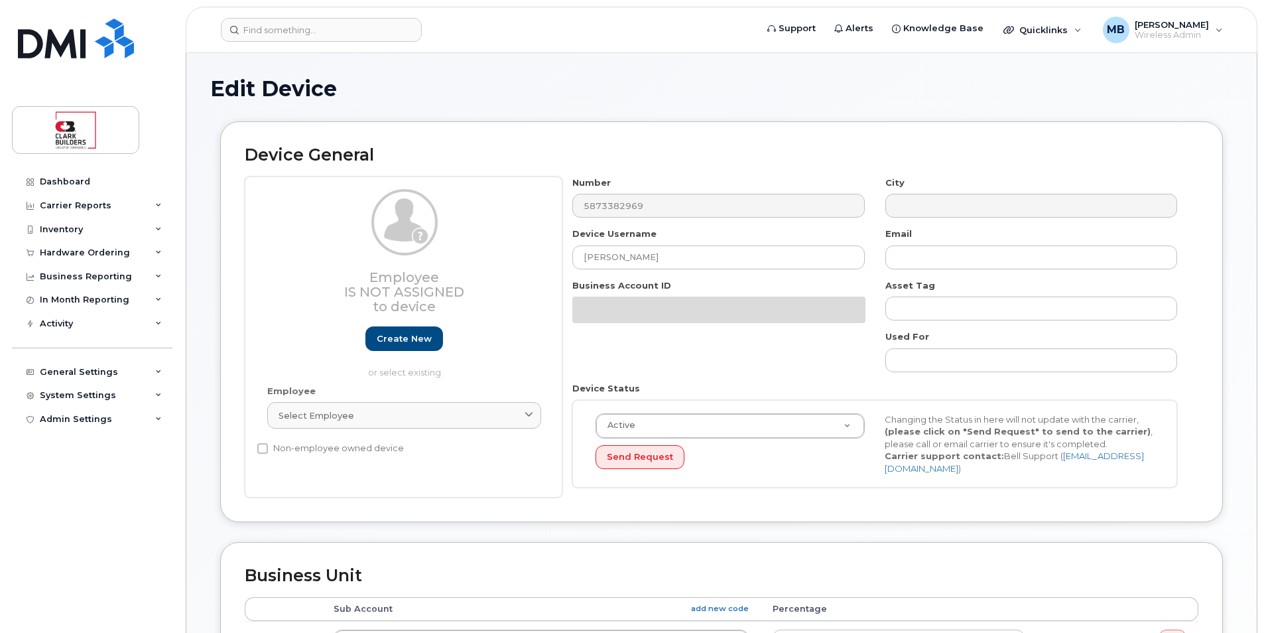
select select "18153"
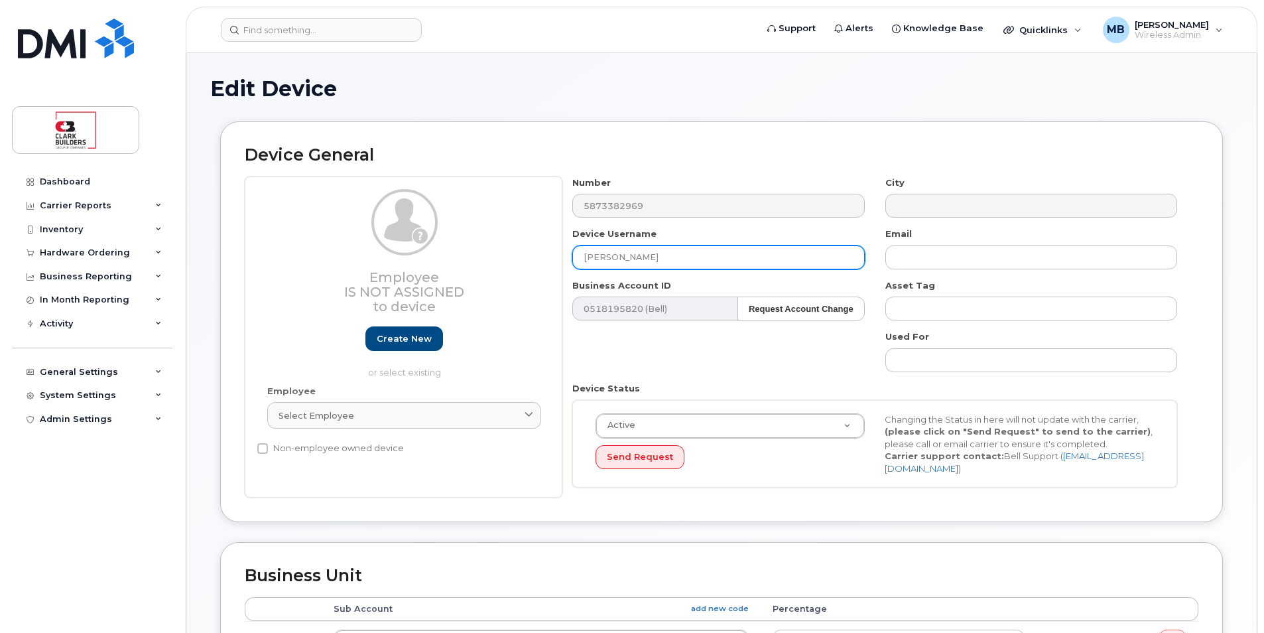
click at [700, 258] on input "[PERSON_NAME]" at bounding box center [718, 257] width 292 height 24
drag, startPoint x: 700, startPoint y: 258, endPoint x: 589, endPoint y: 255, distance: 111.5
click at [589, 255] on input "Marilyn Molzan" at bounding box center [718, 257] width 292 height 24
paste input "Rodney Bandfield"
click at [620, 255] on input "Rodney Bandfield" at bounding box center [718, 257] width 292 height 24
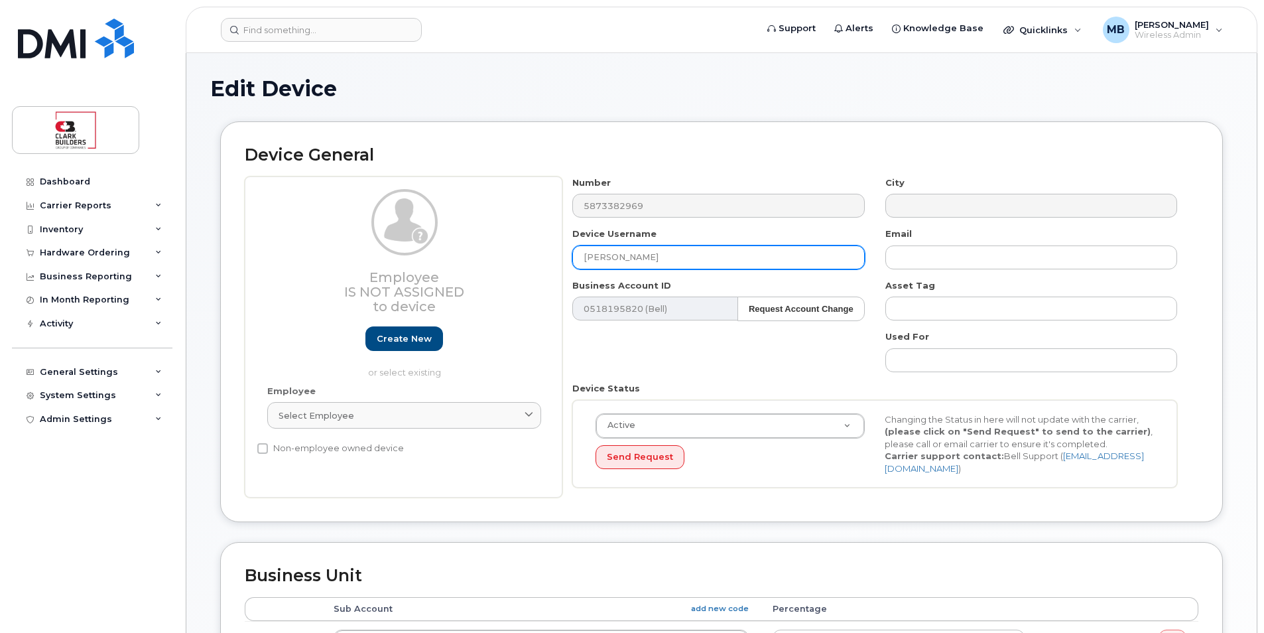
drag, startPoint x: 707, startPoint y: 254, endPoint x: 539, endPoint y: 254, distance: 168.5
click at [539, 254] on div "Employee Is not assigned to device Create new or select existing Employee Selec…" at bounding box center [722, 337] width 954 height 322
type input "Rodney Bandfield"
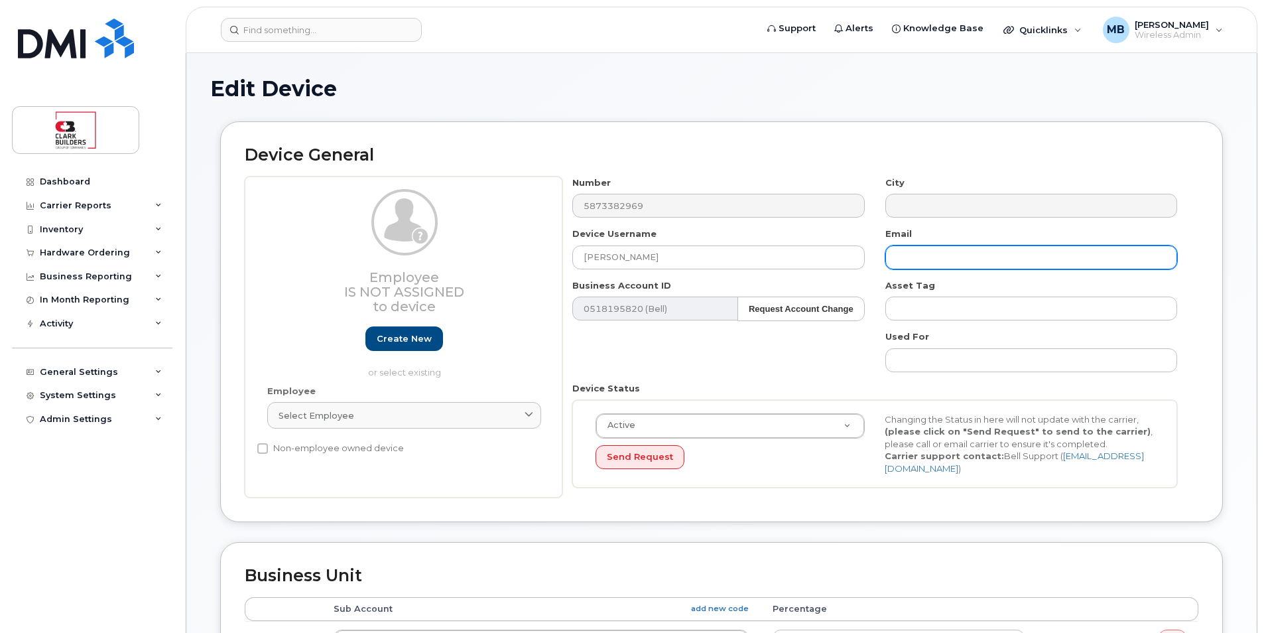
click at [931, 259] on input "text" at bounding box center [1032, 257] width 292 height 24
paste input "Rodney Bandfield"
click at [933, 256] on input "Rodney Bandfield" at bounding box center [1032, 257] width 292 height 24
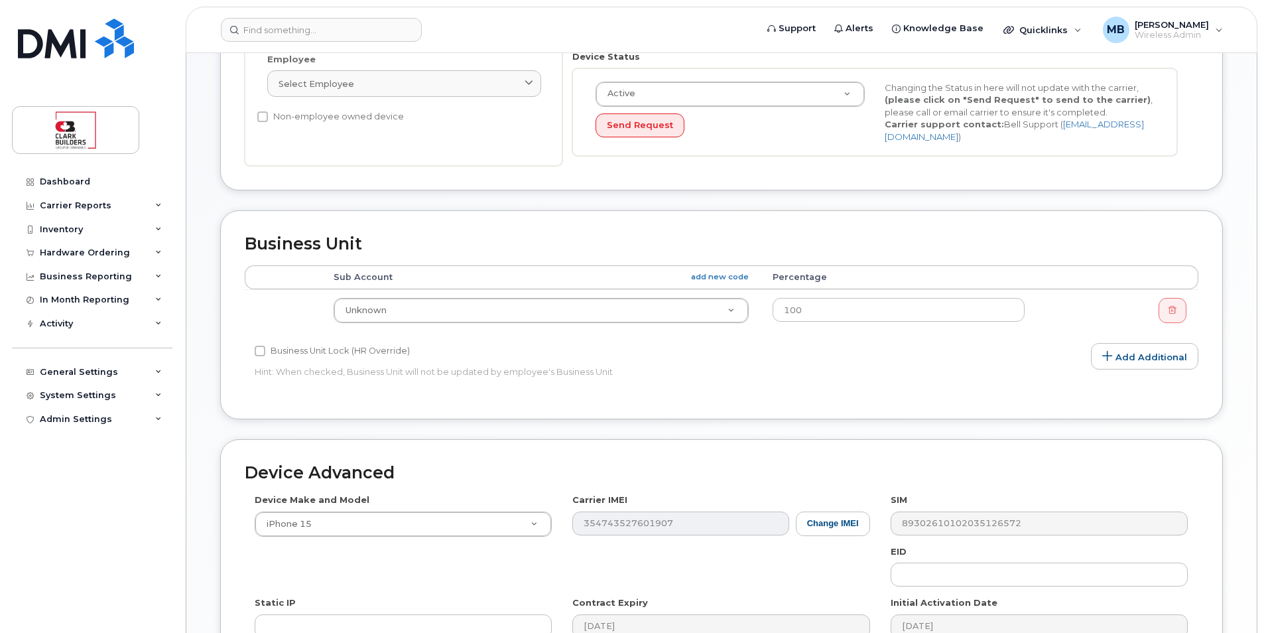
scroll to position [398, 0]
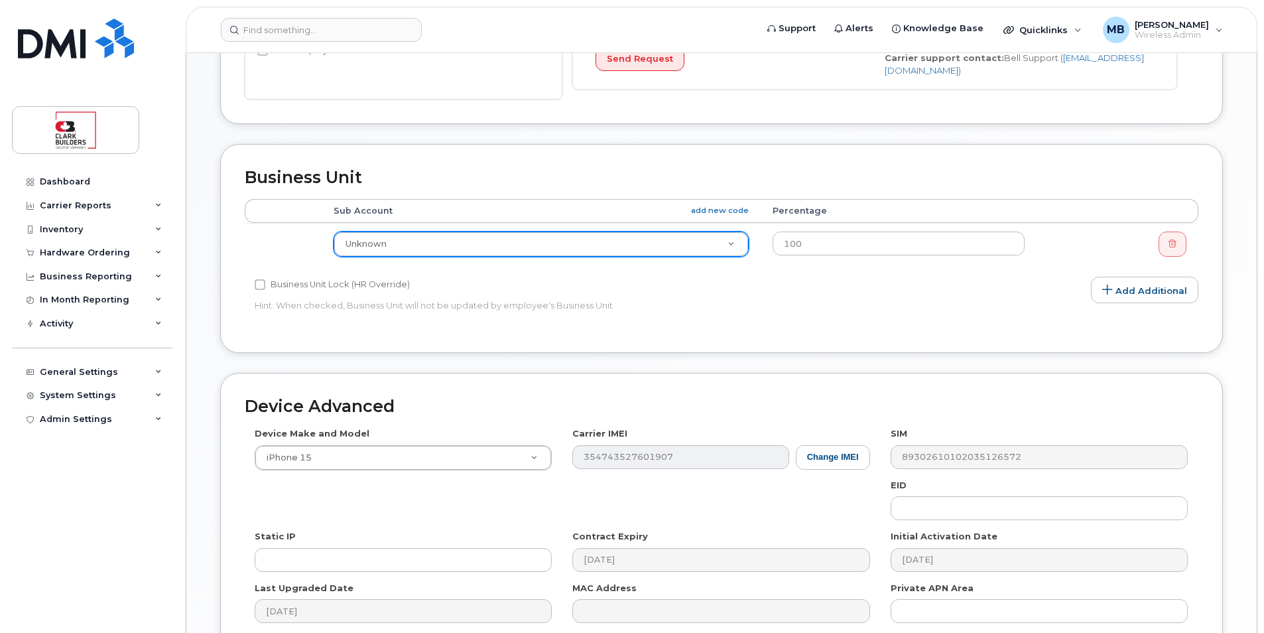
type input "rodney.bandfield@clarkbuilders.com"
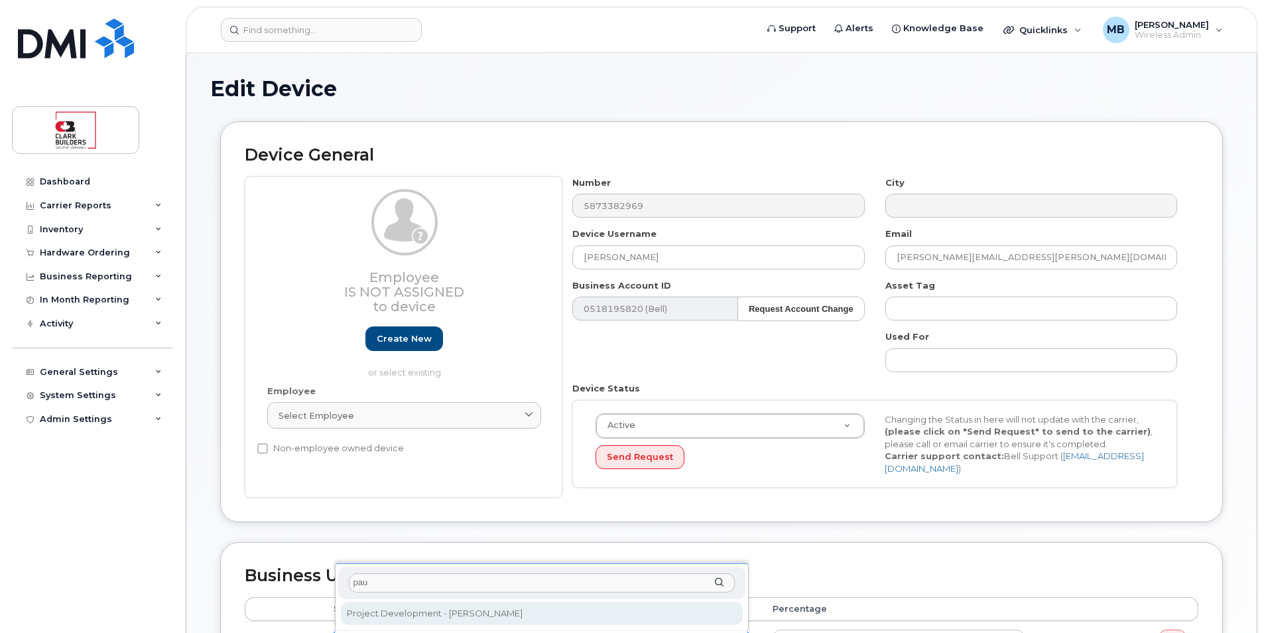
scroll to position [133, 0]
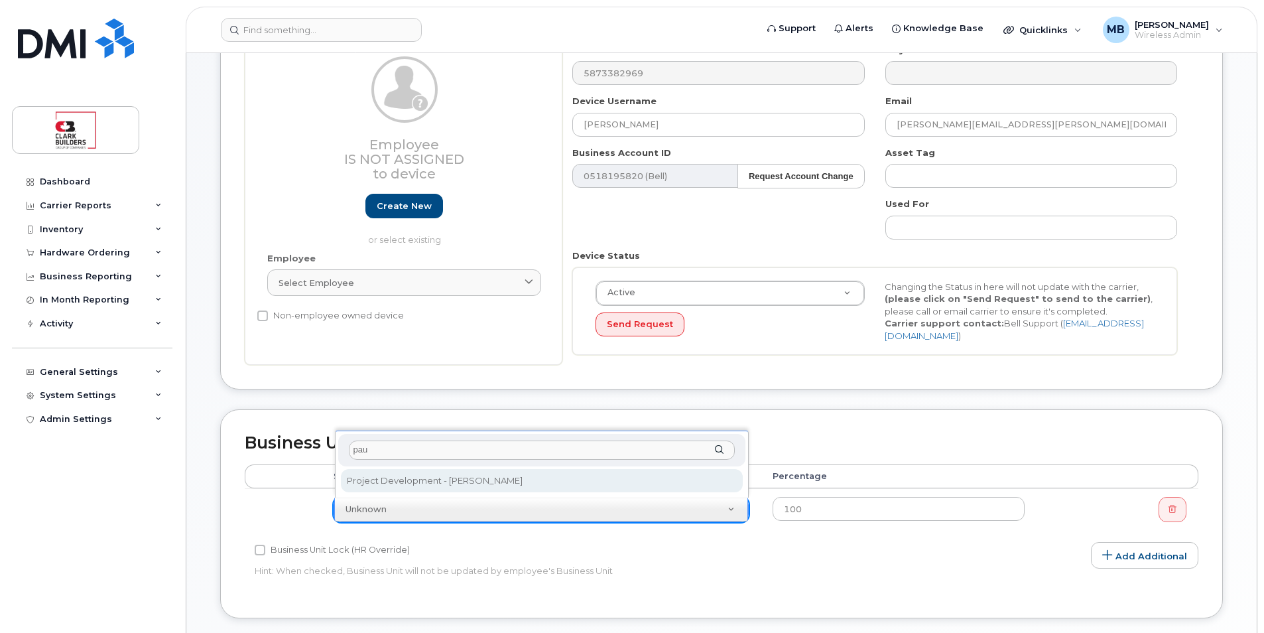
click at [413, 455] on input "pau" at bounding box center [542, 449] width 386 height 19
type input "p"
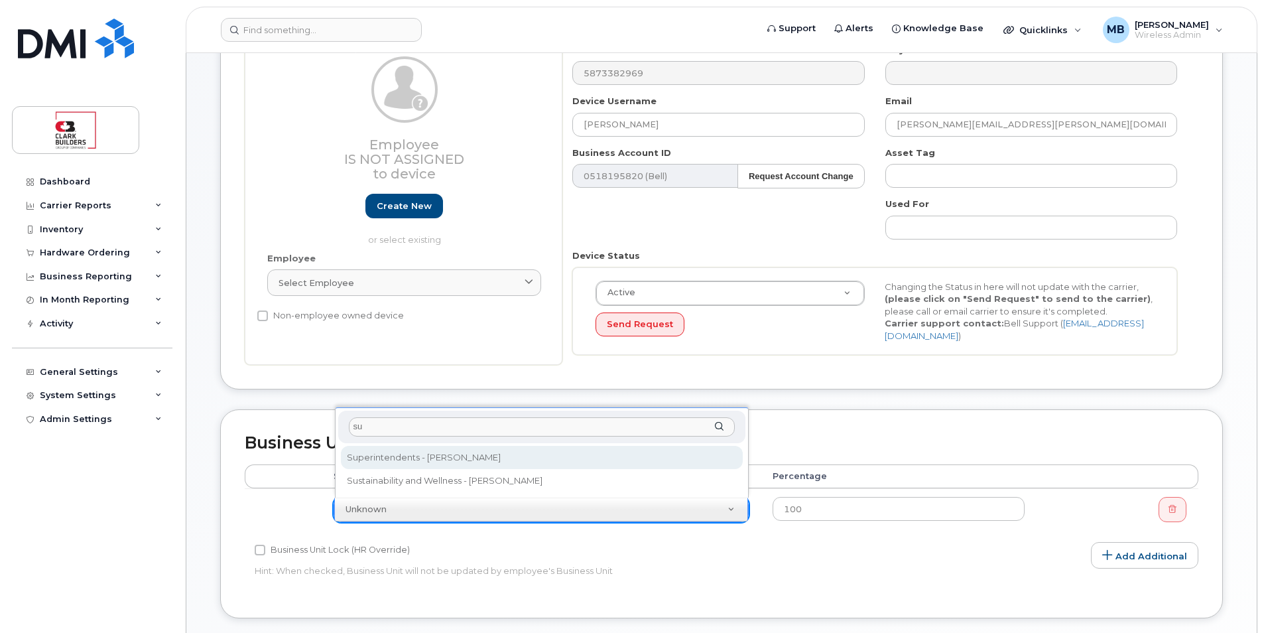
type input "su"
select select "24190"
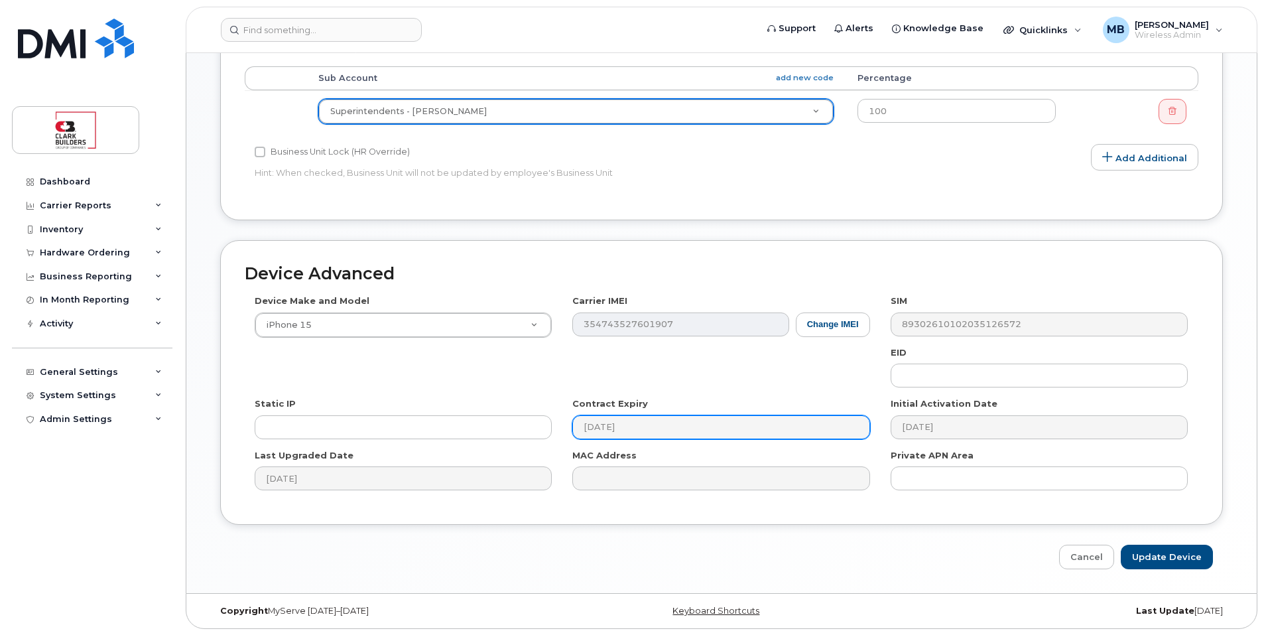
scroll to position [533, 0]
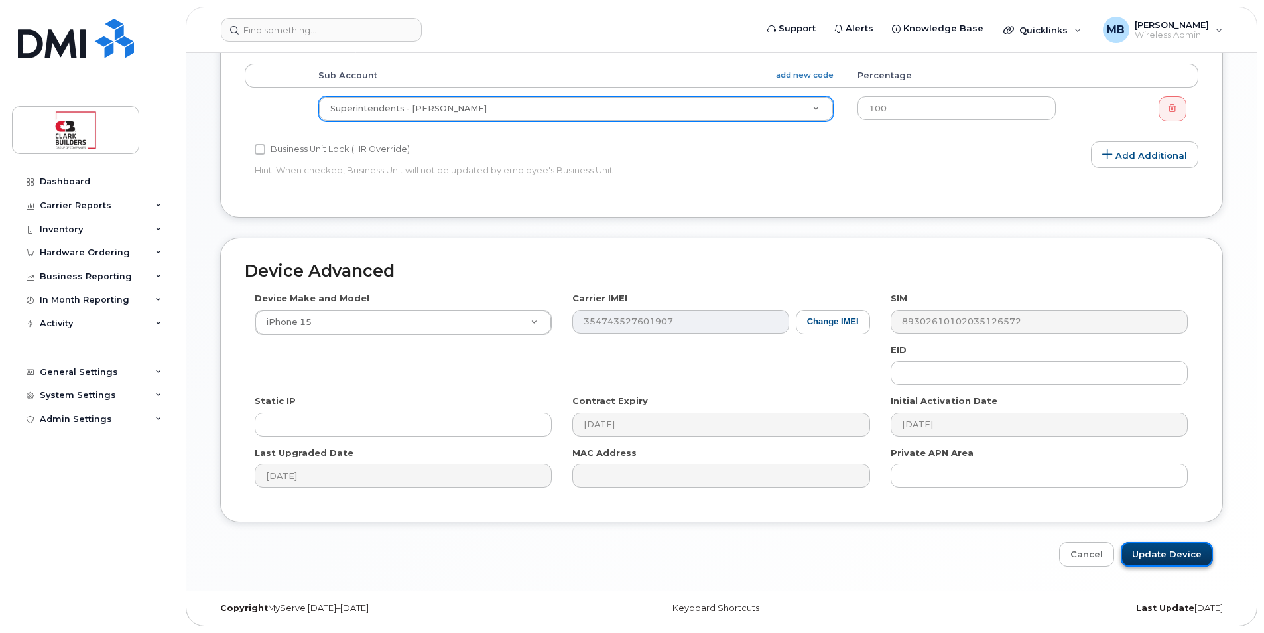
click at [1172, 556] on input "Update Device" at bounding box center [1167, 554] width 92 height 25
type input "Saving..."
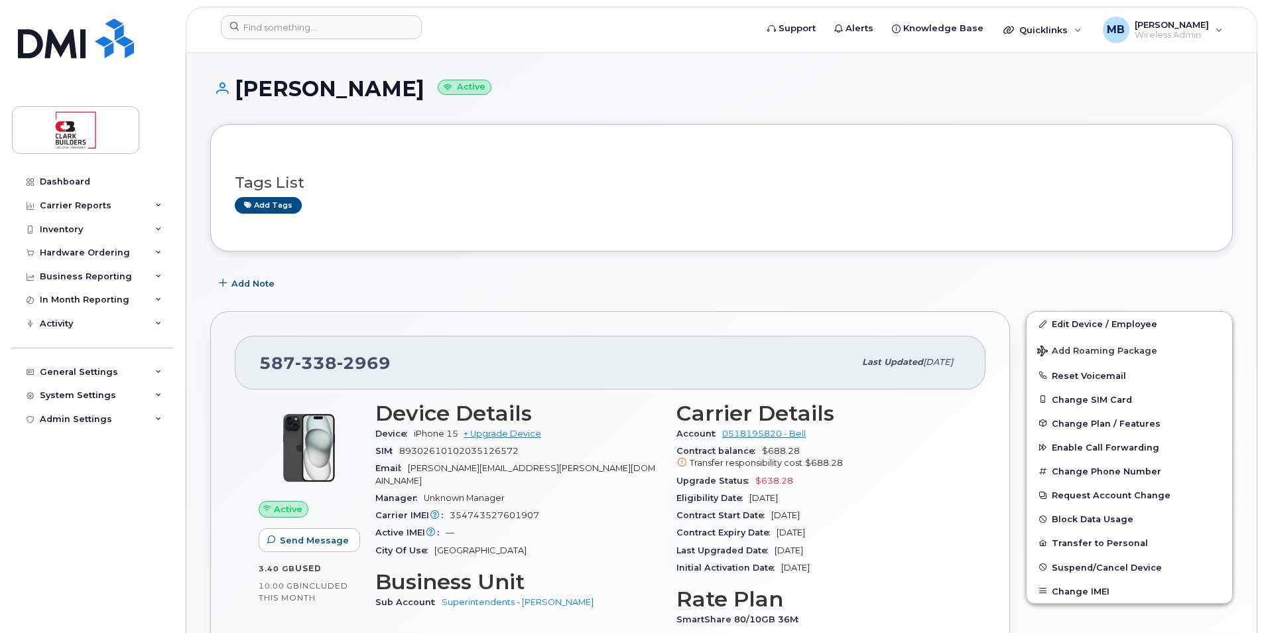
click at [674, 86] on h1 "Rodney Bandfield Active" at bounding box center [721, 88] width 1023 height 23
drag, startPoint x: 237, startPoint y: 84, endPoint x: 435, endPoint y: 87, distance: 197.7
click at [435, 87] on h1 "Rodney Bandfield Active" at bounding box center [721, 88] width 1023 height 23
drag, startPoint x: 435, startPoint y: 87, endPoint x: 318, endPoint y: 101, distance: 117.6
click at [318, 100] on h1 "Rodney Bandfield Active" at bounding box center [721, 88] width 1023 height 23
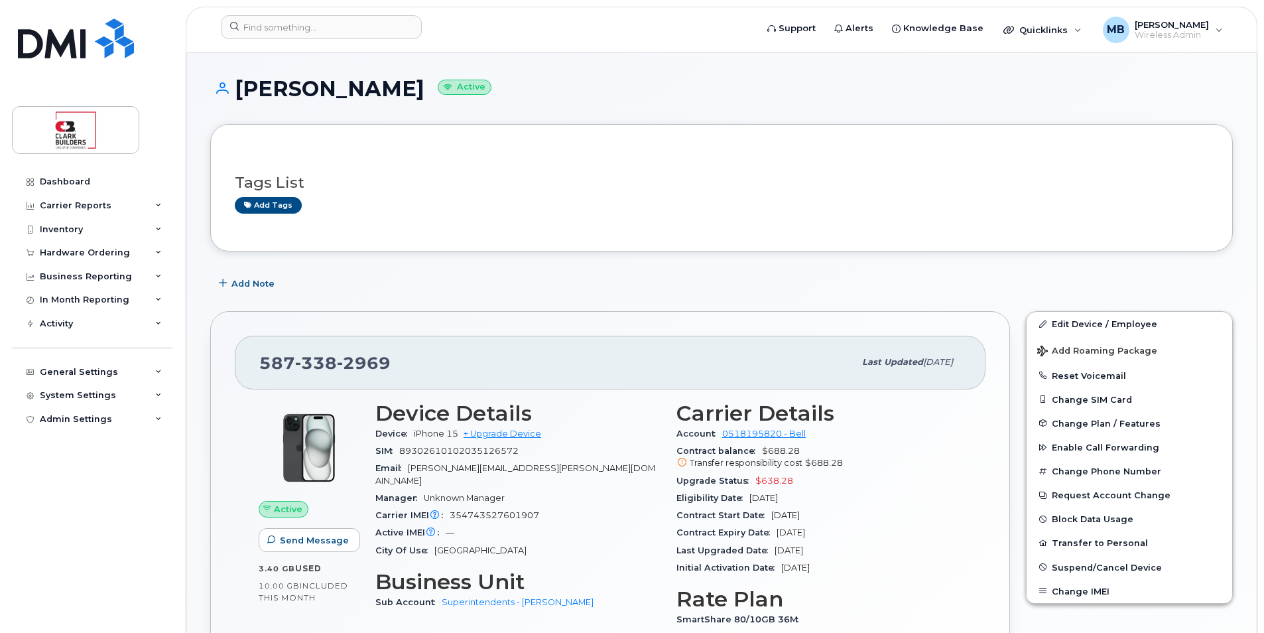
drag, startPoint x: 235, startPoint y: 87, endPoint x: 436, endPoint y: 94, distance: 201.8
click at [436, 94] on h1 "Rodney Bandfield Active" at bounding box center [721, 88] width 1023 height 23
drag, startPoint x: 436, startPoint y: 94, endPoint x: 430, endPoint y: 126, distance: 33.2
click at [430, 126] on div "Tags List Add tags" at bounding box center [721, 187] width 1023 height 127
drag, startPoint x: 332, startPoint y: 90, endPoint x: 348, endPoint y: 92, distance: 16.0
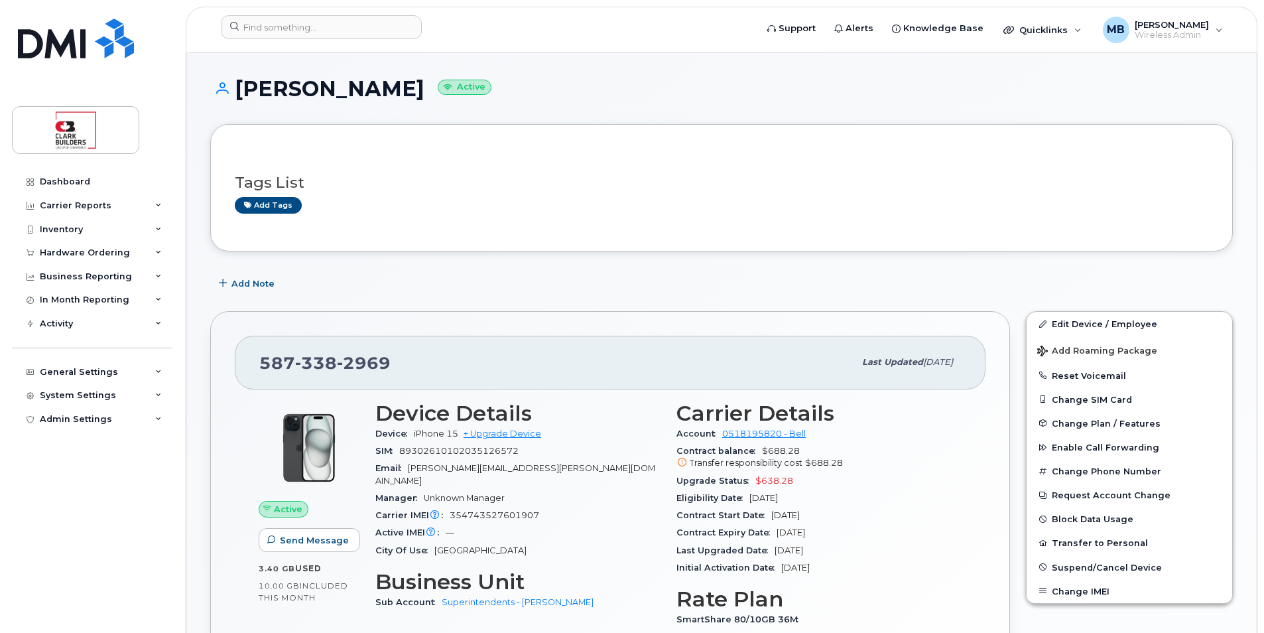
click at [341, 91] on h1 "Rodney Bandfield Active" at bounding box center [721, 88] width 1023 height 23
drag, startPoint x: 348, startPoint y: 92, endPoint x: 391, endPoint y: 105, distance: 45.6
click at [391, 105] on div "Rodney Bandfield Active" at bounding box center [721, 100] width 1023 height 47
click at [391, 123] on div "Rodney Bandfield Active" at bounding box center [721, 100] width 1023 height 47
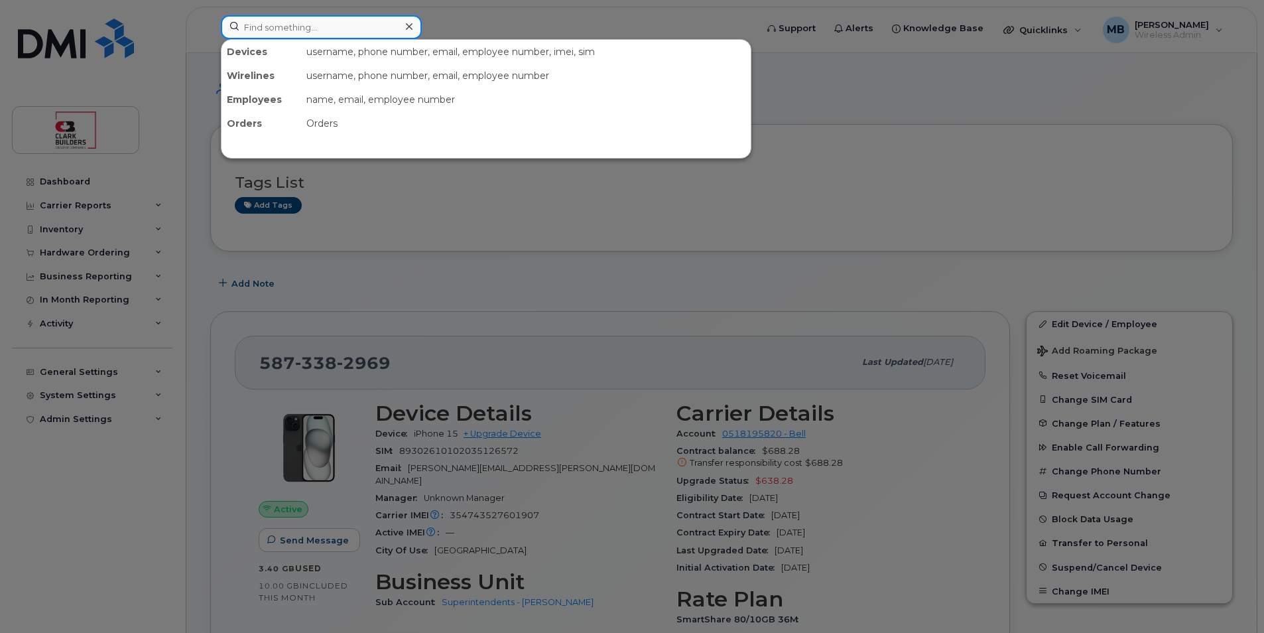
click at [315, 34] on input at bounding box center [321, 27] width 201 height 24
click at [326, 27] on input at bounding box center [321, 27] width 201 height 24
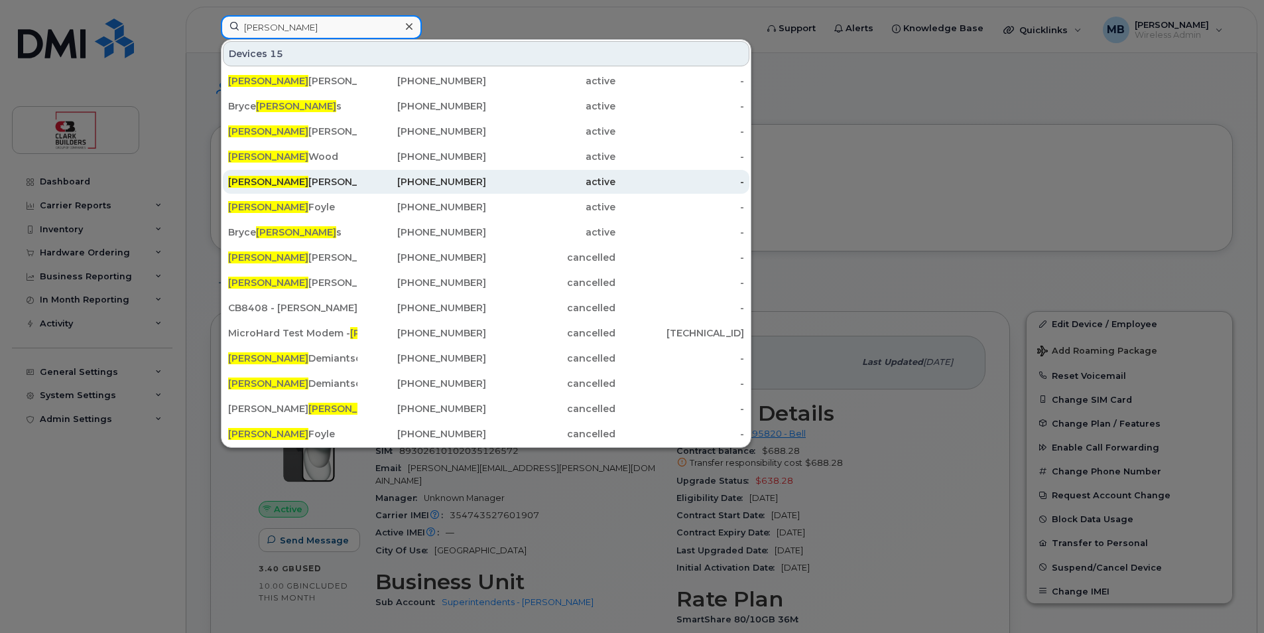
type input "adam"
click at [401, 178] on div "780-952-7756" at bounding box center [422, 181] width 129 height 13
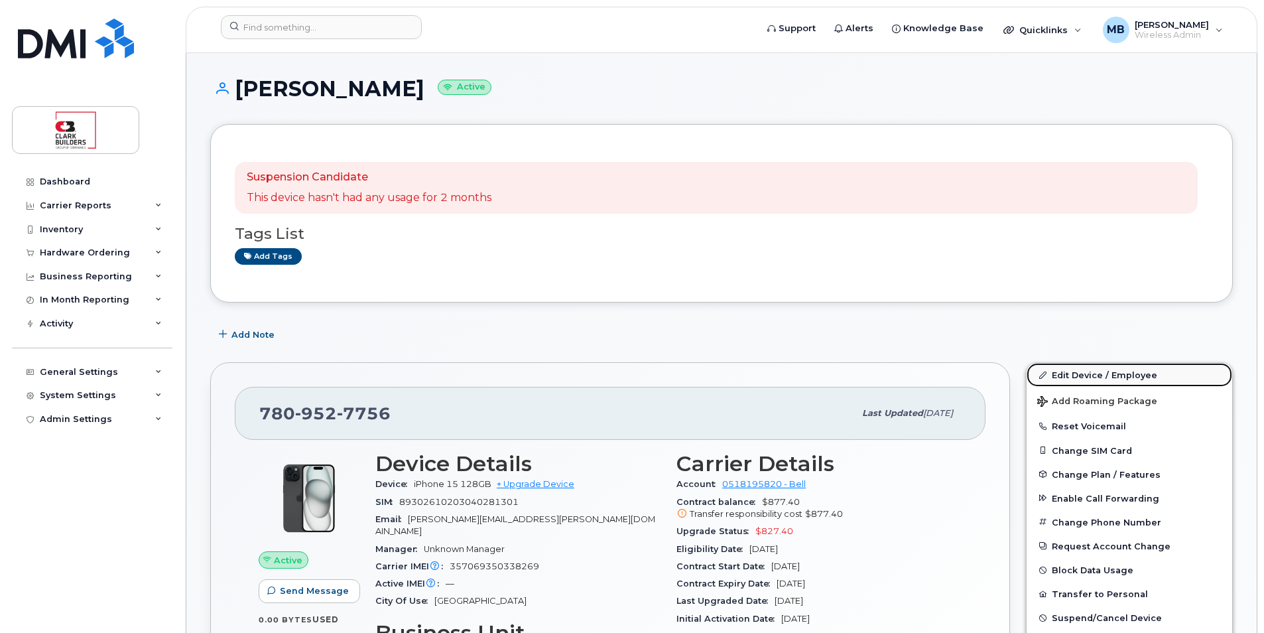
click at [1093, 376] on link "Edit Device / Employee" at bounding box center [1130, 375] width 206 height 24
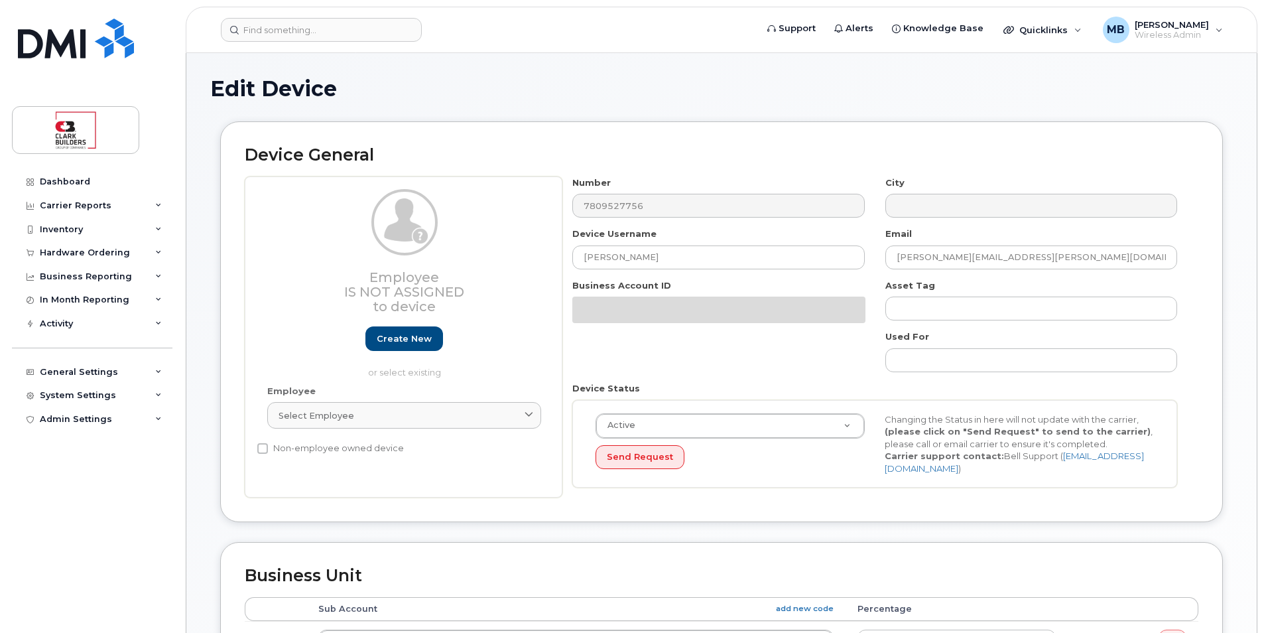
select select "24190"
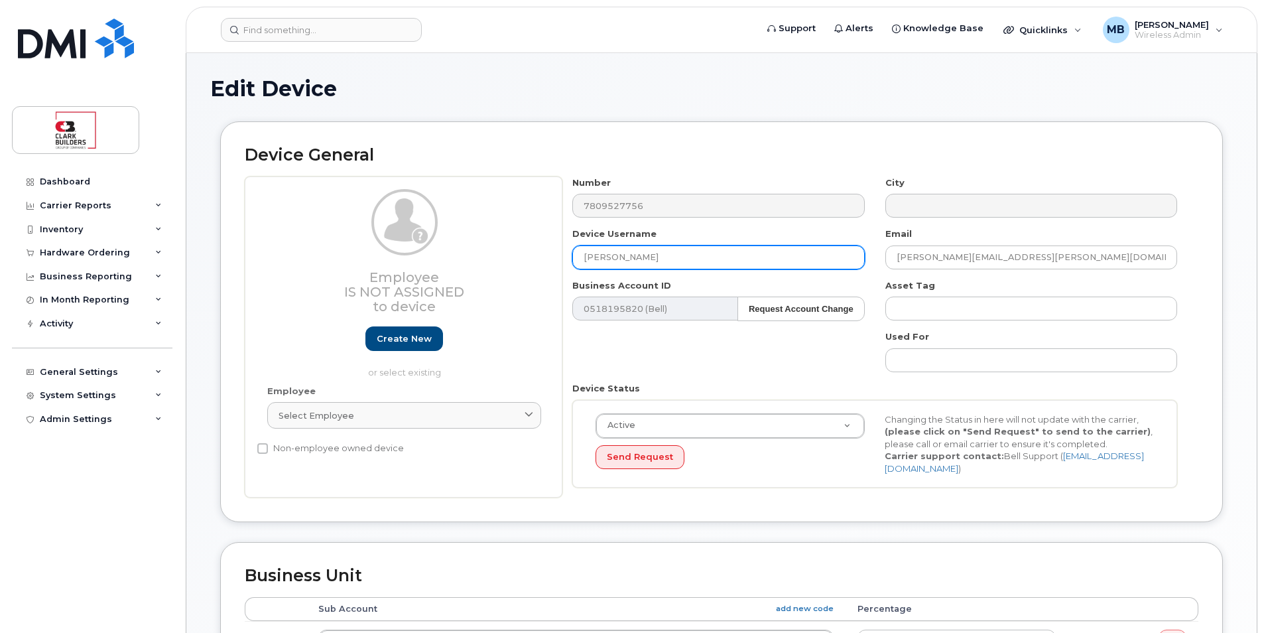
click at [672, 254] on input "[PERSON_NAME]" at bounding box center [718, 257] width 292 height 24
drag, startPoint x: 677, startPoint y: 258, endPoint x: 443, endPoint y: 249, distance: 233.6
click at [443, 249] on div "Employee Is not assigned to device Create new or select existing Employee Selec…" at bounding box center [722, 337] width 954 height 322
click at [640, 266] on div "Number 7809527756 City Device Username Mitchel Email adam.foster@frontieremploy…" at bounding box center [875, 337] width 626 height 322
drag, startPoint x: 637, startPoint y: 265, endPoint x: 532, endPoint y: 258, distance: 105.7
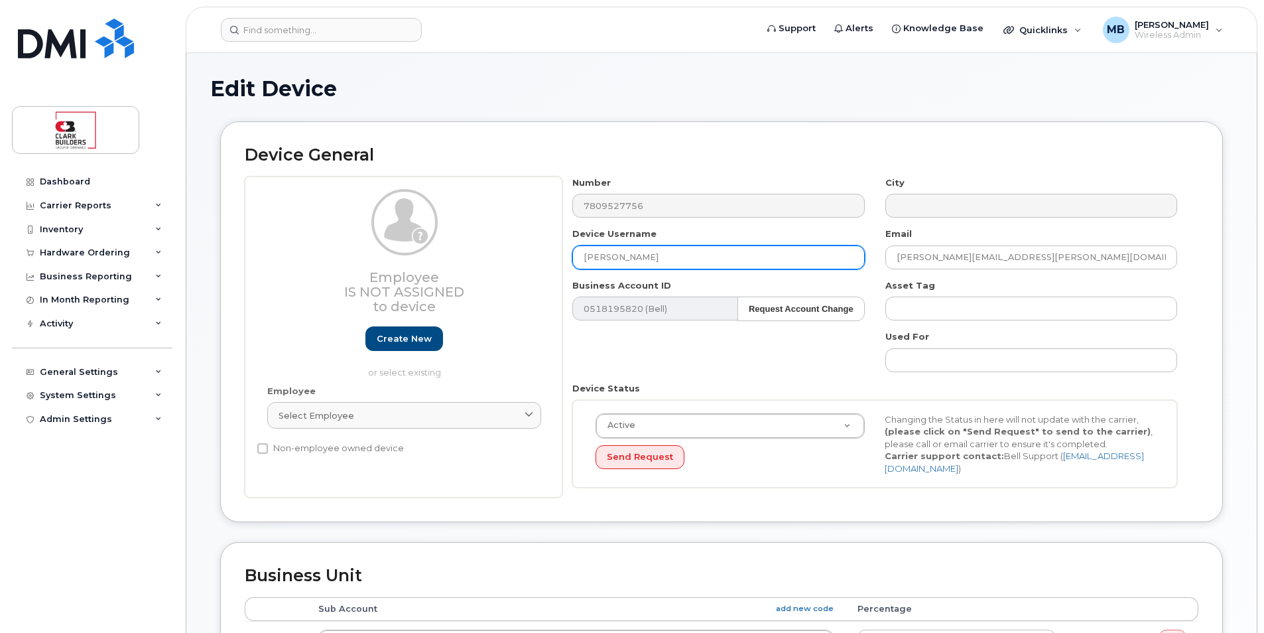
click at [532, 258] on div "Employee Is not assigned to device Create new or select existing Employee Selec…" at bounding box center [722, 337] width 954 height 322
paste input "l Rogers"
type input "Mitchell Rogers"
drag, startPoint x: 1084, startPoint y: 254, endPoint x: 854, endPoint y: 254, distance: 229.5
click at [852, 254] on div "Number 7809527756 City Device Username Mitchell Rogers Email adam.foster@fronti…" at bounding box center [875, 337] width 626 height 322
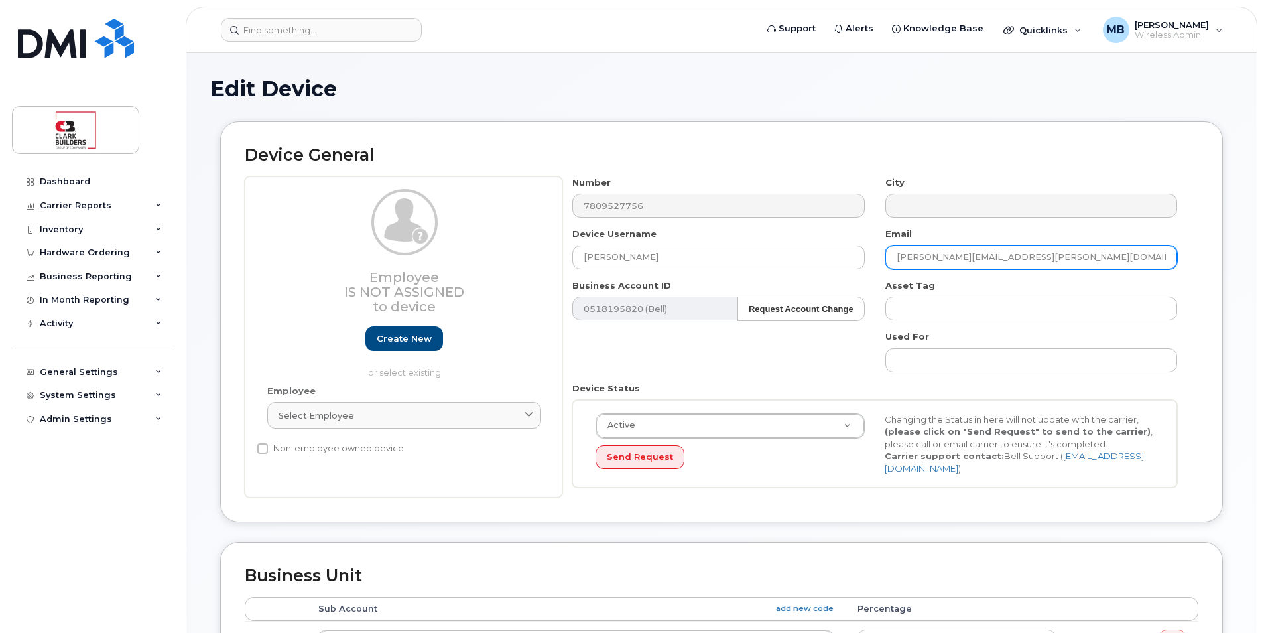
paste input "Mitchell Rogers"
click at [937, 260] on input "Mitchell Rogers" at bounding box center [1032, 257] width 292 height 24
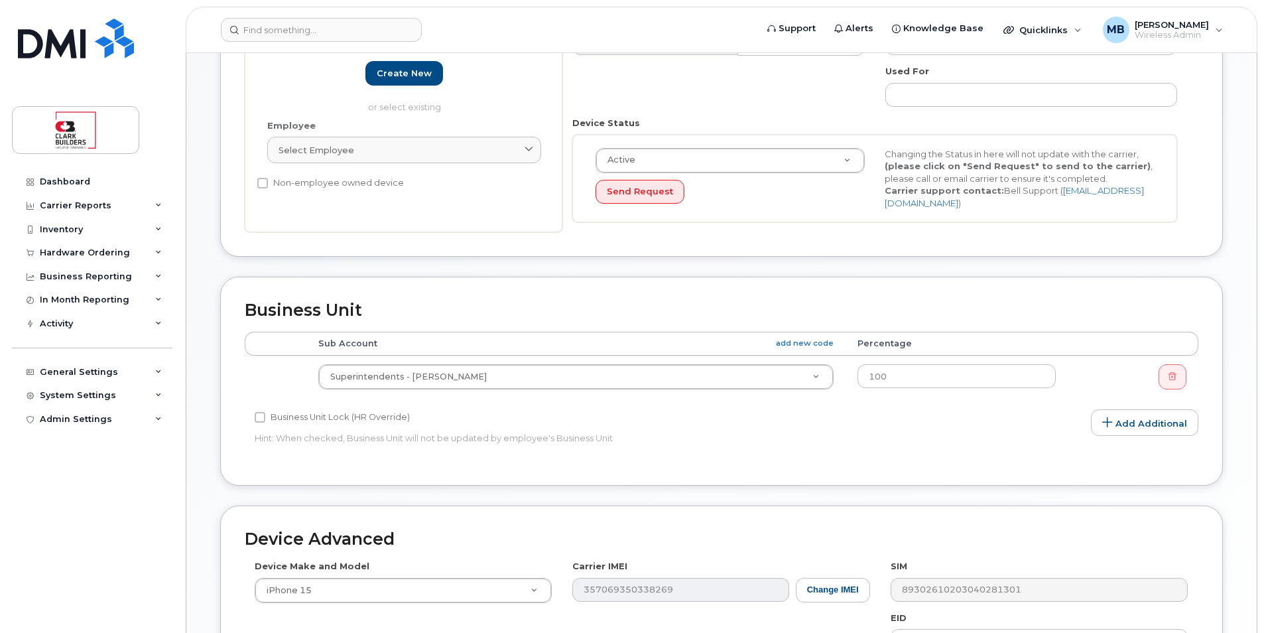
type input "mitchell.rogers@clarkbuilders.com"
click at [838, 442] on p "Hint: When checked, Business Unit will not be updated by employee's Business Un…" at bounding box center [563, 438] width 616 height 13
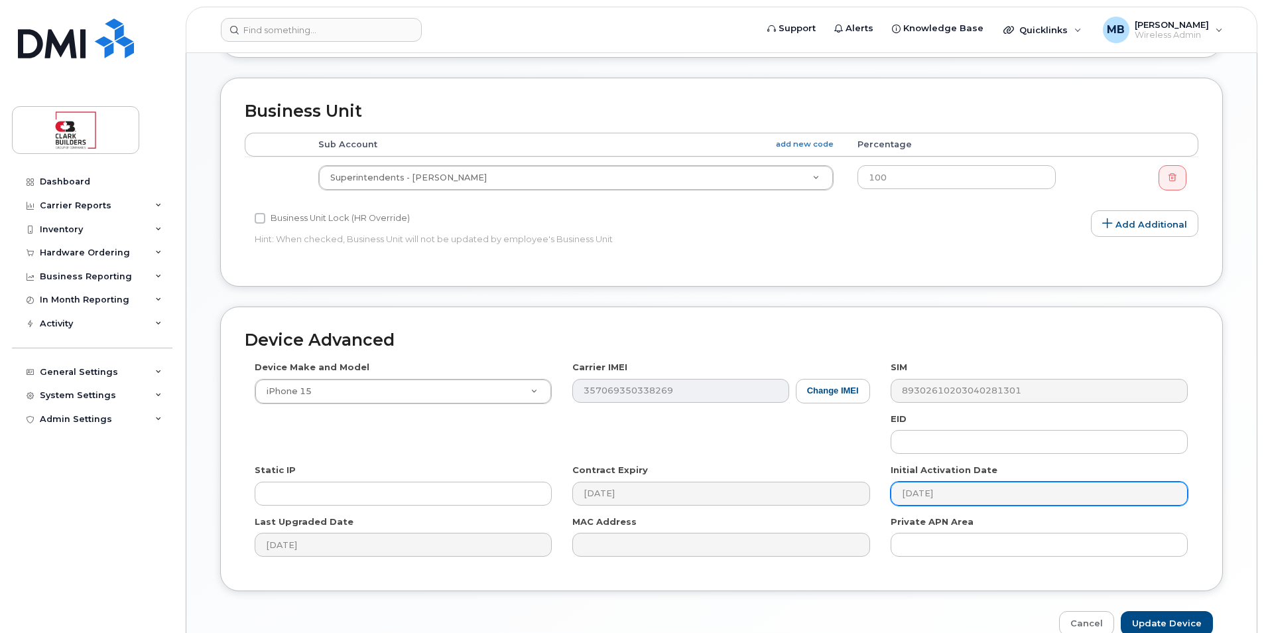
scroll to position [533, 0]
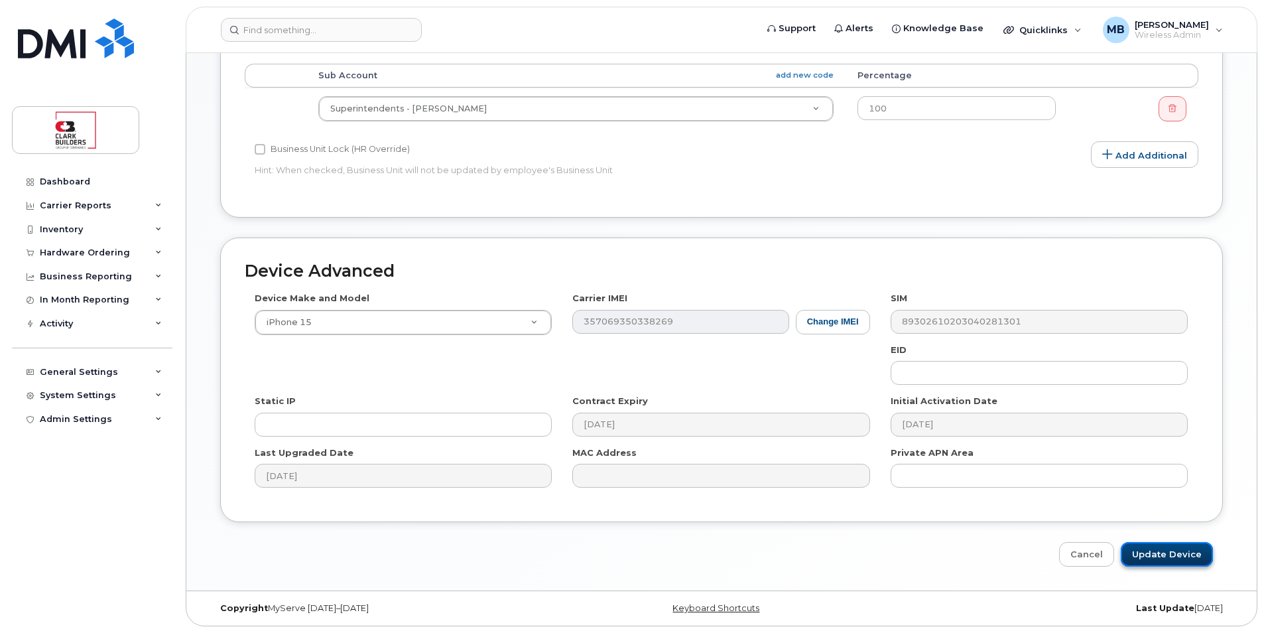
click at [1163, 559] on input "Update Device" at bounding box center [1167, 554] width 92 height 25
type input "Saving..."
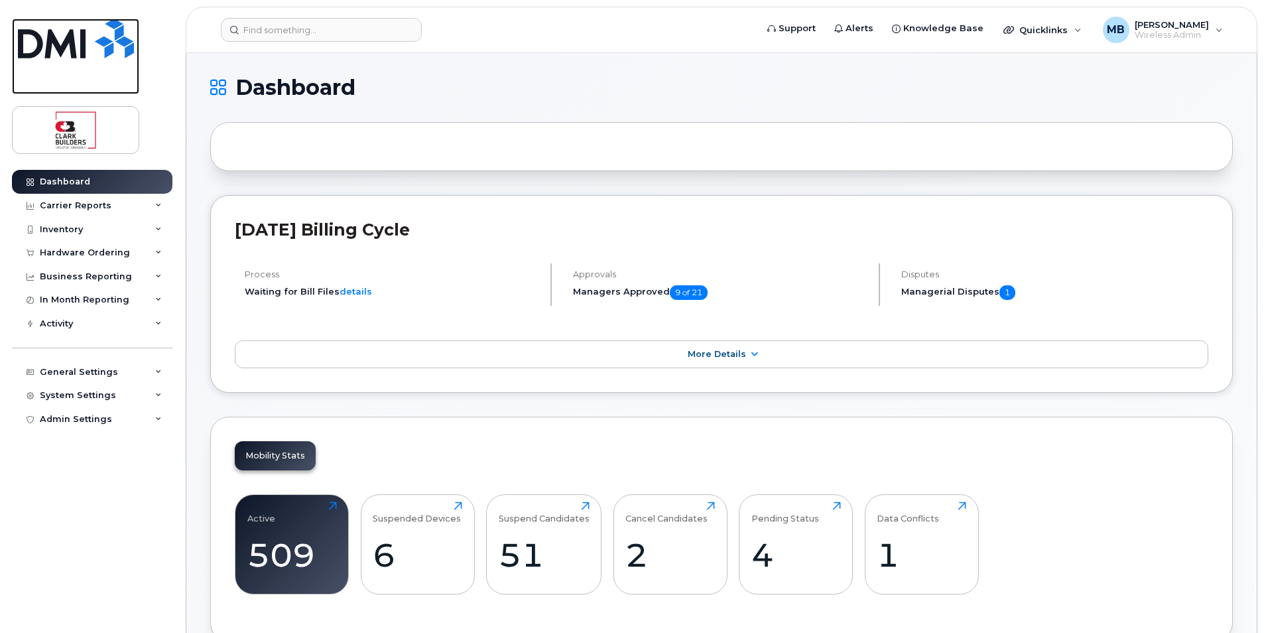
click at [72, 42] on img at bounding box center [76, 39] width 116 height 40
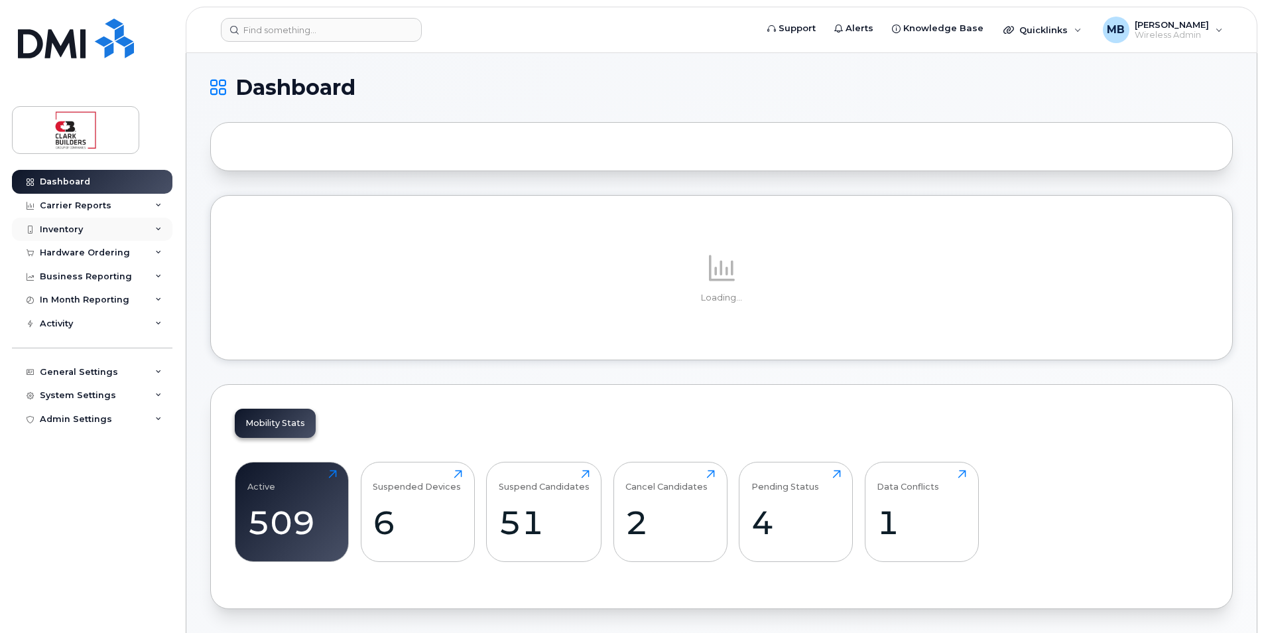
click at [106, 227] on div "Inventory" at bounding box center [92, 230] width 161 height 24
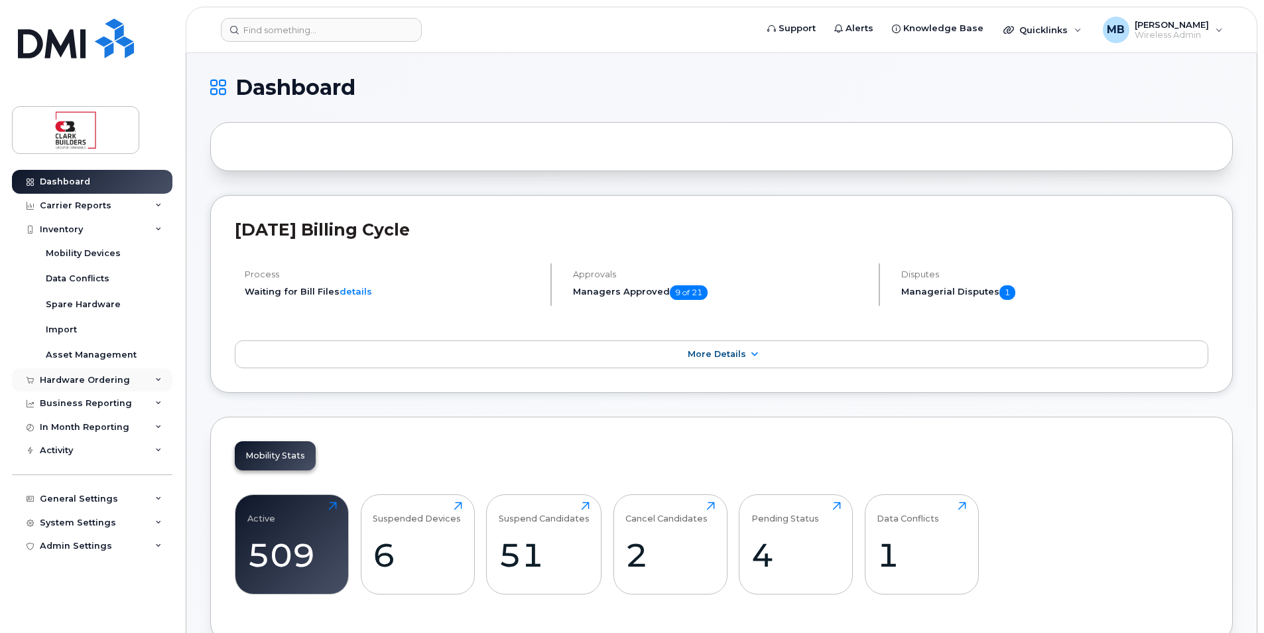
click at [99, 381] on div "Hardware Ordering" at bounding box center [85, 380] width 90 height 11
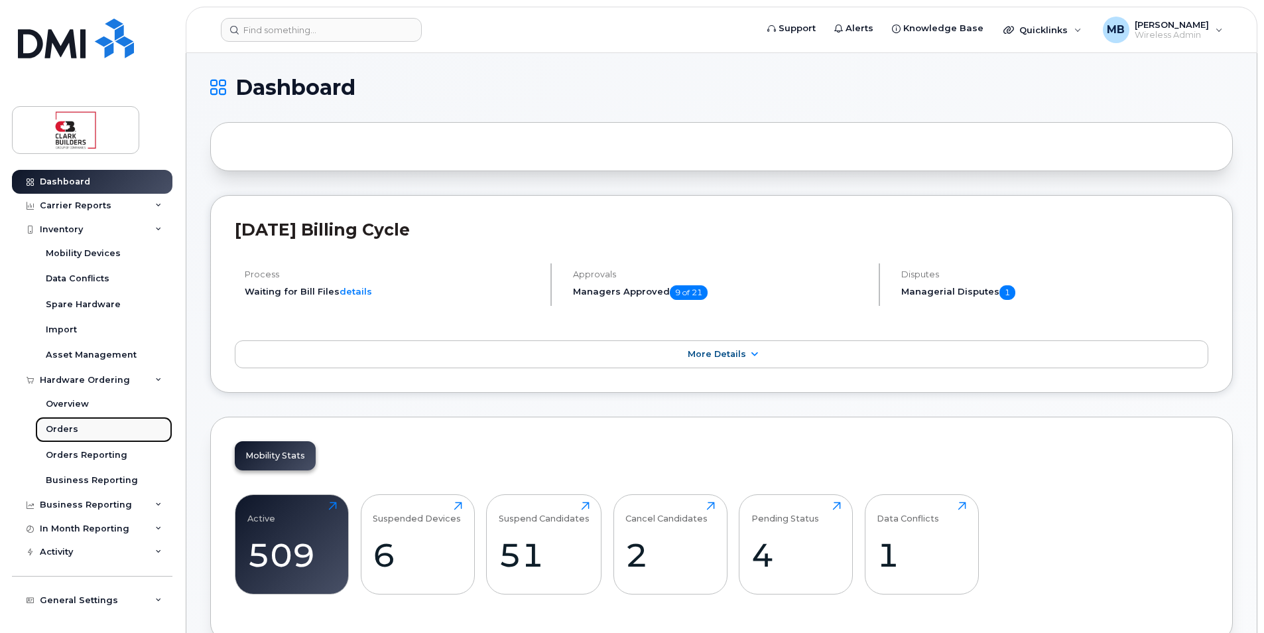
click at [71, 428] on div "Orders" at bounding box center [62, 429] width 33 height 12
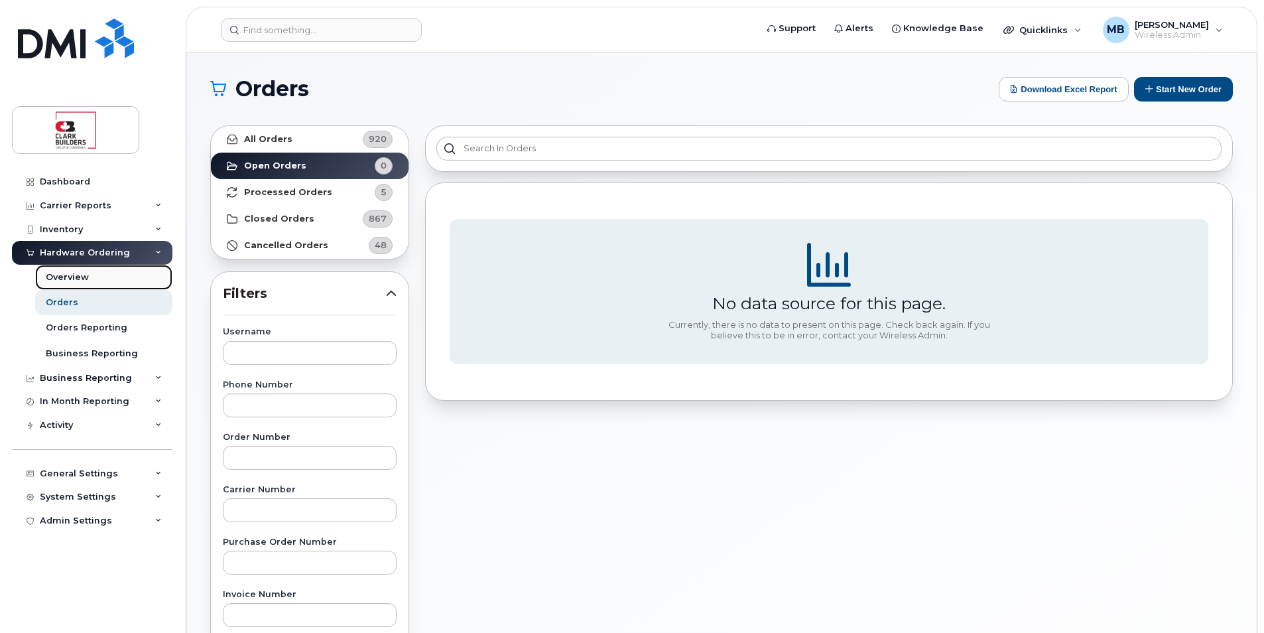
click at [80, 273] on div "Overview" at bounding box center [67, 277] width 43 height 12
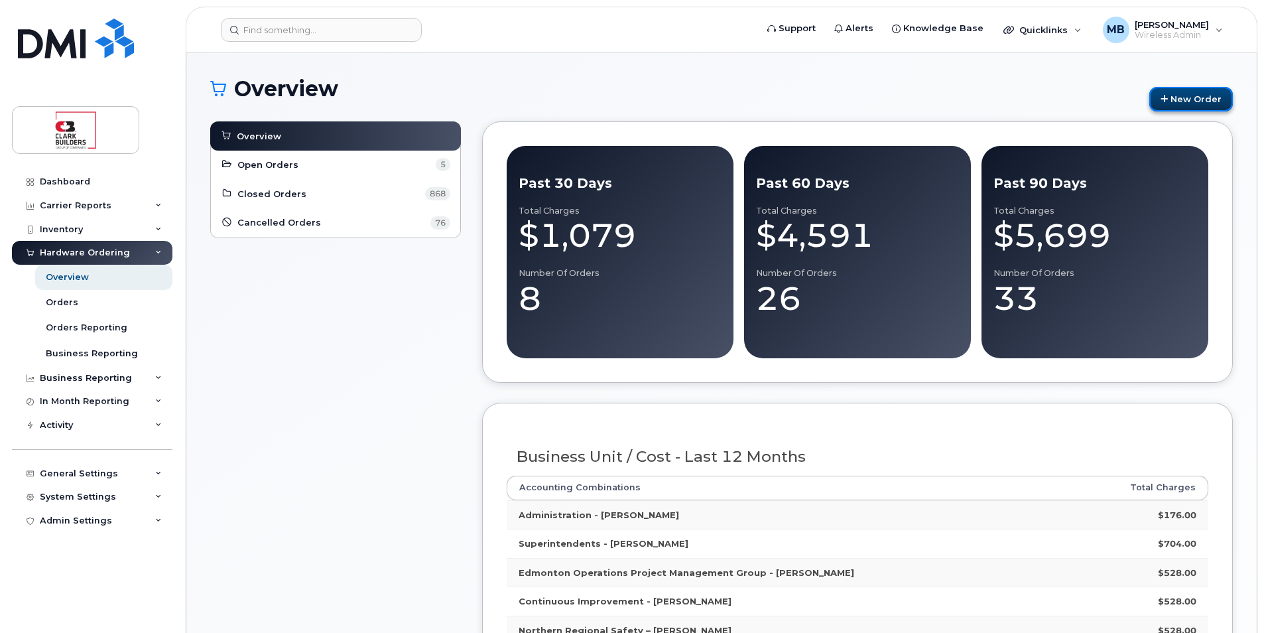
click at [1184, 98] on link "New Order" at bounding box center [1192, 99] width 84 height 25
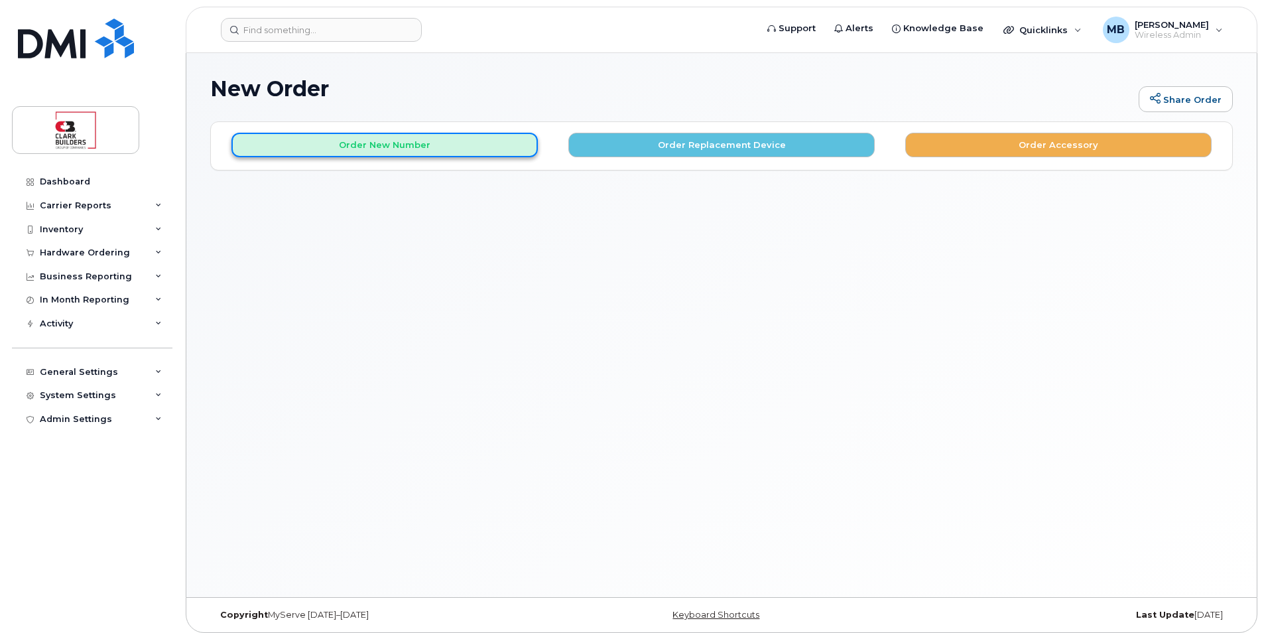
click at [397, 149] on button "Order New Number" at bounding box center [384, 145] width 306 height 25
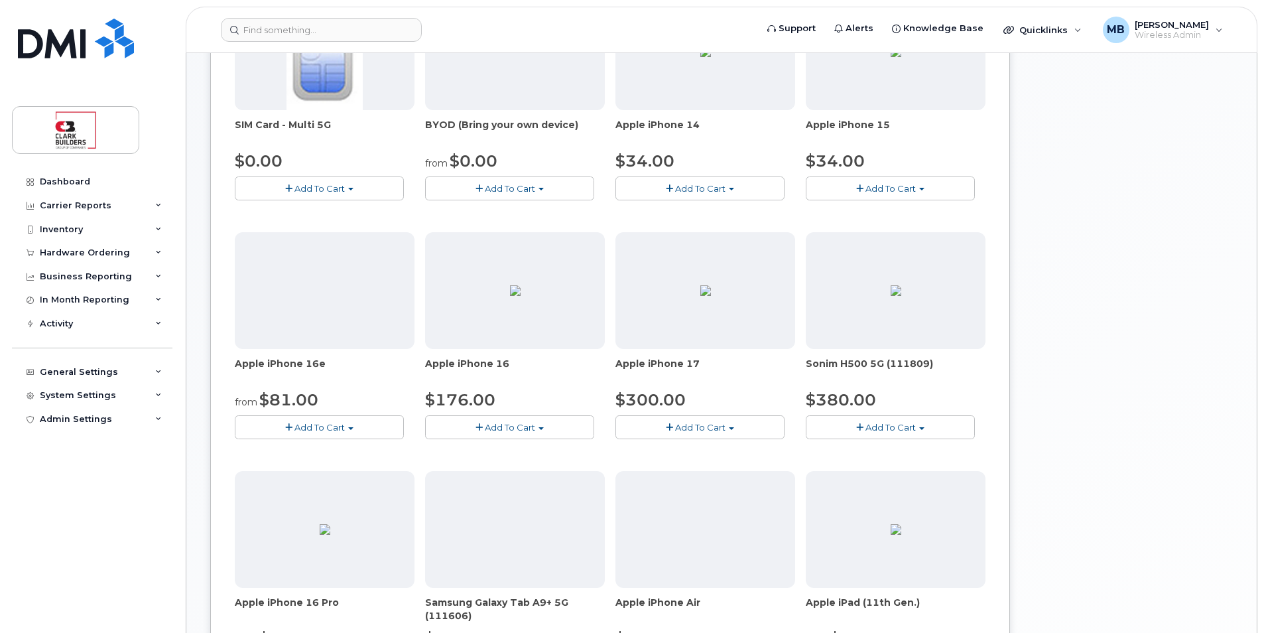
scroll to position [133, 0]
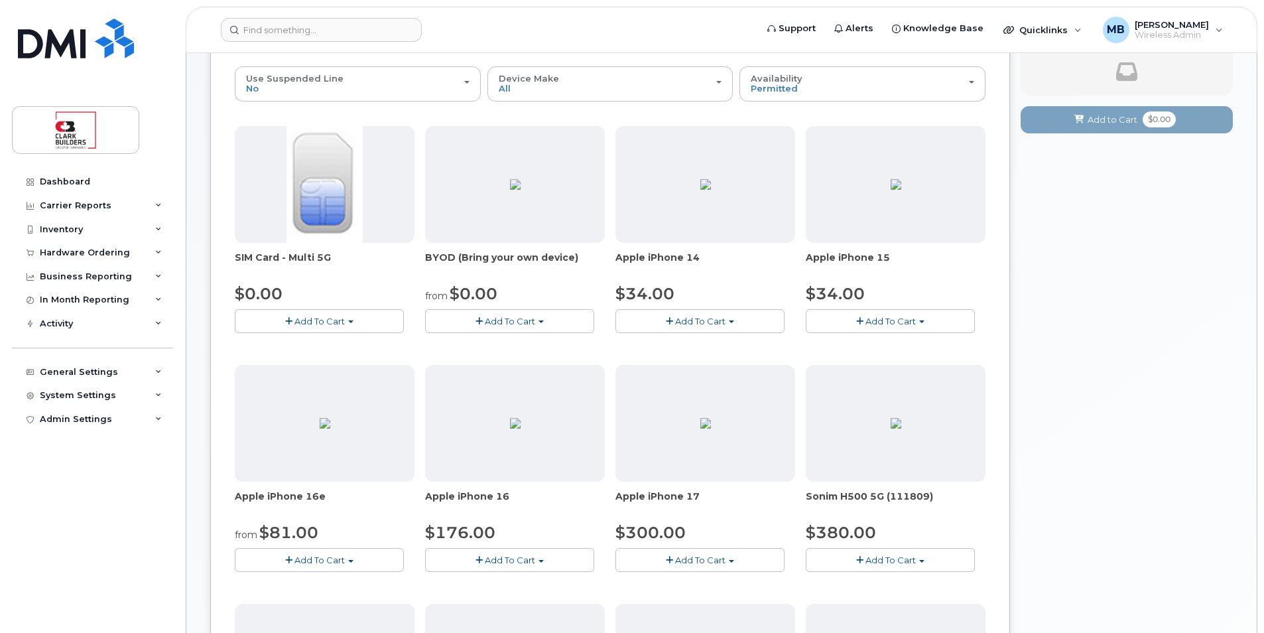
click at [875, 321] on span "Add To Cart" at bounding box center [891, 321] width 50 height 11
click at [911, 360] on link "$34.00 - 3-year activation (128GB model)" at bounding box center [913, 362] width 208 height 17
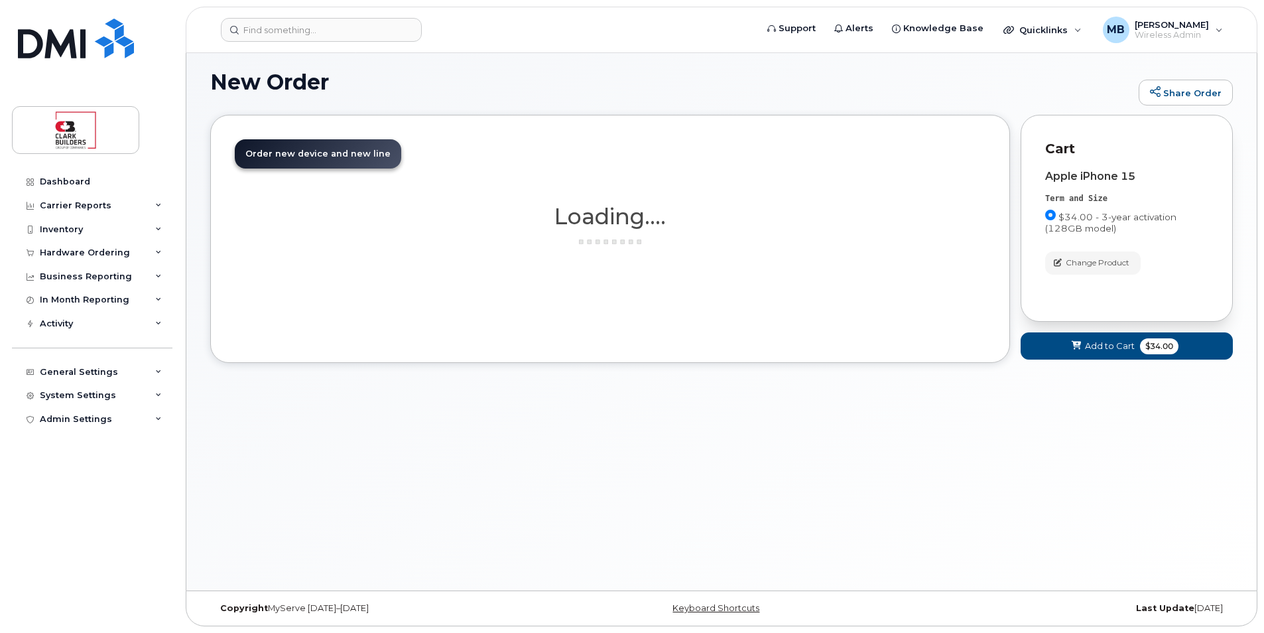
scroll to position [7, 0]
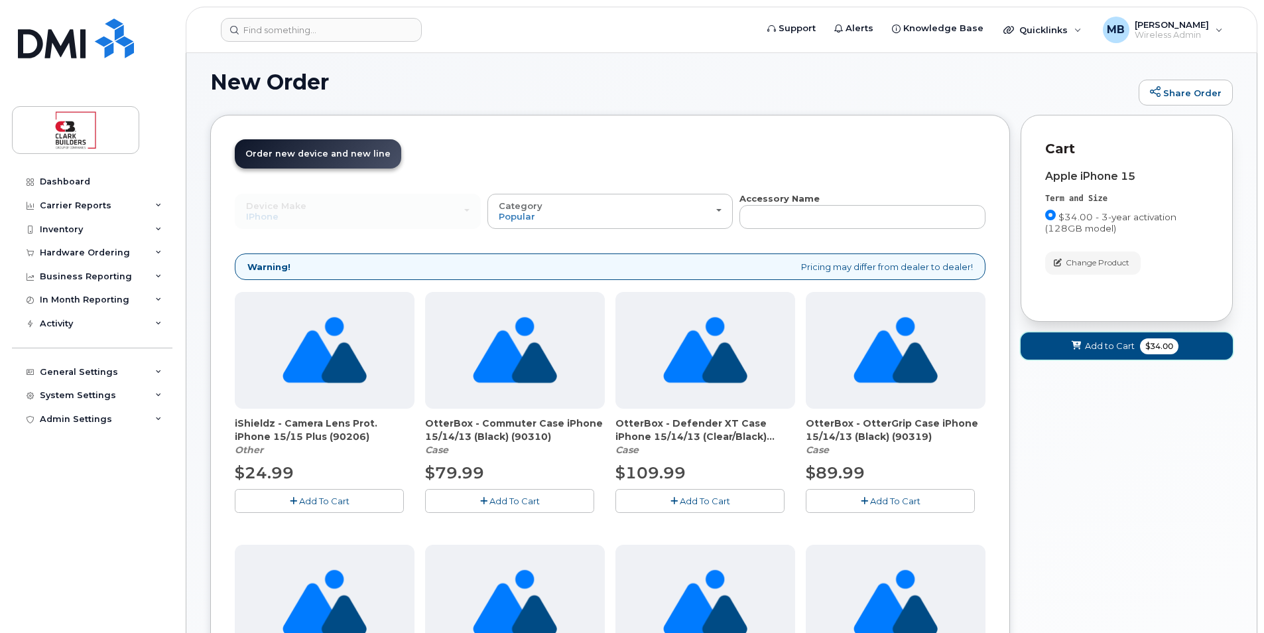
click at [1101, 346] on span "Add to Cart" at bounding box center [1110, 346] width 50 height 13
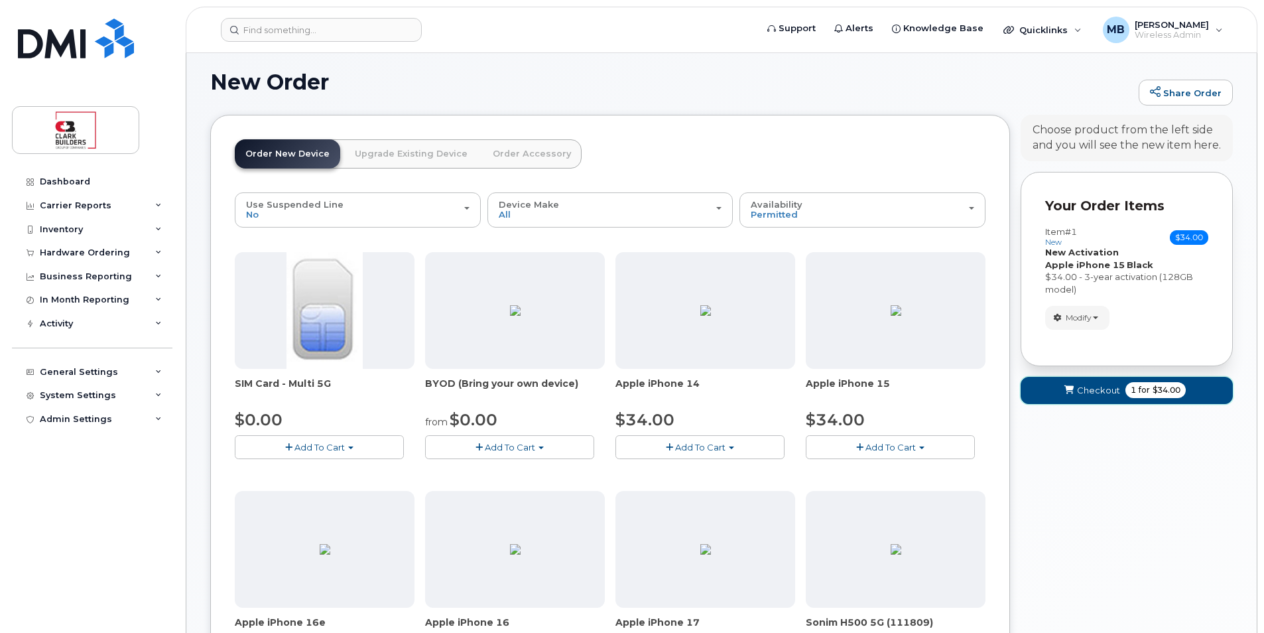
click at [1102, 392] on span "Checkout" at bounding box center [1098, 390] width 43 height 13
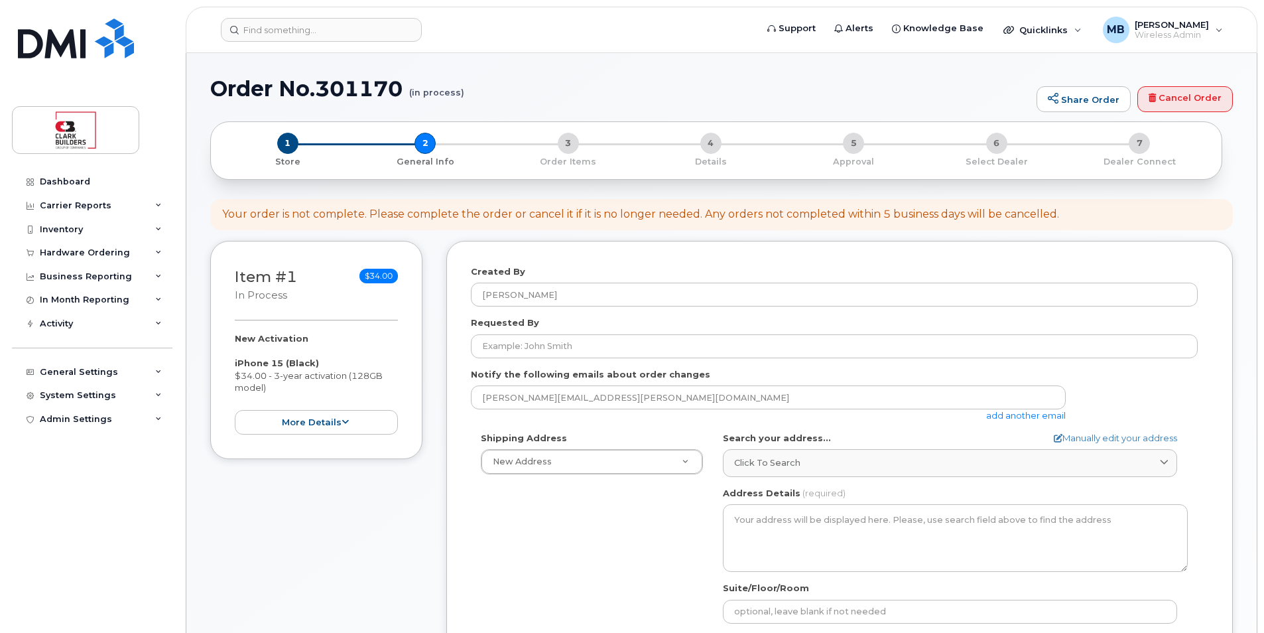
select select
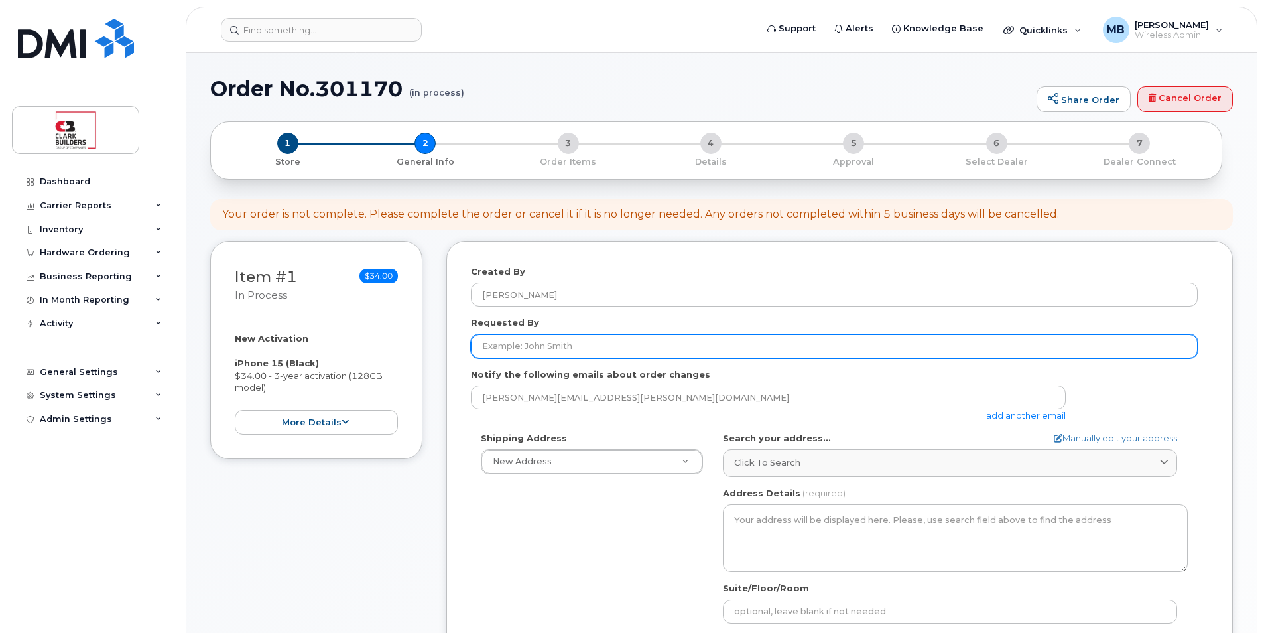
click at [574, 342] on input "Requested By" at bounding box center [834, 346] width 727 height 24
type input "[PERSON_NAME]"
type input "IT"
type input "5873410870"
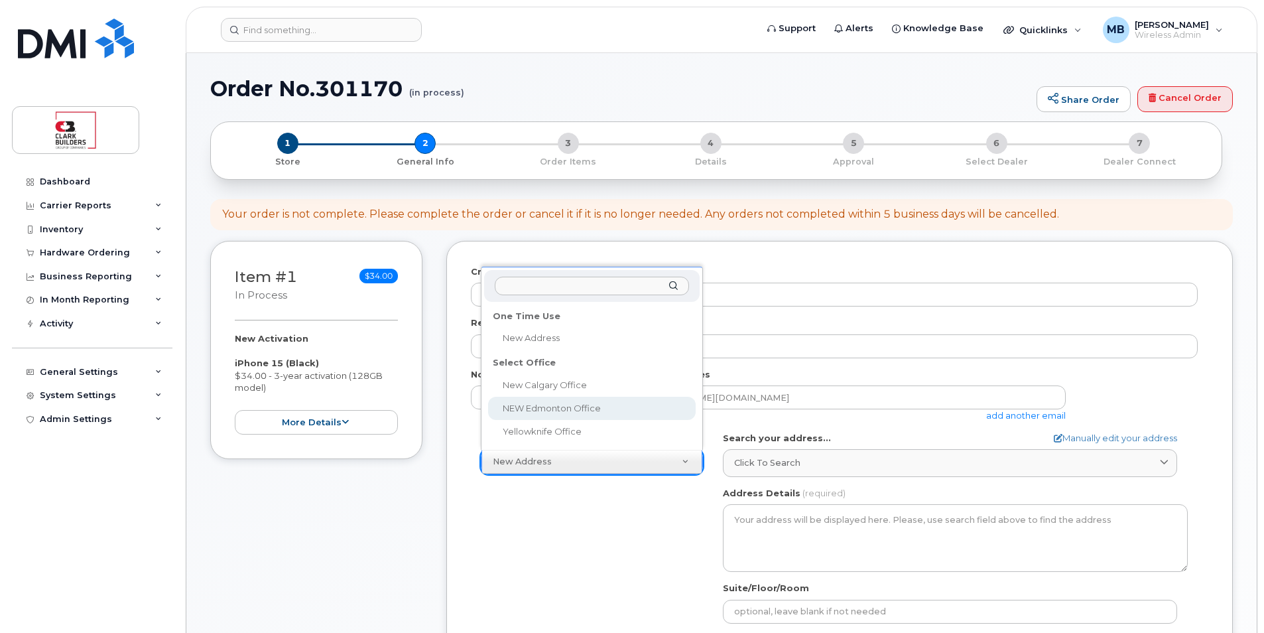
select select
type textarea "800, 5555 Calgary Trail NW Edmonton Alberta T6H 5P9"
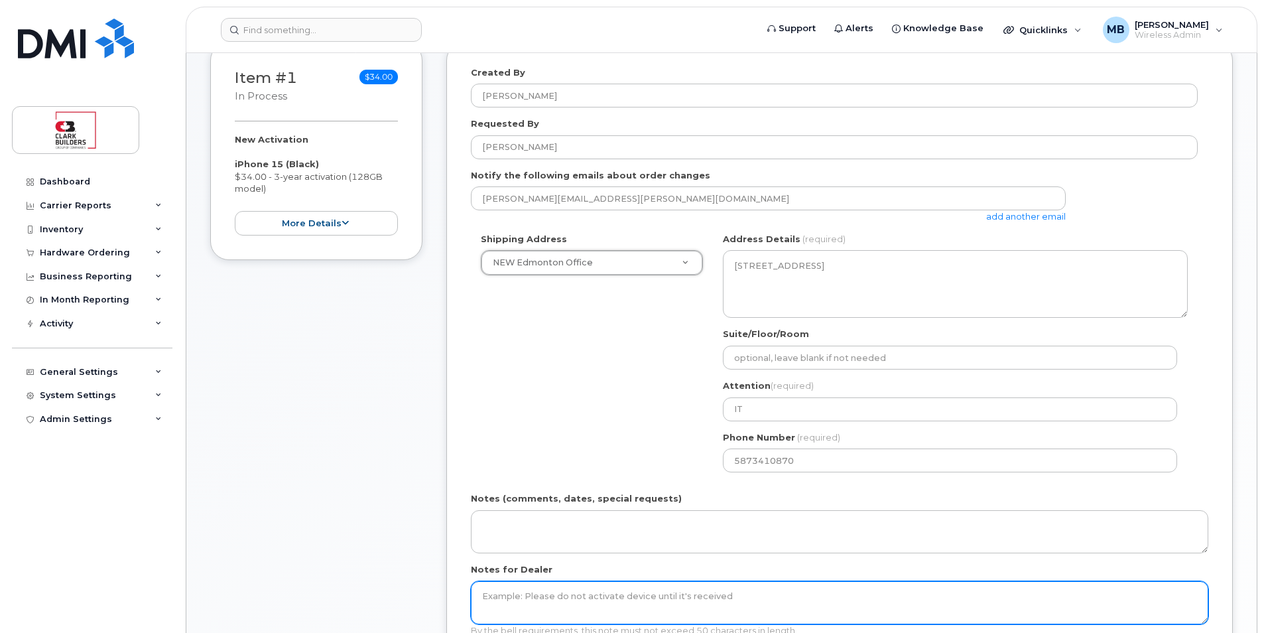
scroll to position [265, 0]
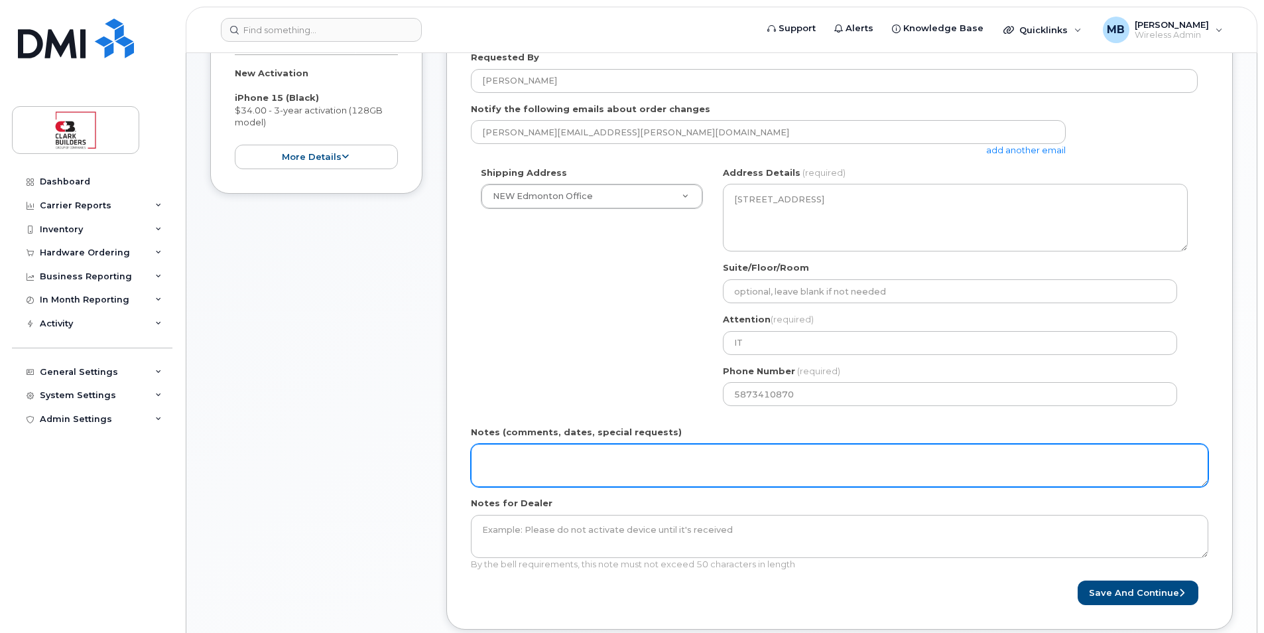
click at [647, 459] on textarea "Notes (comments, dates, special requests)" at bounding box center [840, 466] width 738 height 44
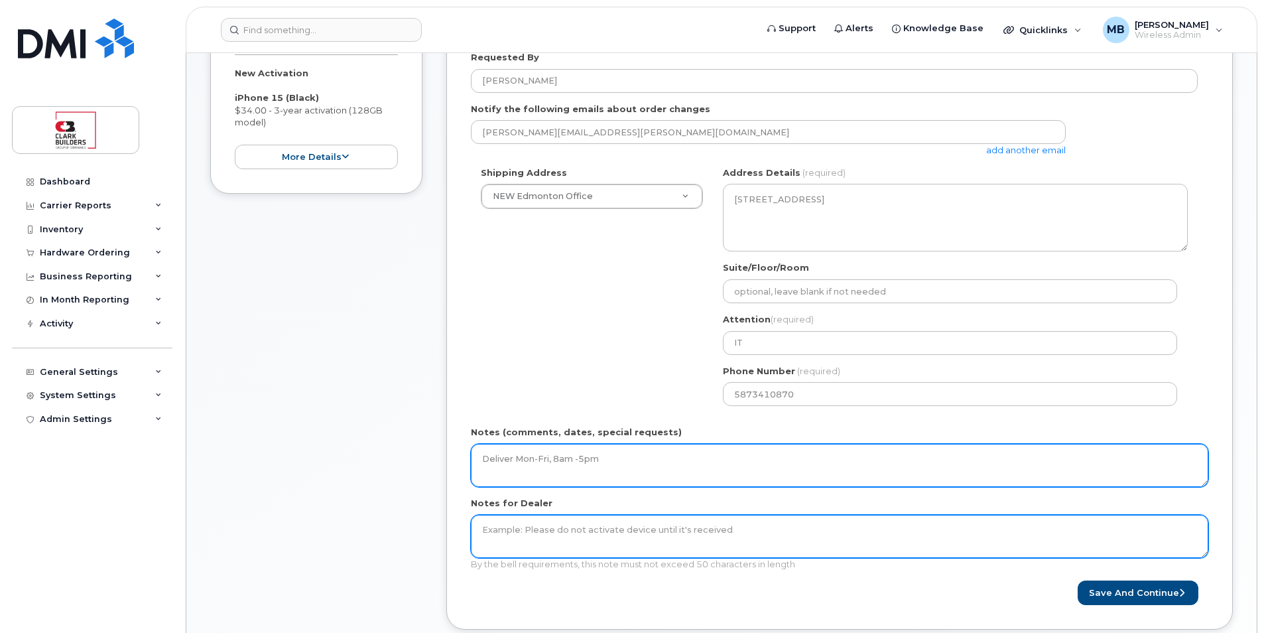
scroll to position [332, 0]
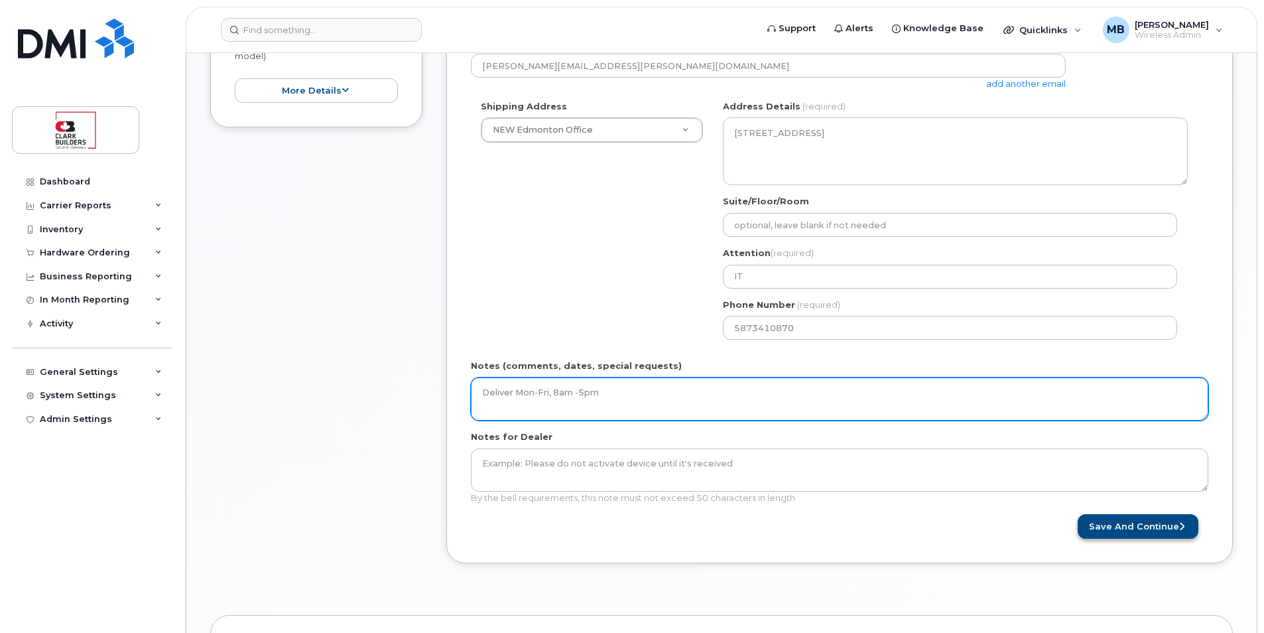
type textarea "Deliver Mon-Fri, 8am -5pm"
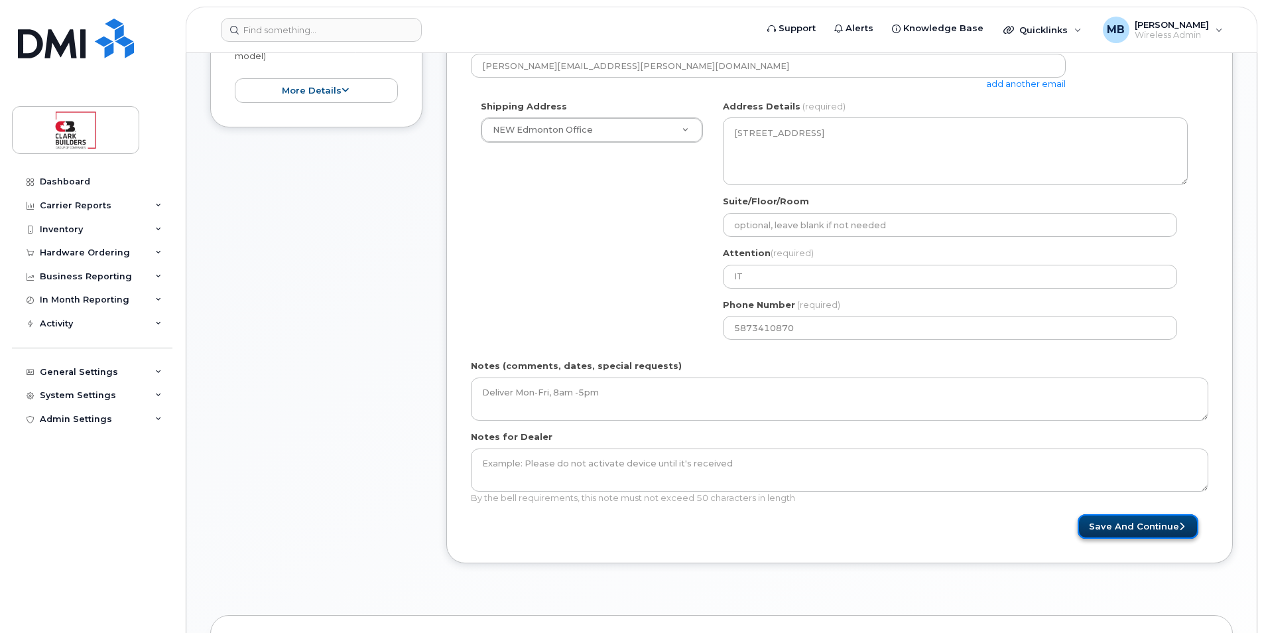
click at [1157, 523] on button "Save and Continue" at bounding box center [1138, 526] width 121 height 25
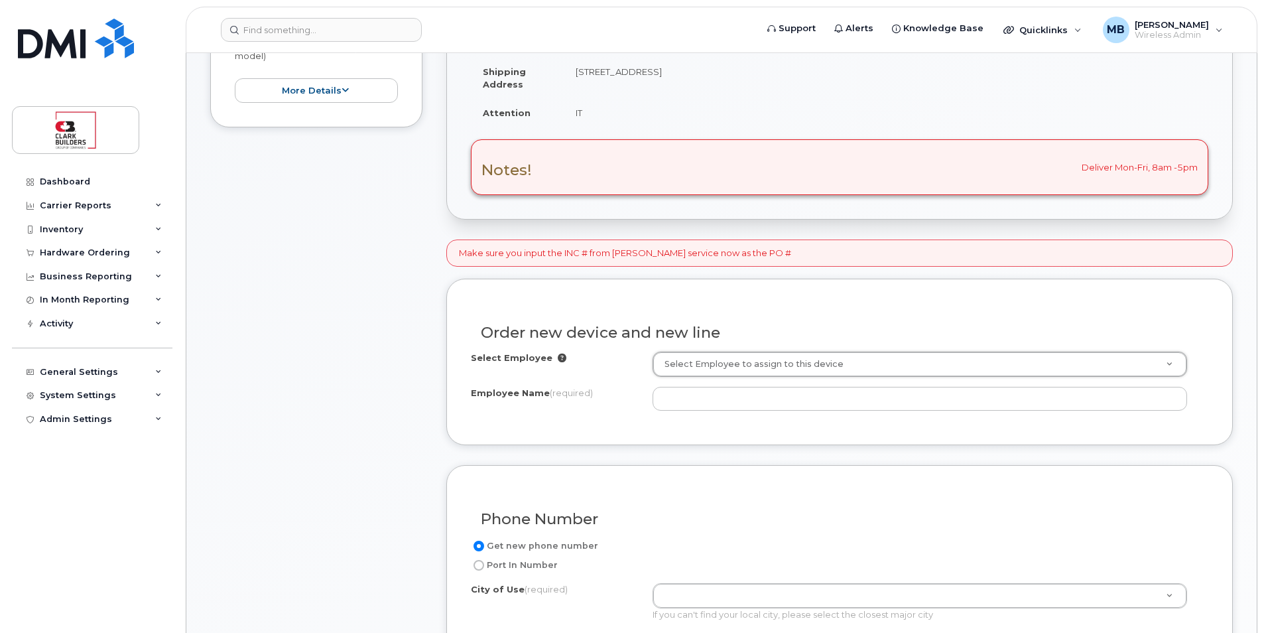
scroll to position [464, 0]
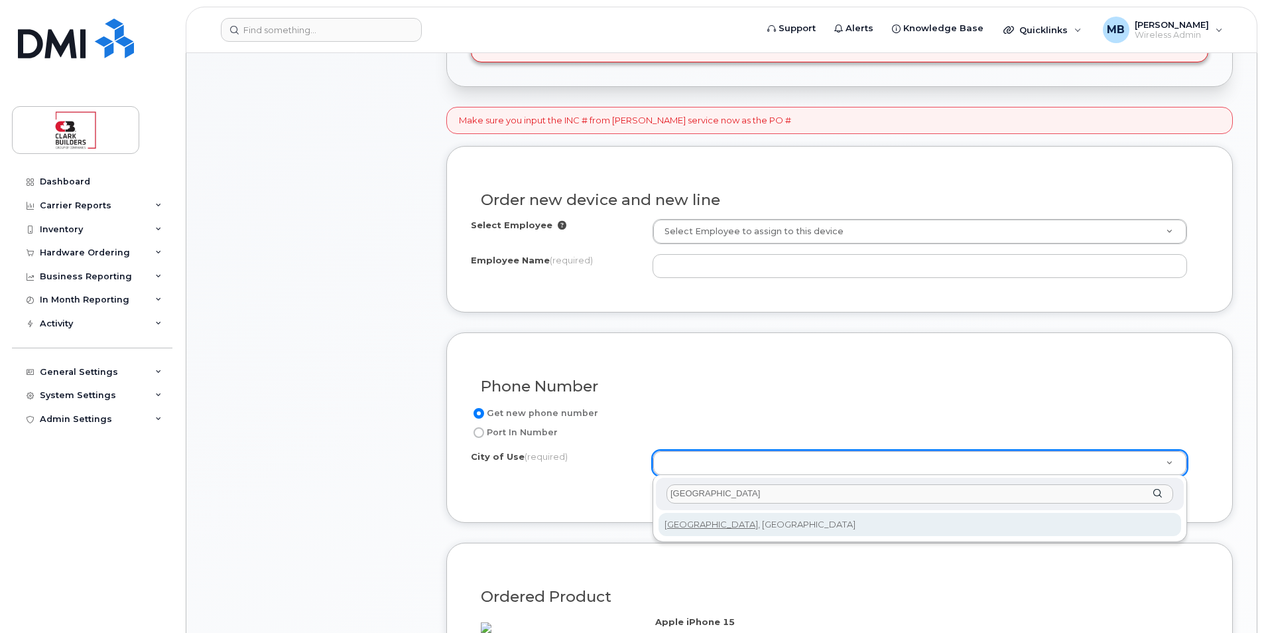
type input "Edmonton"
type input "182"
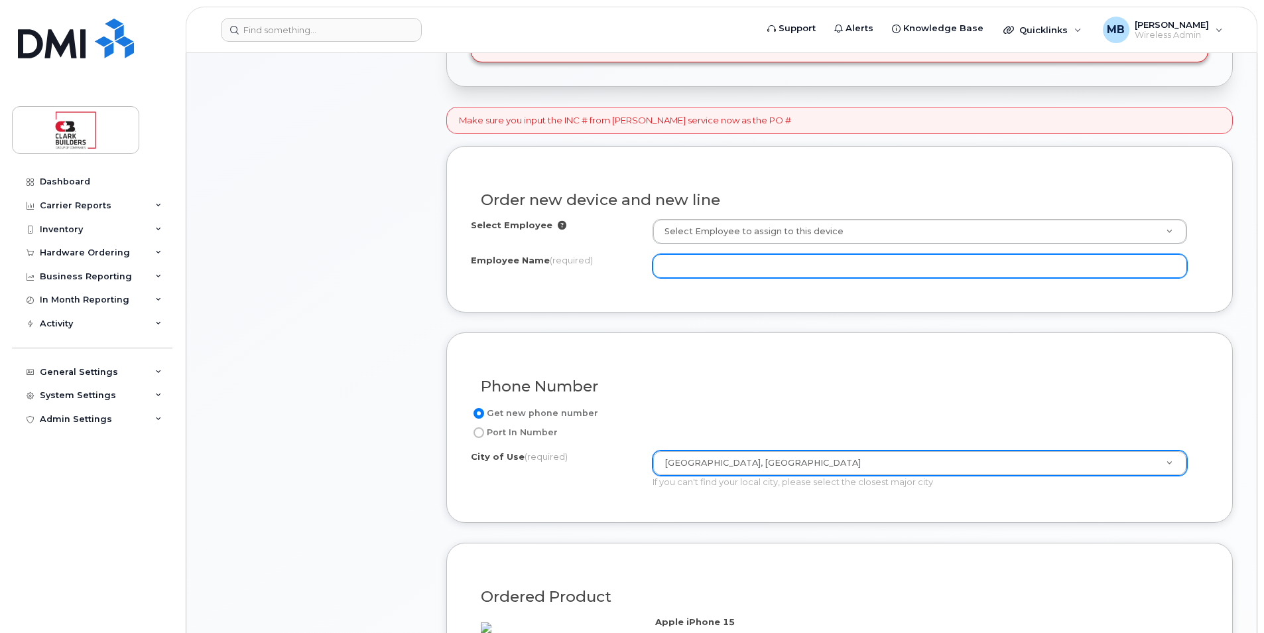
click at [742, 266] on input "Employee Name (required)" at bounding box center [920, 266] width 535 height 24
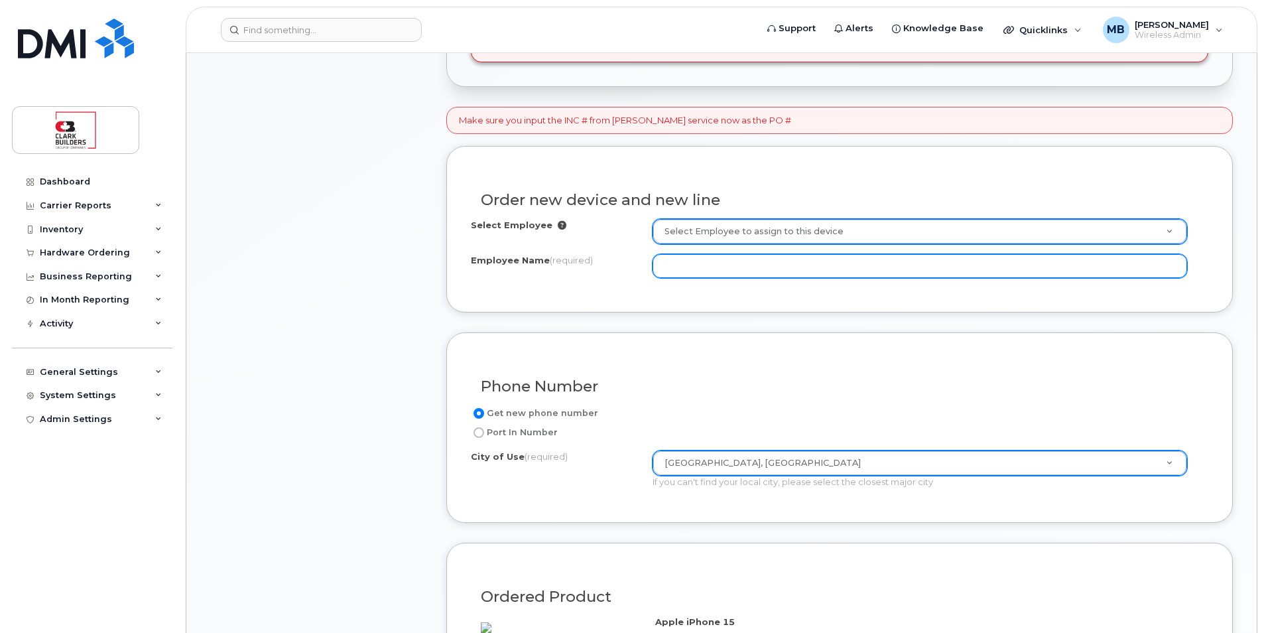
click at [714, 269] on input "Employee Name (required)" at bounding box center [920, 266] width 535 height 24
click at [724, 262] on input "Employee Name (required)" at bounding box center [920, 266] width 535 height 24
paste input "Kim Zapisocky"
type input "Kim Zapisocky"
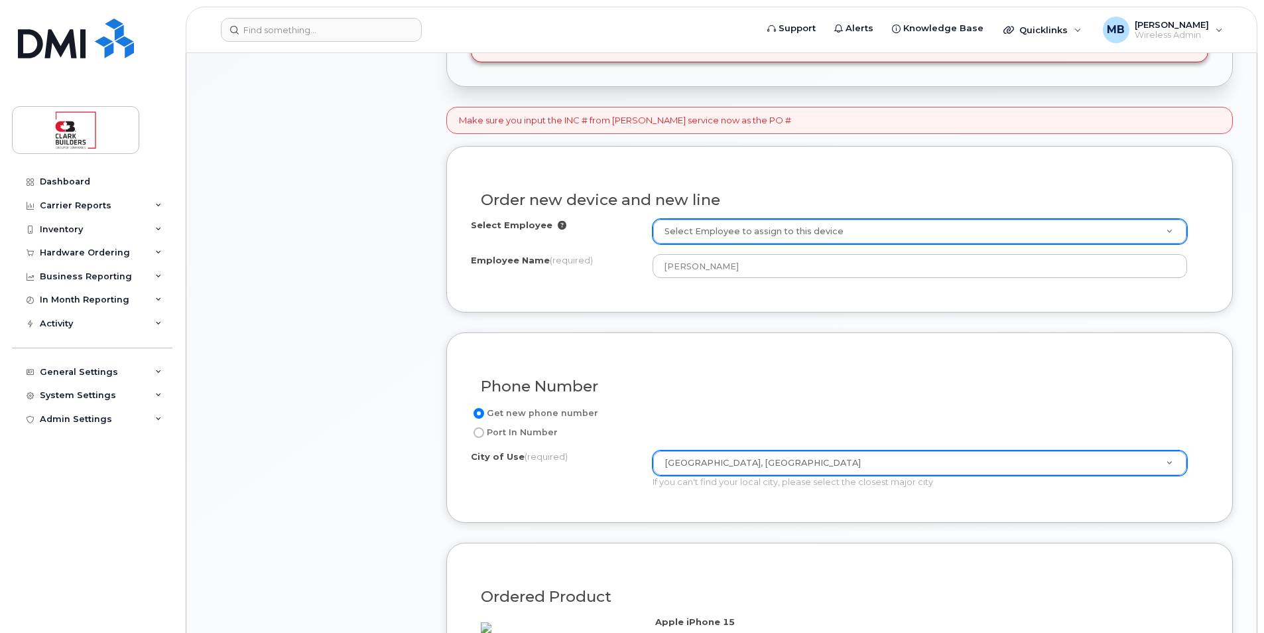
click at [772, 306] on div "Order new device and new line Select Employee Select Employee to assign to this…" at bounding box center [839, 229] width 787 height 166
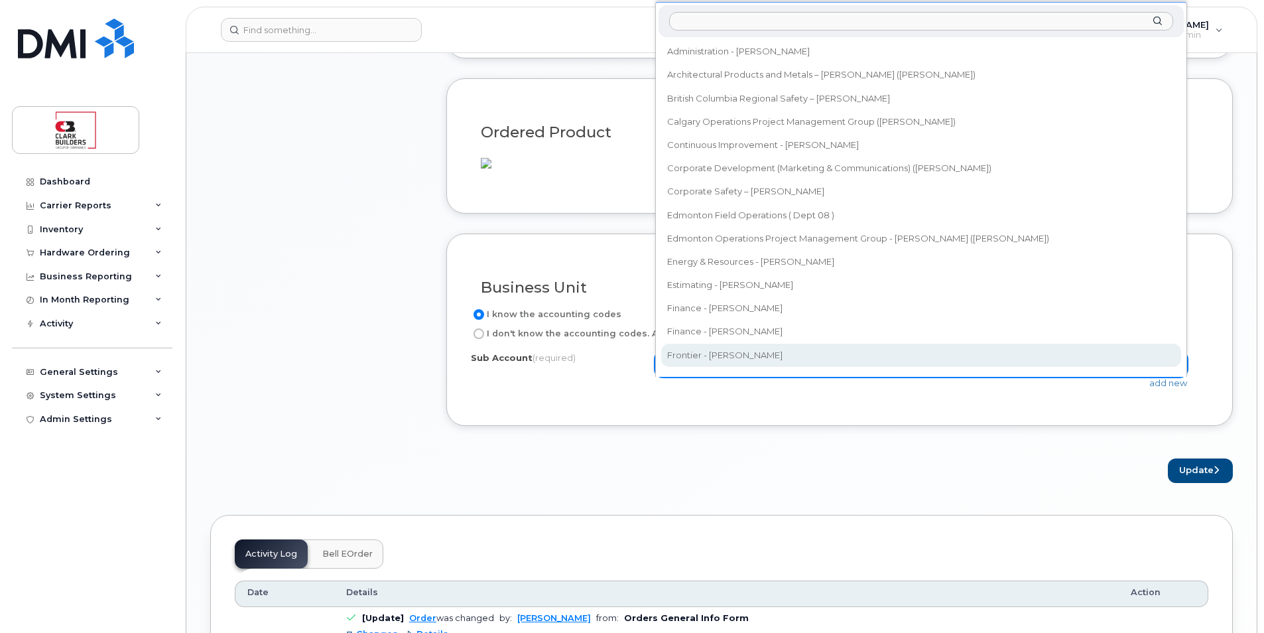
scroll to position [862, 0]
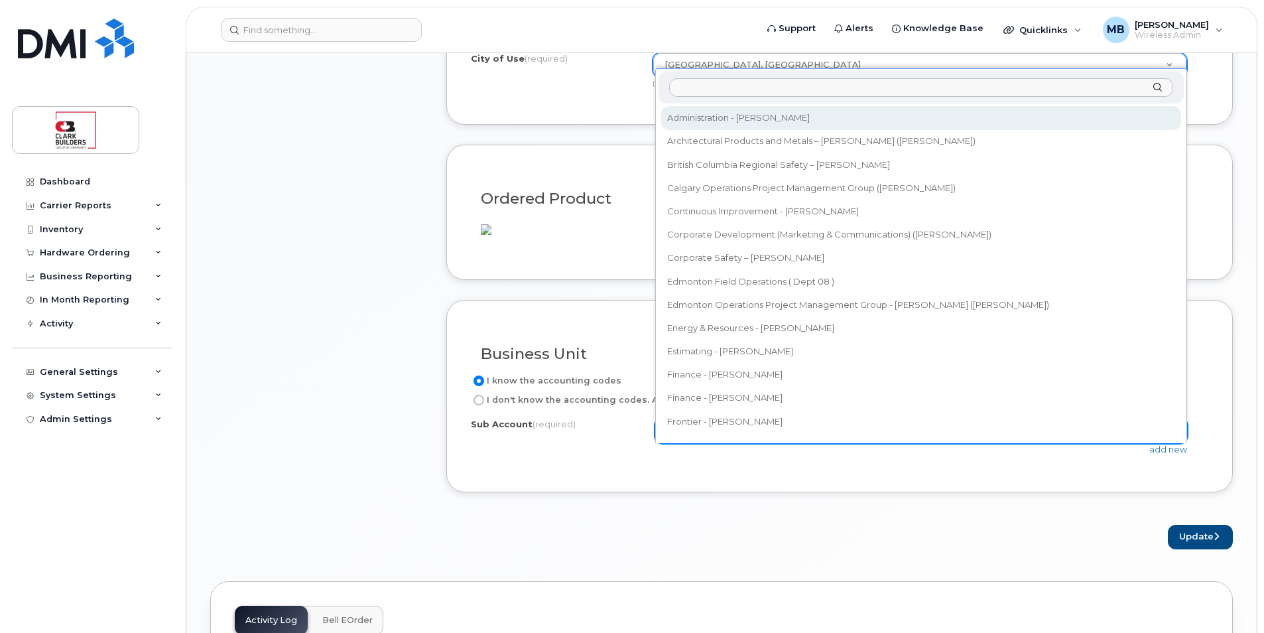
click at [722, 90] on input "text" at bounding box center [921, 87] width 504 height 19
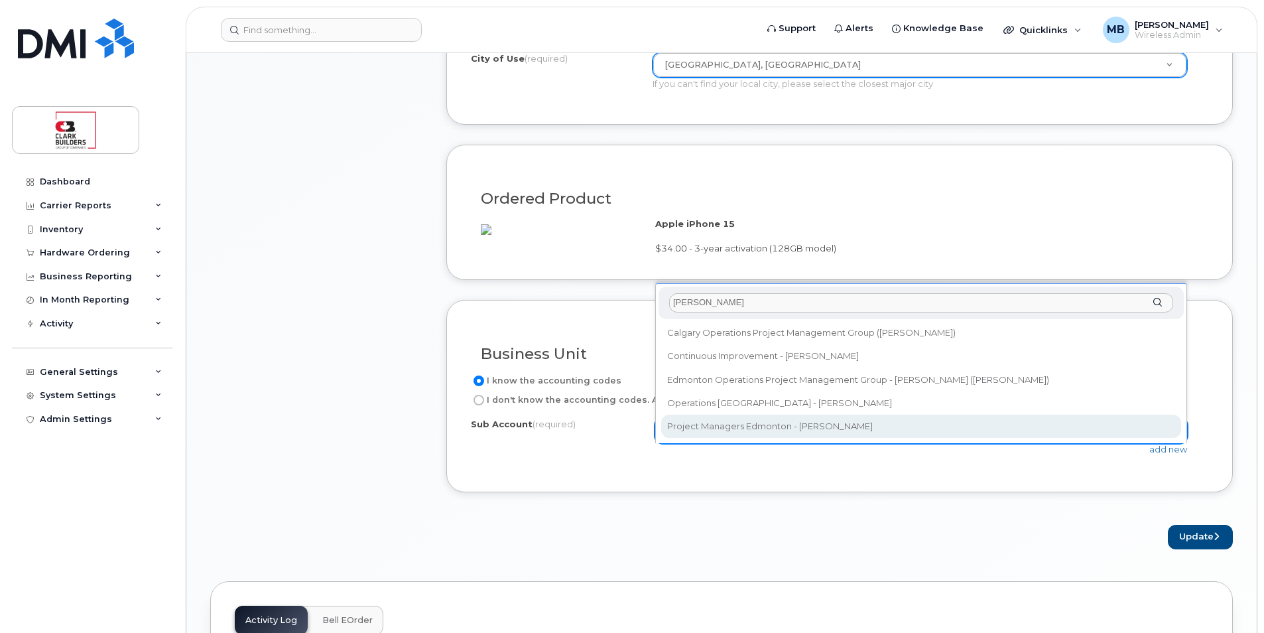
type input "randy"
select select "Project Managers Edmonton - Randy Kyrzyk"
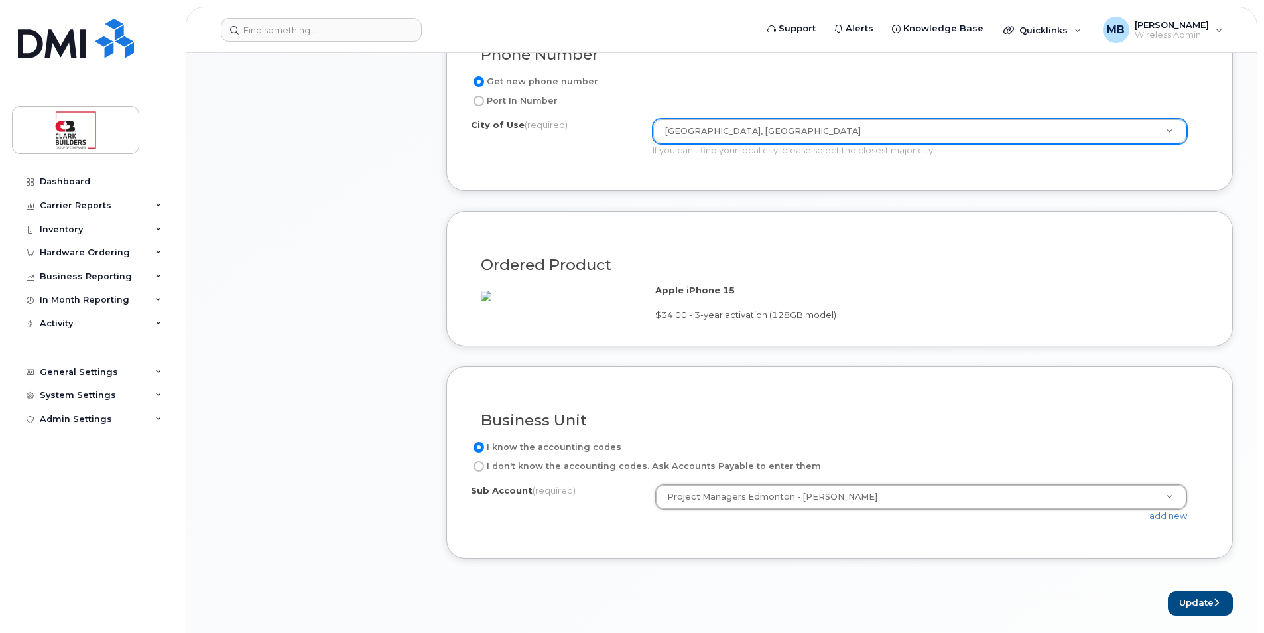
scroll to position [929, 0]
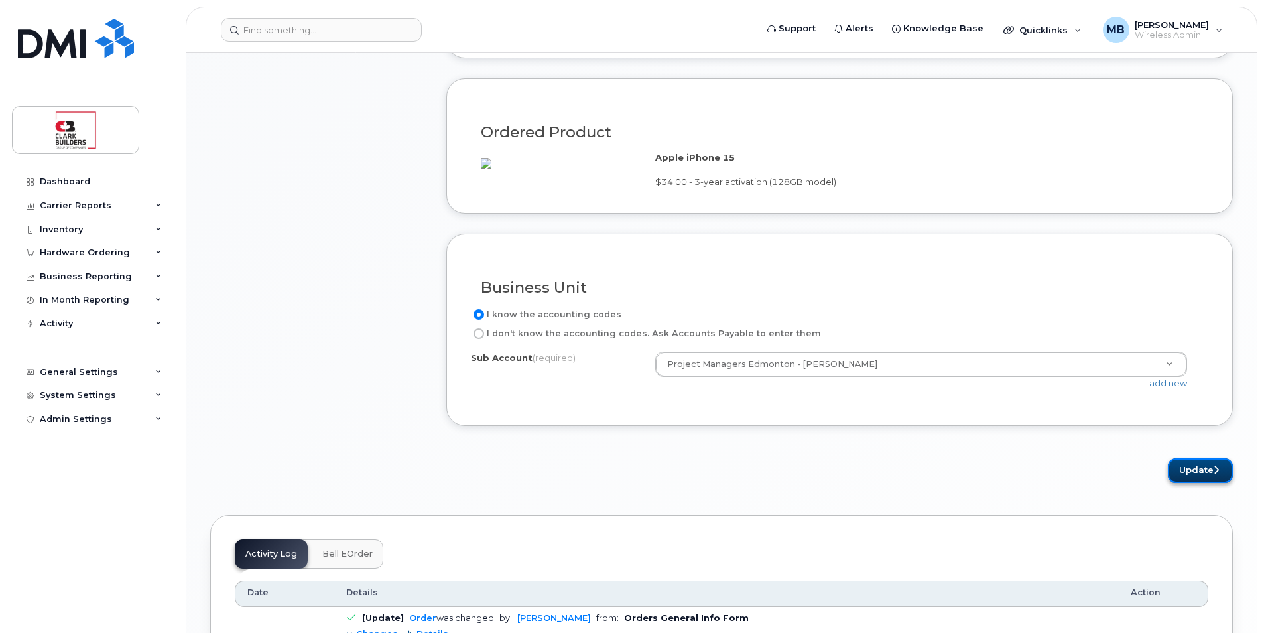
click at [1185, 483] on button "Update" at bounding box center [1200, 470] width 65 height 25
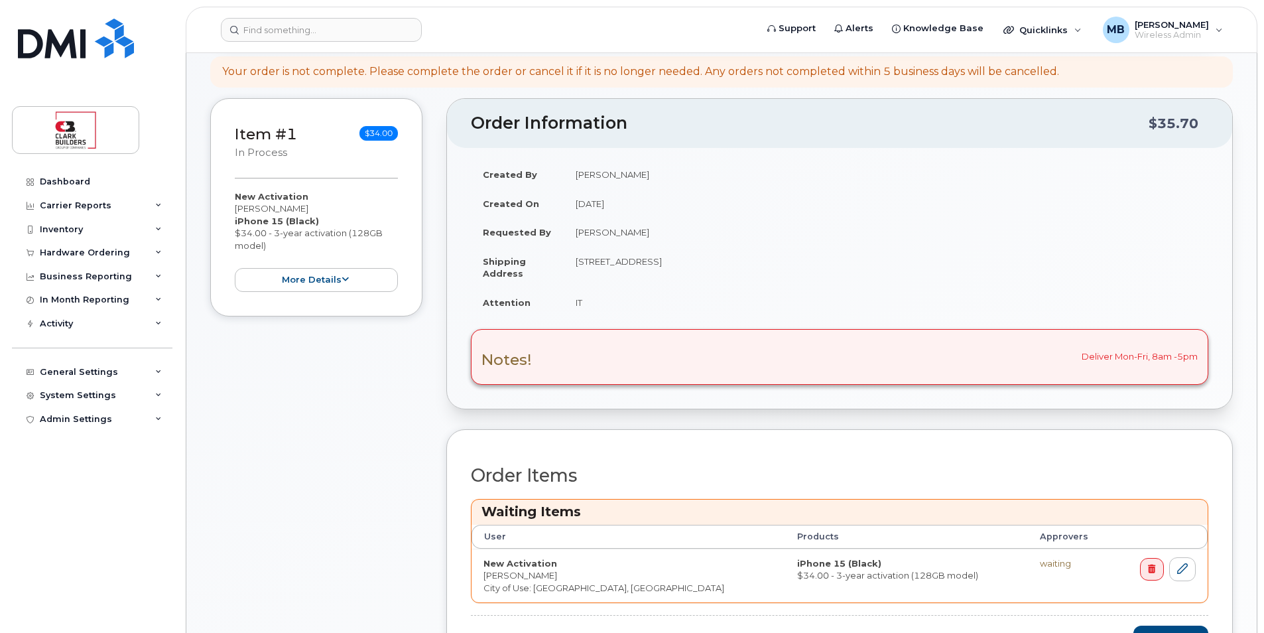
scroll to position [398, 0]
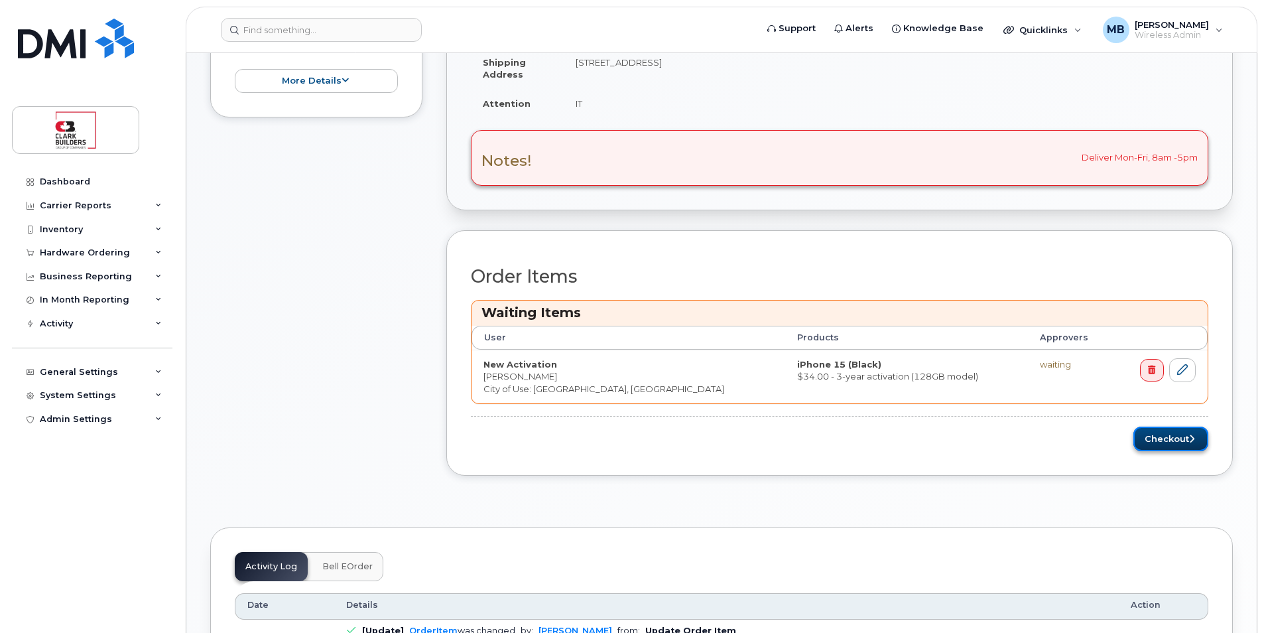
click at [1162, 444] on button "Checkout" at bounding box center [1171, 439] width 75 height 25
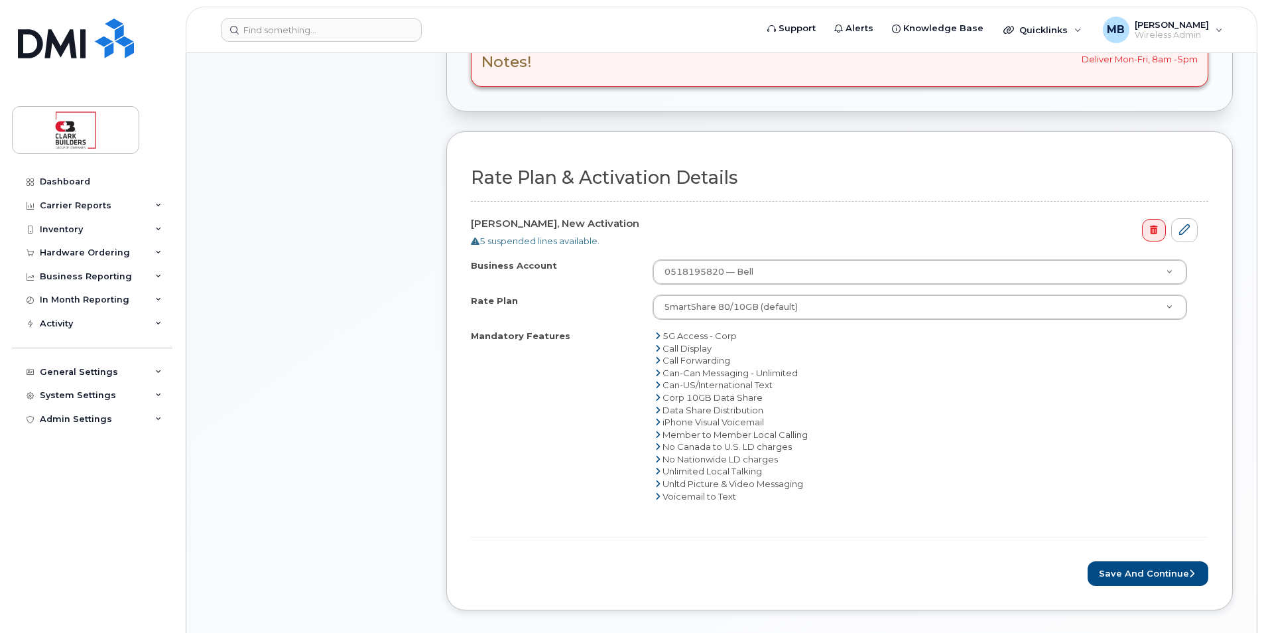
scroll to position [464, 0]
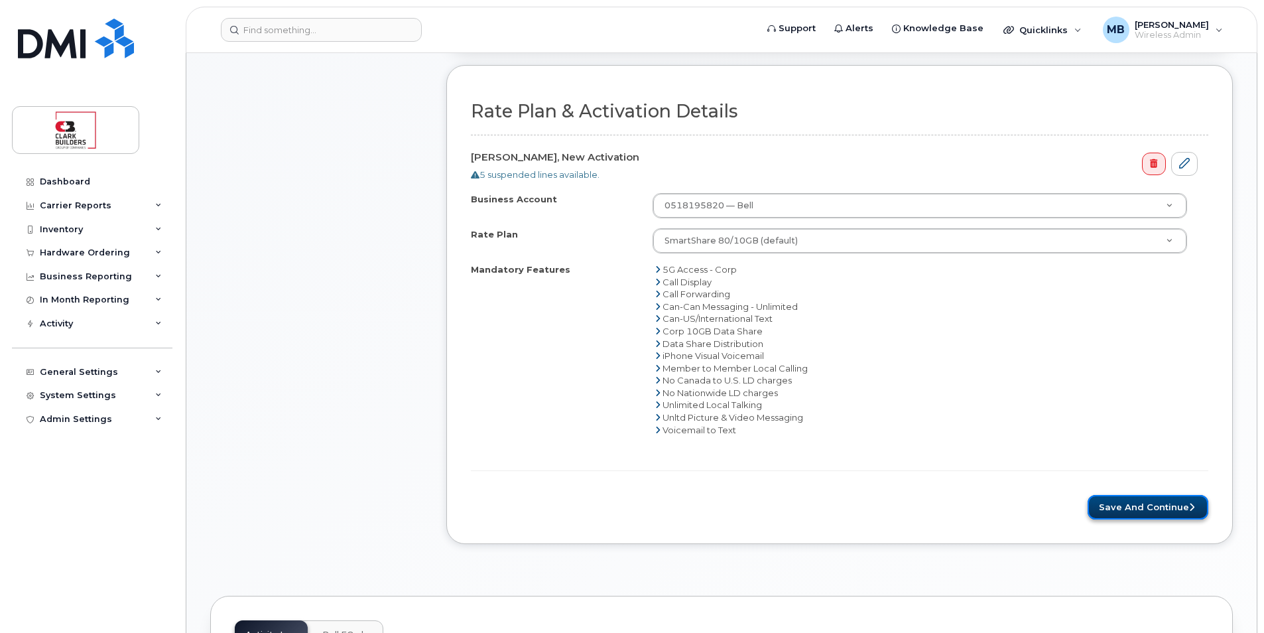
click at [1144, 509] on button "Save and Continue" at bounding box center [1148, 507] width 121 height 25
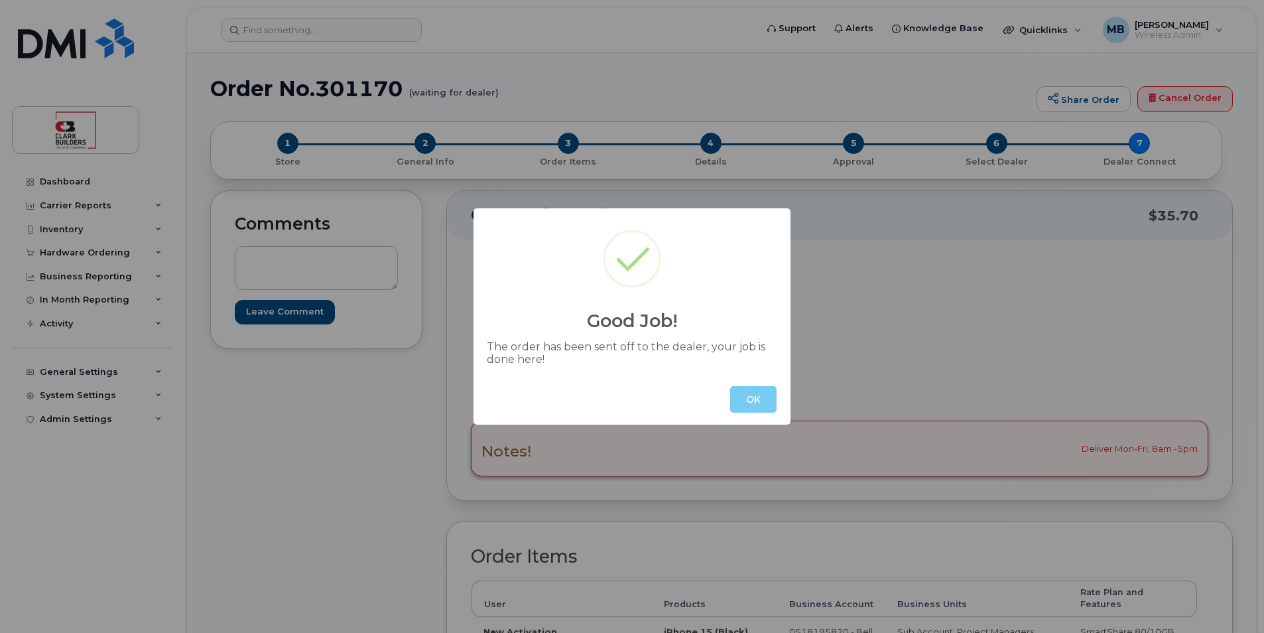
click at [752, 401] on button "OK" at bounding box center [753, 399] width 46 height 27
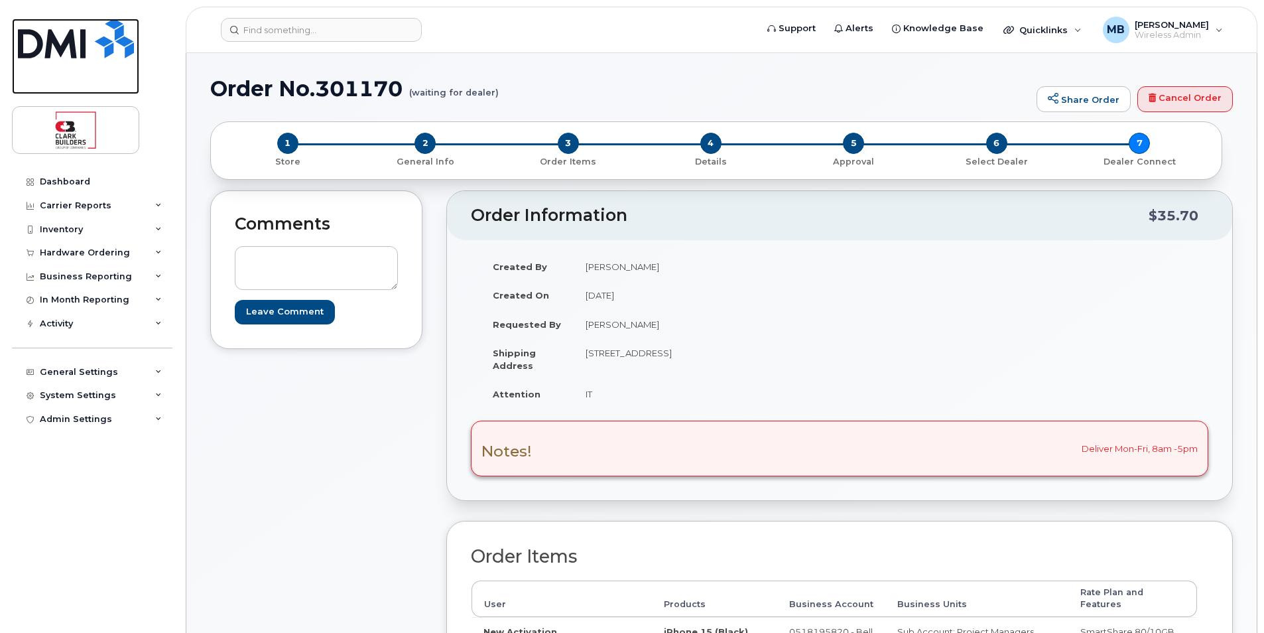
click at [109, 43] on img at bounding box center [76, 39] width 116 height 40
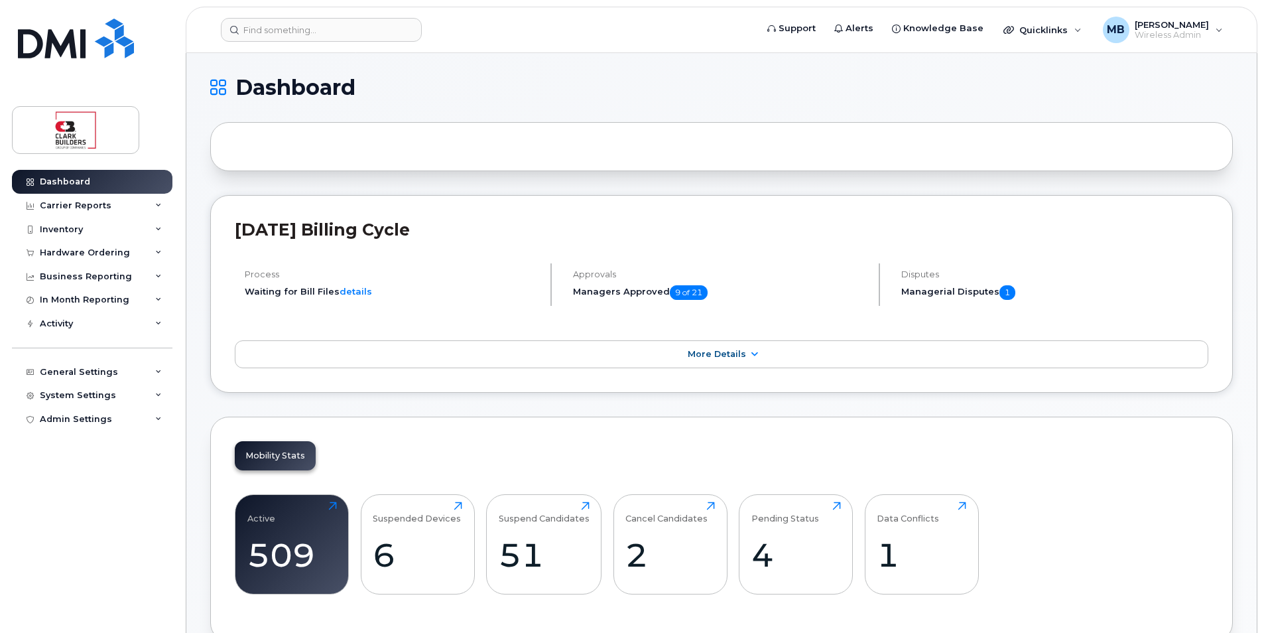
click at [86, 38] on img at bounding box center [76, 39] width 116 height 40
